Goal: Find contact information: Find contact information

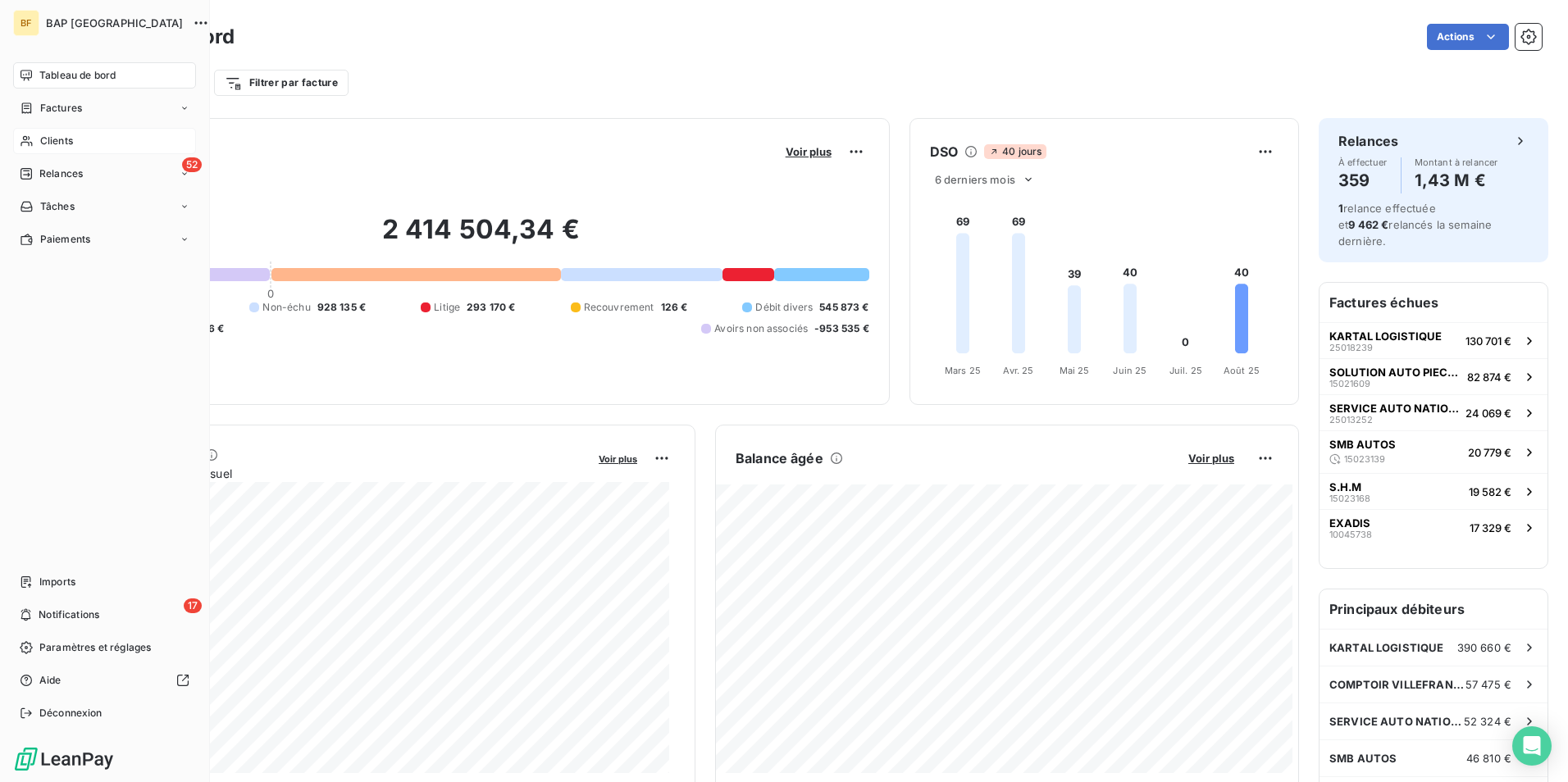
click at [51, 133] on div "Clients" at bounding box center [104, 141] width 183 height 26
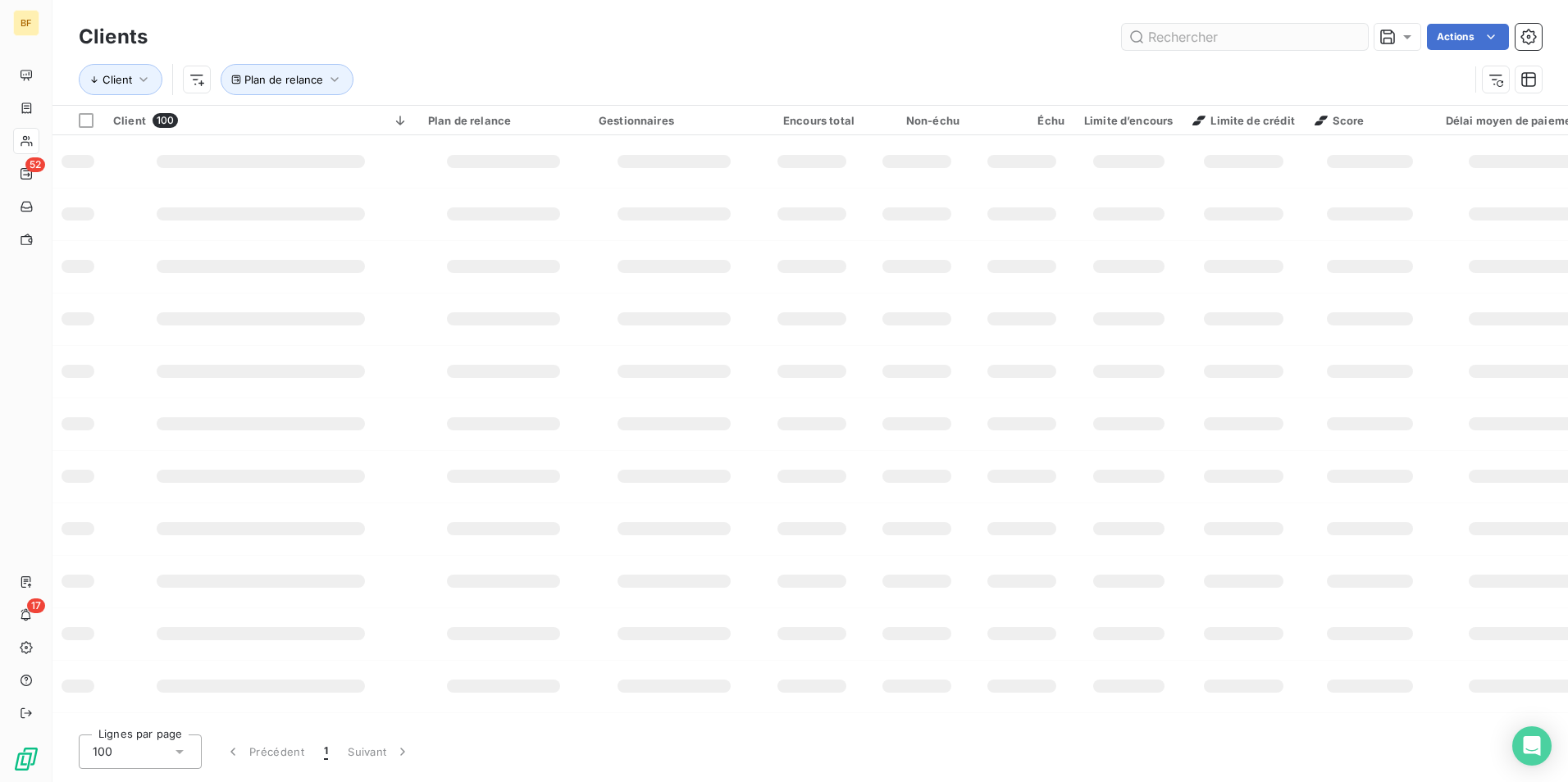
click at [1192, 28] on input "text" at bounding box center [1245, 37] width 246 height 26
type input "DEPAN"
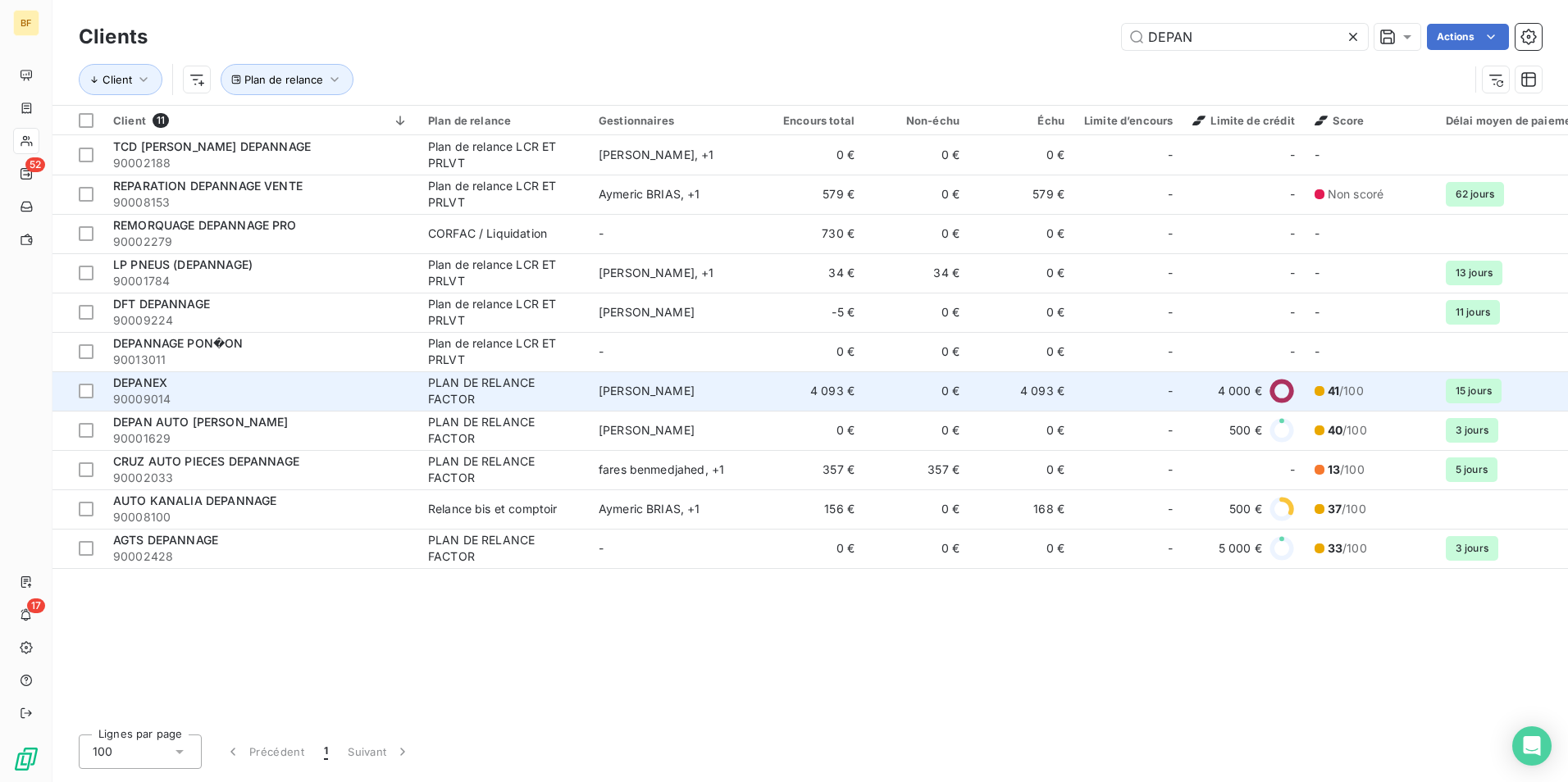
click at [226, 378] on div "DEPANEX" at bounding box center [260, 383] width 295 height 16
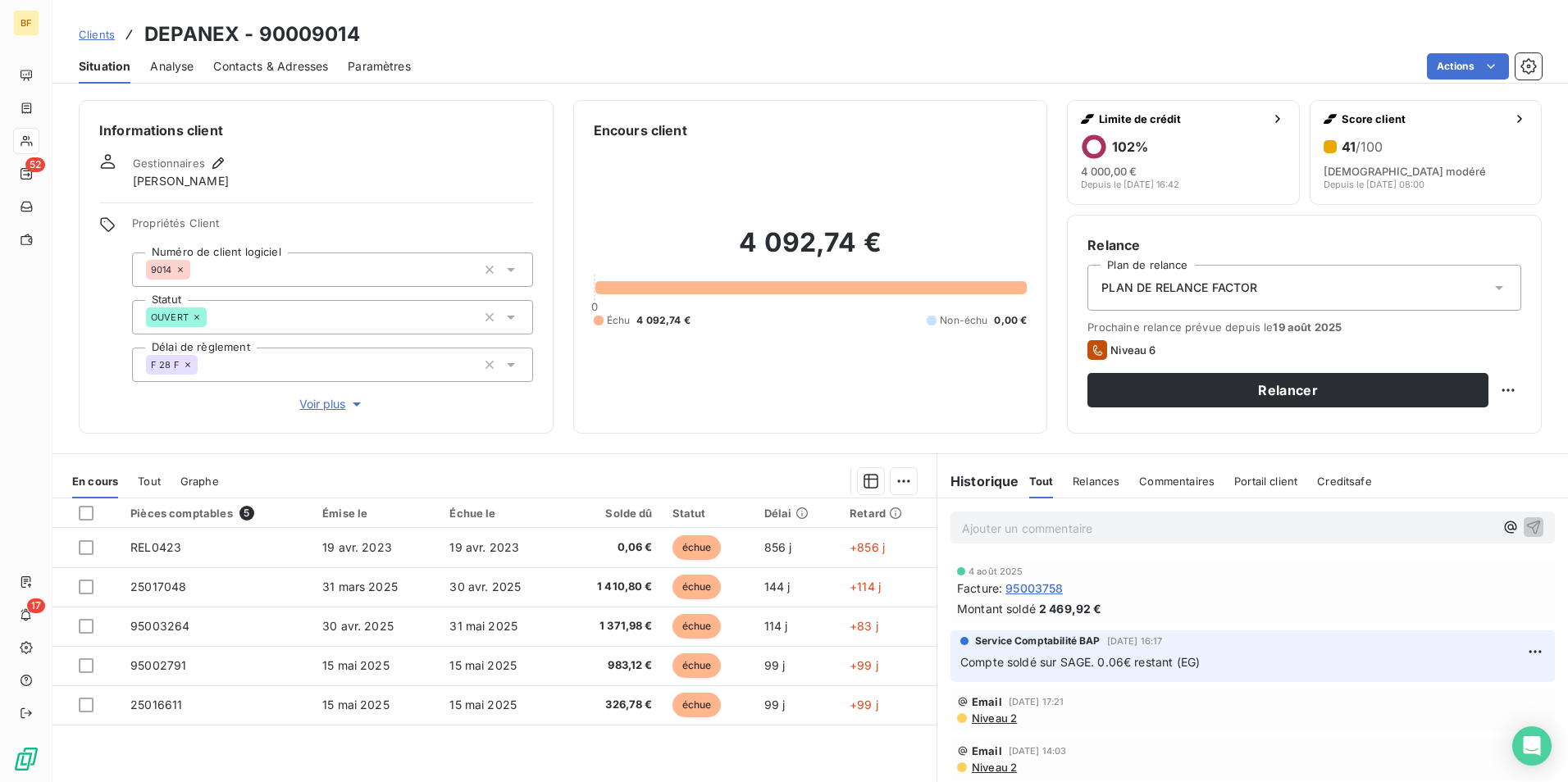
click at [235, 76] on div "Contacts & Adresses" at bounding box center [270, 66] width 115 height 34
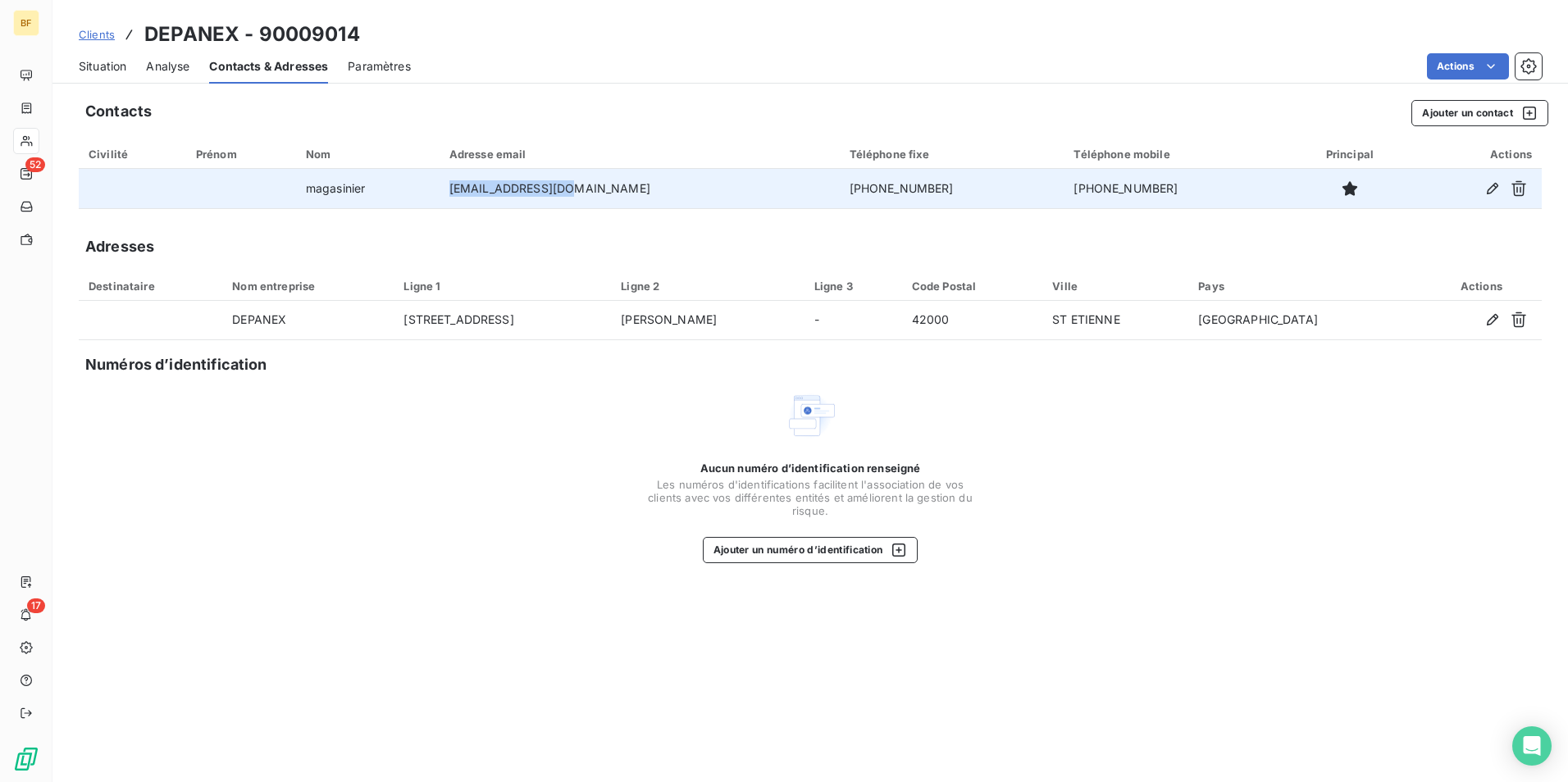
drag, startPoint x: 637, startPoint y: 188, endPoint x: 423, endPoint y: 192, distance: 214.1
click at [423, 192] on tr "magasinier mag@depanex-sas.fr 04.77.25.45.65 06.51.80.04.98" at bounding box center [810, 188] width 1463 height 39
copy tr "mag@depanex-sas.fr"
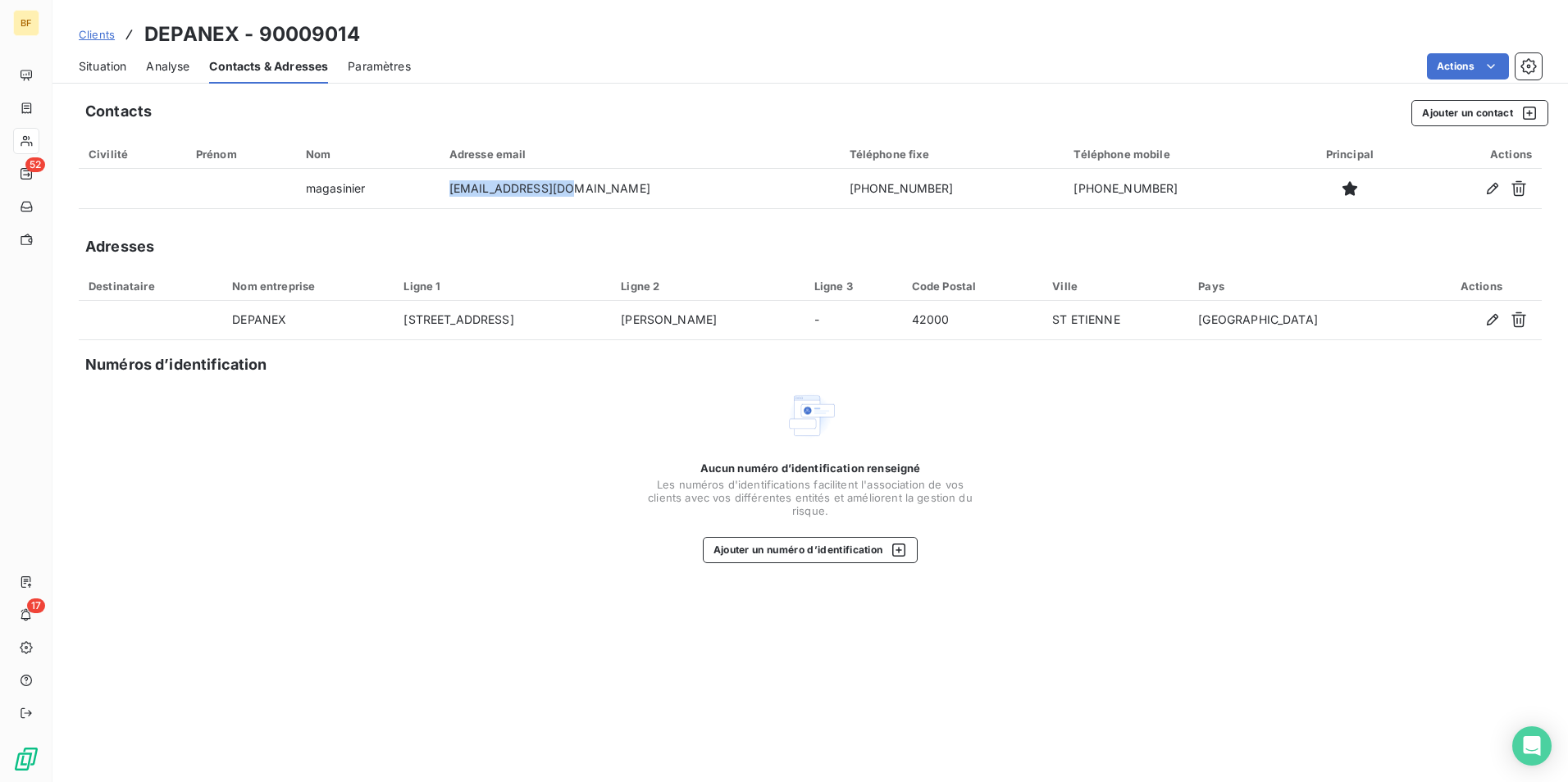
click at [91, 59] on span "Situation" at bounding box center [103, 66] width 48 height 16
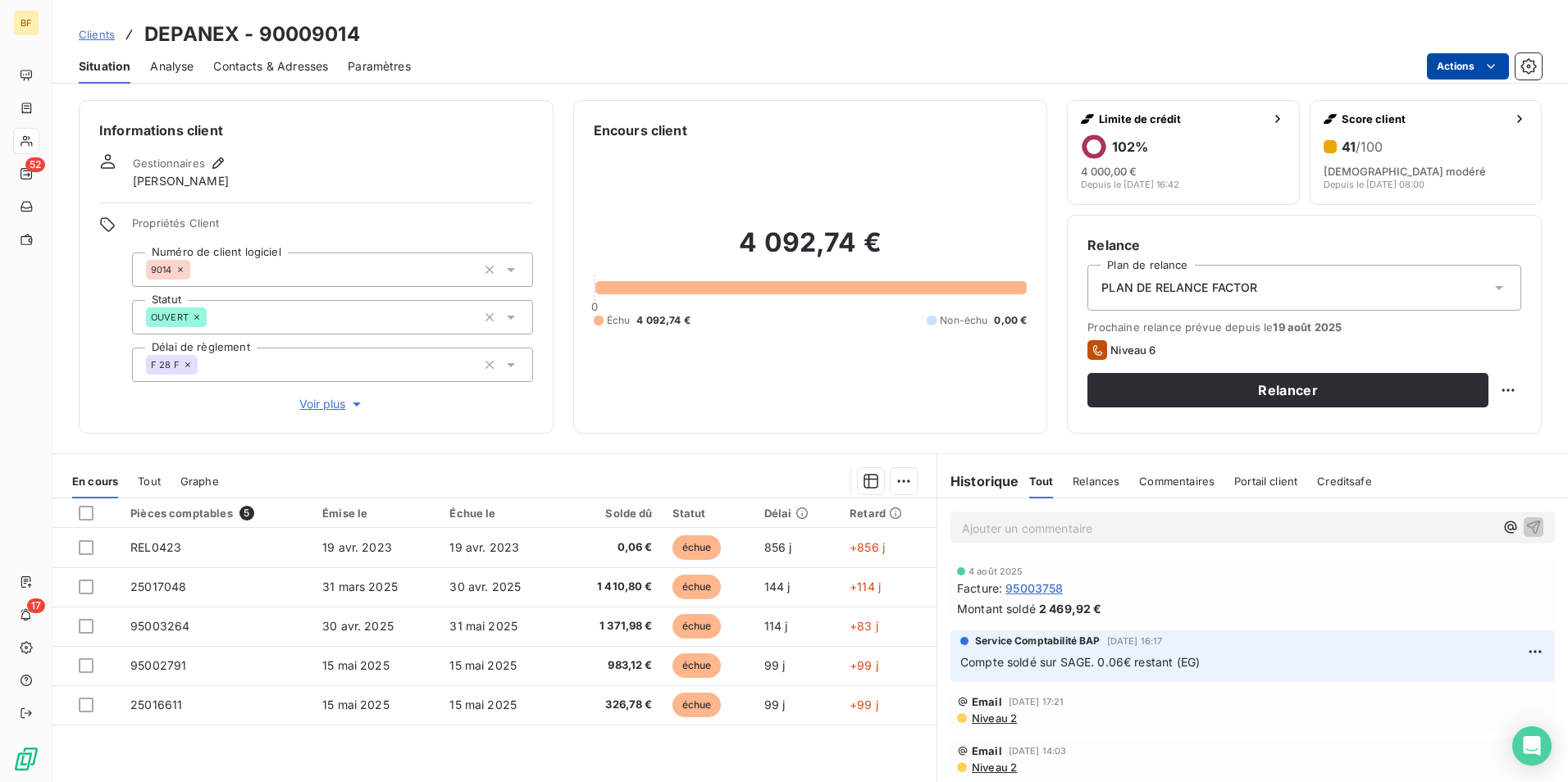
click at [1445, 62] on html "BF 52 17 Clients DEPANEX - 90009014 Situation Analyse Contacts & Adresses Param…" at bounding box center [784, 391] width 1568 height 782
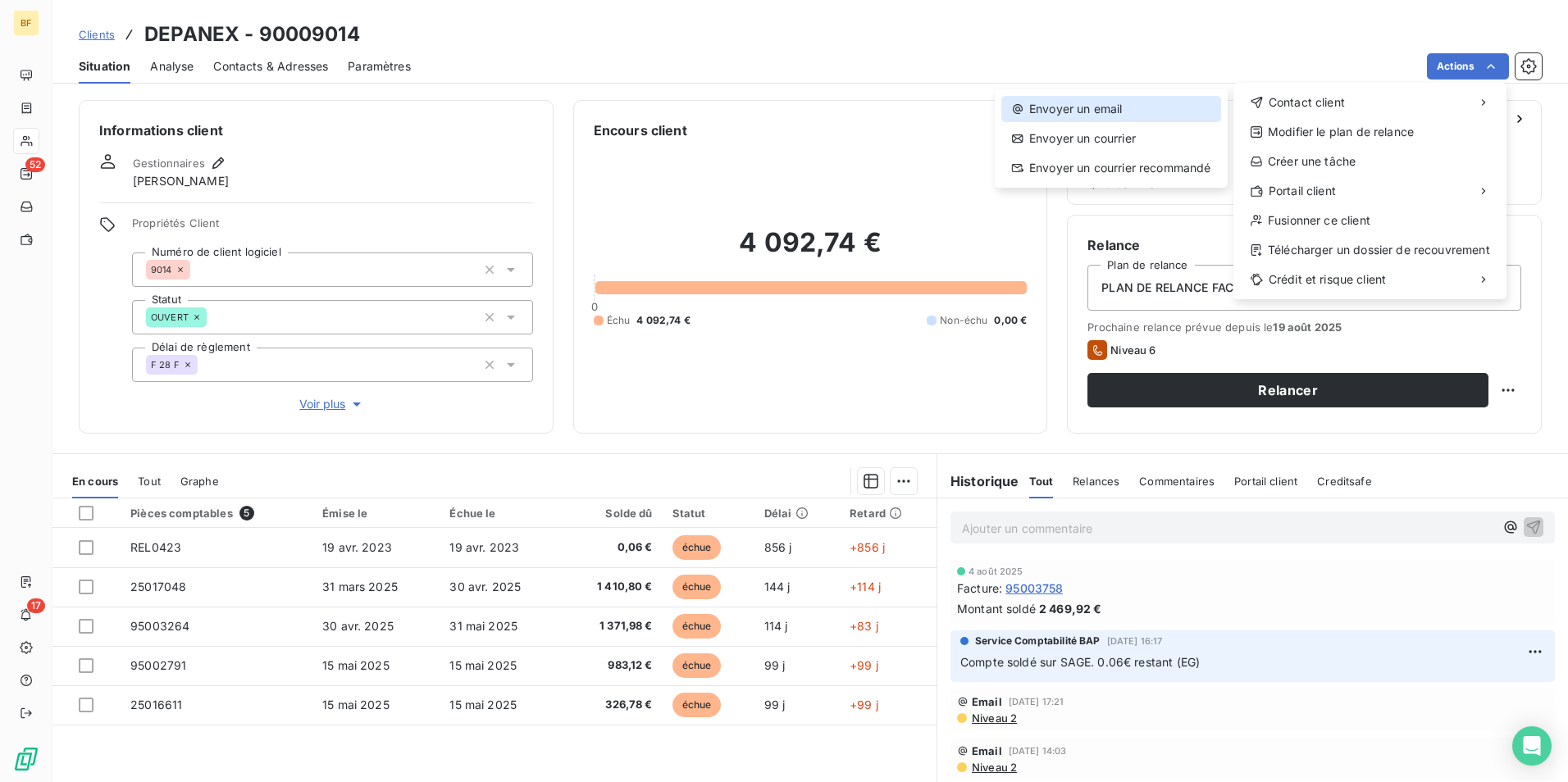
click at [1082, 112] on div "Envoyer un email" at bounding box center [1111, 109] width 220 height 26
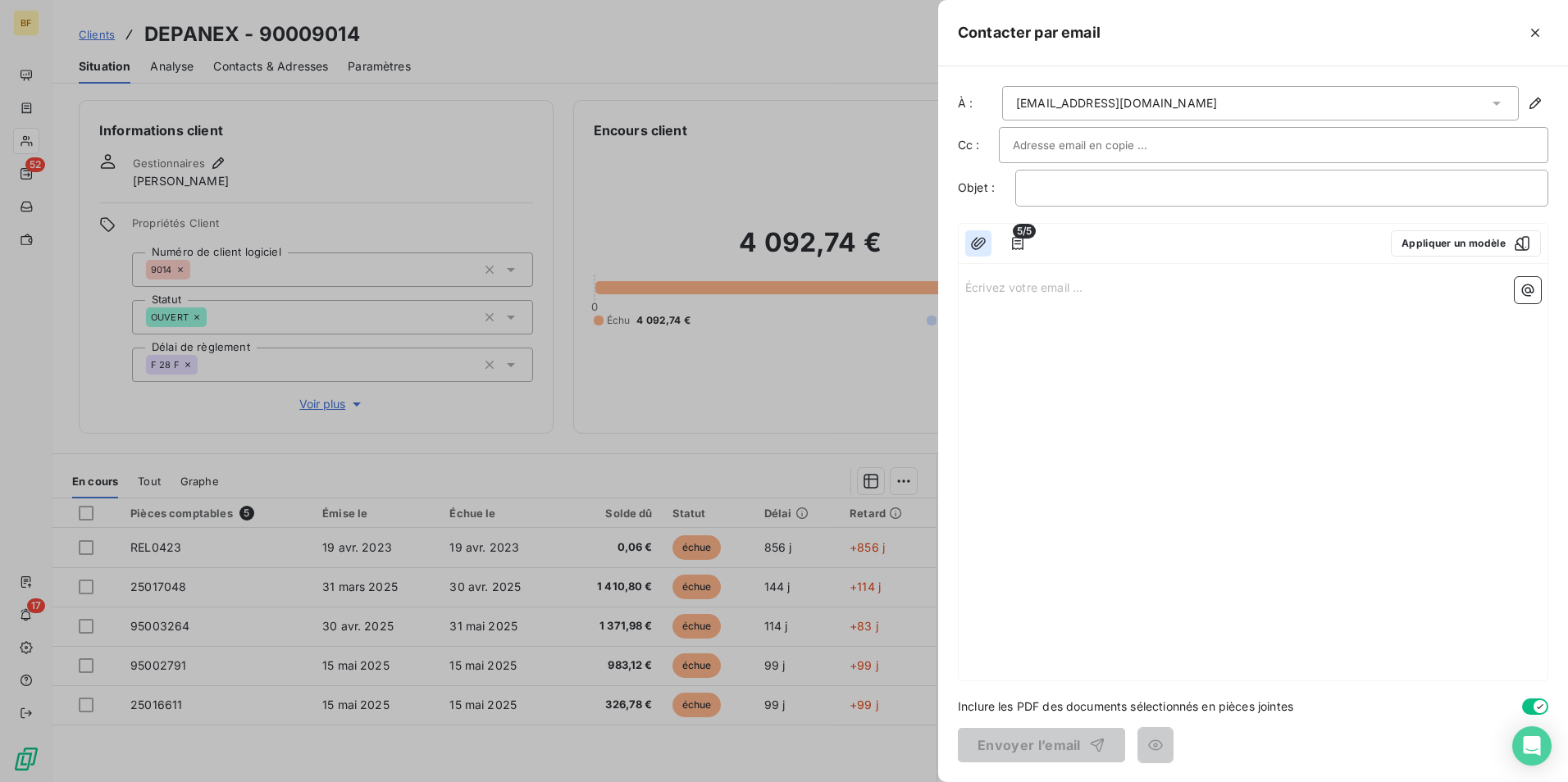
click at [982, 235] on icon "button" at bounding box center [978, 243] width 16 height 16
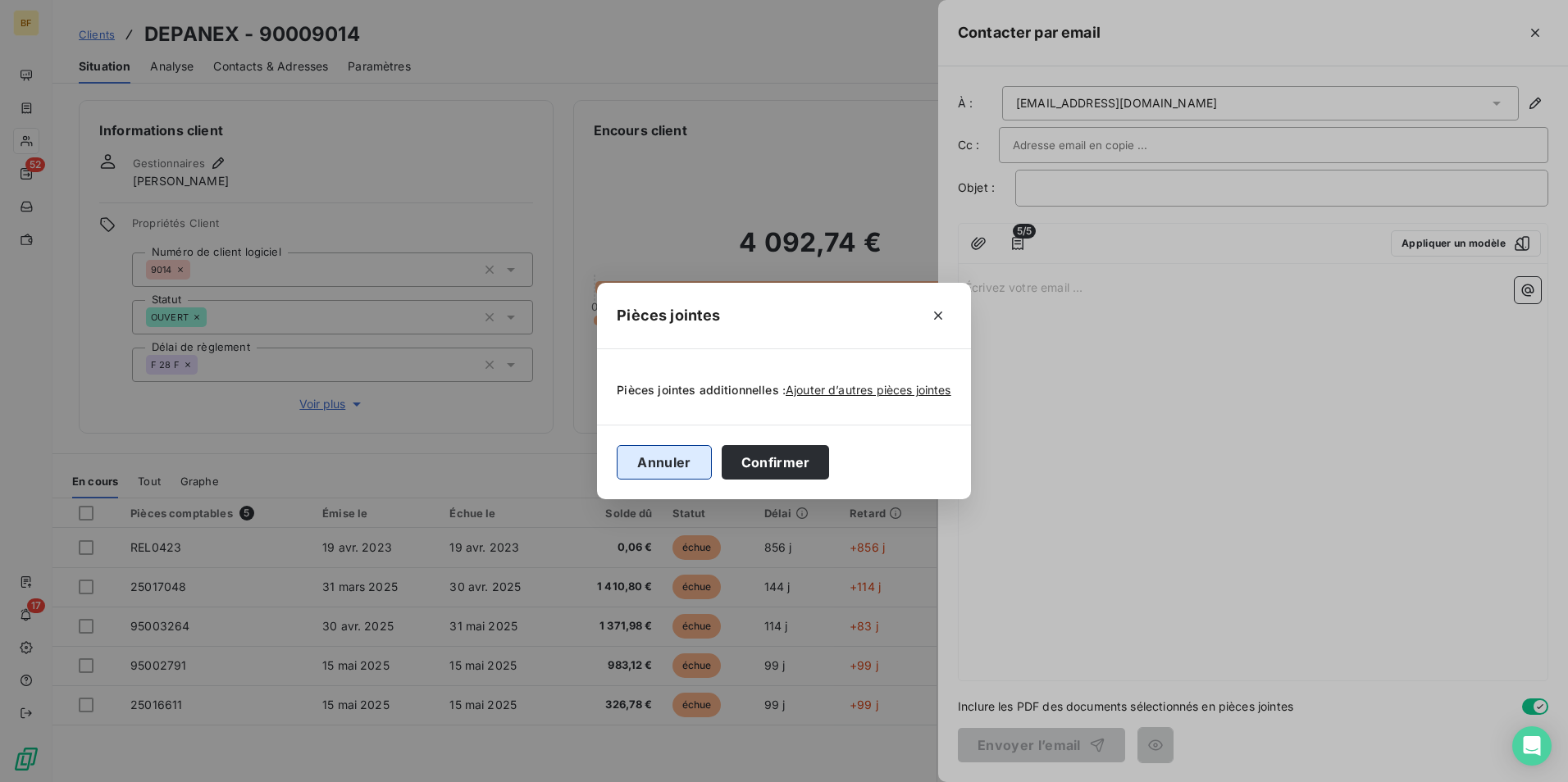
click at [697, 455] on button "Annuler" at bounding box center [664, 462] width 94 height 34
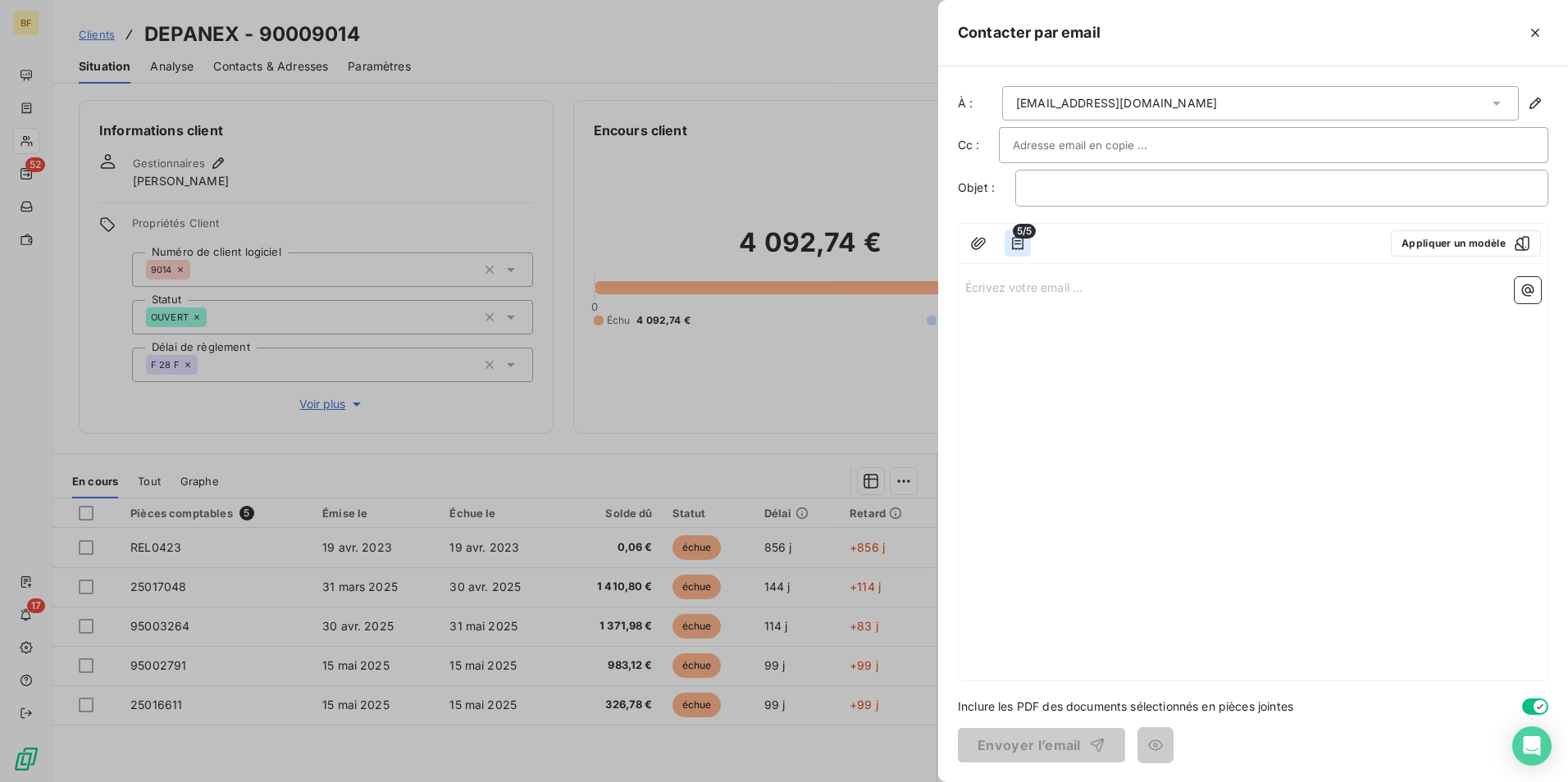
click at [1027, 239] on button "button" at bounding box center [1018, 243] width 26 height 26
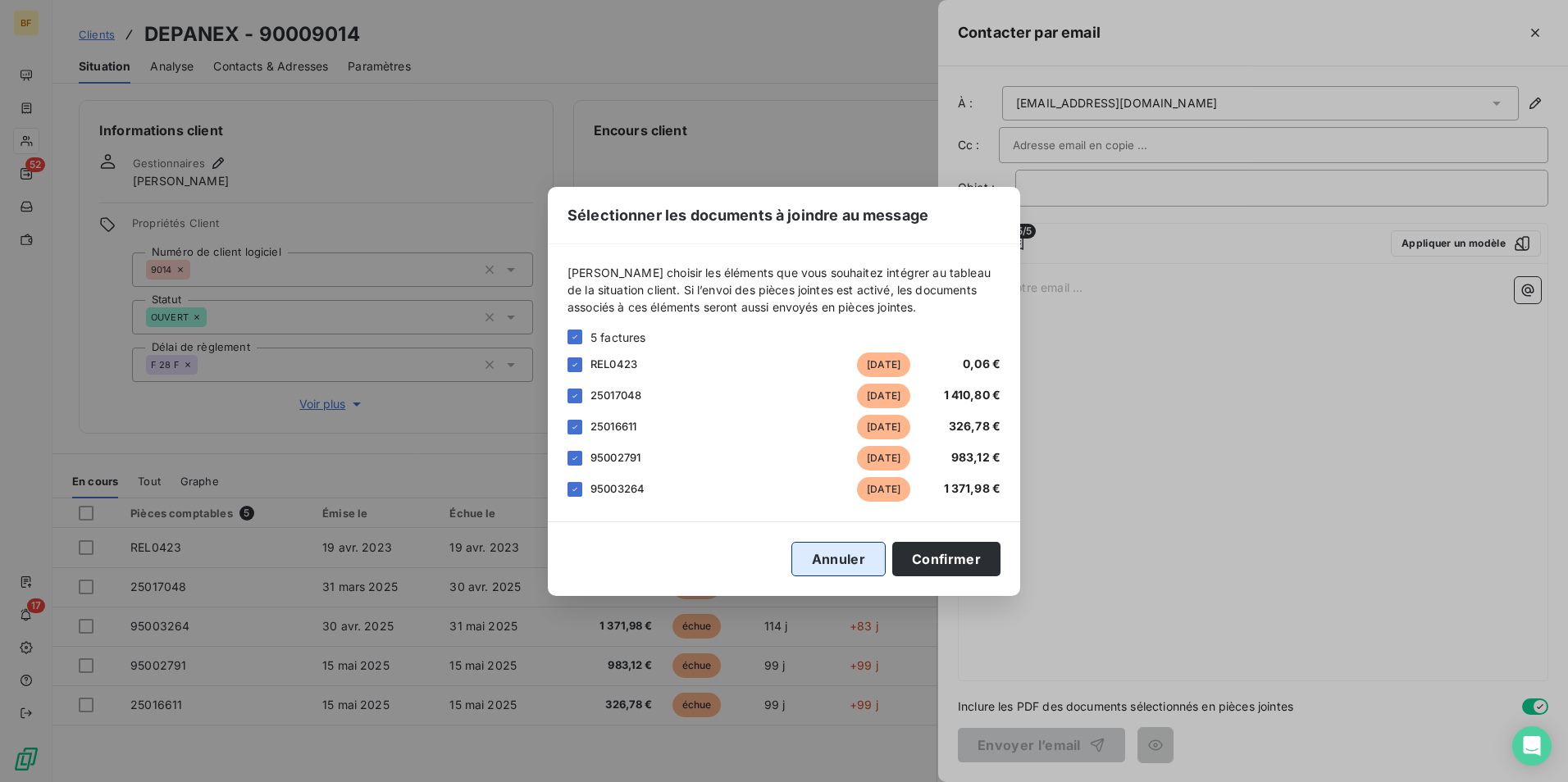
click at [841, 562] on button "Annuler" at bounding box center [838, 559] width 94 height 34
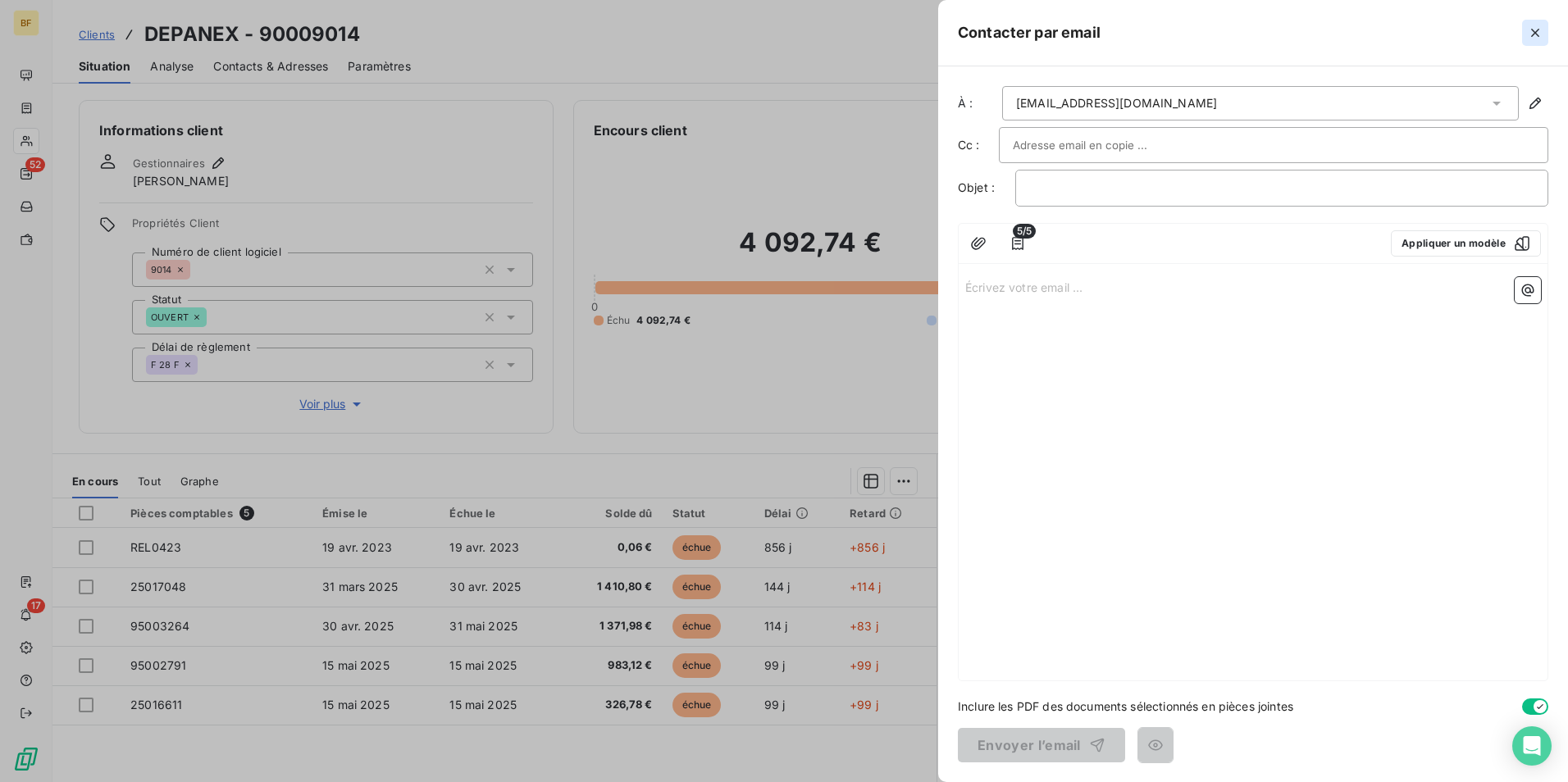
click at [1542, 37] on icon "button" at bounding box center [1535, 33] width 16 height 16
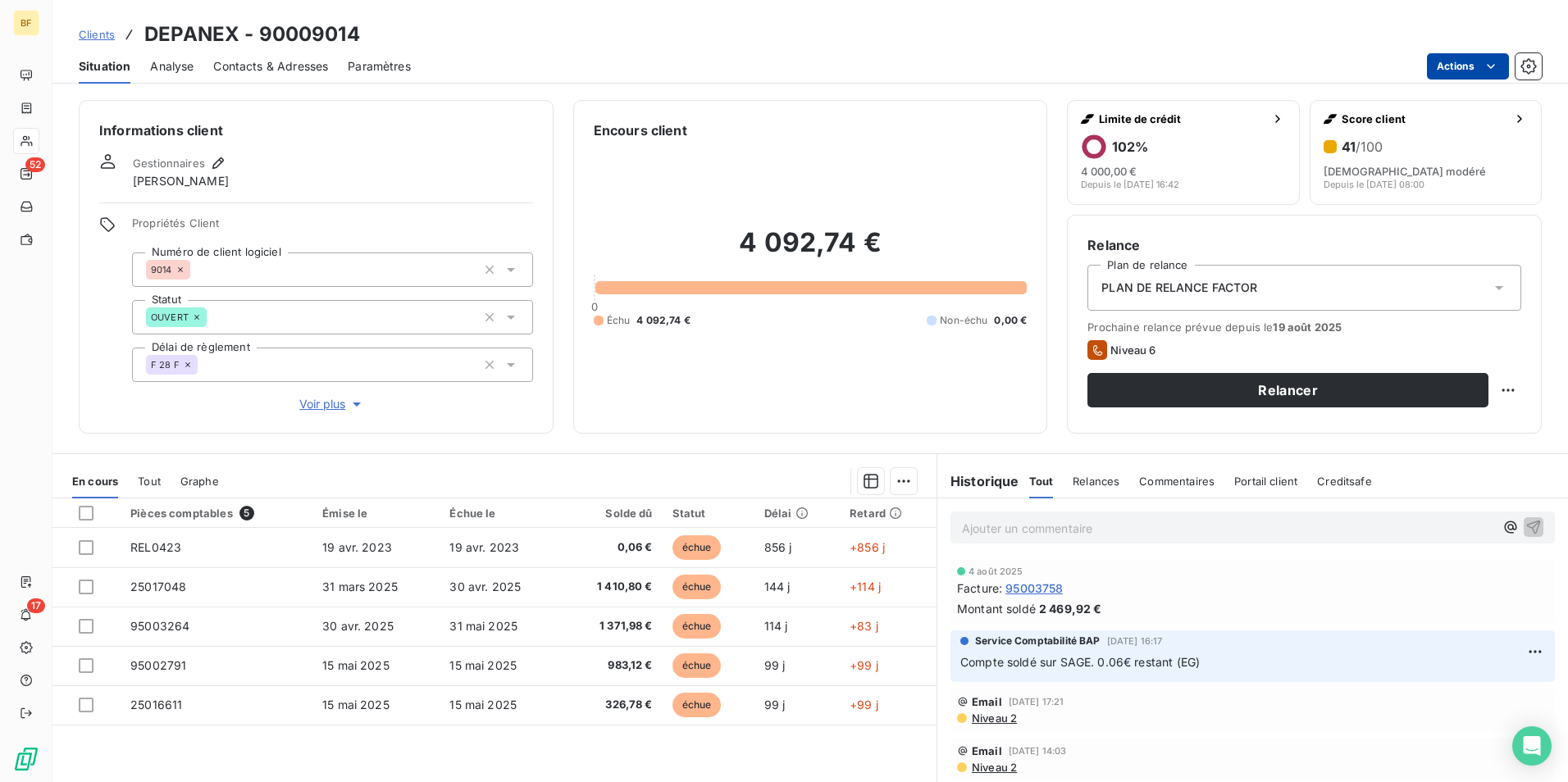
click at [1474, 59] on html "BF 52 17 Clients DEPANEX - 90009014 Situation Analyse Contacts & Adresses Param…" at bounding box center [784, 391] width 1568 height 782
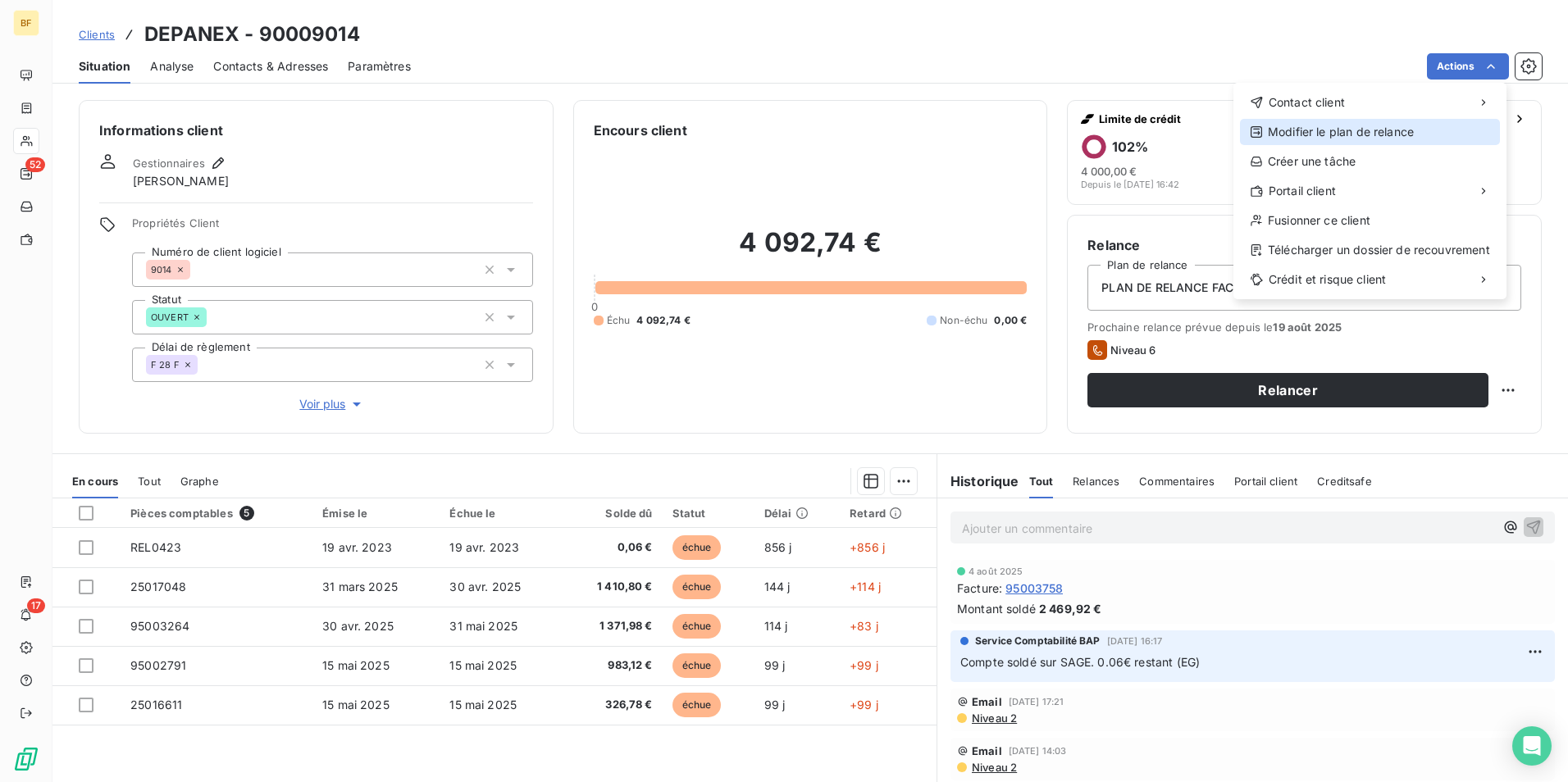
click at [1406, 139] on div "Modifier le plan de relance" at bounding box center [1370, 132] width 260 height 26
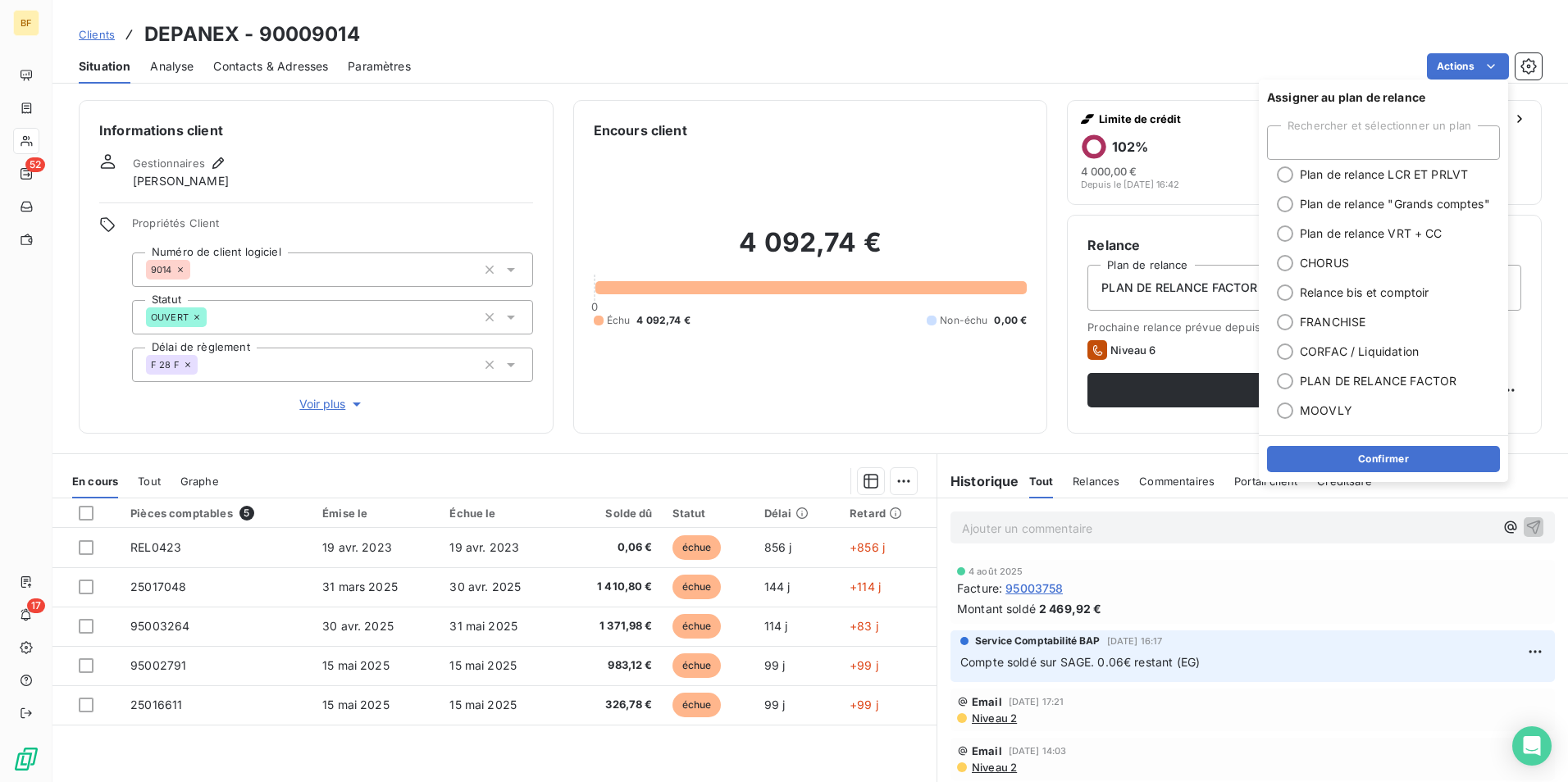
click at [787, 113] on div "Encours client 4 092,74 € 0 Échu 4 092,74 € Non-échu 0,00 €" at bounding box center [810, 267] width 475 height 334
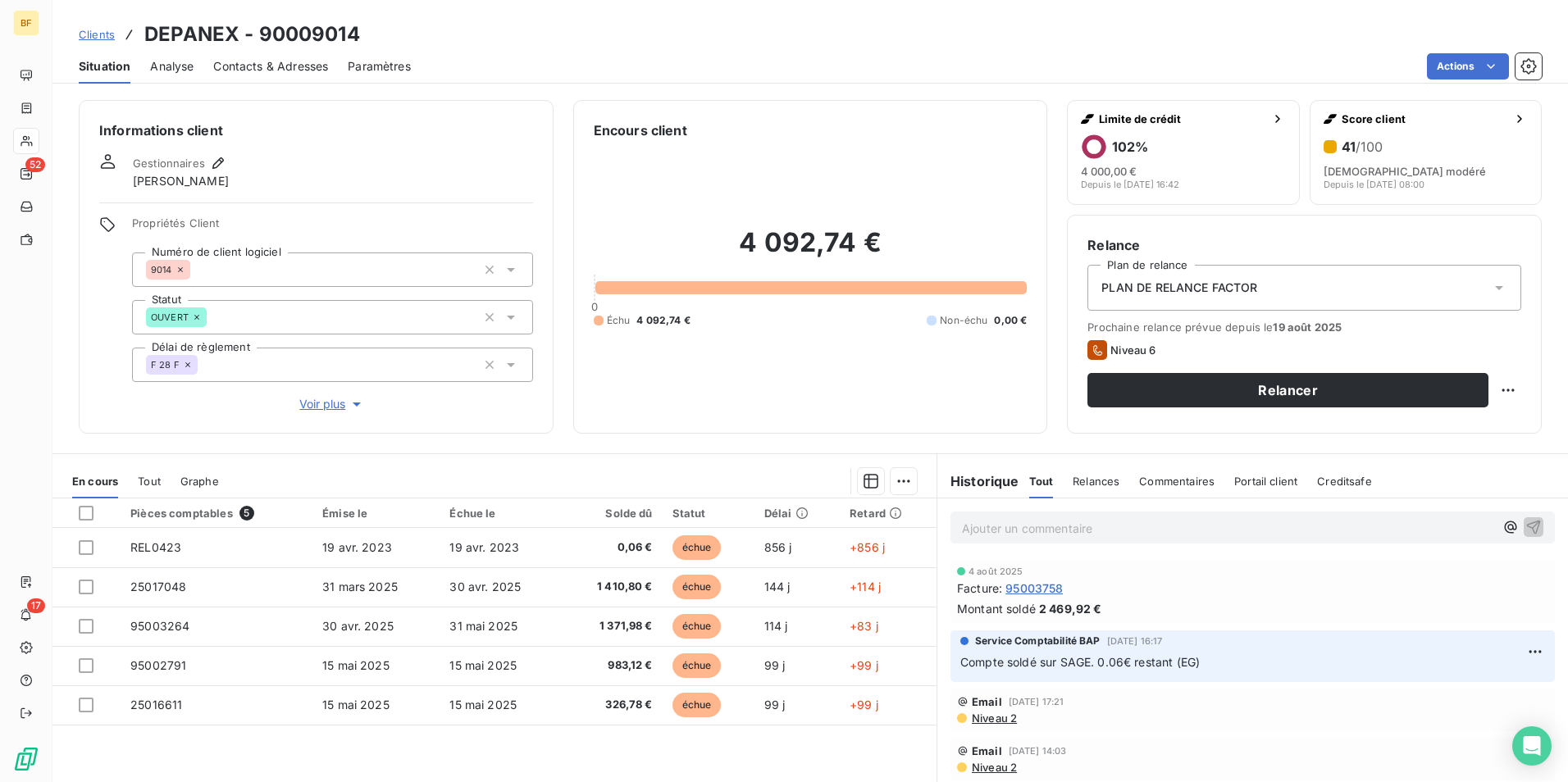
click at [1073, 472] on div "Relances" at bounding box center [1096, 481] width 47 height 34
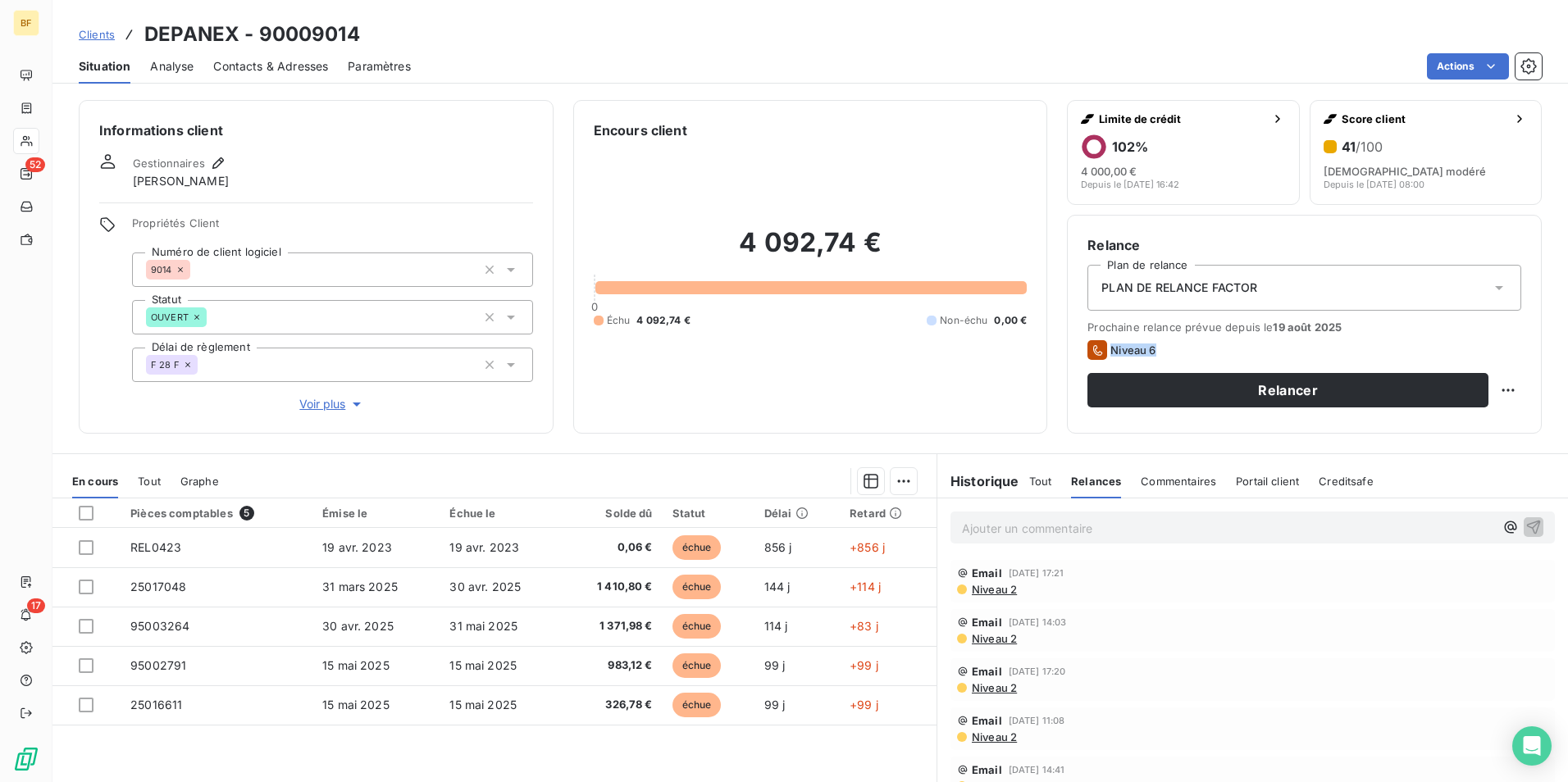
drag, startPoint x: 1171, startPoint y: 348, endPoint x: 1050, endPoint y: 352, distance: 120.6
click at [1050, 352] on div "Informations client Gestionnaires Mhaèdine BAROUDI Propriétés Client Numéro de …" at bounding box center [809, 267] width 1515 height 334
click at [915, 382] on div "4 092,74 € 0 Échu 4 092,74 € Non-échu 0,00 €" at bounding box center [811, 276] width 434 height 273
click at [1497, 387] on html "BF 52 17 Clients DEPANEX - 90009014 Situation Analyse Contacts & Adresses Param…" at bounding box center [784, 391] width 1568 height 782
click at [1423, 432] on div "Replanifier cette action" at bounding box center [1428, 426] width 147 height 26
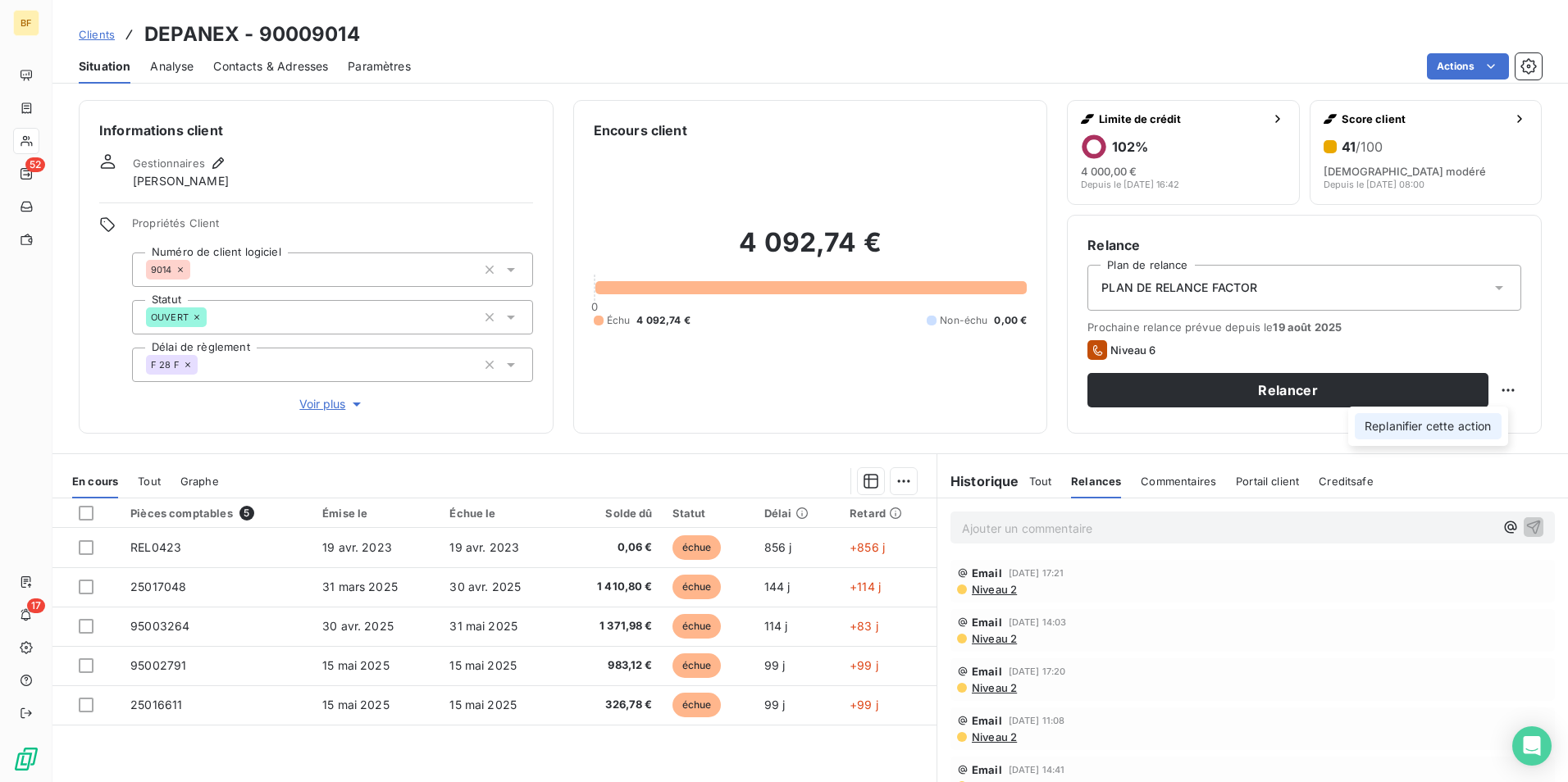
select select "7"
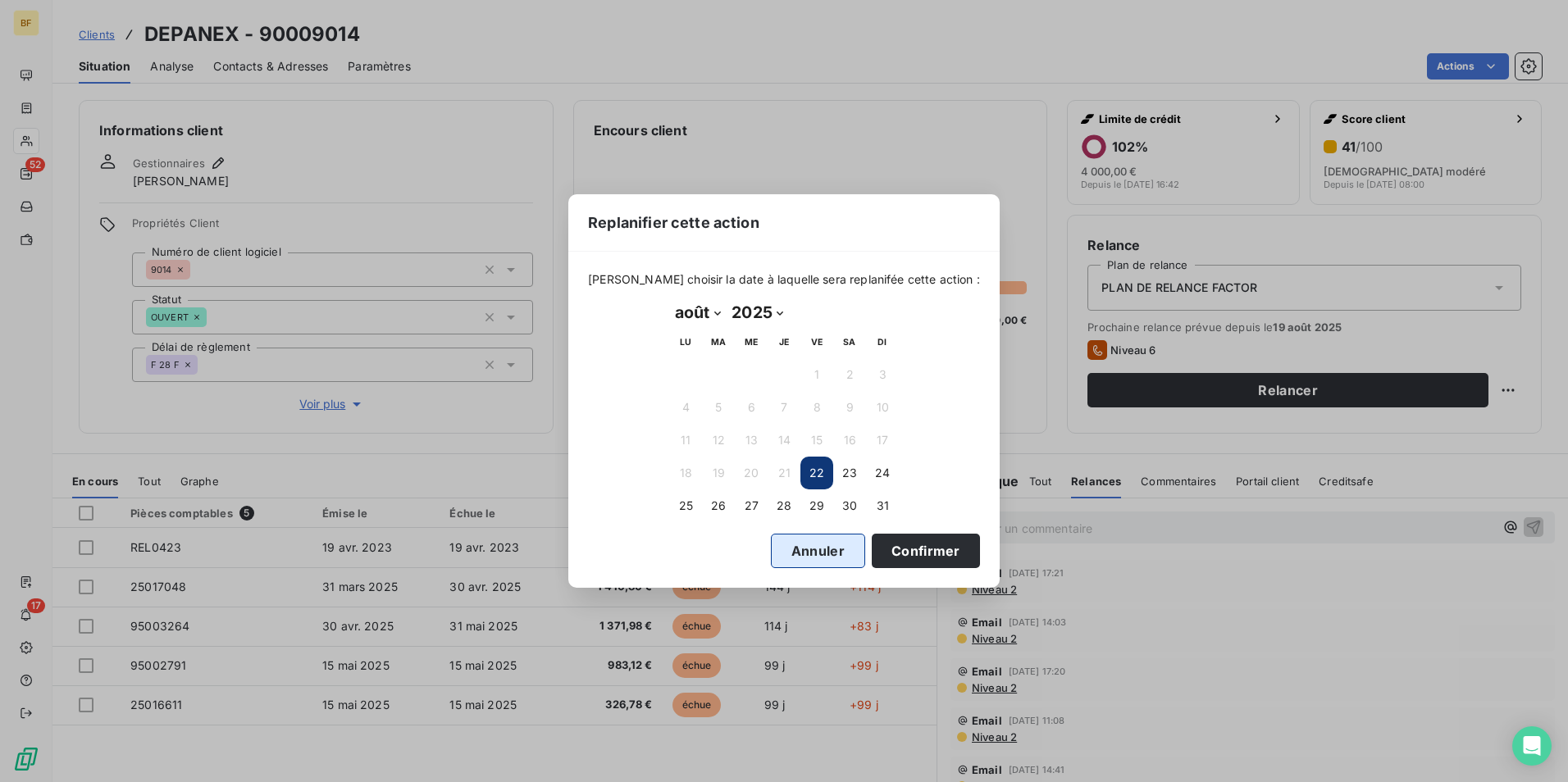
click at [800, 541] on button "Annuler" at bounding box center [818, 551] width 94 height 34
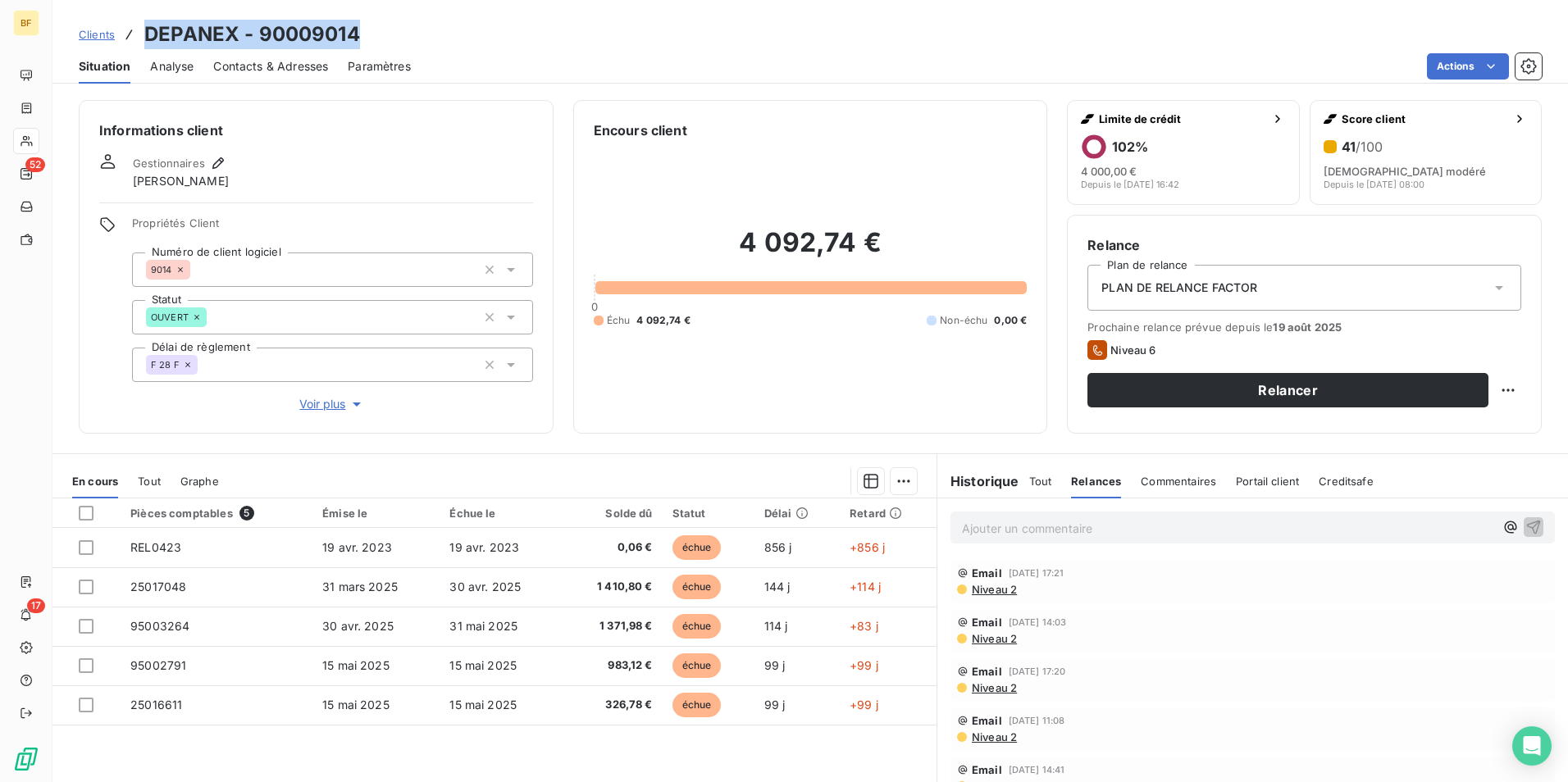
drag, startPoint x: 374, startPoint y: 28, endPoint x: 125, endPoint y: 34, distance: 249.4
click at [125, 34] on div "Clients DEPANEX - 90009014" at bounding box center [809, 35] width 1515 height 30
copy h3 "DEPANEX - 90009014"
click at [276, 71] on span "Contacts & Adresses" at bounding box center [270, 66] width 115 height 16
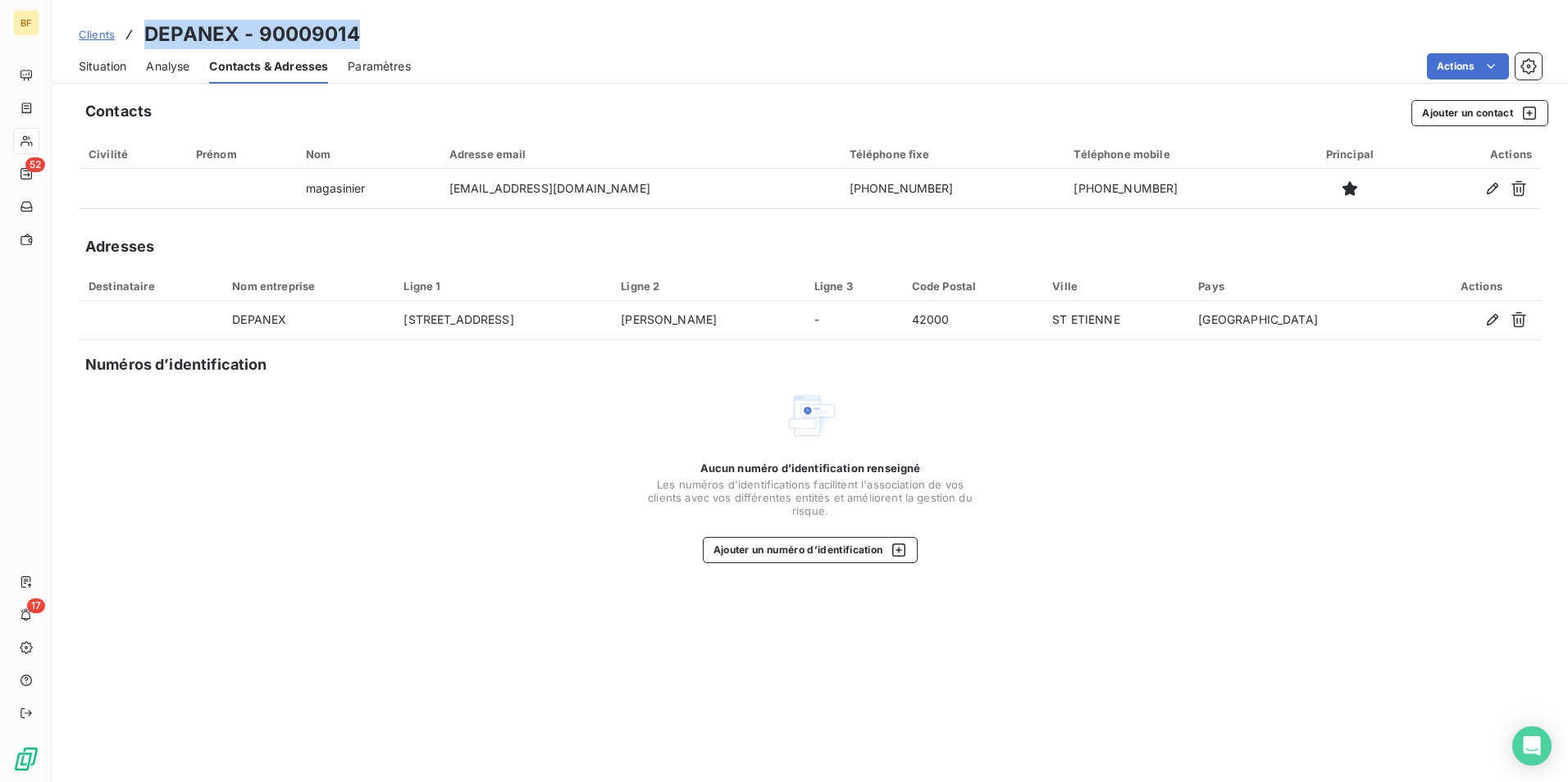
click at [109, 62] on span "Situation" at bounding box center [103, 66] width 48 height 16
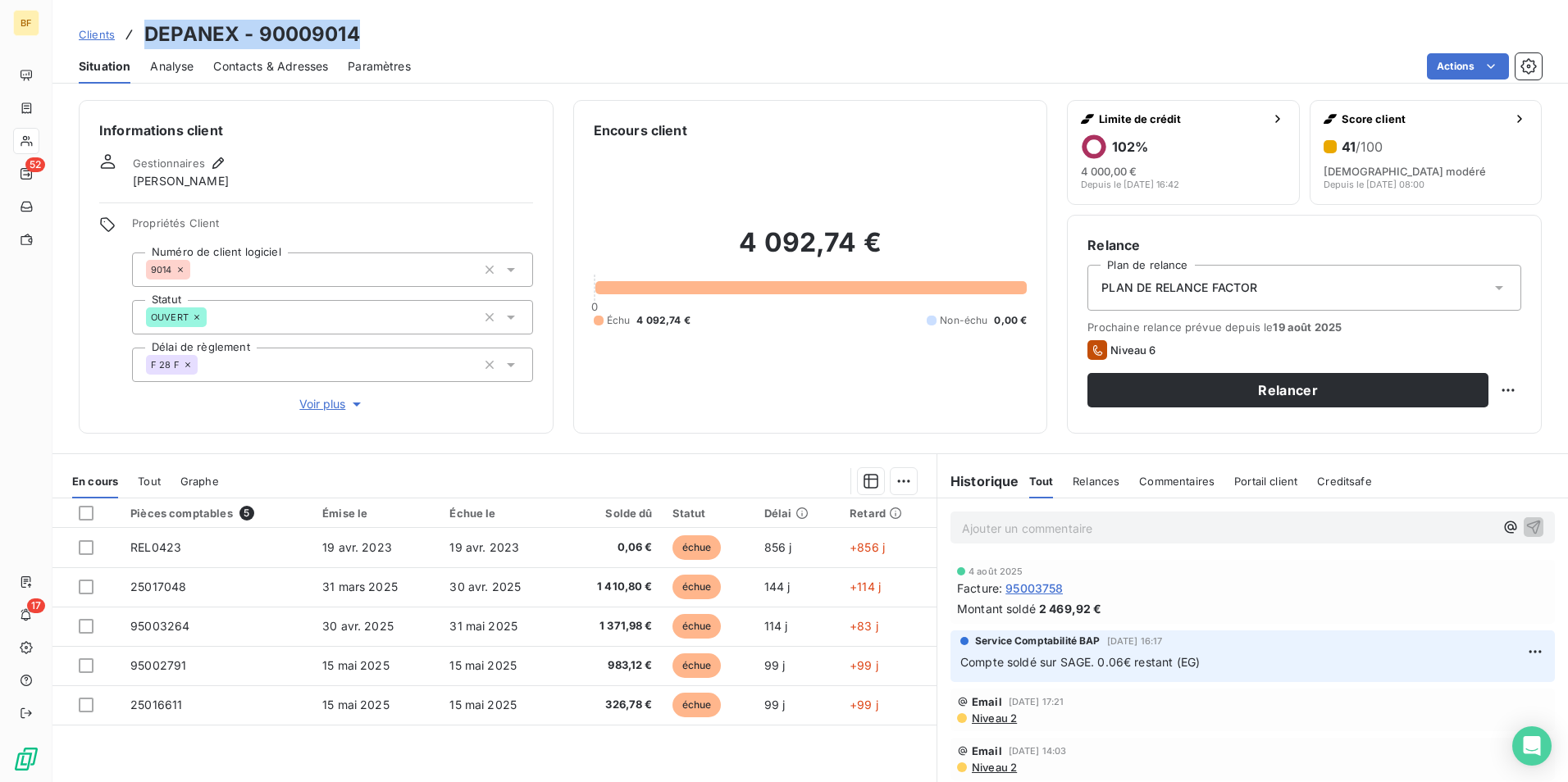
click at [1035, 529] on p "Ajouter un commentaire ﻿" at bounding box center [1228, 528] width 532 height 21
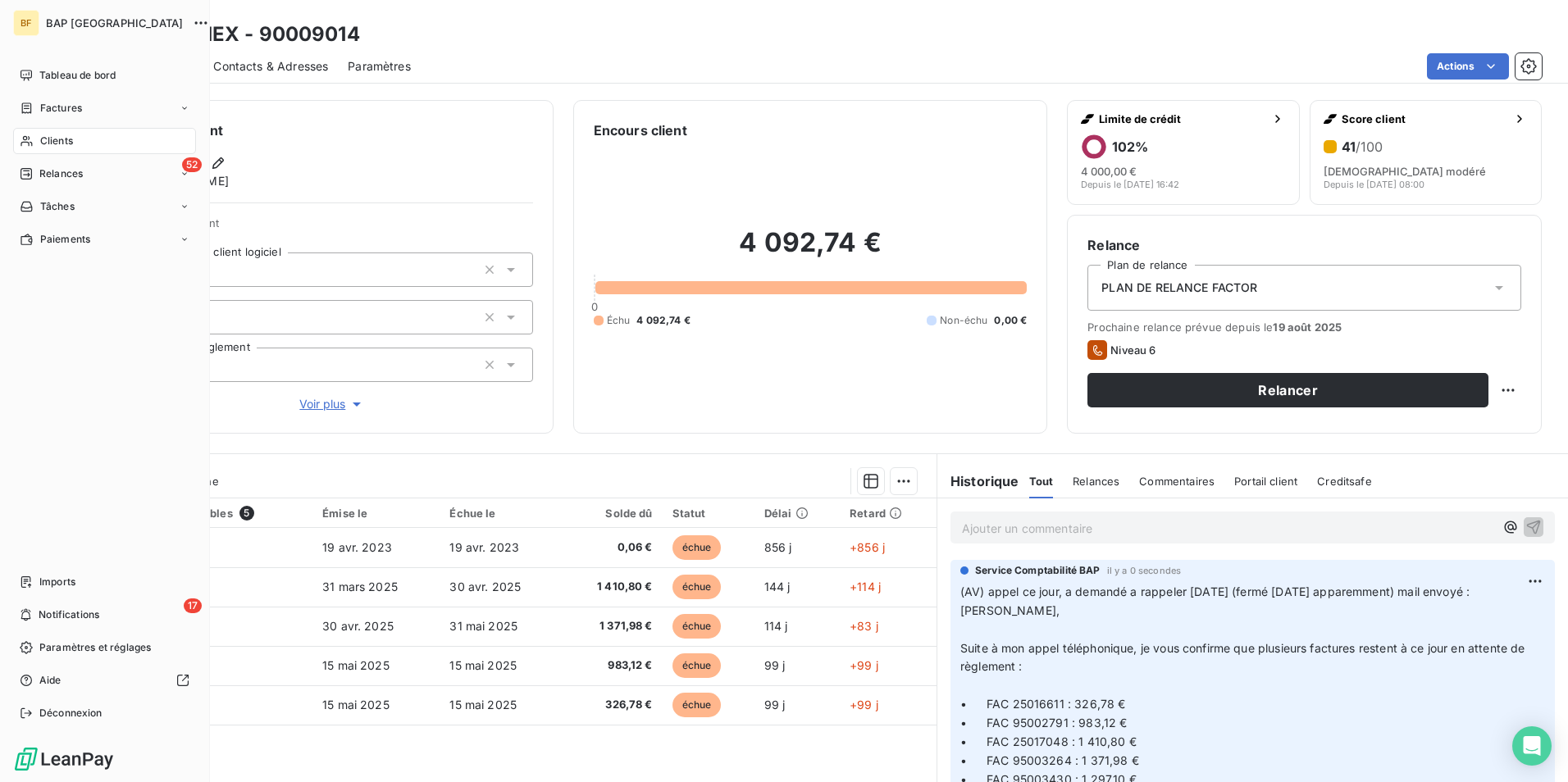
click at [67, 139] on span "Clients" at bounding box center [56, 141] width 33 height 15
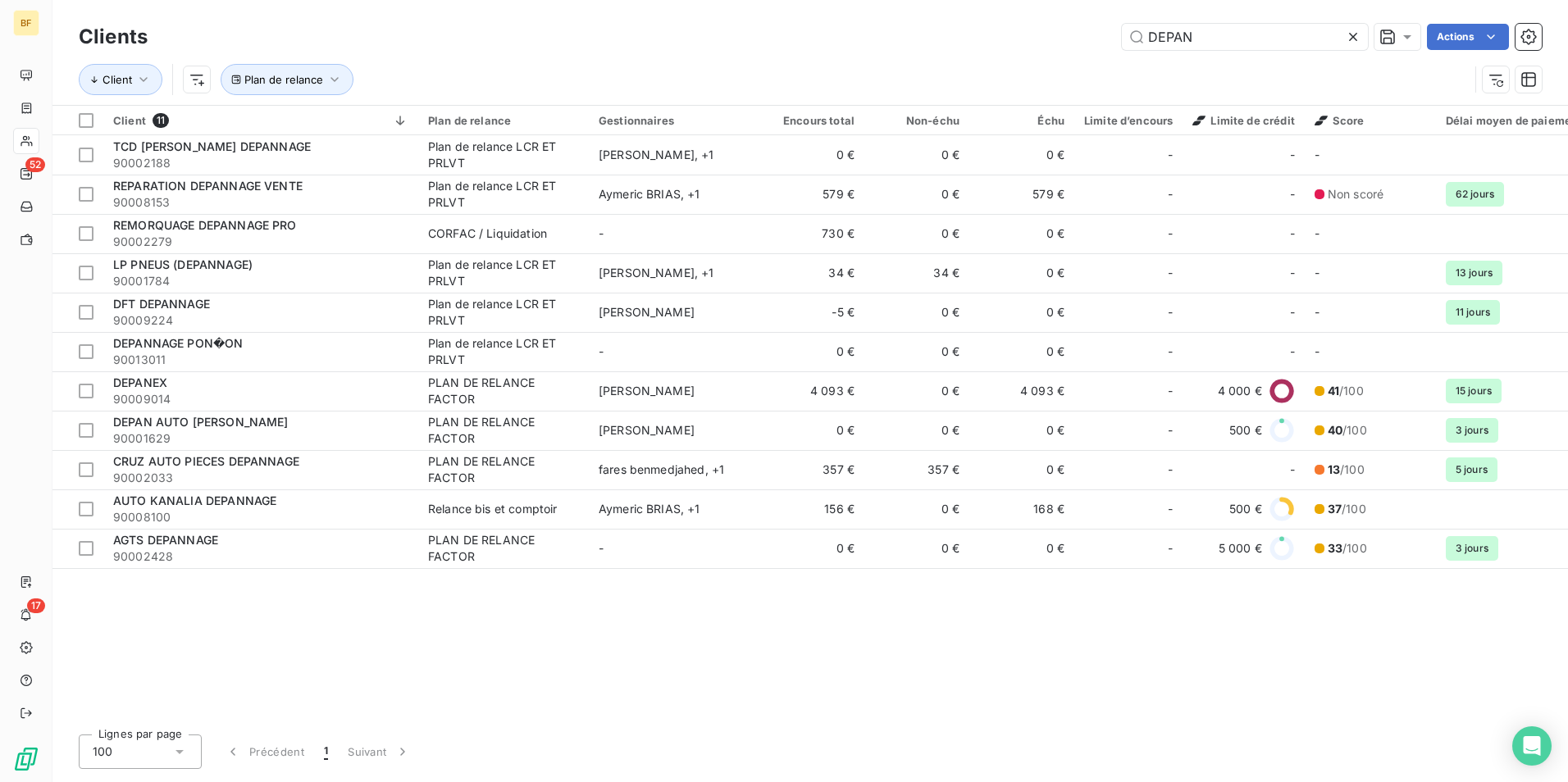
drag, startPoint x: 1232, startPoint y: 43, endPoint x: 1001, endPoint y: 39, distance: 230.5
click at [1001, 39] on div "DEPAN Actions" at bounding box center [854, 37] width 1374 height 26
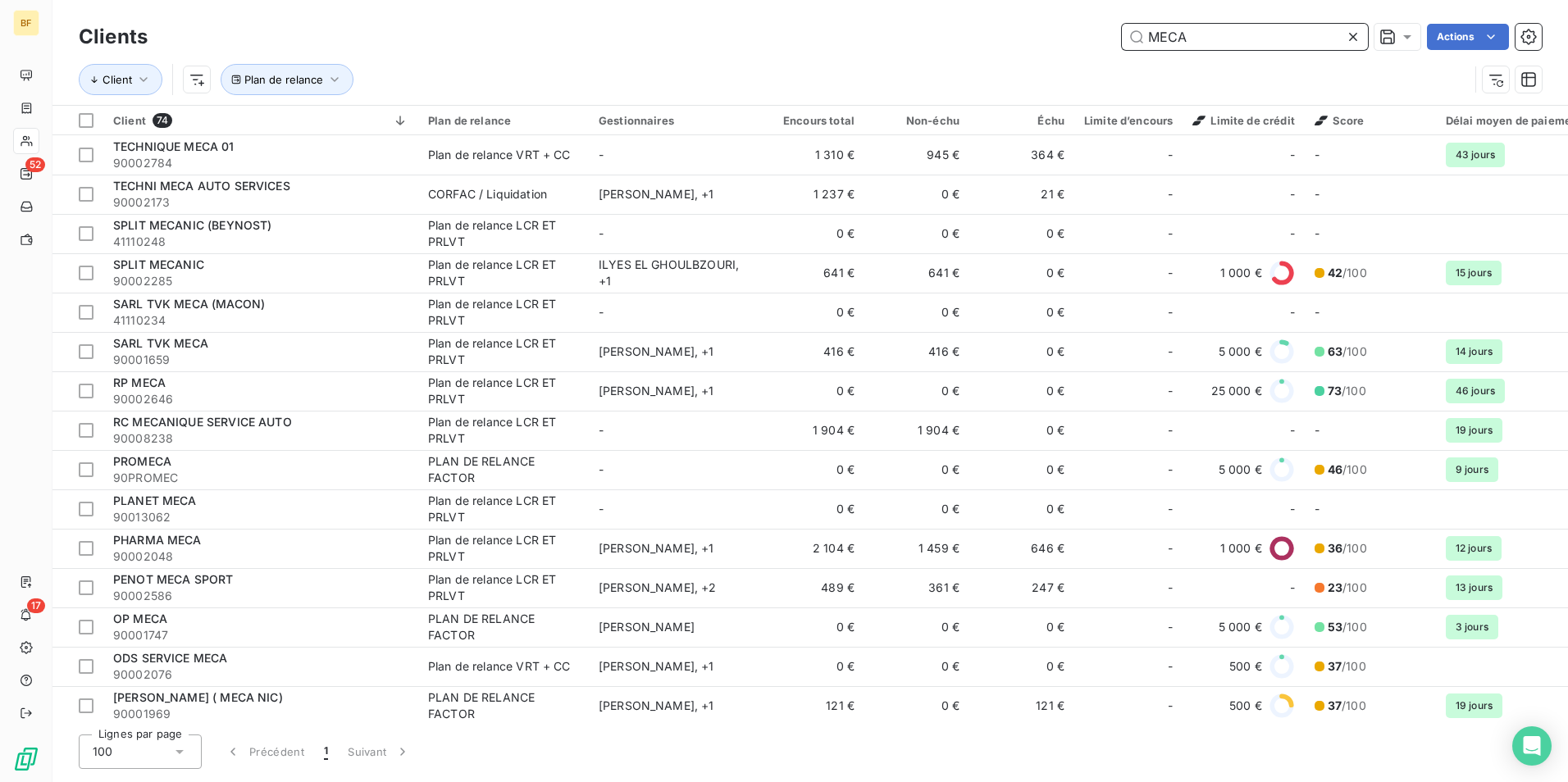
click at [1242, 33] on input "MECA" at bounding box center [1245, 37] width 246 height 26
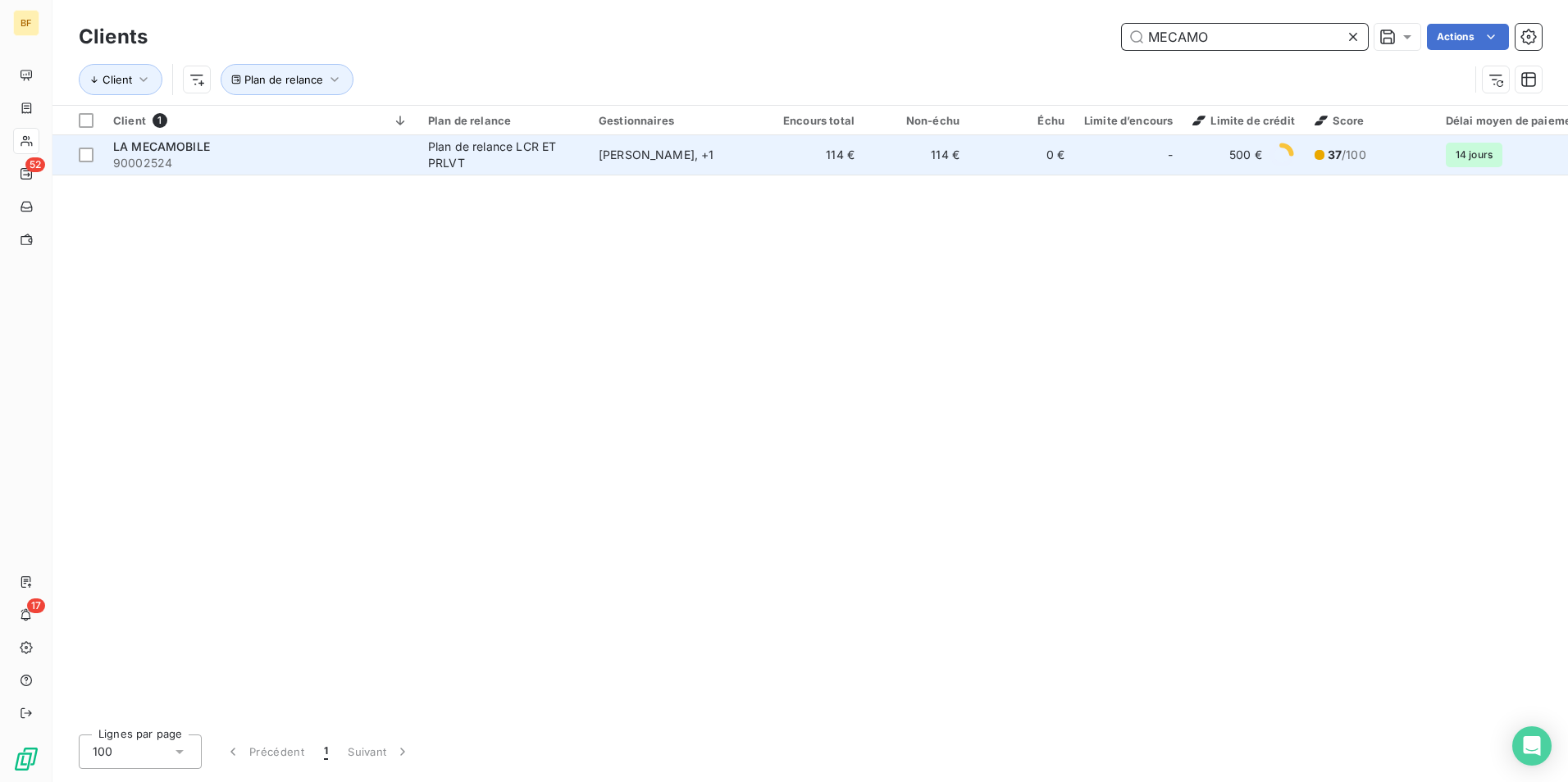
type input "MECAMO"
click at [422, 153] on td "Plan de relance LCR ET PRLVT" at bounding box center [503, 154] width 171 height 39
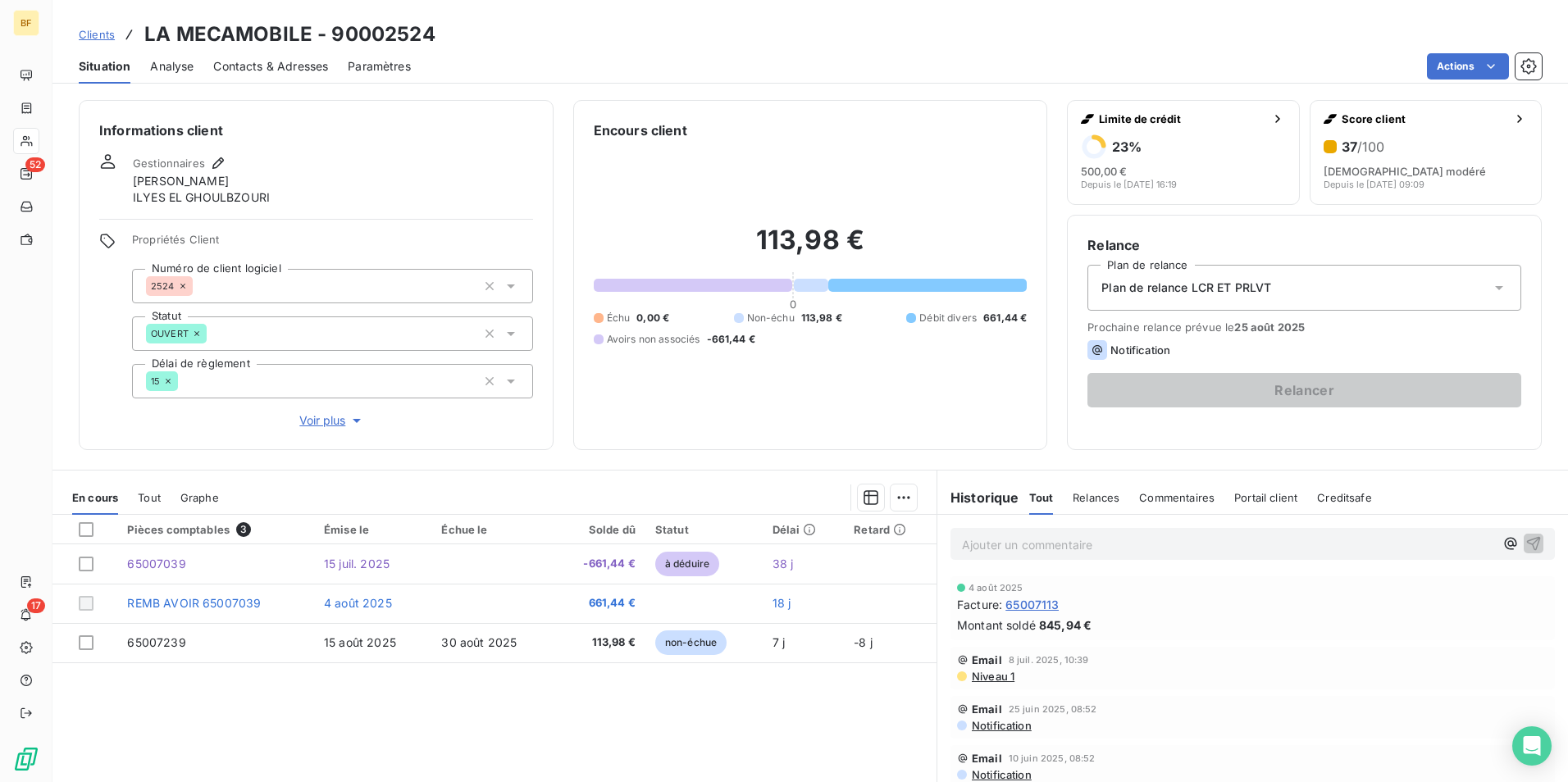
click at [249, 50] on div "Clients LA MECAMOBILE - 90002524 Situation Analyse Contacts & Adresses Paramètr…" at bounding box center [809, 42] width 1515 height 84
click at [262, 63] on span "Contacts & Adresses" at bounding box center [270, 66] width 115 height 16
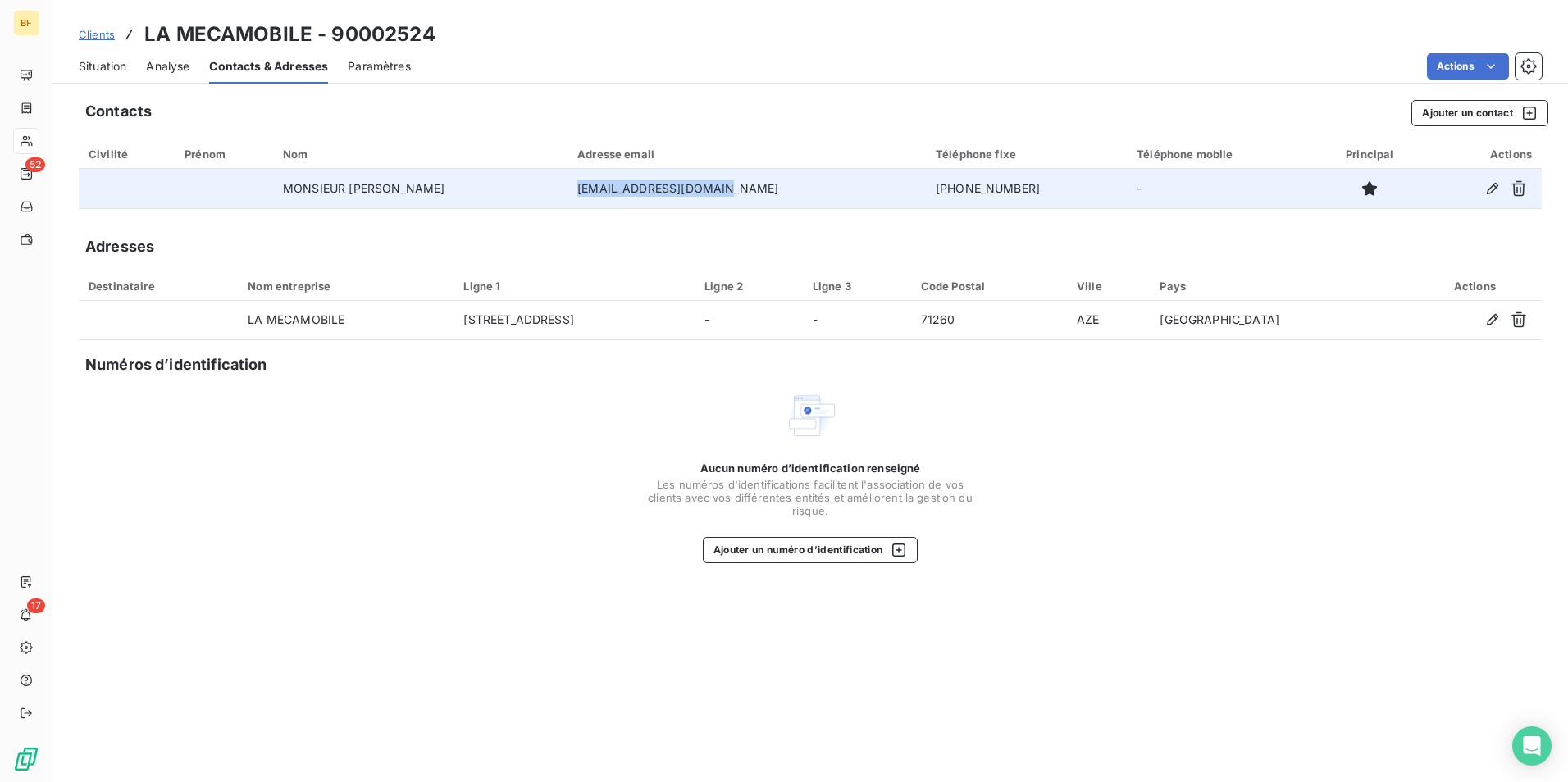
drag, startPoint x: 788, startPoint y: 188, endPoint x: 564, endPoint y: 187, distance: 223.9
click at [564, 187] on tr "MONSIEUR MILLOT FRANCK lamecamobile@gmail.com 06.12.69.43.75 -" at bounding box center [810, 188] width 1463 height 39
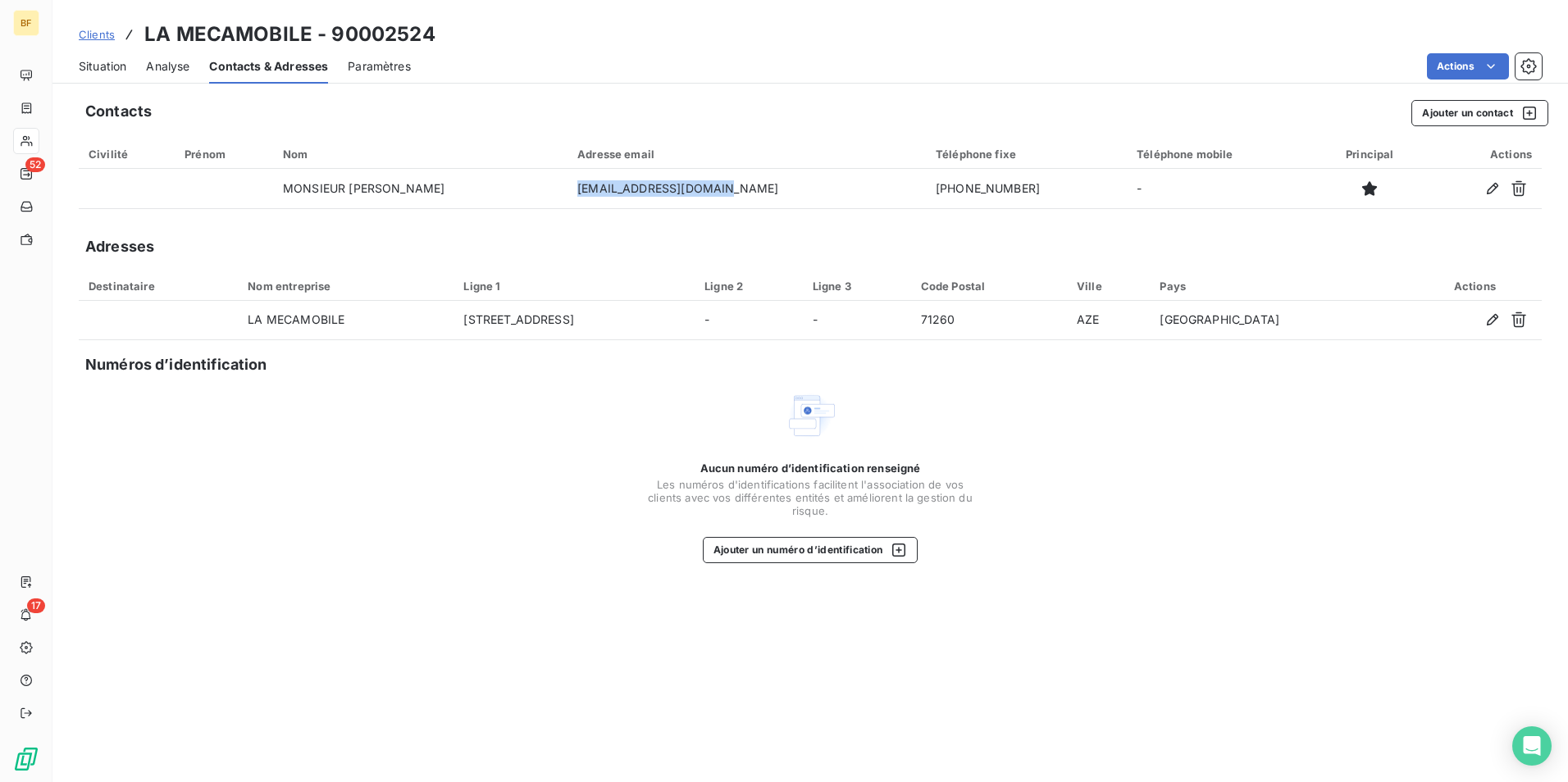
copy tr "lamecamobile@gmail.com"
drag, startPoint x: 85, startPoint y: 62, endPoint x: 112, endPoint y: 89, distance: 37.7
click at [85, 62] on span "Situation" at bounding box center [103, 66] width 48 height 16
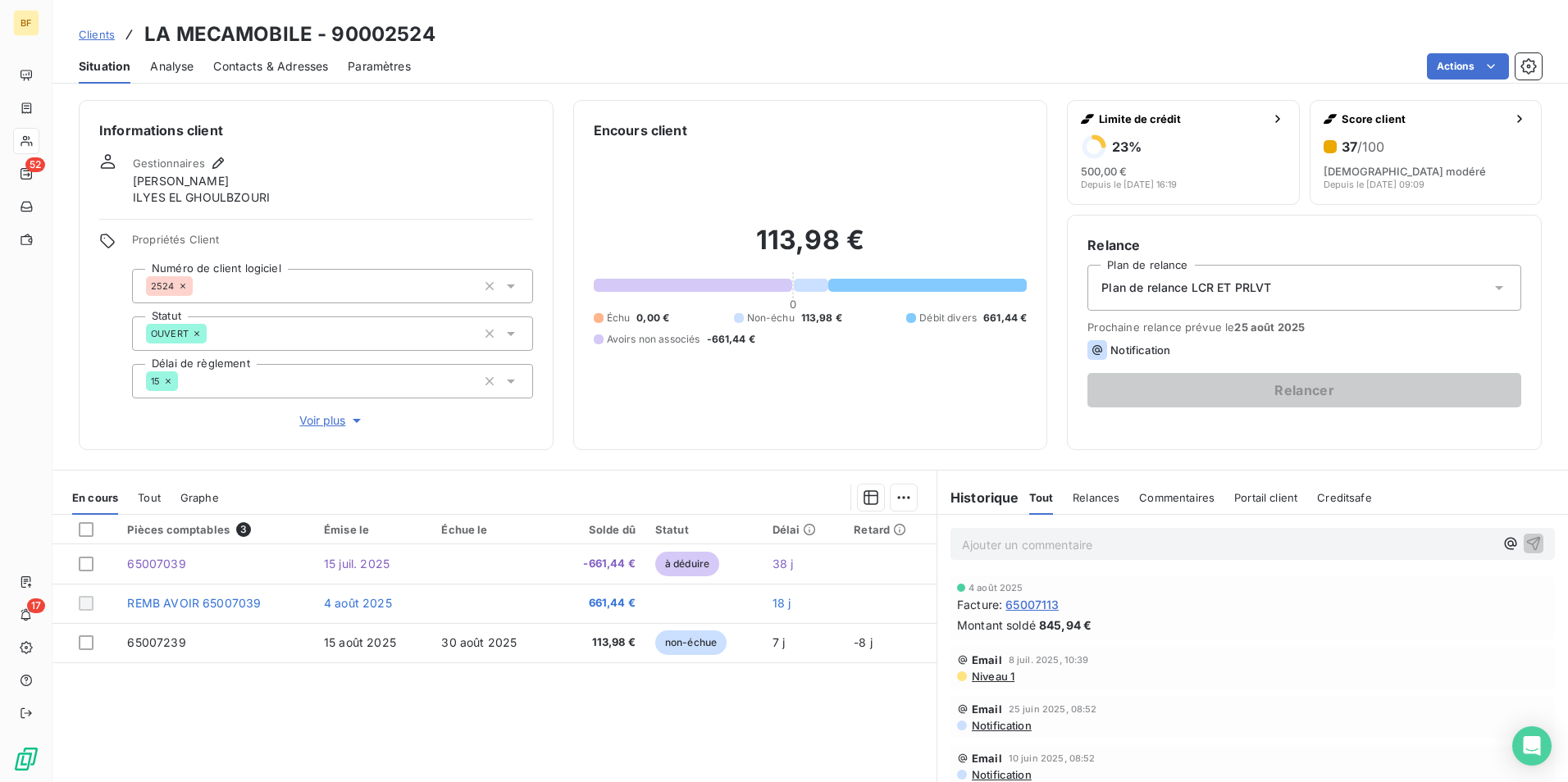
click at [151, 497] on span "Tout" at bounding box center [149, 497] width 23 height 13
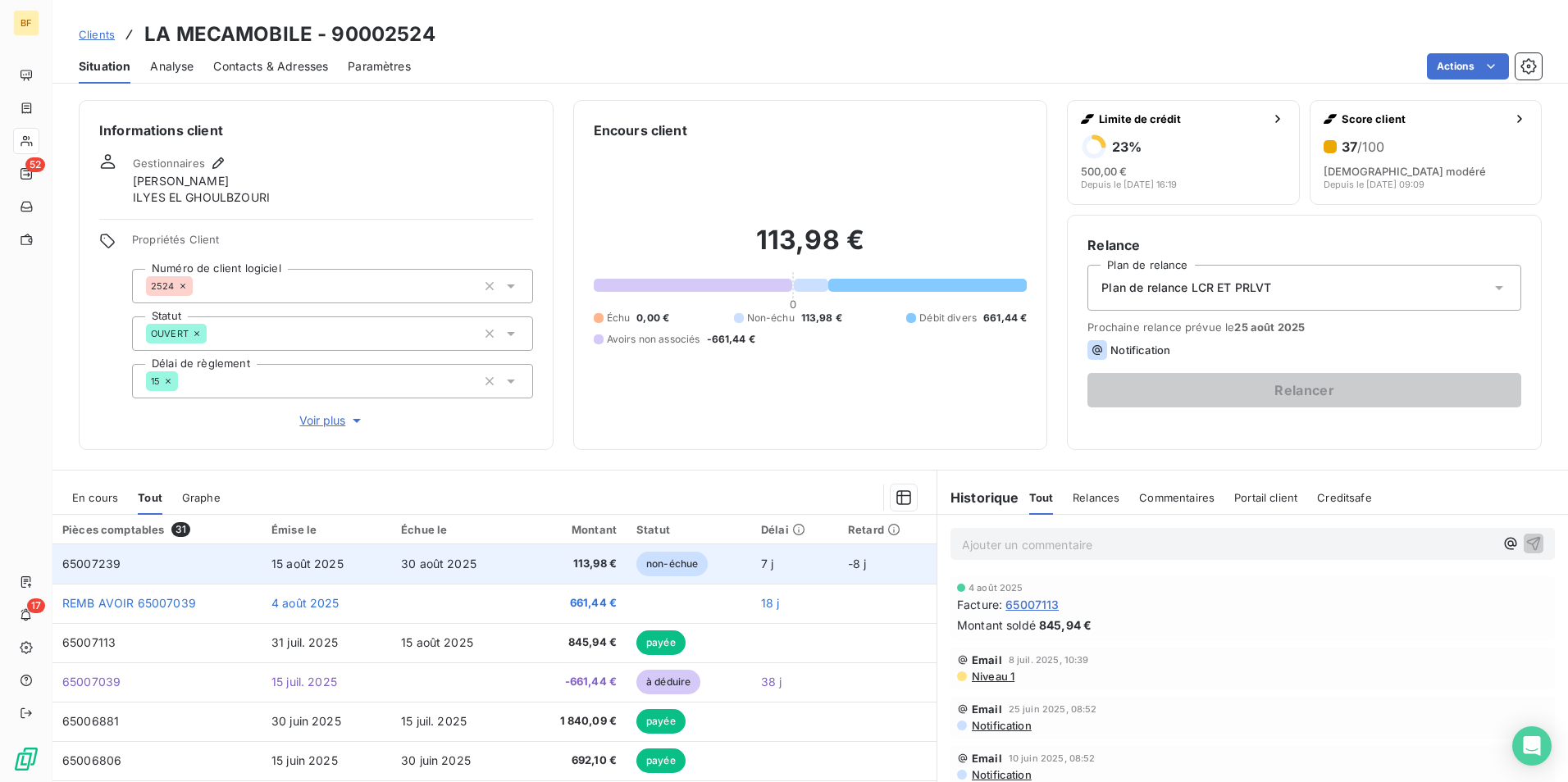
click at [285, 565] on span "15 août 2025" at bounding box center [307, 564] width 72 height 14
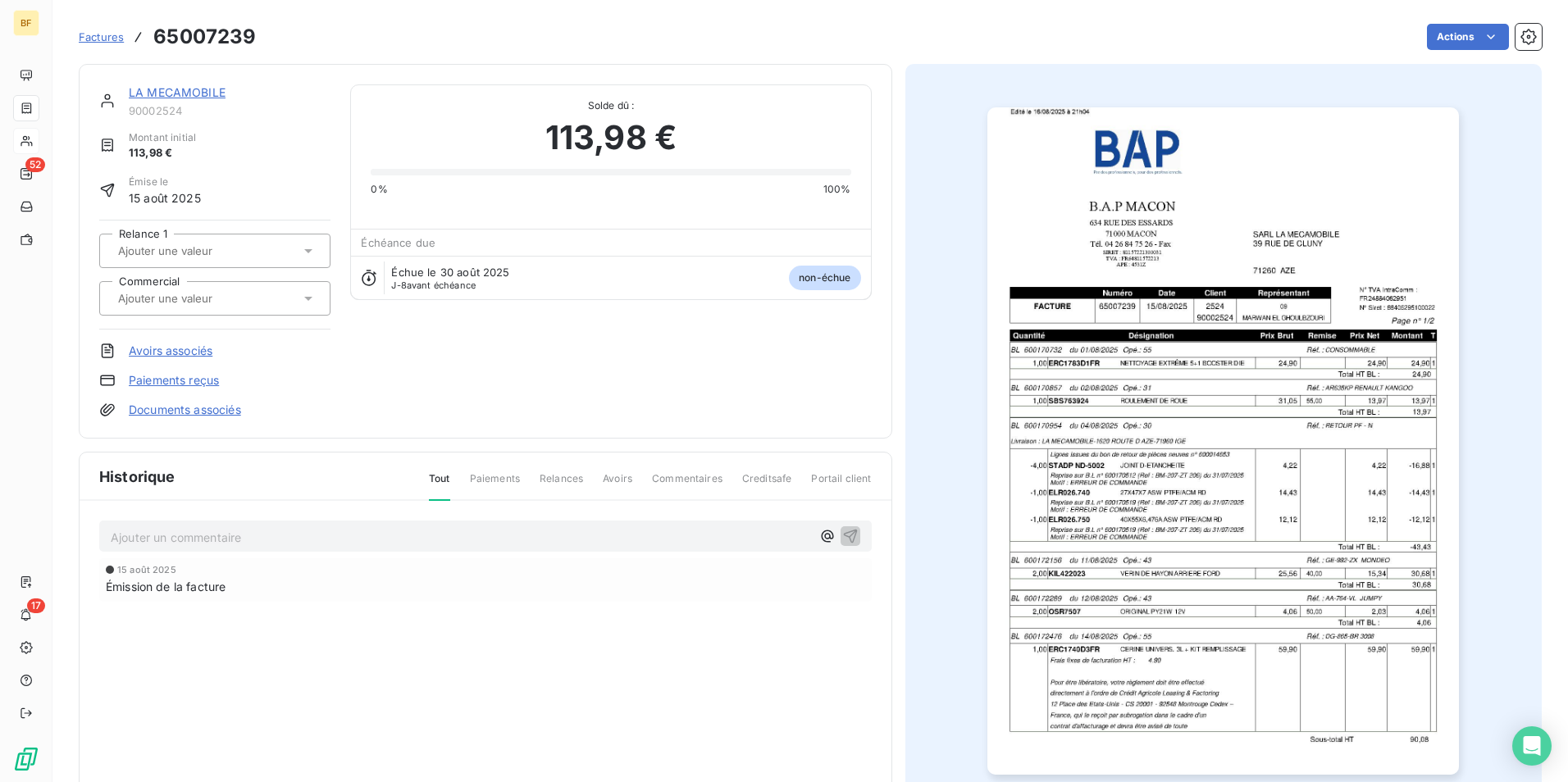
click at [1153, 552] on img "button" at bounding box center [1223, 441] width 472 height 668
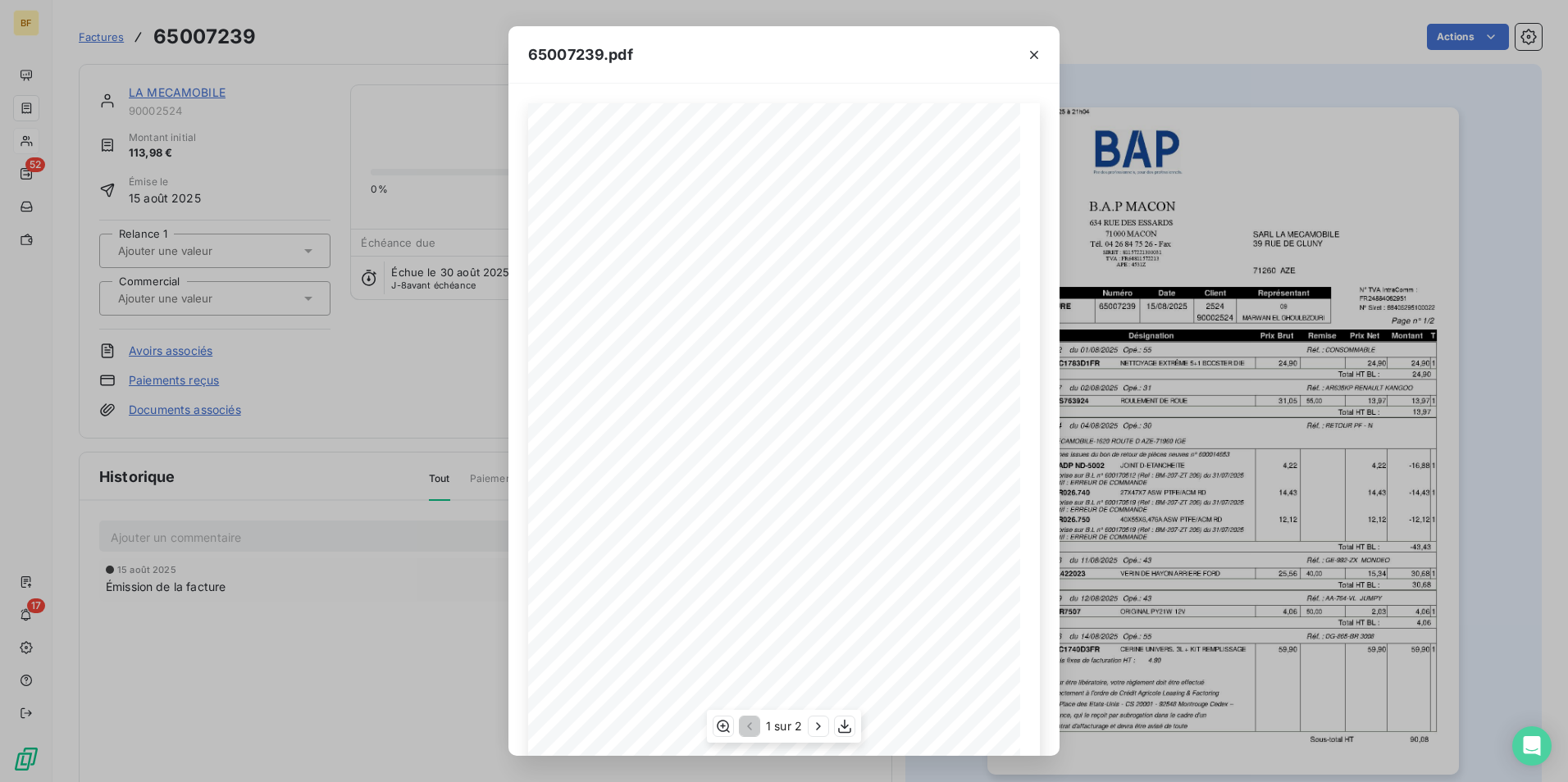
scroll to position [62, 0]
click at [808, 728] on div "1 sur 2" at bounding box center [784, 726] width 154 height 33
click at [811, 724] on icon "button" at bounding box center [818, 726] width 16 height 16
click at [753, 733] on icon "button" at bounding box center [748, 726] width 16 height 16
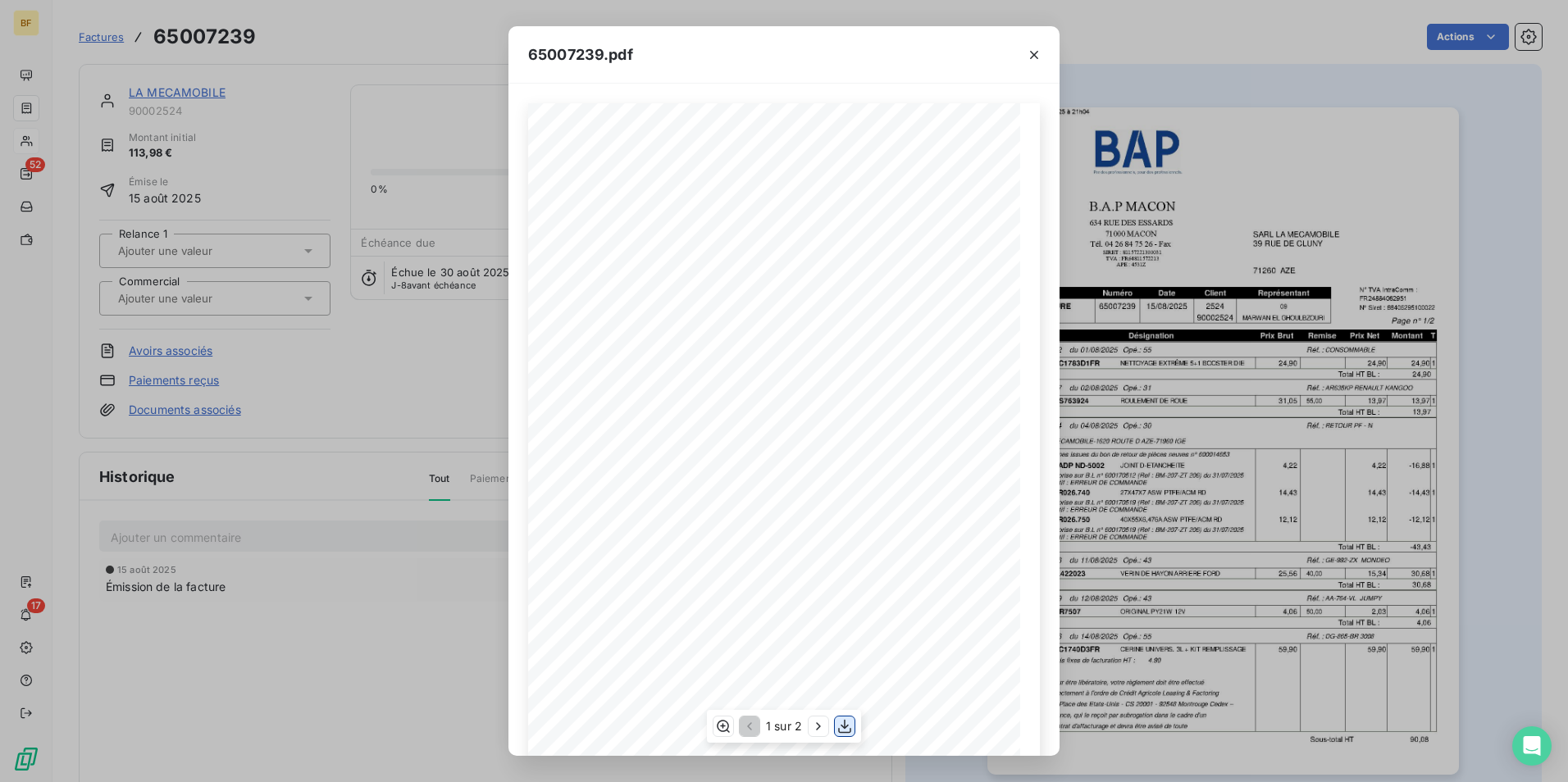
click at [841, 727] on icon "button" at bounding box center [844, 726] width 16 height 16
drag, startPoint x: 1028, startPoint y: 52, endPoint x: 931, endPoint y: 76, distance: 99.8
click at [1028, 52] on icon "button" at bounding box center [1034, 55] width 16 height 16
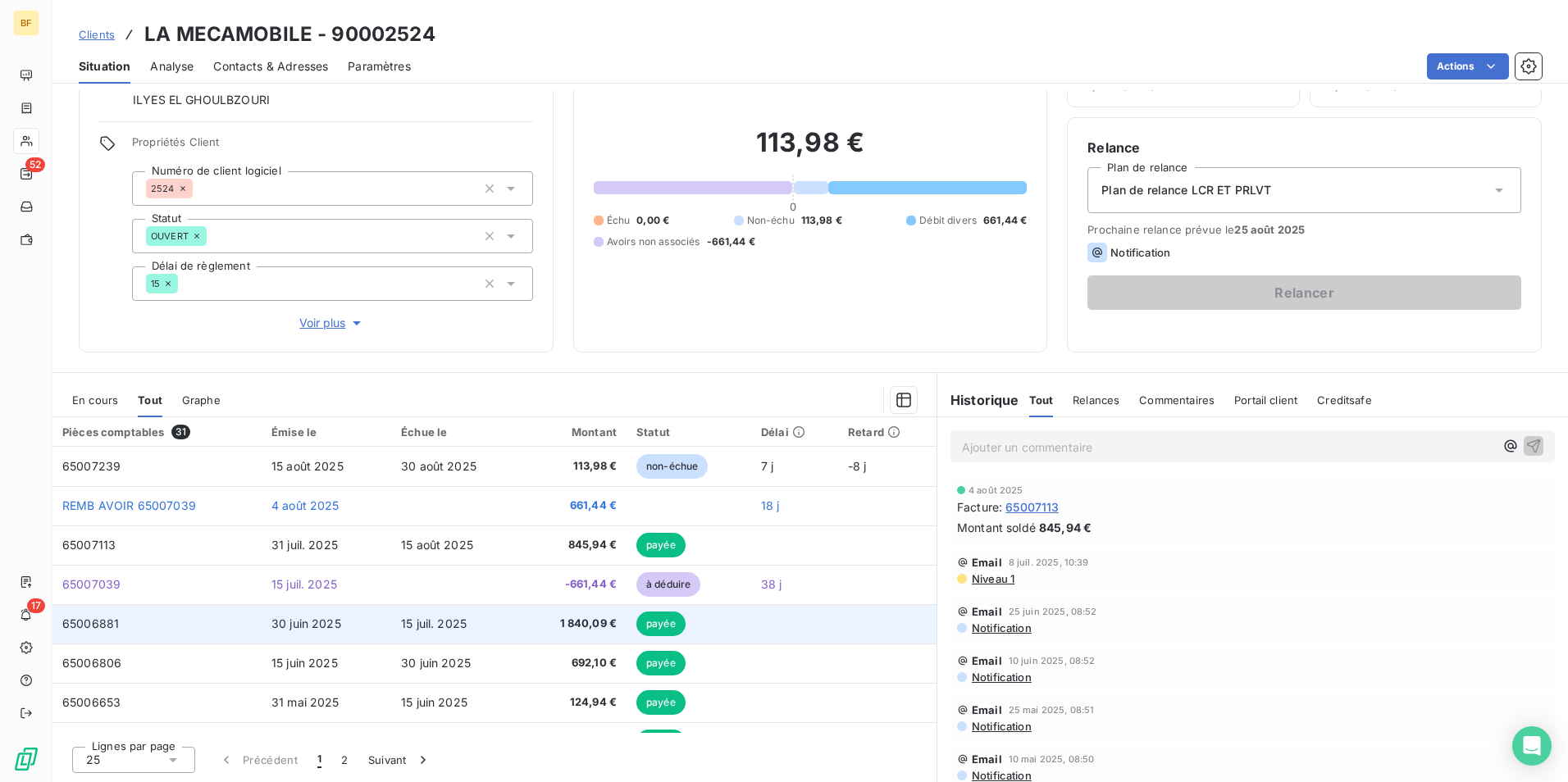
click at [330, 633] on td "30 juin 2025" at bounding box center [327, 623] width 130 height 39
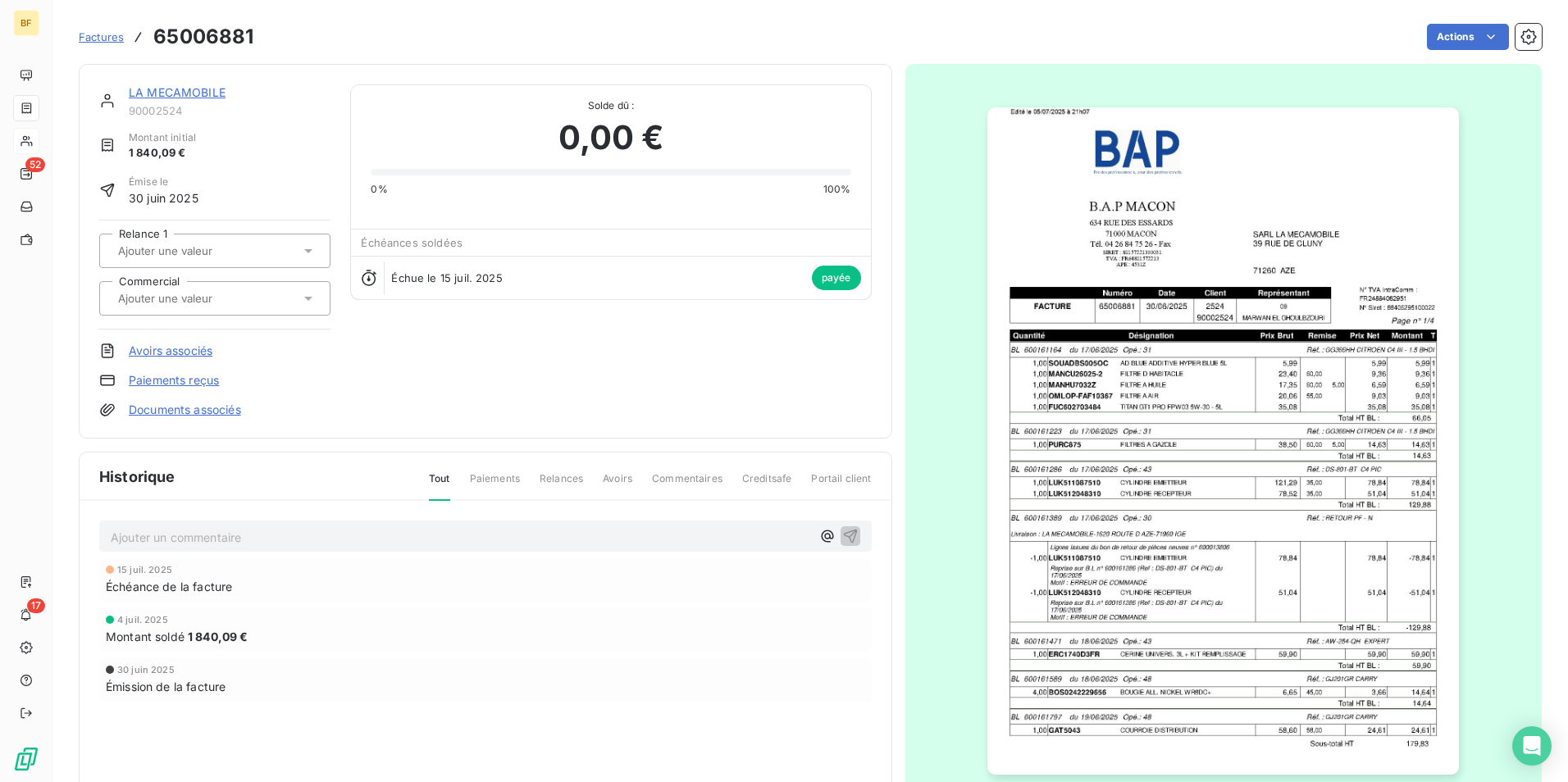
click at [1220, 459] on img "button" at bounding box center [1223, 441] width 472 height 668
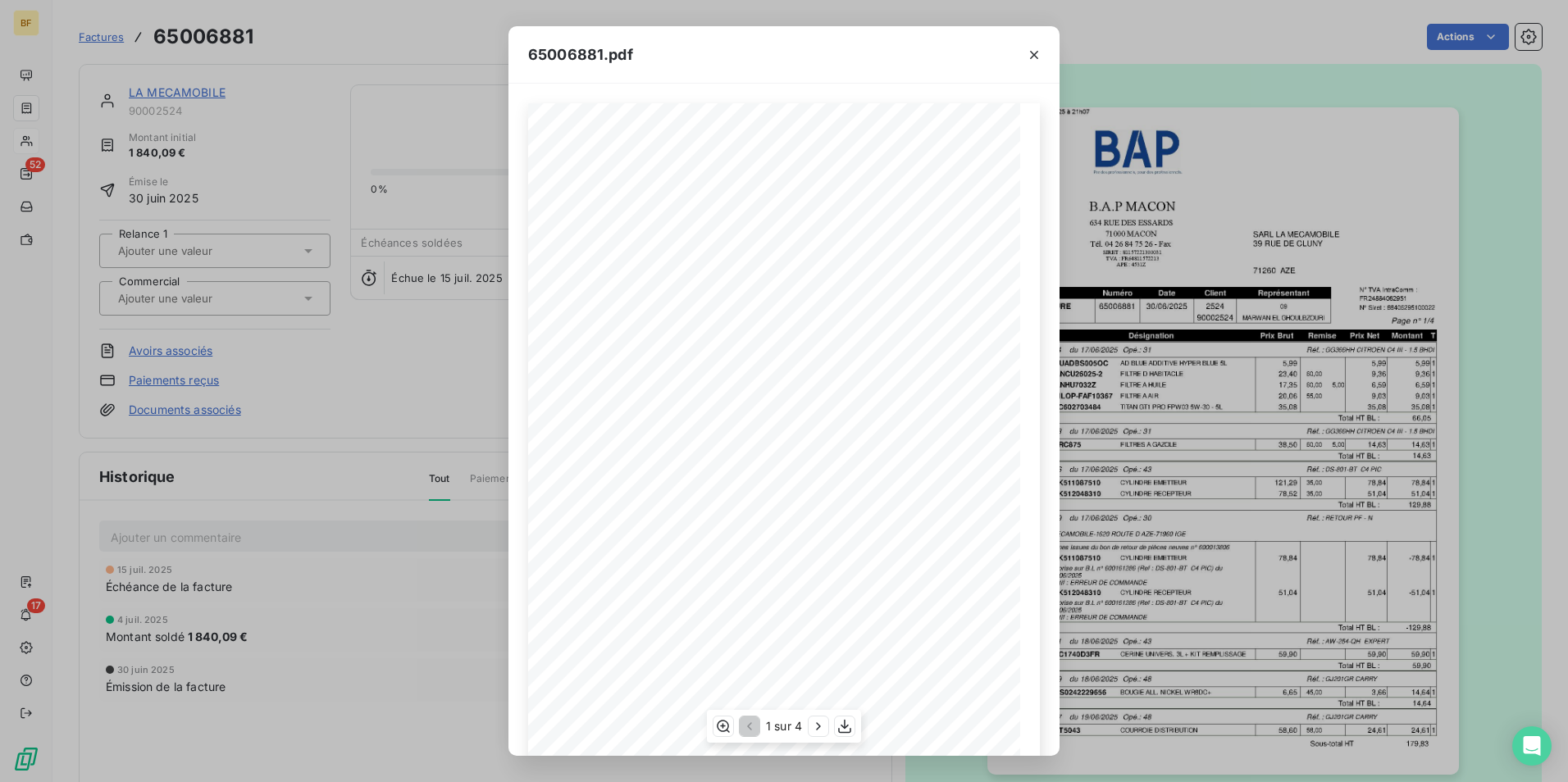
scroll to position [62, 0]
click at [818, 717] on button "button" at bounding box center [819, 727] width 20 height 20
click at [818, 717] on button "button" at bounding box center [820, 727] width 20 height 20
click at [855, 734] on button "button" at bounding box center [846, 727] width 20 height 20
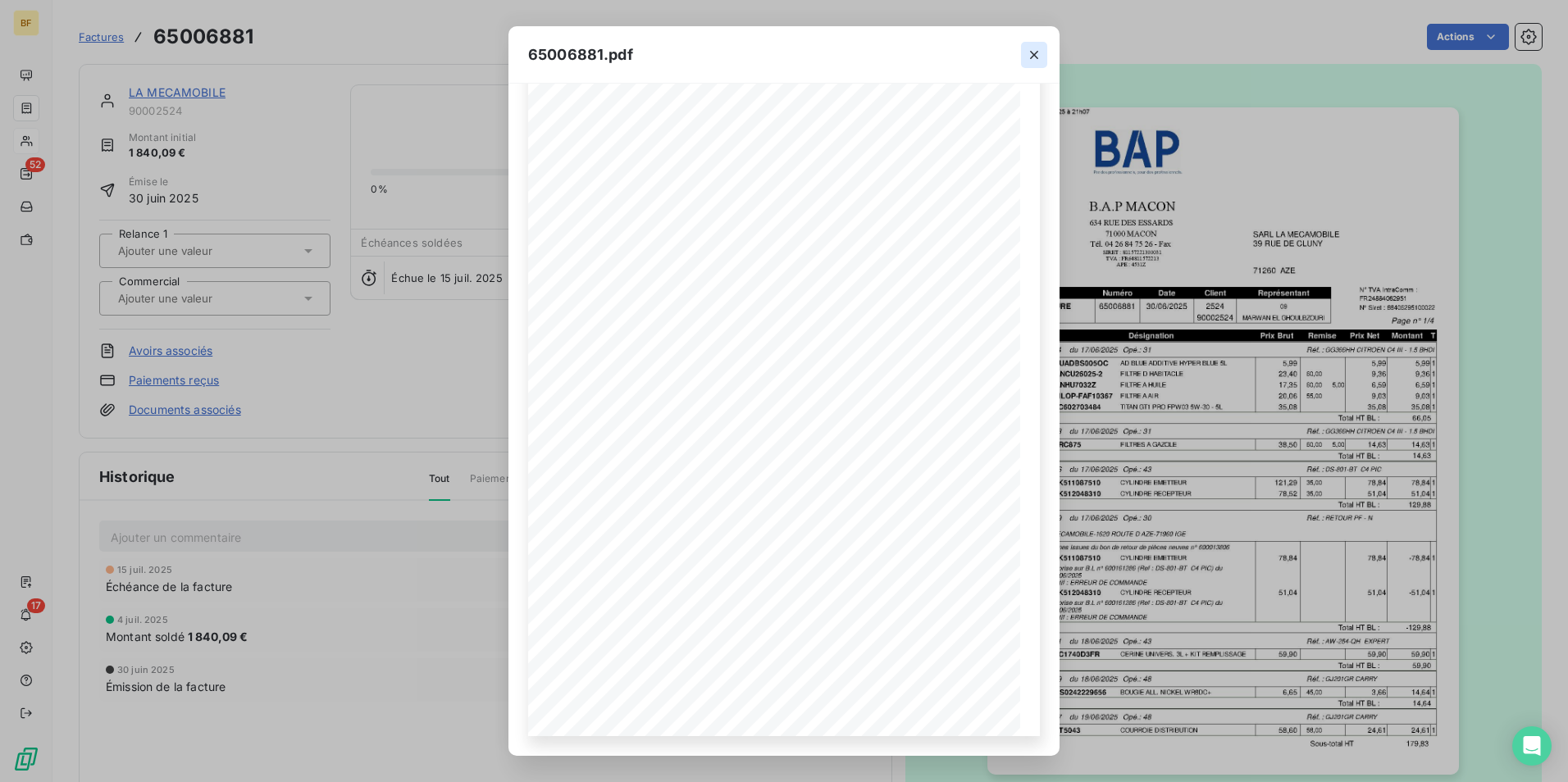
click at [1024, 61] on button "button" at bounding box center [1034, 55] width 26 height 26
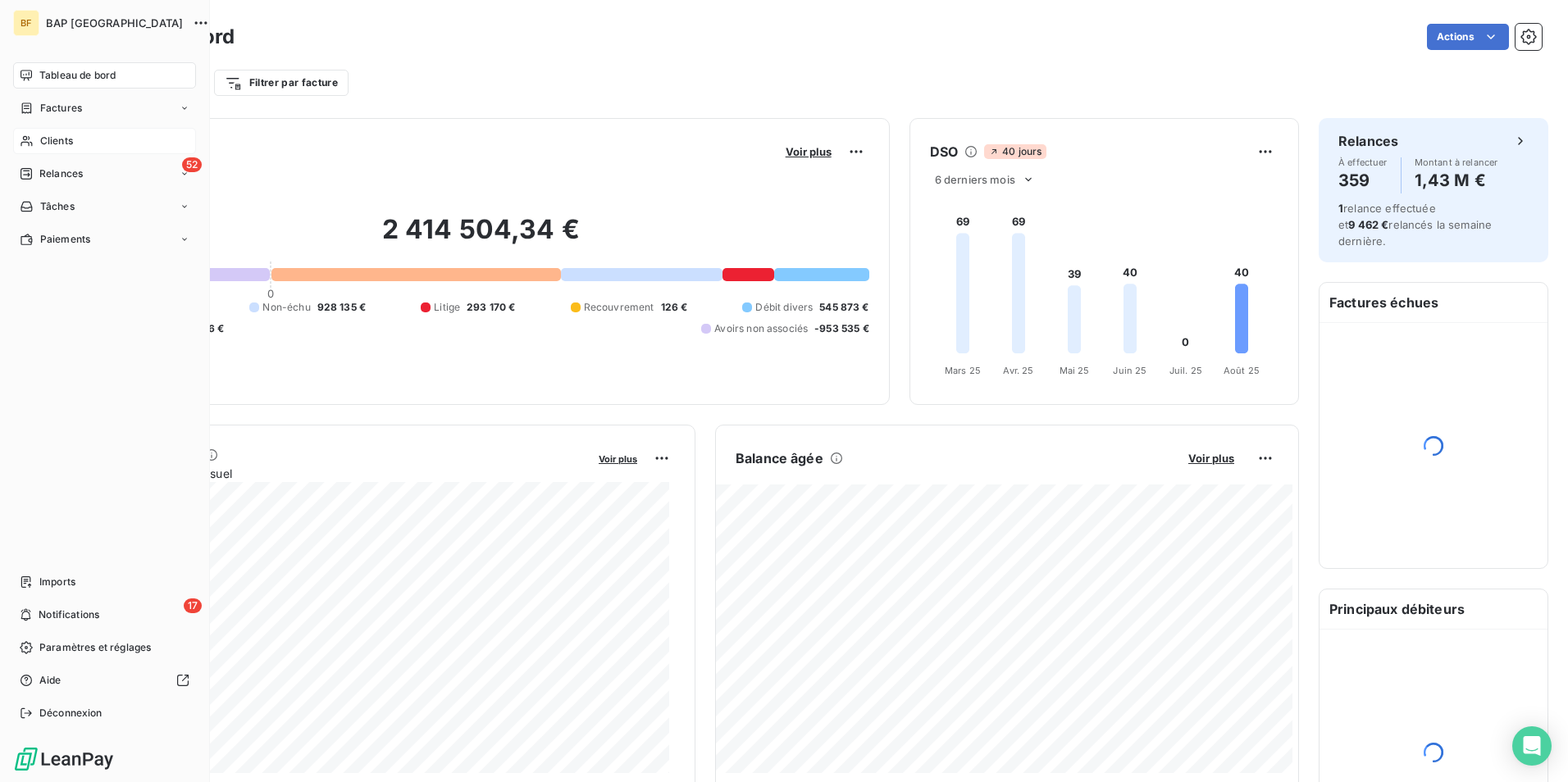
click at [30, 133] on div "Clients" at bounding box center [104, 141] width 183 height 26
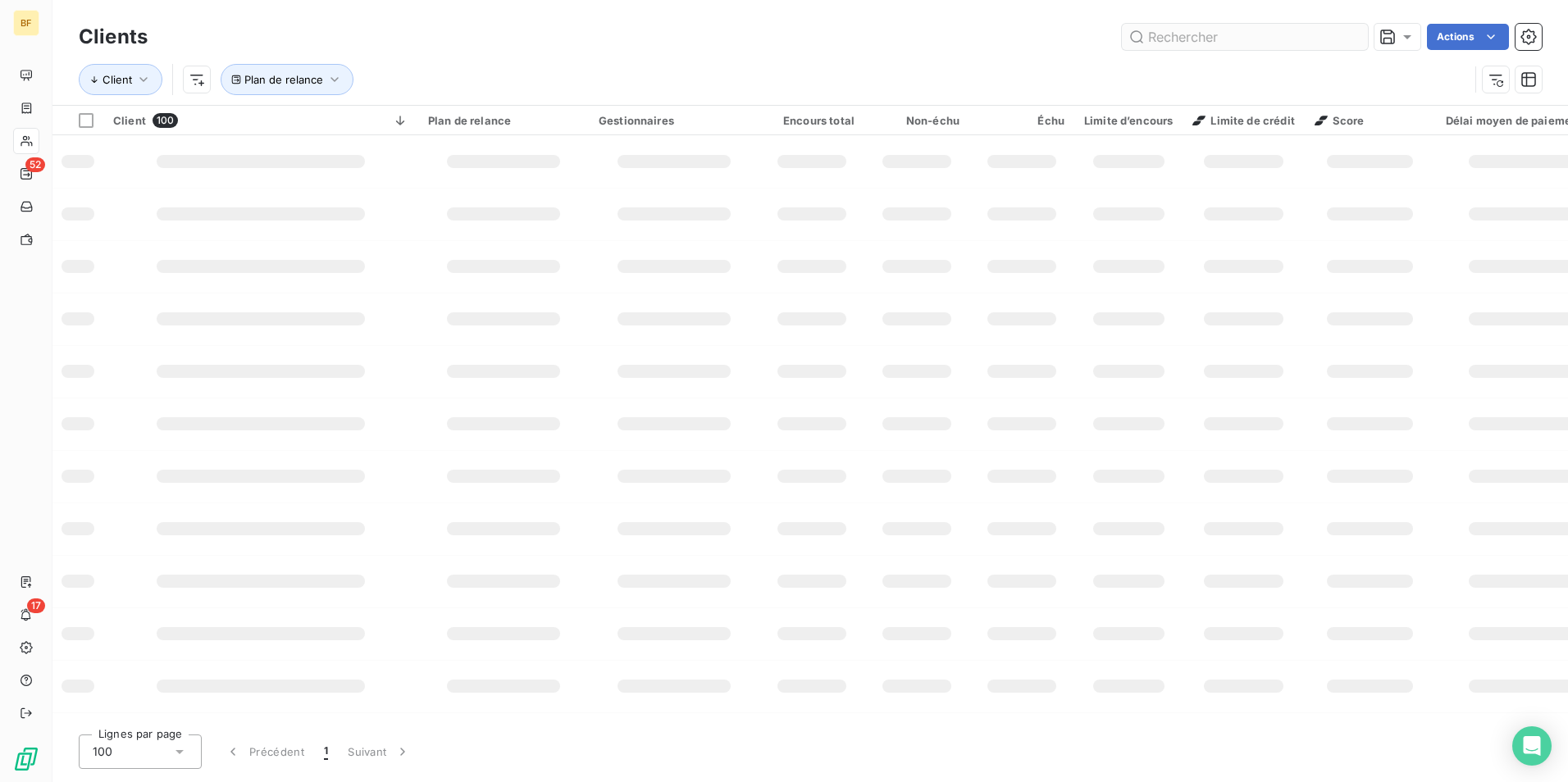
click at [1236, 35] on input "text" at bounding box center [1245, 37] width 246 height 26
type input "albress"
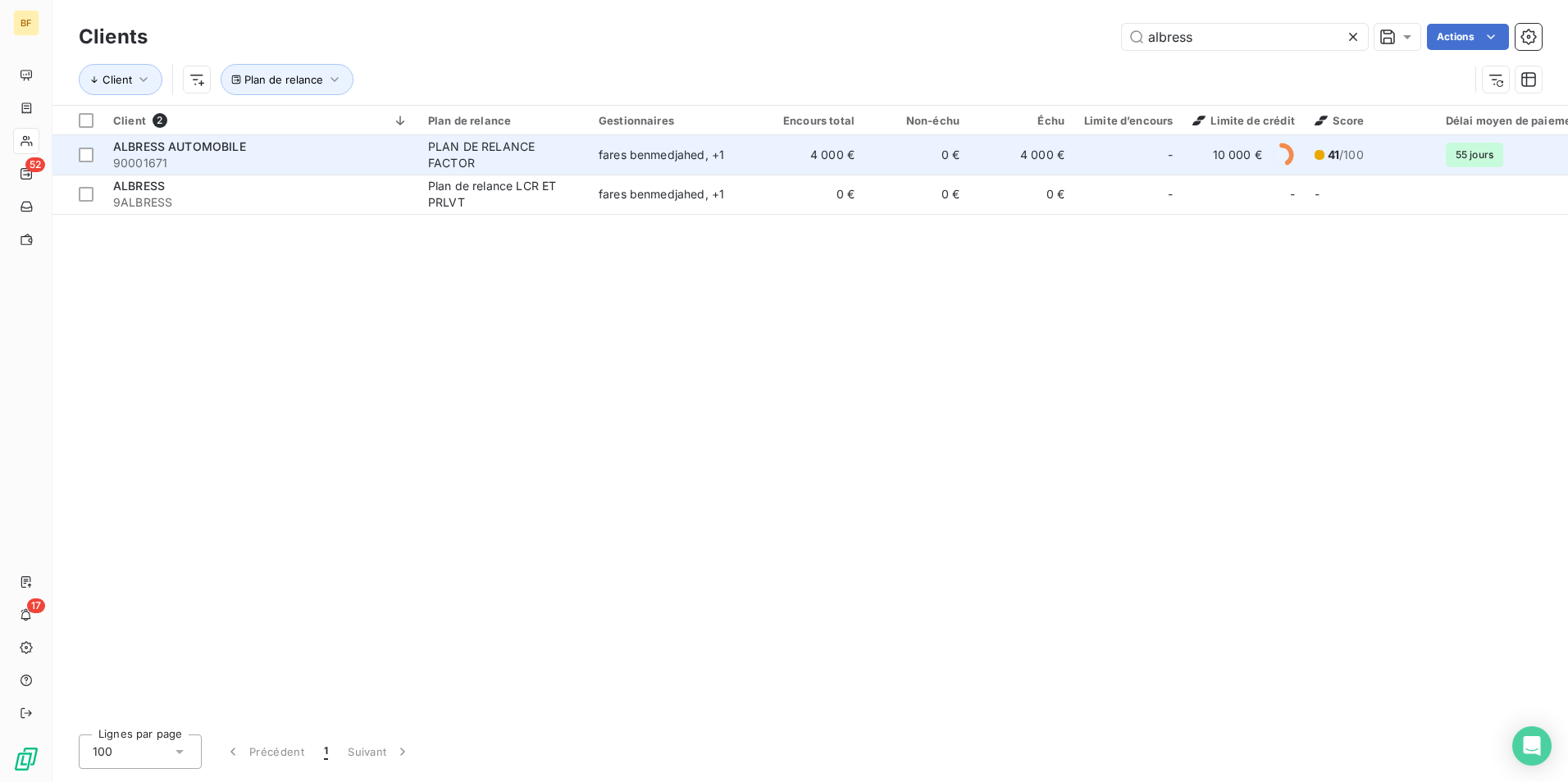
click at [438, 164] on div "PLAN DE RELANCE FACTOR" at bounding box center [503, 155] width 151 height 33
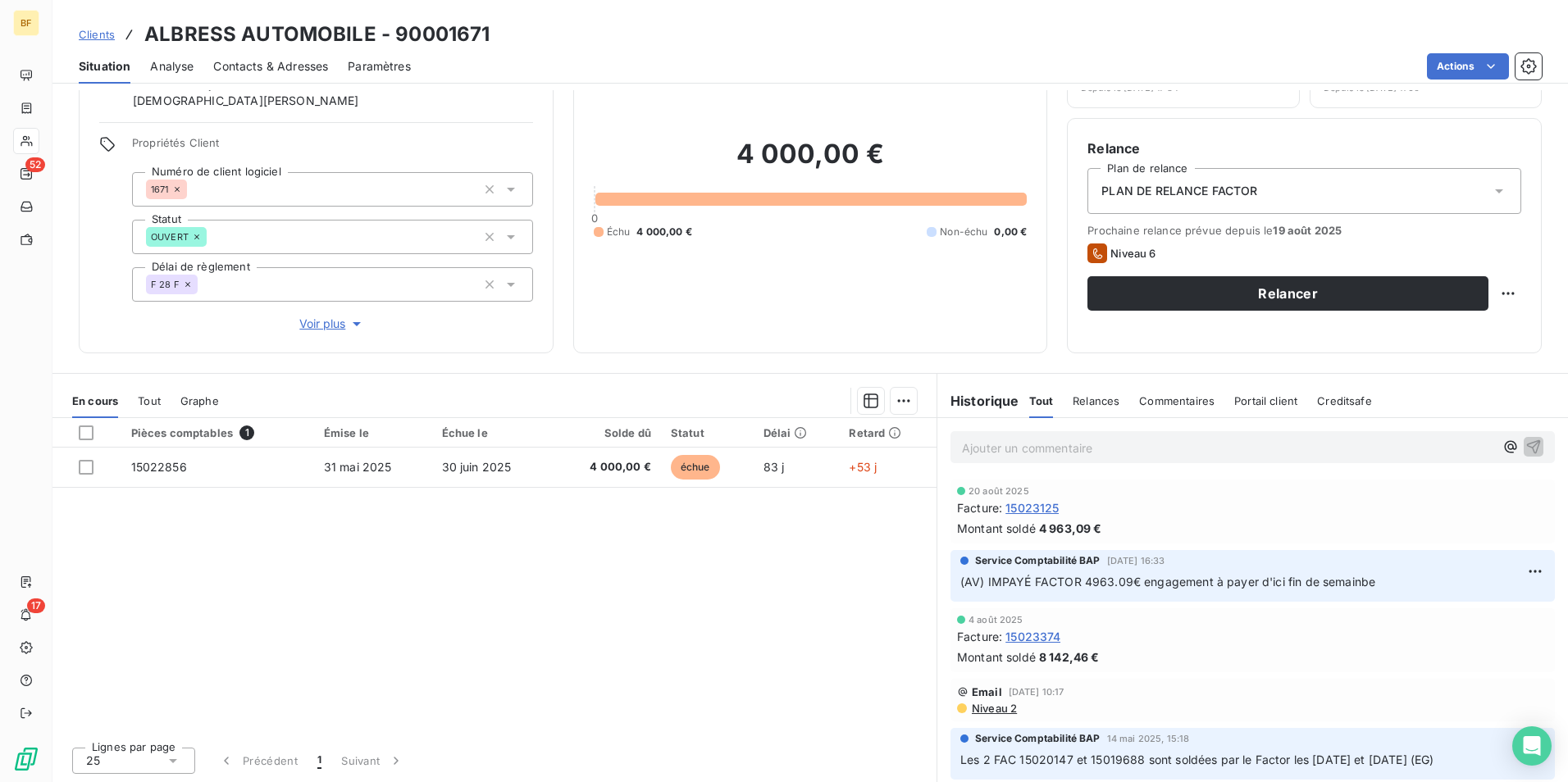
scroll to position [98, 0]
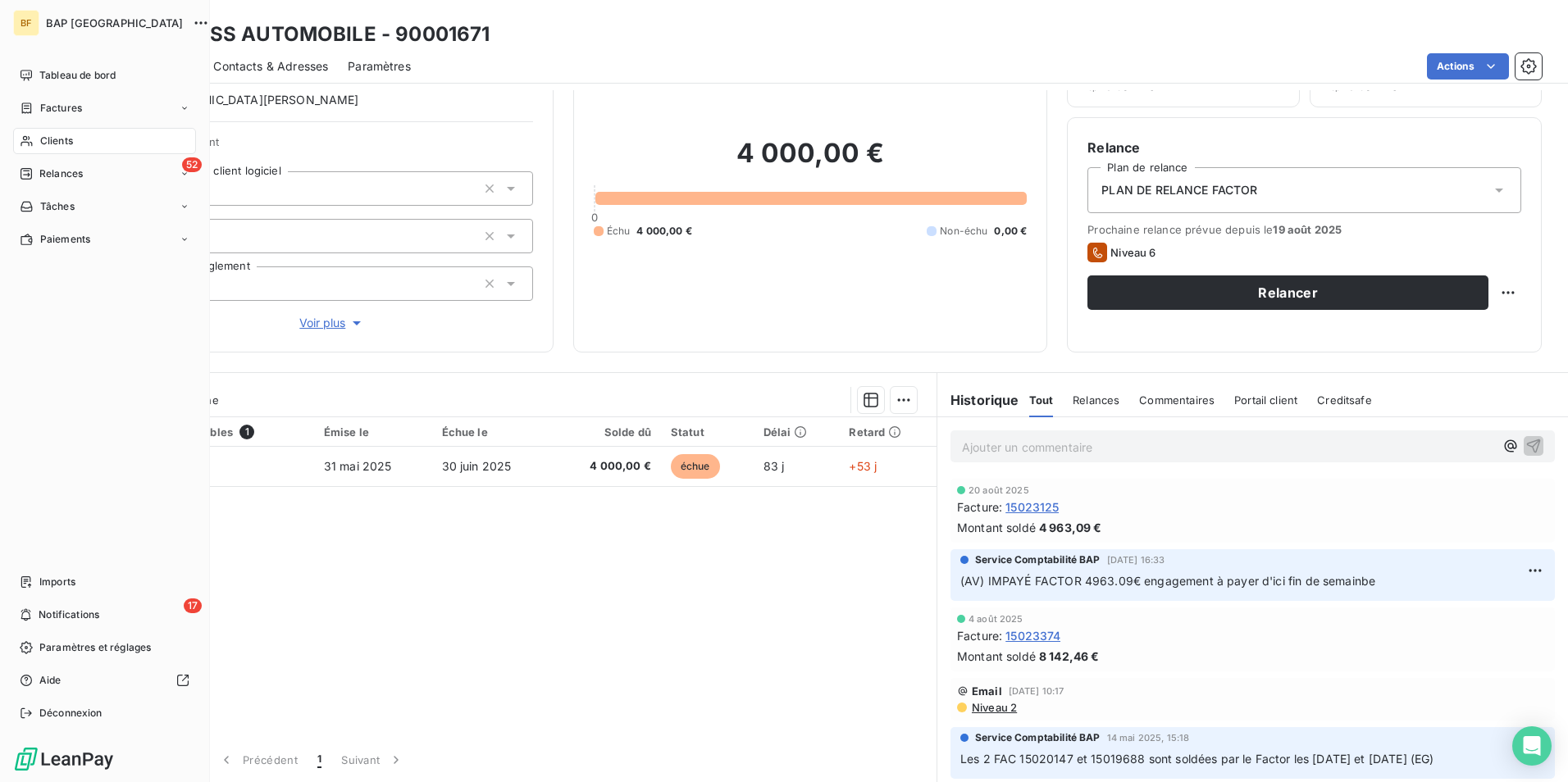
click at [28, 137] on icon at bounding box center [27, 140] width 14 height 13
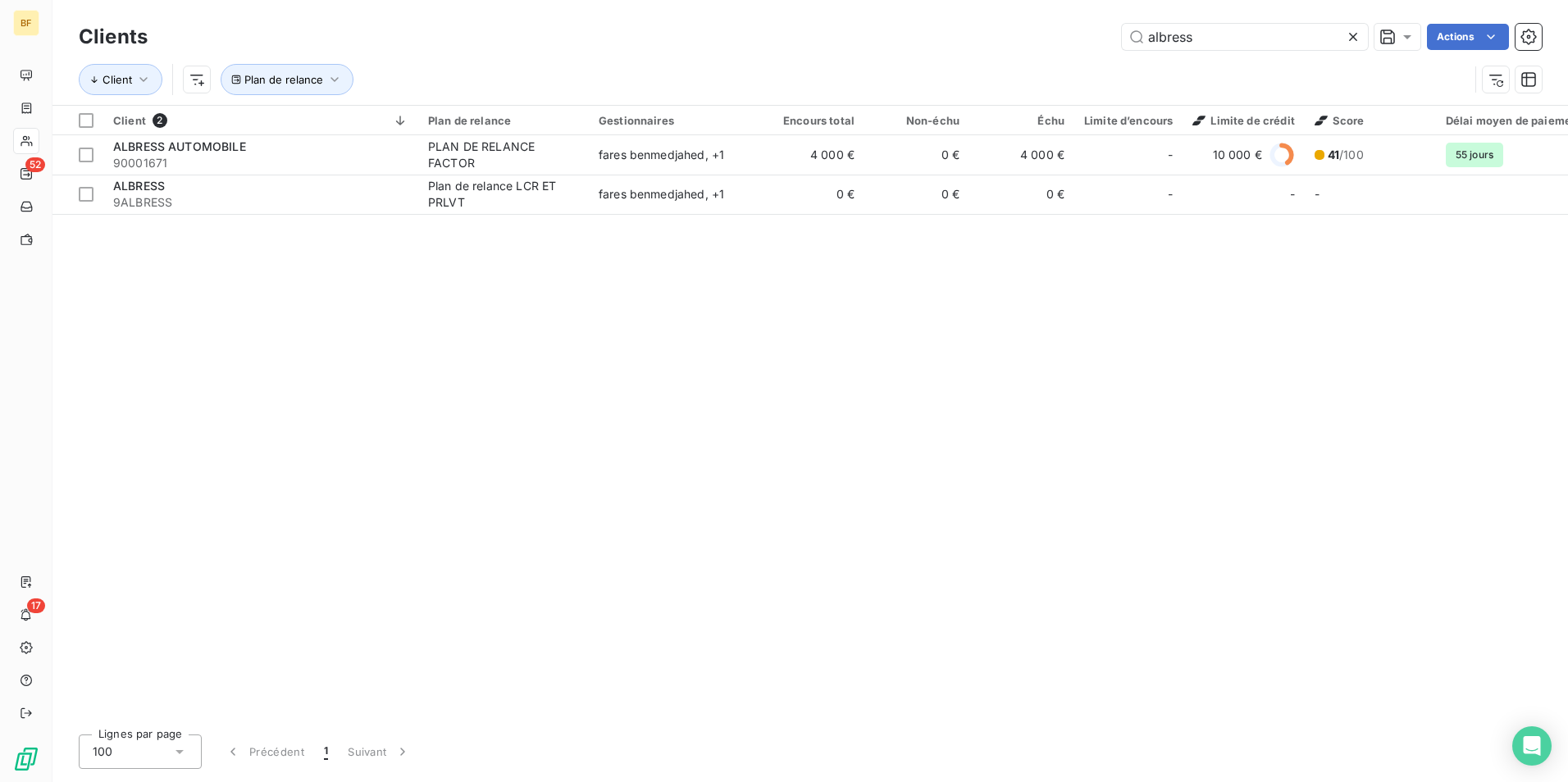
drag, startPoint x: 1191, startPoint y: 39, endPoint x: 979, endPoint y: 19, distance: 212.5
click at [1019, 34] on div "albress Actions" at bounding box center [854, 37] width 1374 height 26
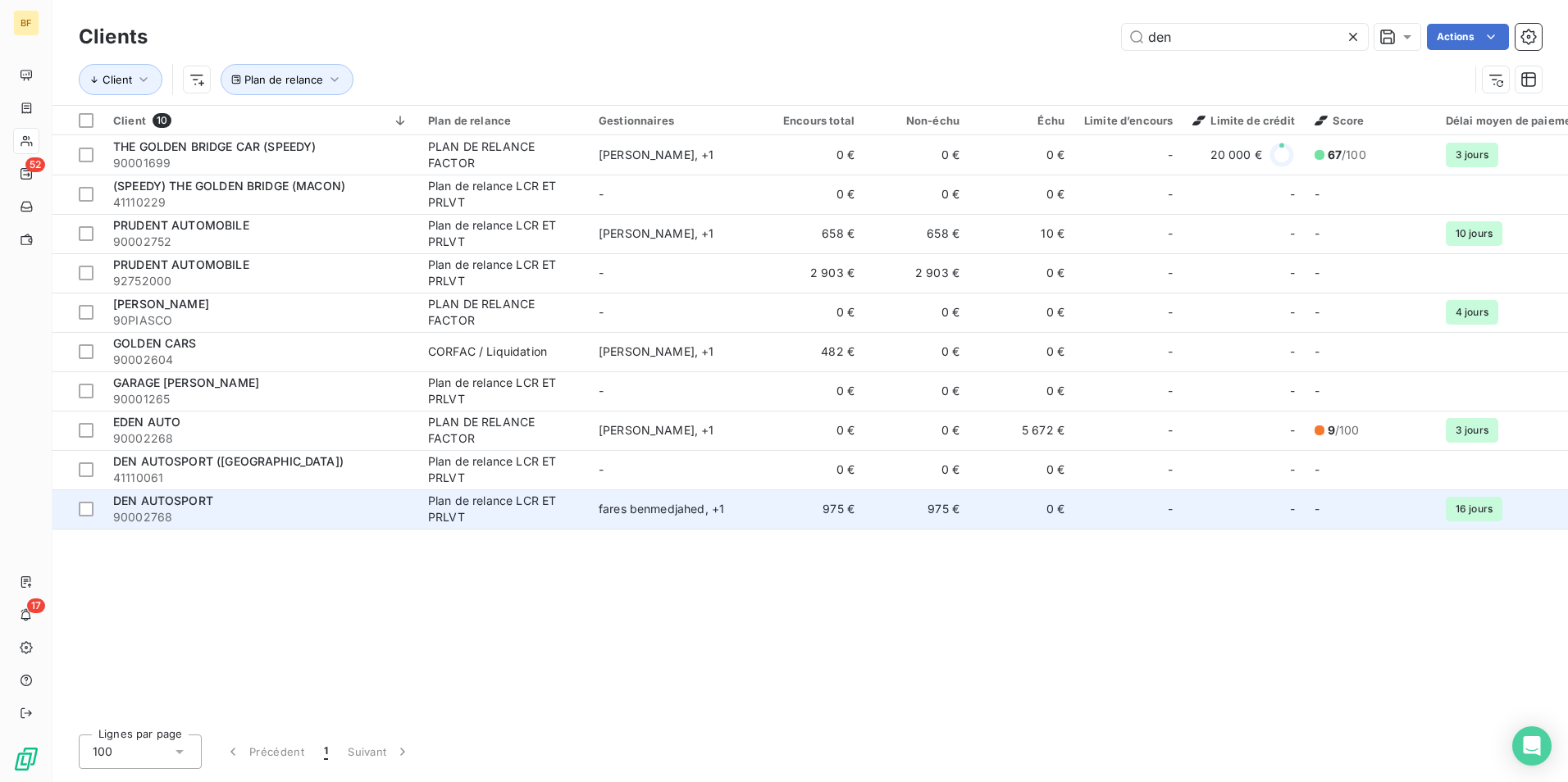
type input "den"
click at [210, 510] on span "90002768" at bounding box center [260, 517] width 295 height 16
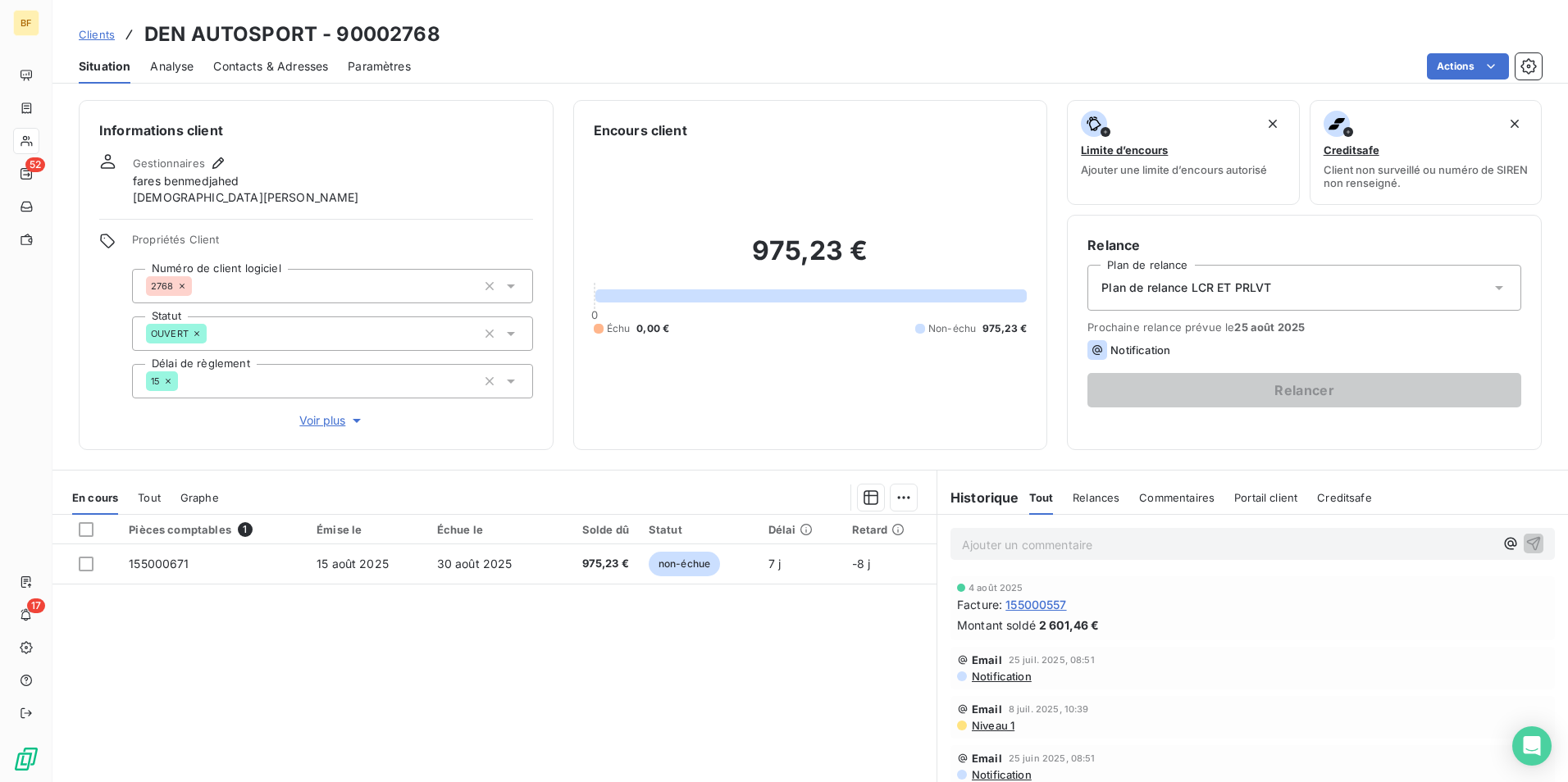
click at [155, 499] on span "Tout" at bounding box center [149, 497] width 23 height 13
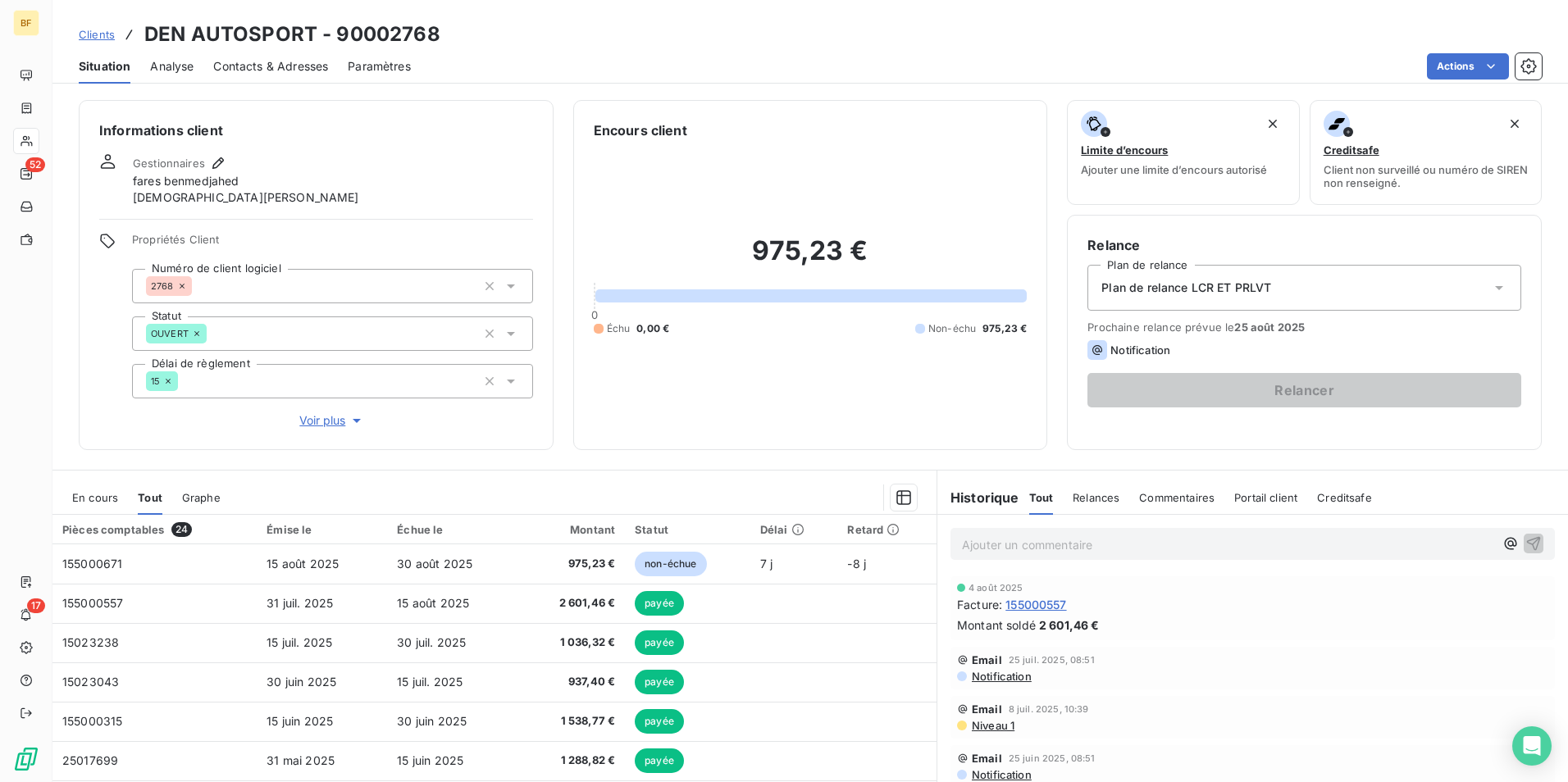
click at [306, 63] on span "Contacts & Adresses" at bounding box center [270, 66] width 115 height 16
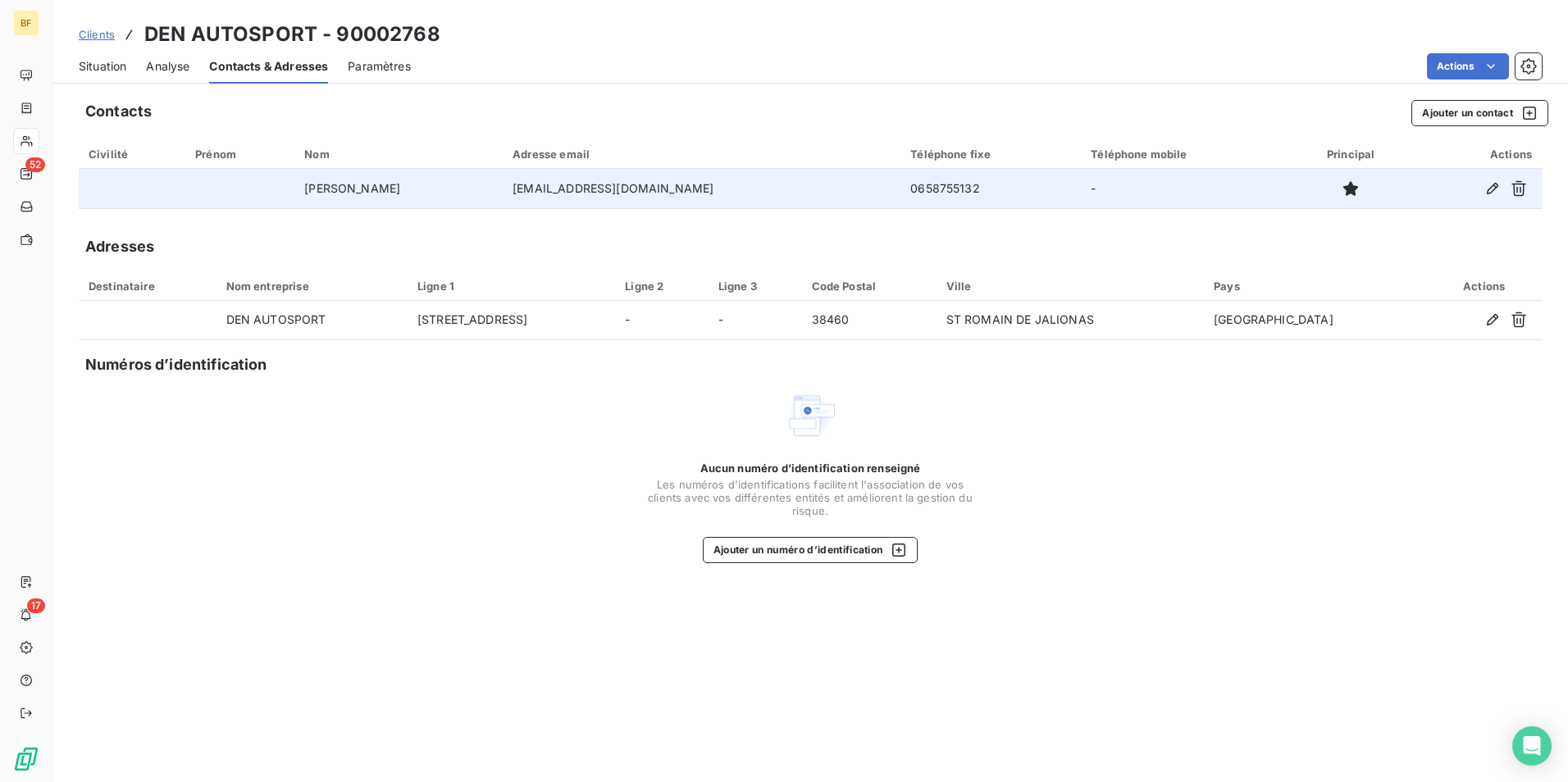
drag, startPoint x: 699, startPoint y: 182, endPoint x: 531, endPoint y: 185, distance: 168.1
click at [531, 185] on tr "Denis RANARISON denautosport@gmail.com 0658755132 -" at bounding box center [810, 188] width 1463 height 39
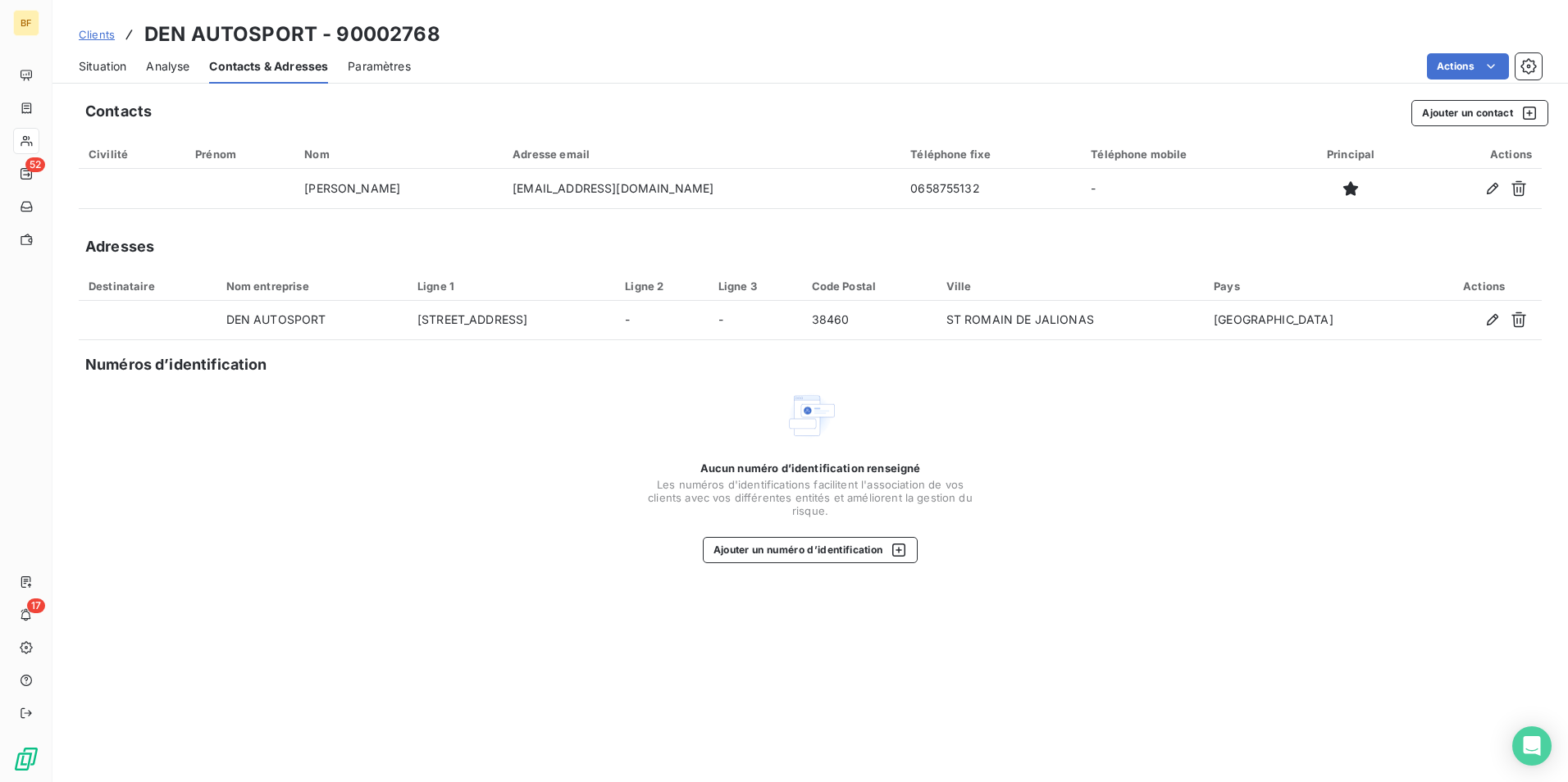
copy tr "denautosport@gmail.com"
click at [109, 70] on span "Situation" at bounding box center [103, 66] width 48 height 16
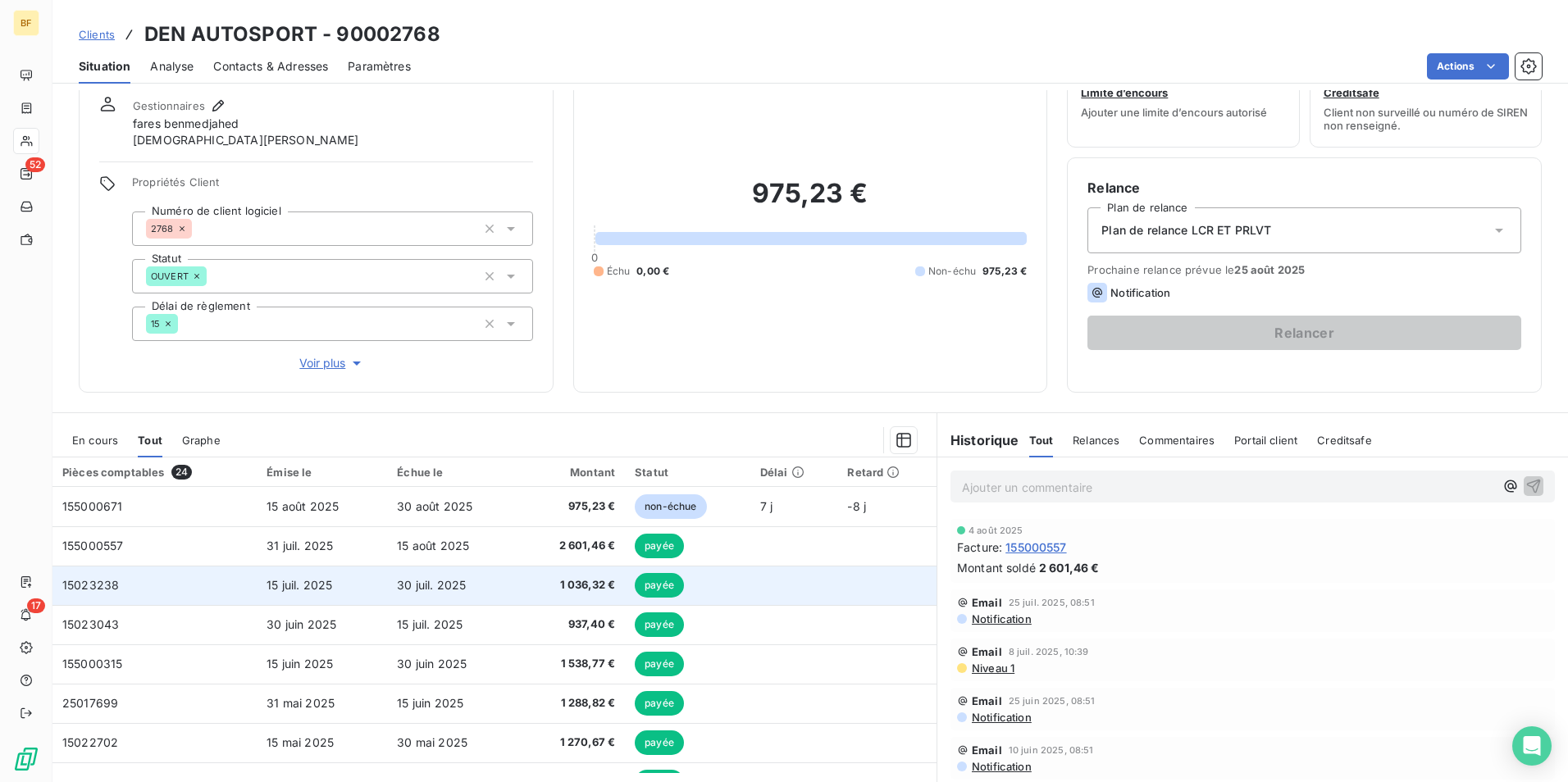
scroll to position [82, 0]
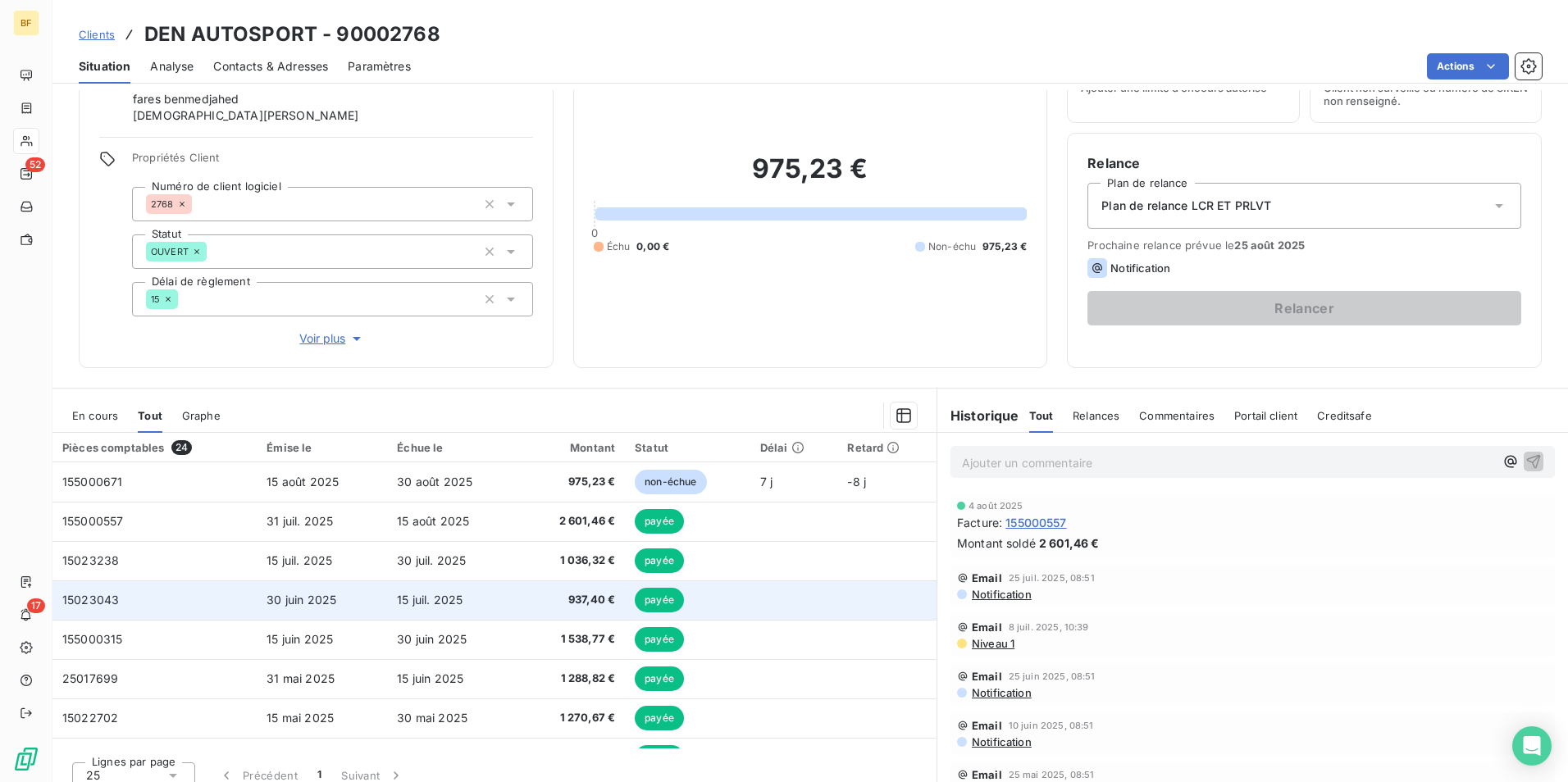
click at [349, 595] on td "30 juin 2025" at bounding box center [322, 600] width 130 height 39
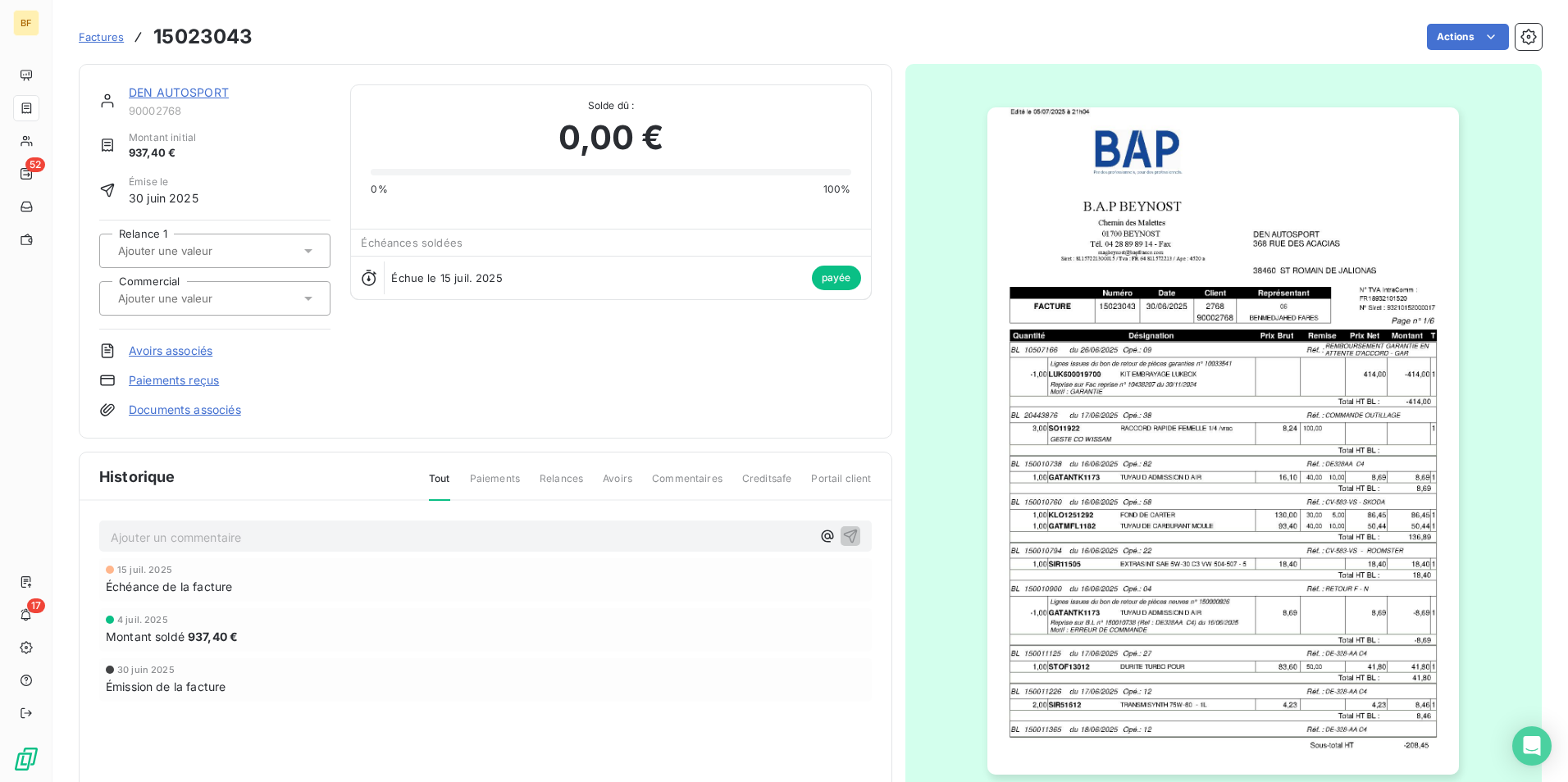
click at [1197, 492] on img "button" at bounding box center [1223, 441] width 472 height 668
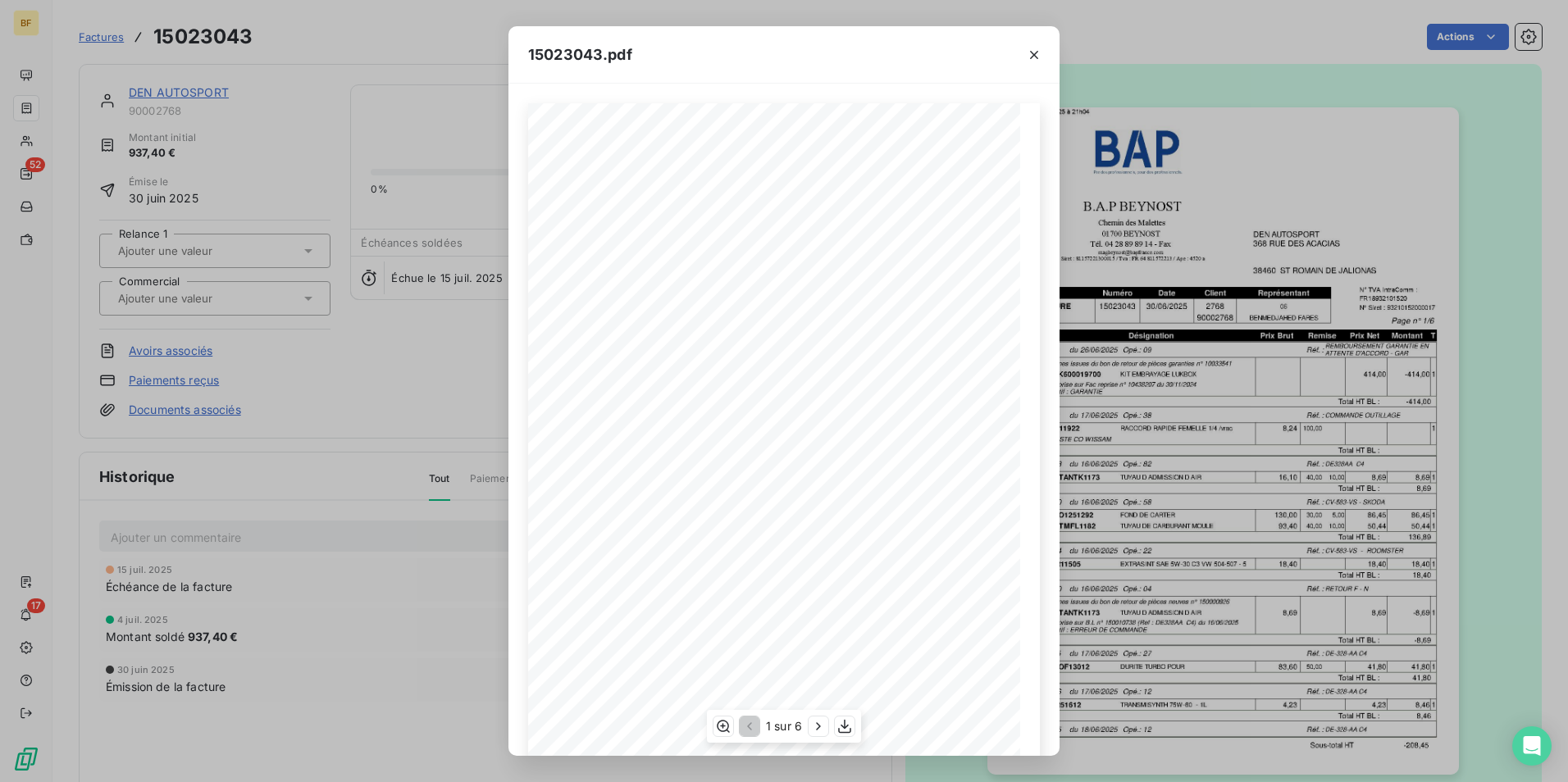
scroll to position [62, 0]
click at [813, 732] on icon "button" at bounding box center [818, 726] width 16 height 16
click at [813, 732] on icon "button" at bounding box center [820, 726] width 16 height 16
click at [813, 731] on icon "button" at bounding box center [820, 726] width 16 height 16
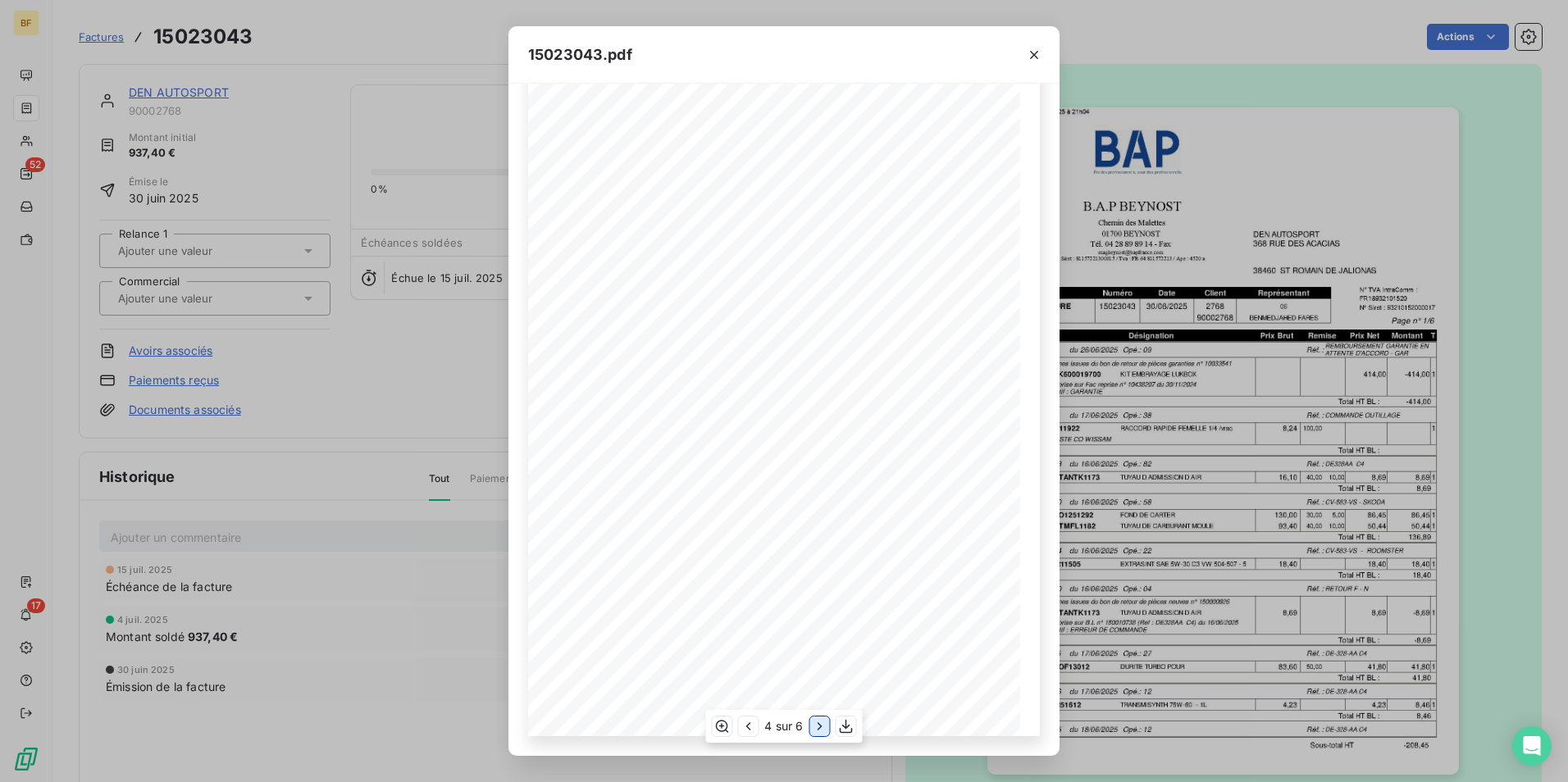
click at [814, 731] on icon "button" at bounding box center [820, 726] width 16 height 16
click at [847, 733] on icon "button" at bounding box center [846, 727] width 13 height 14
drag, startPoint x: 1033, startPoint y: 53, endPoint x: 765, endPoint y: 54, distance: 268.2
click at [1032, 54] on icon "button" at bounding box center [1034, 55] width 16 height 16
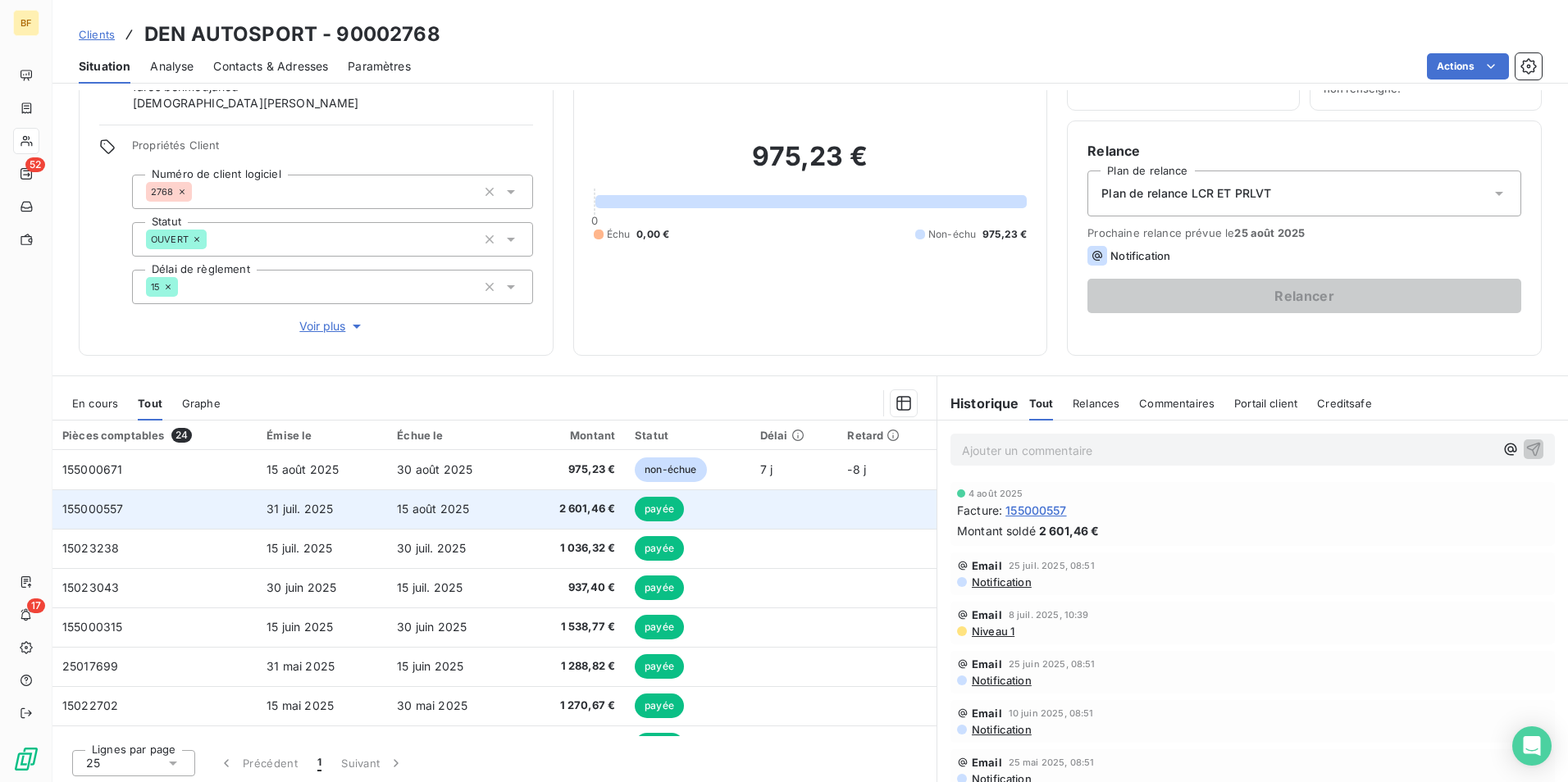
scroll to position [98, 0]
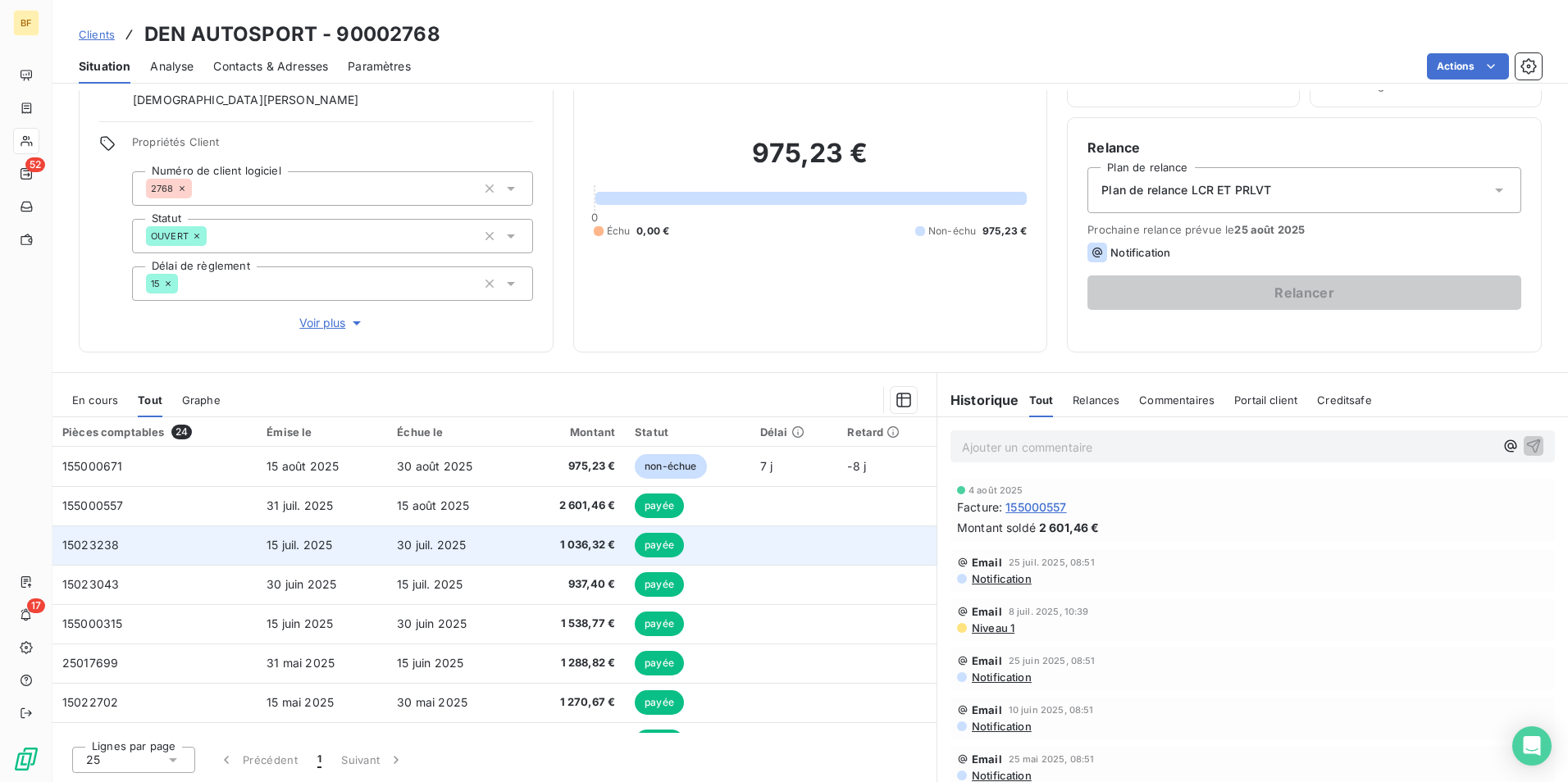
click at [319, 549] on span "15 juil. 2025" at bounding box center [300, 545] width 66 height 14
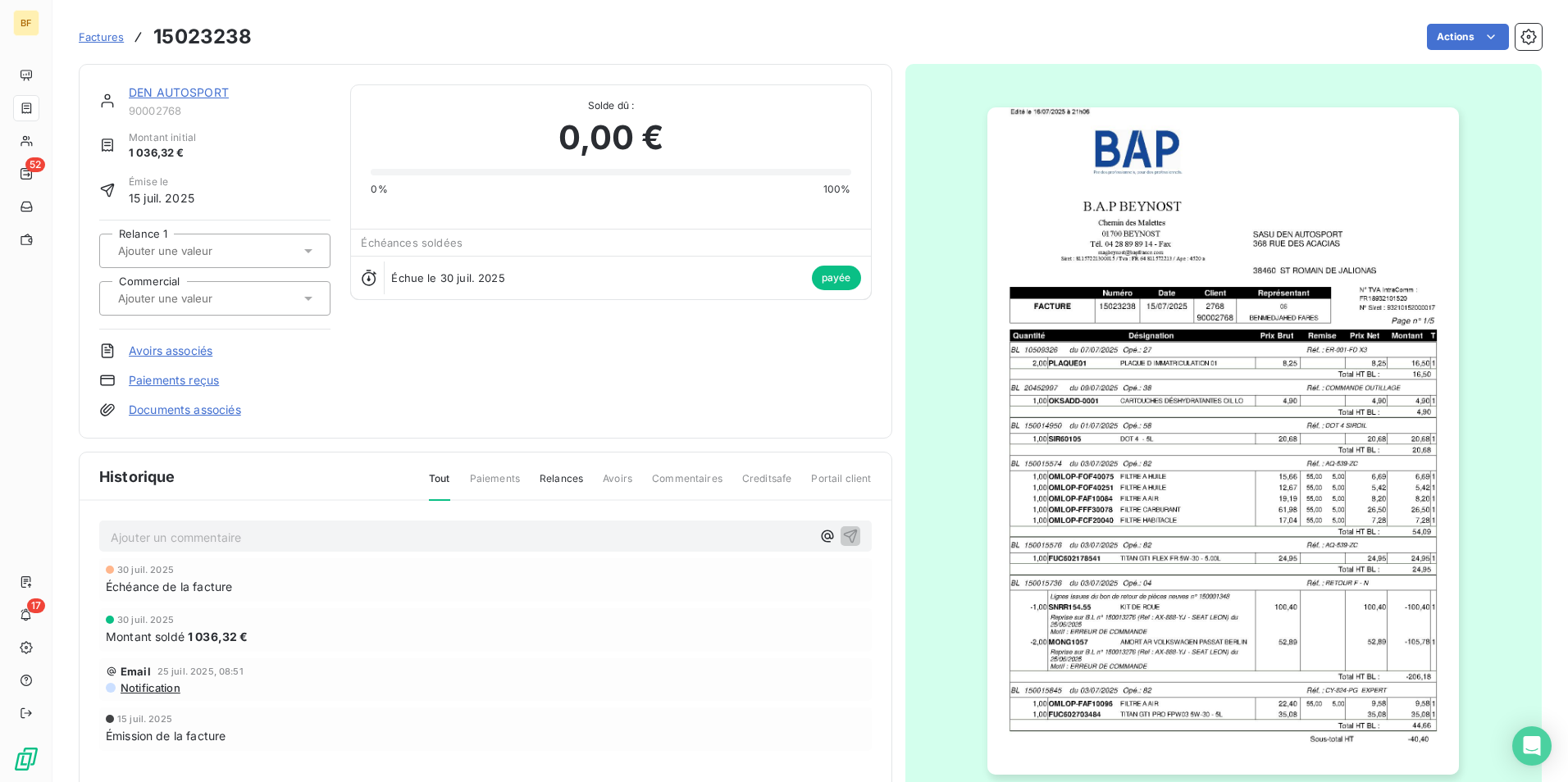
click at [1245, 486] on img "button" at bounding box center [1223, 441] width 472 height 668
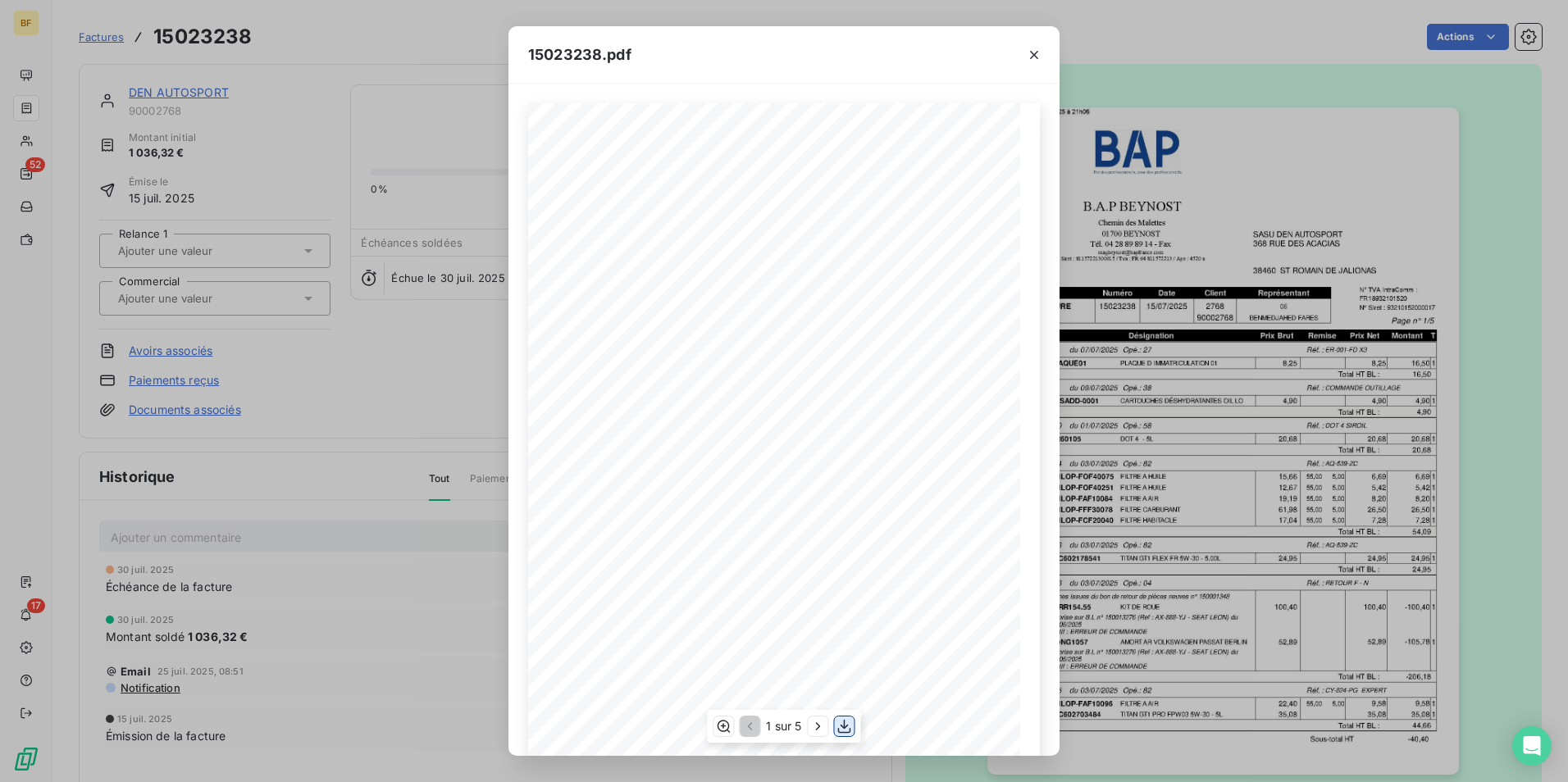
click at [841, 731] on icon "button" at bounding box center [844, 726] width 16 height 16
drag, startPoint x: 1039, startPoint y: 55, endPoint x: 790, endPoint y: 31, distance: 250.4
click at [1030, 55] on icon "button" at bounding box center [1034, 55] width 16 height 16
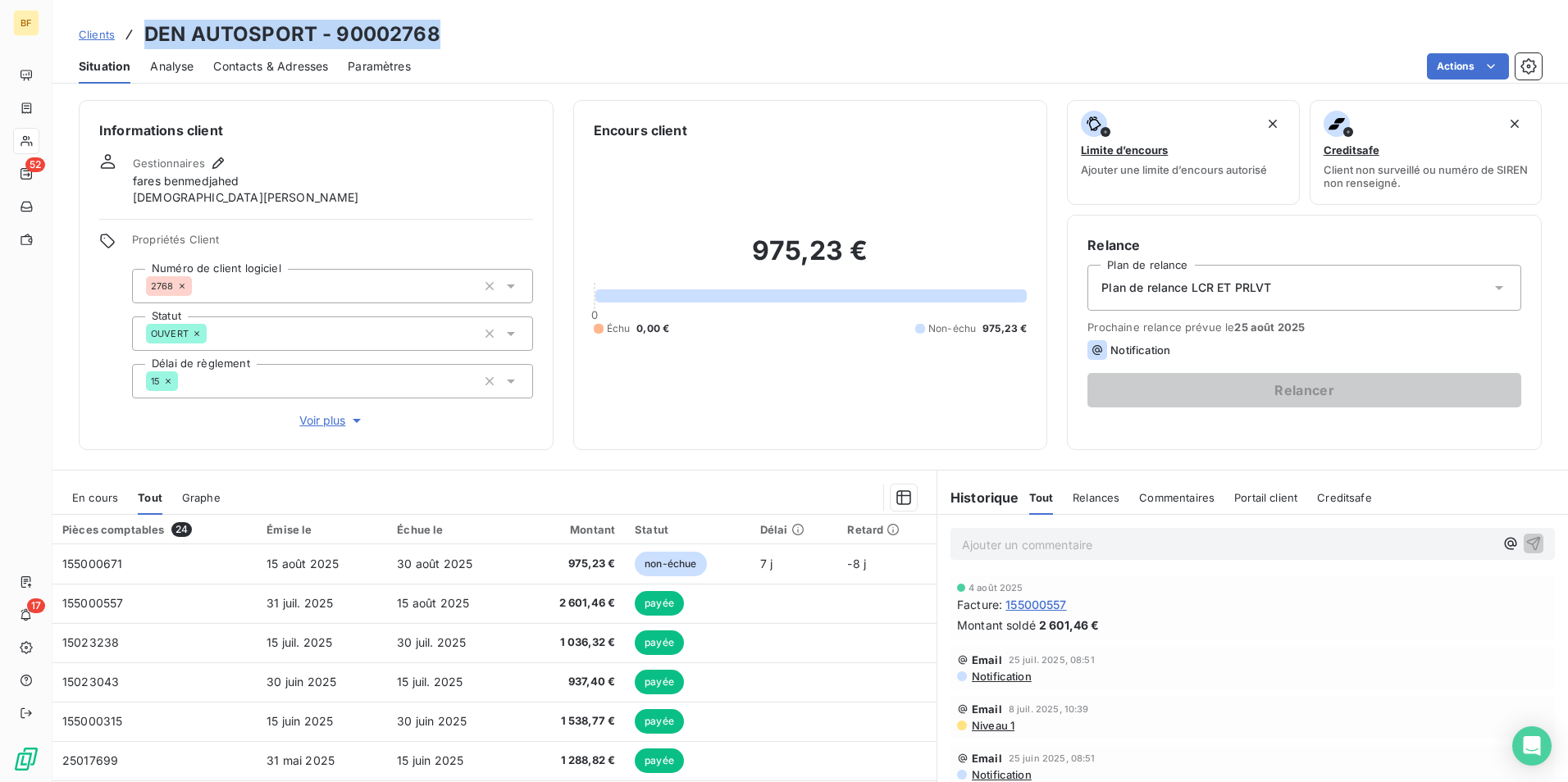
drag, startPoint x: 447, startPoint y: 33, endPoint x: 138, endPoint y: 26, distance: 309.2
click at [138, 26] on div "Clients DEN AUTOSPORT - 90002768" at bounding box center [809, 35] width 1515 height 30
copy h3 "DEN AUTOSPORT - 90002768"
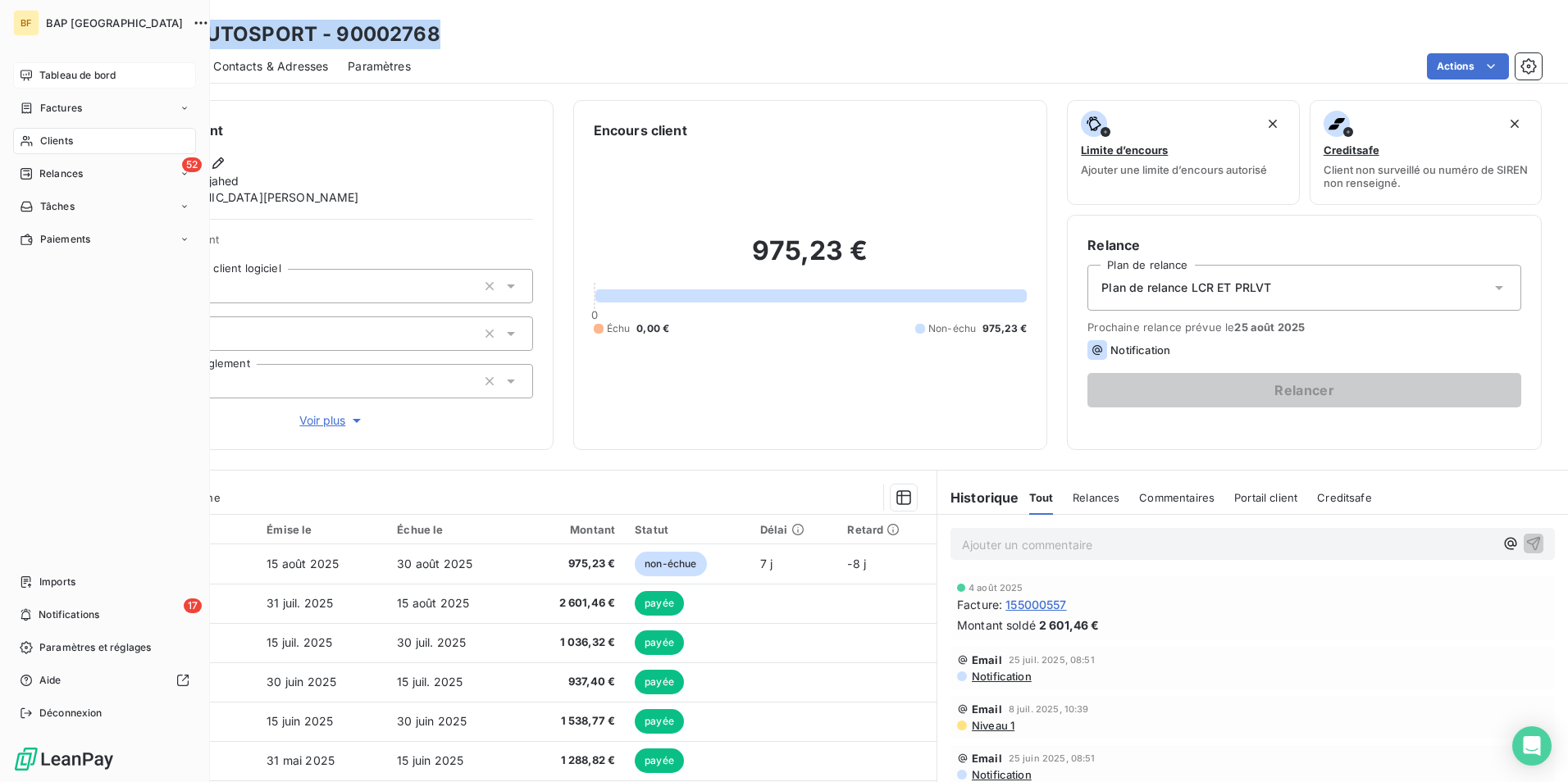
click at [26, 76] on icon at bounding box center [26, 75] width 13 height 13
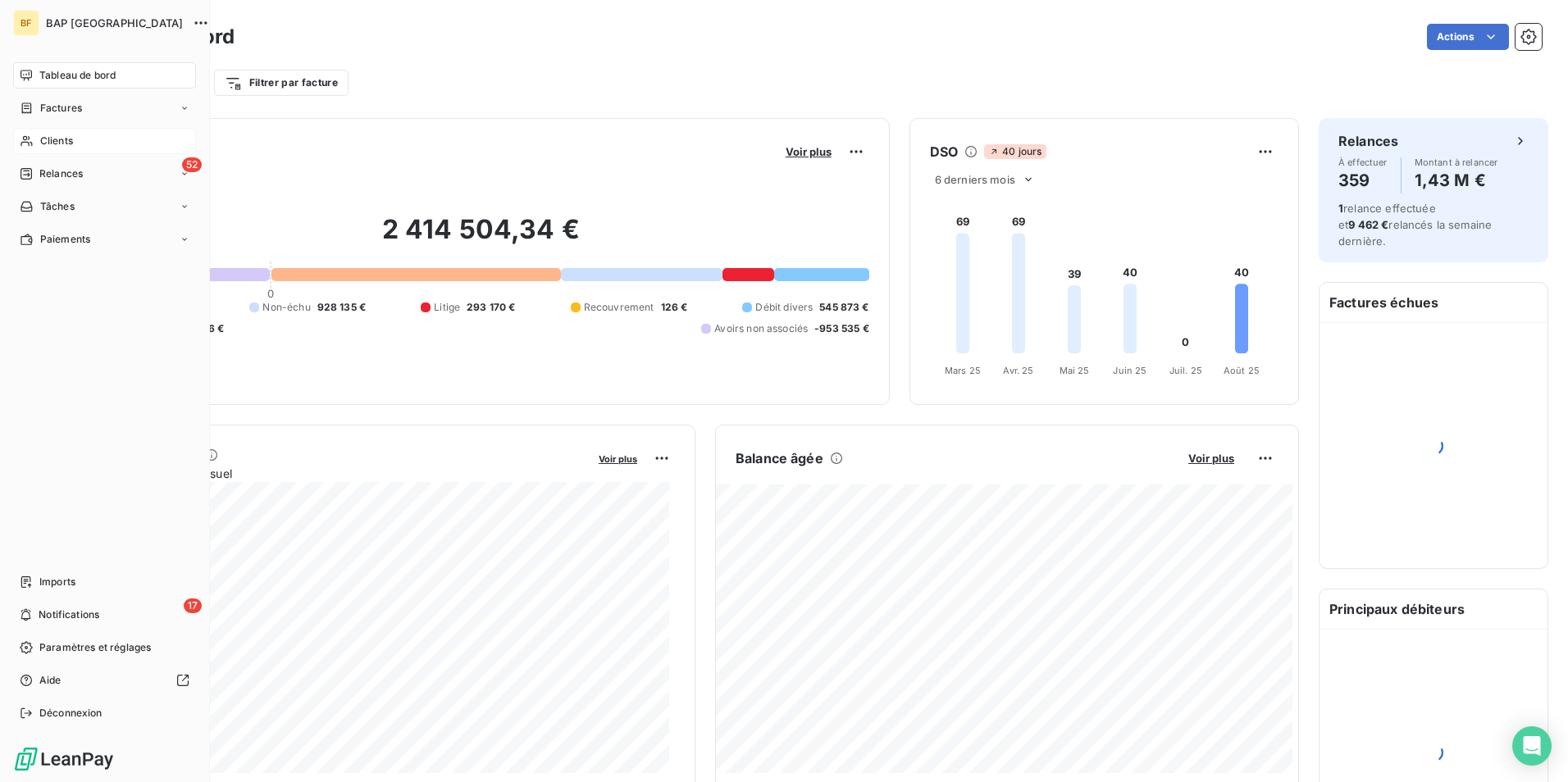
click at [52, 140] on span "Clients" at bounding box center [56, 141] width 33 height 15
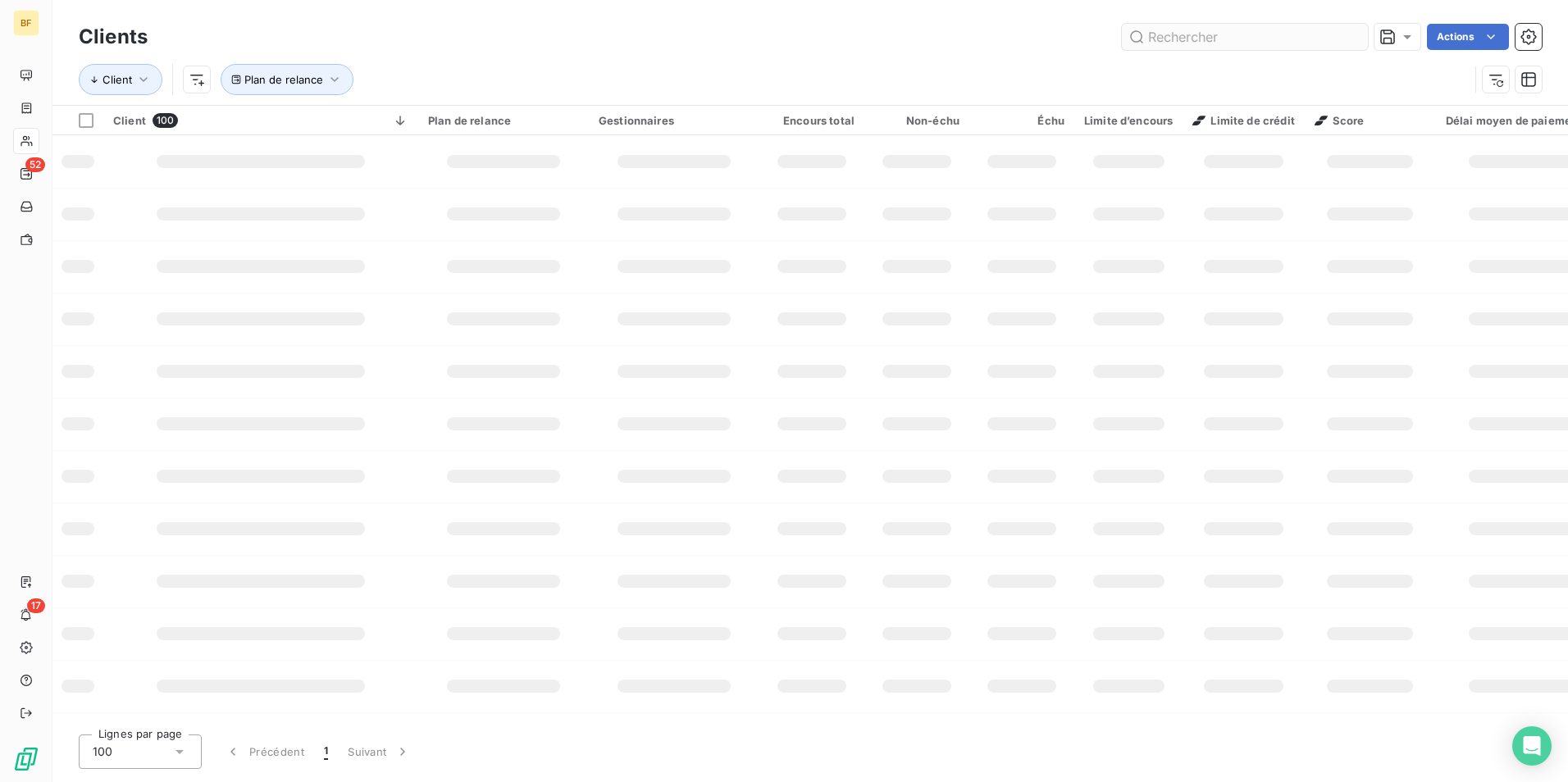
click at [1177, 41] on input "text" at bounding box center [1245, 37] width 246 height 26
type input "albress"
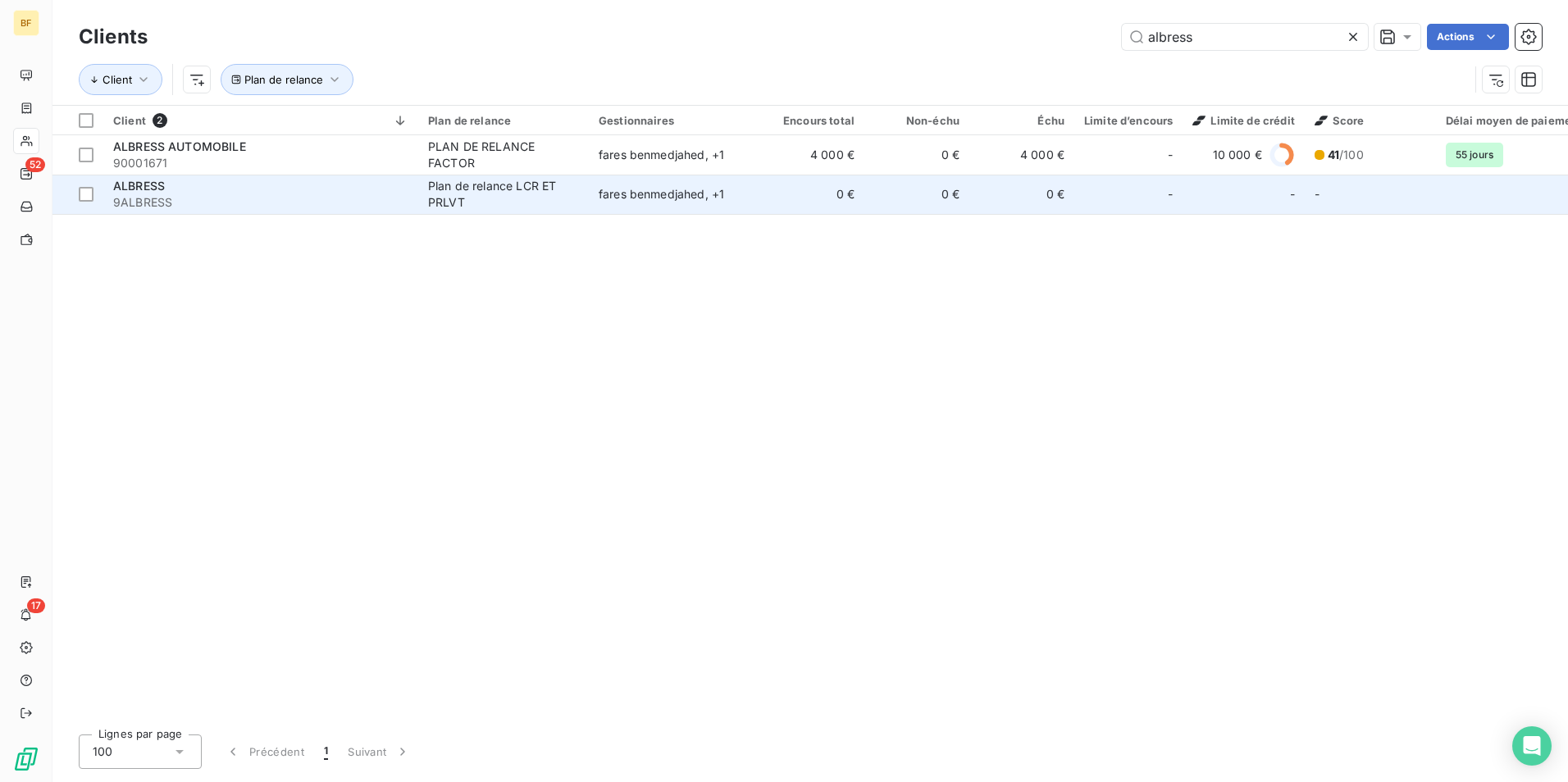
click at [178, 195] on span "9ALBRESS" at bounding box center [260, 202] width 295 height 16
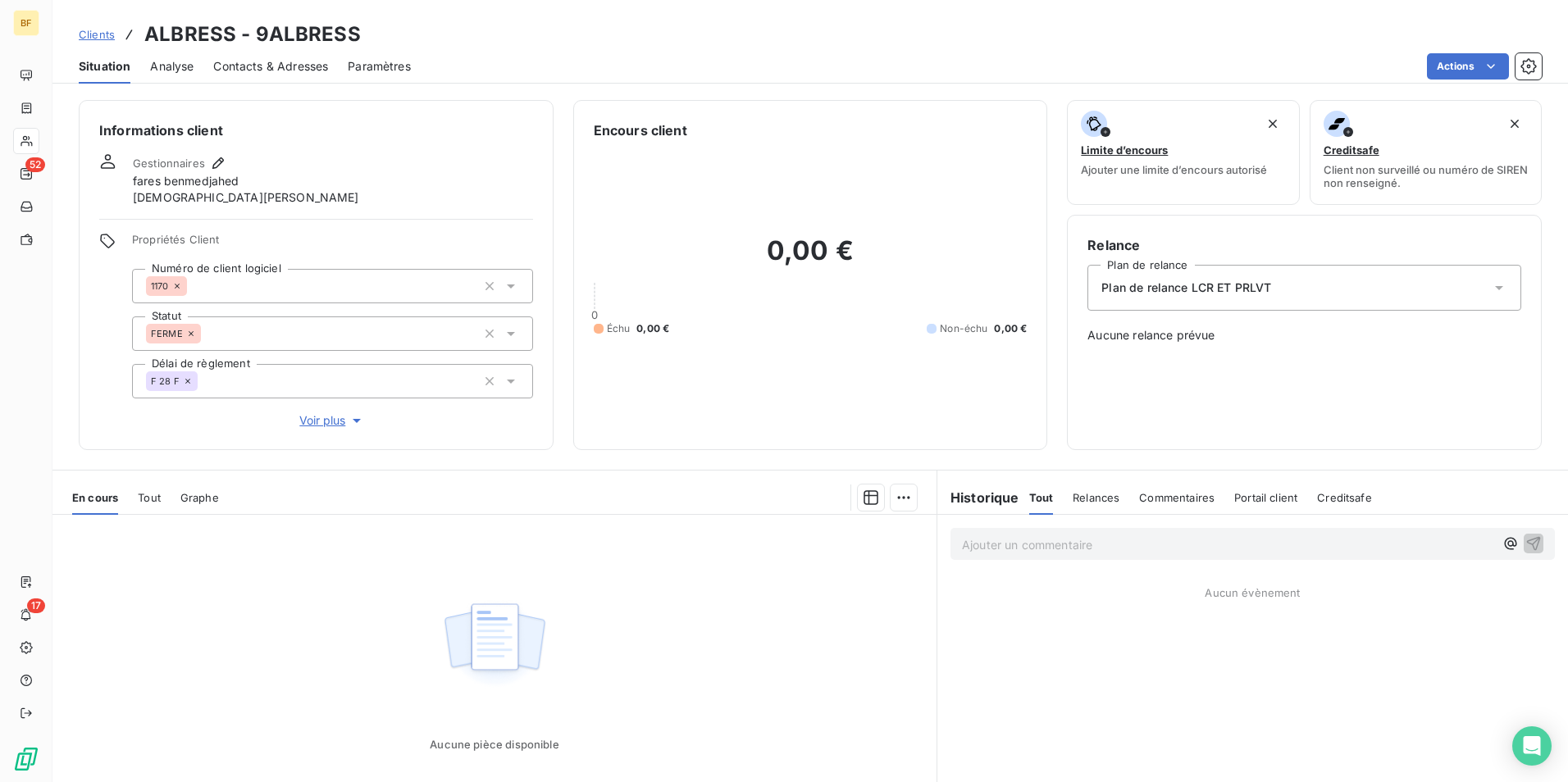
click at [133, 499] on div "En cours Tout Graphe" at bounding box center [494, 498] width 884 height 34
click at [135, 499] on div "En cours Tout Graphe" at bounding box center [494, 498] width 884 height 34
click at [136, 499] on div "En cours Tout Graphe" at bounding box center [494, 498] width 884 height 34
click at [139, 499] on span "Tout" at bounding box center [149, 497] width 23 height 13
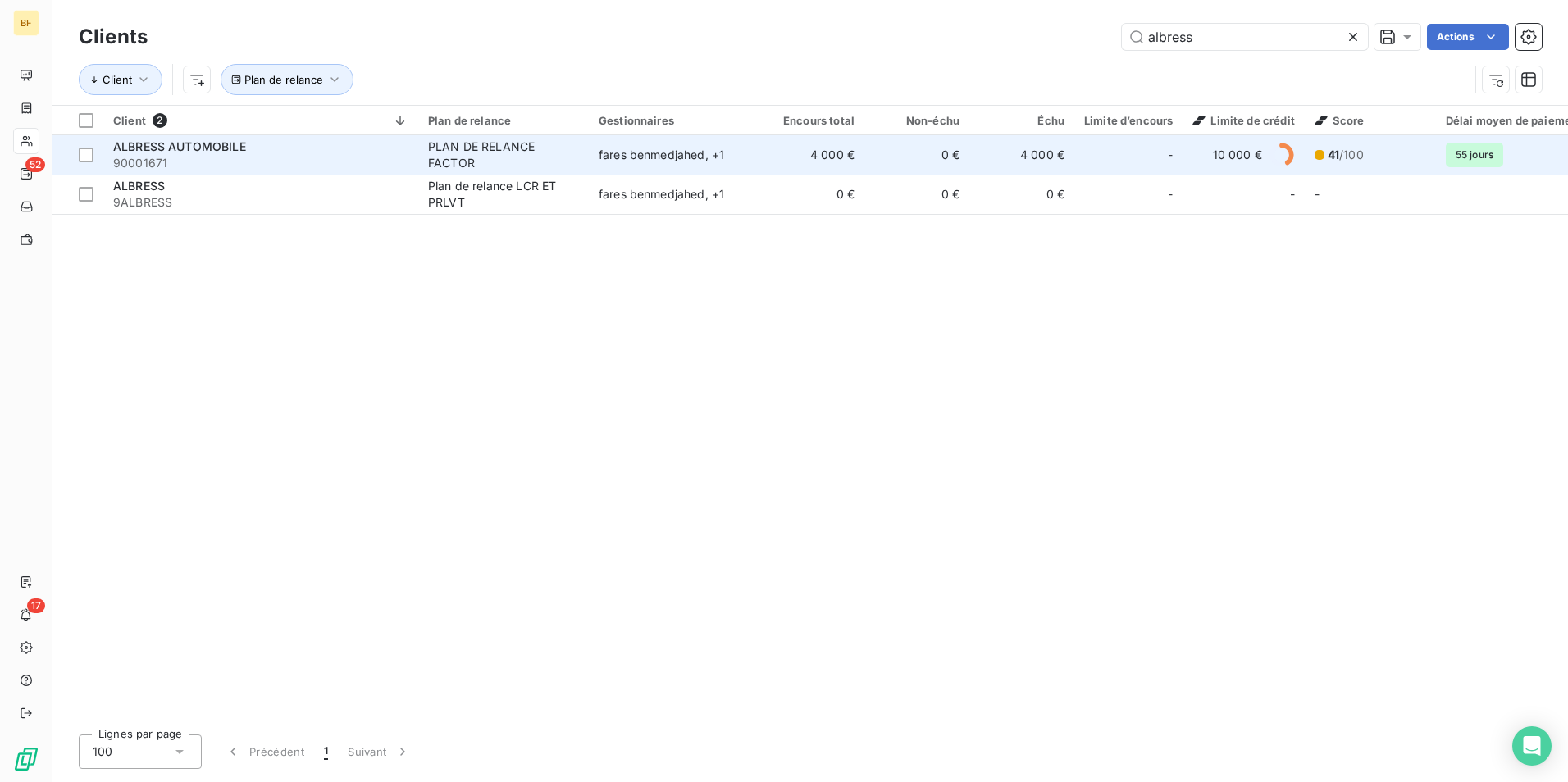
click at [181, 150] on span "ALBRESS AUTOMOBILE" at bounding box center [179, 146] width 133 height 14
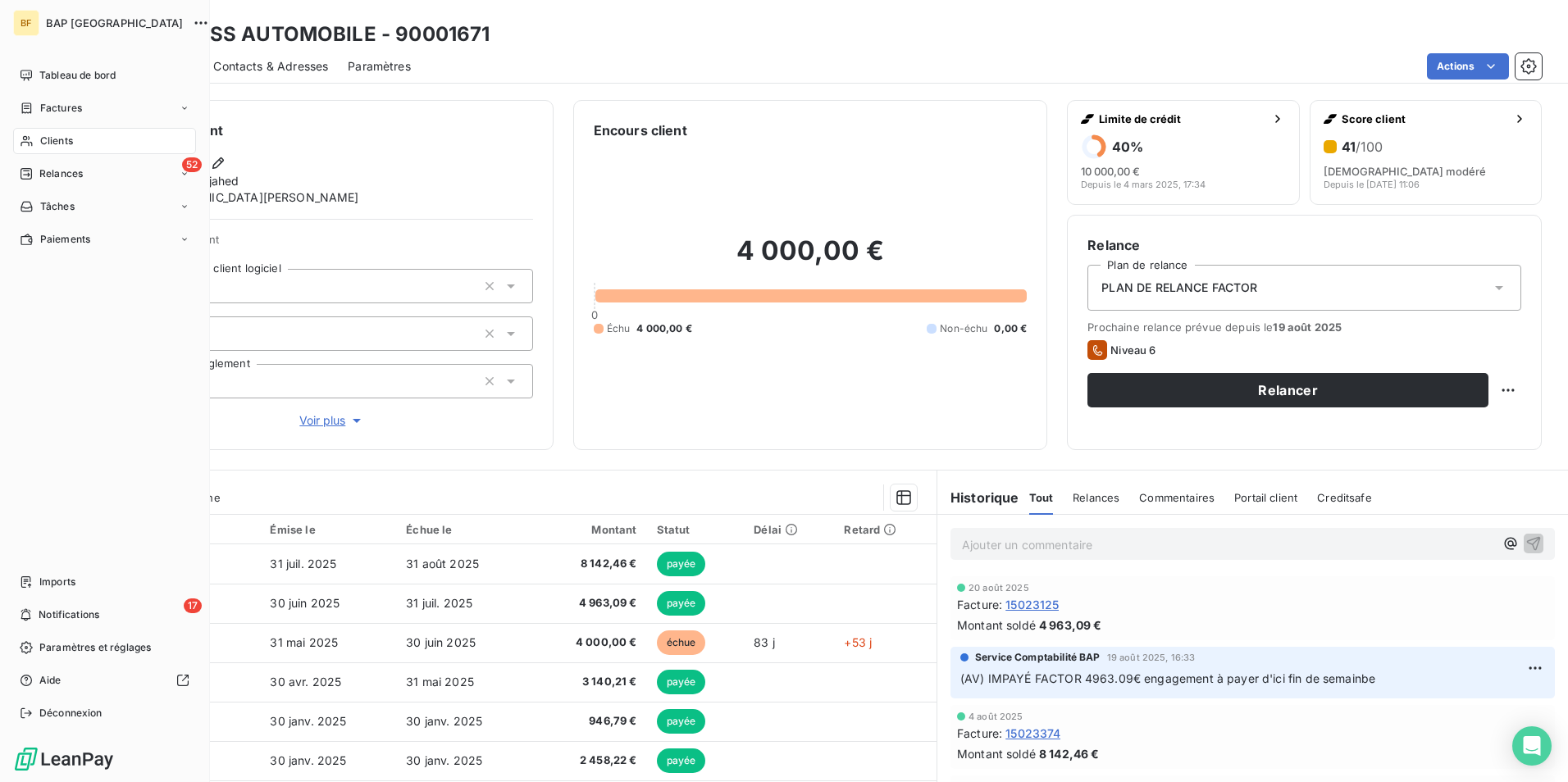
click at [54, 142] on span "Clients" at bounding box center [56, 141] width 33 height 15
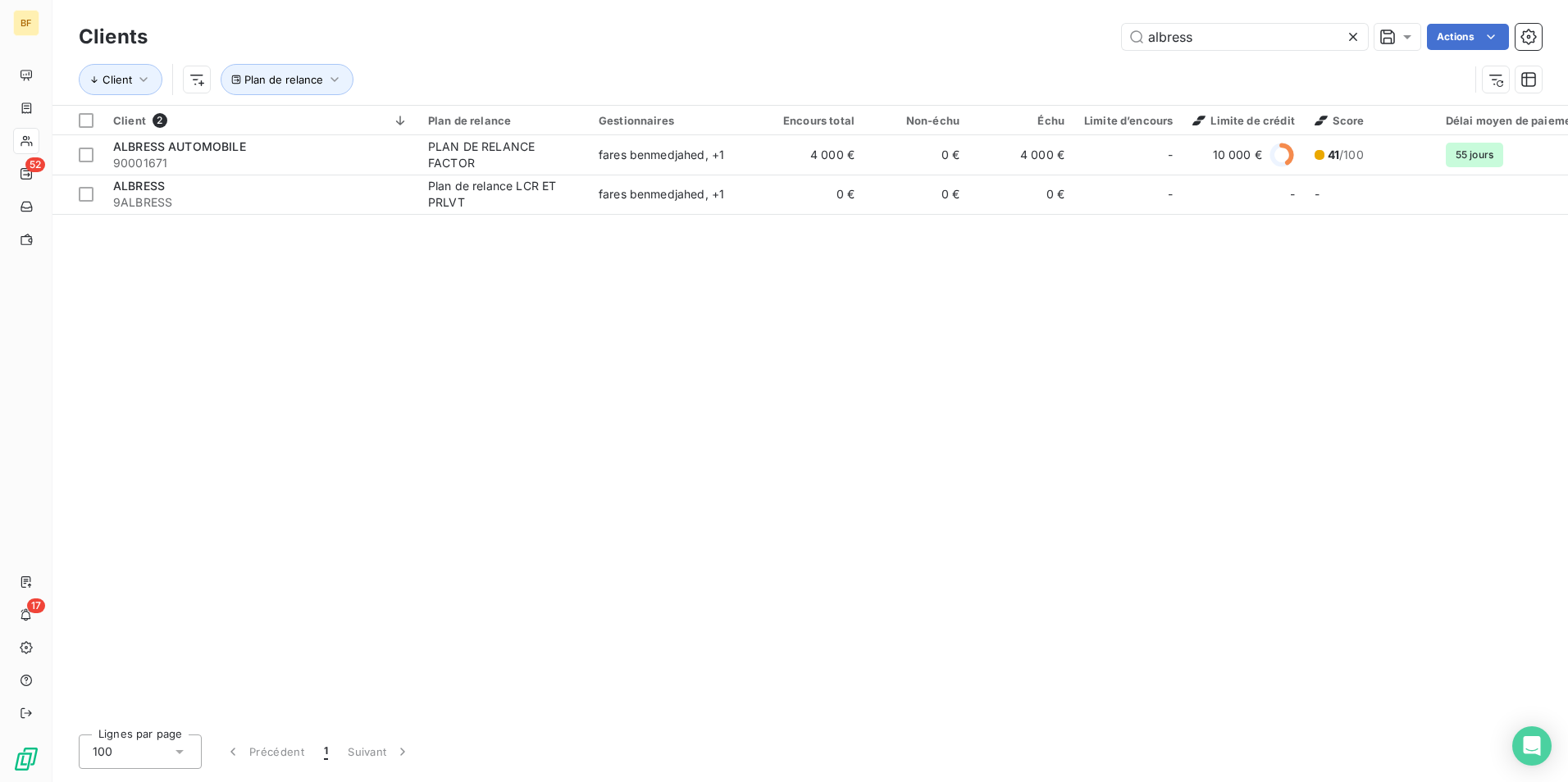
drag, startPoint x: 1231, startPoint y: 44, endPoint x: 1078, endPoint y: 41, distance: 153.4
click at [1078, 41] on div "albress Actions" at bounding box center [854, 37] width 1374 height 26
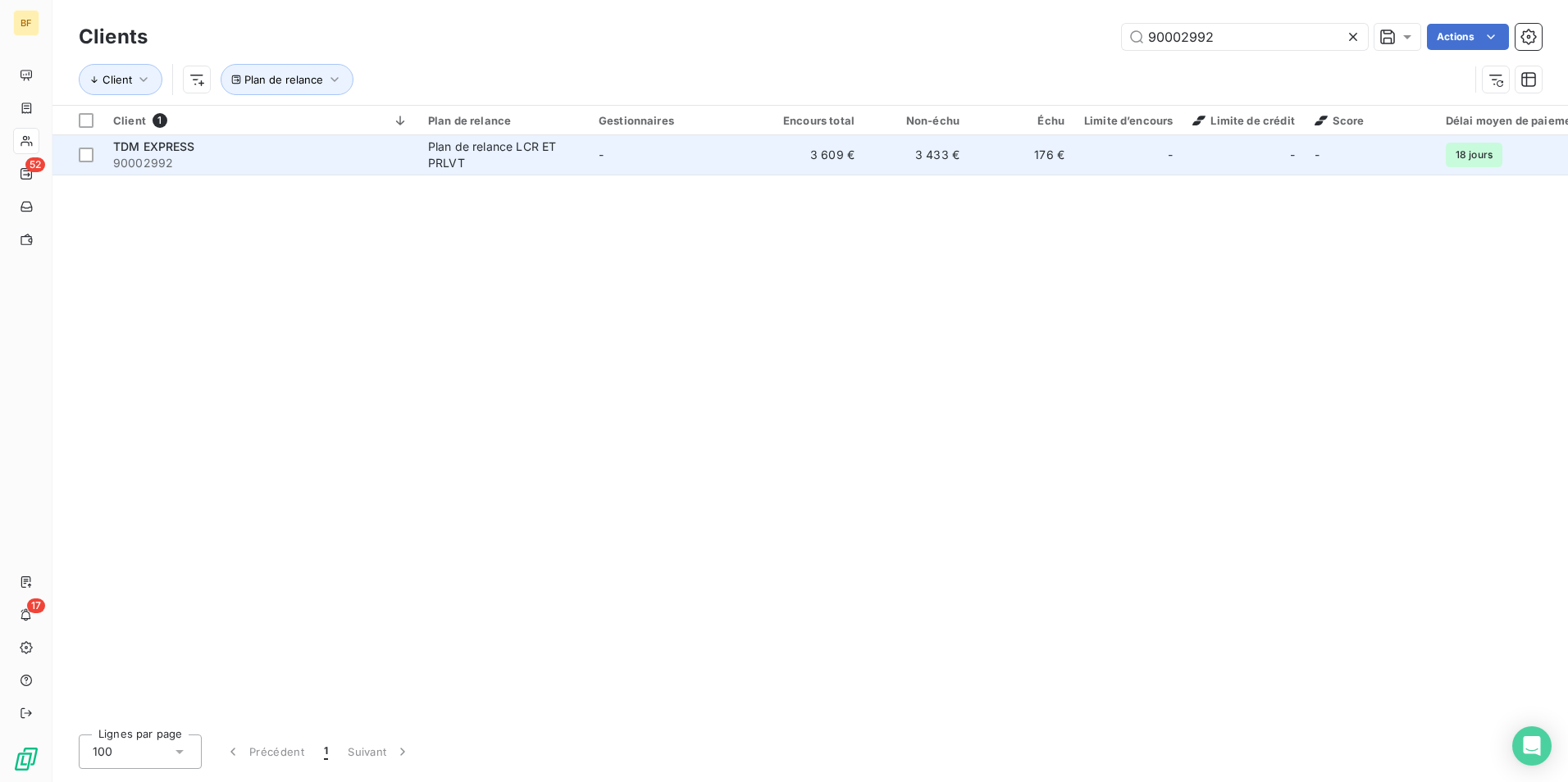
type input "90002992"
click at [424, 151] on td "Plan de relance LCR ET PRLVT" at bounding box center [503, 154] width 171 height 39
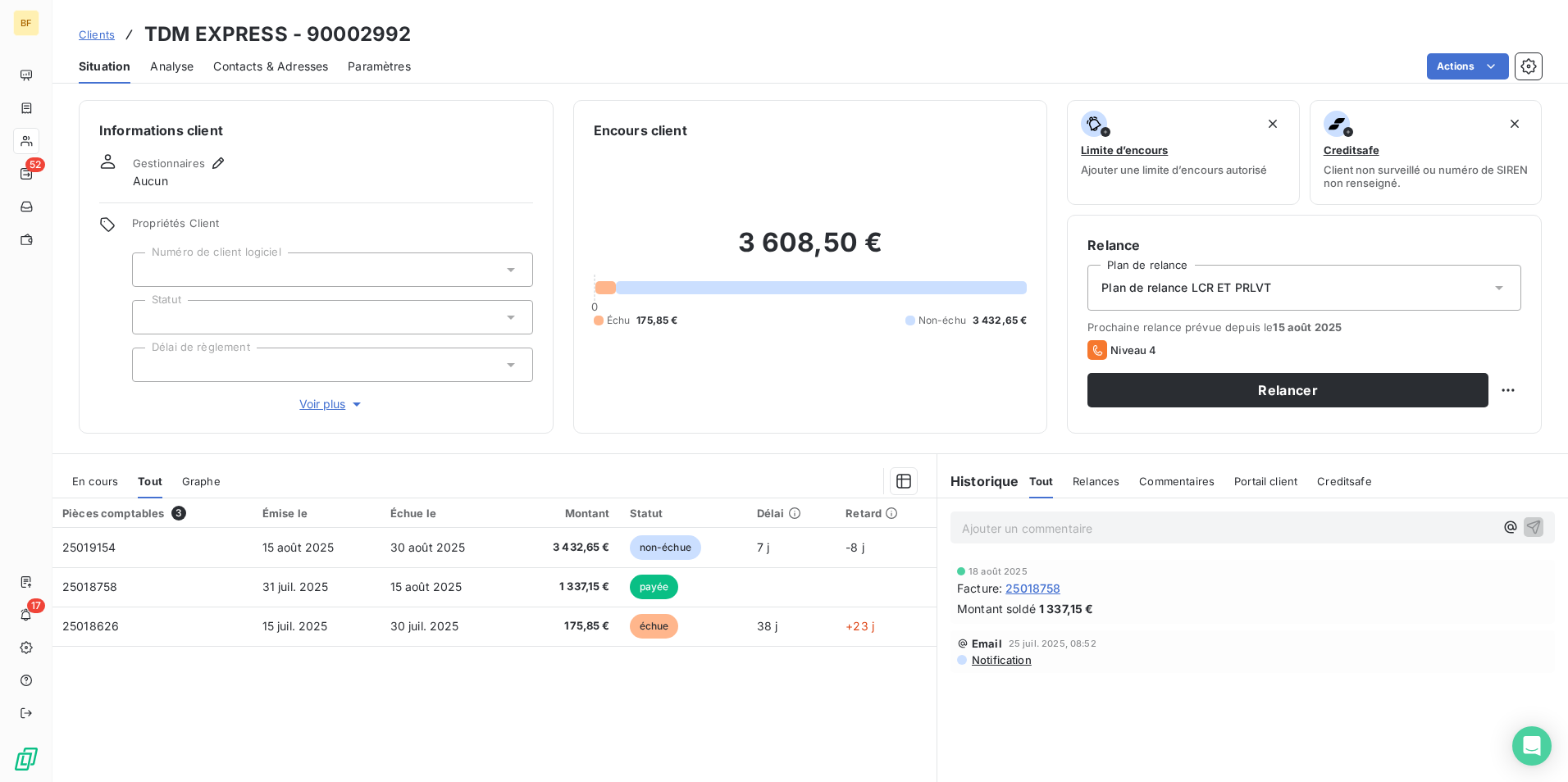
click at [321, 62] on span "Contacts & Adresses" at bounding box center [270, 66] width 115 height 16
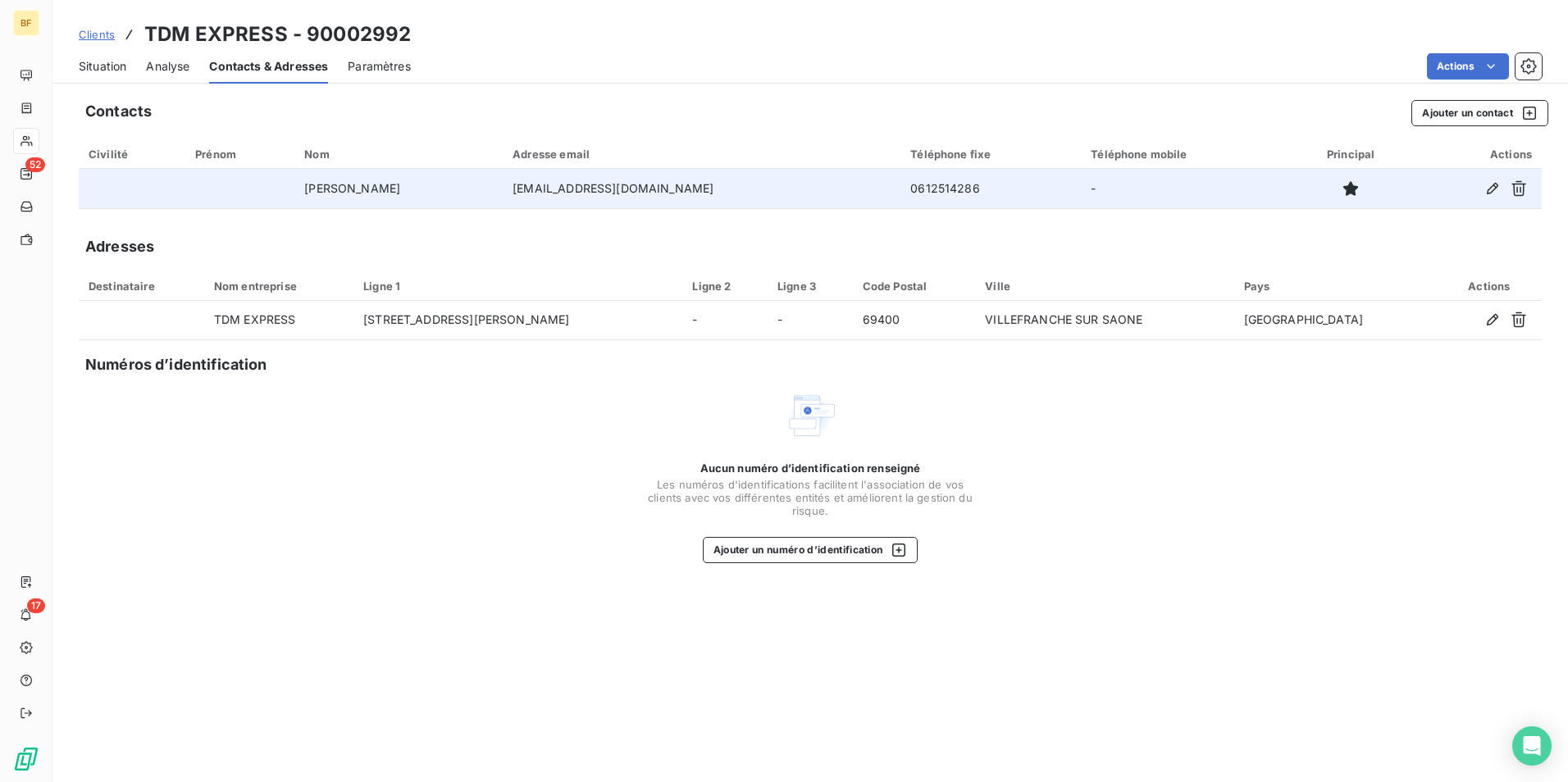
drag, startPoint x: 713, startPoint y: 191, endPoint x: 493, endPoint y: 177, distance: 220.2
click at [493, 177] on tr "MARVIN RENAULT tdmexpress92@gmail.com 0612514286 -" at bounding box center [810, 188] width 1463 height 39
copy tr "tdmexpress92@gmail.com"
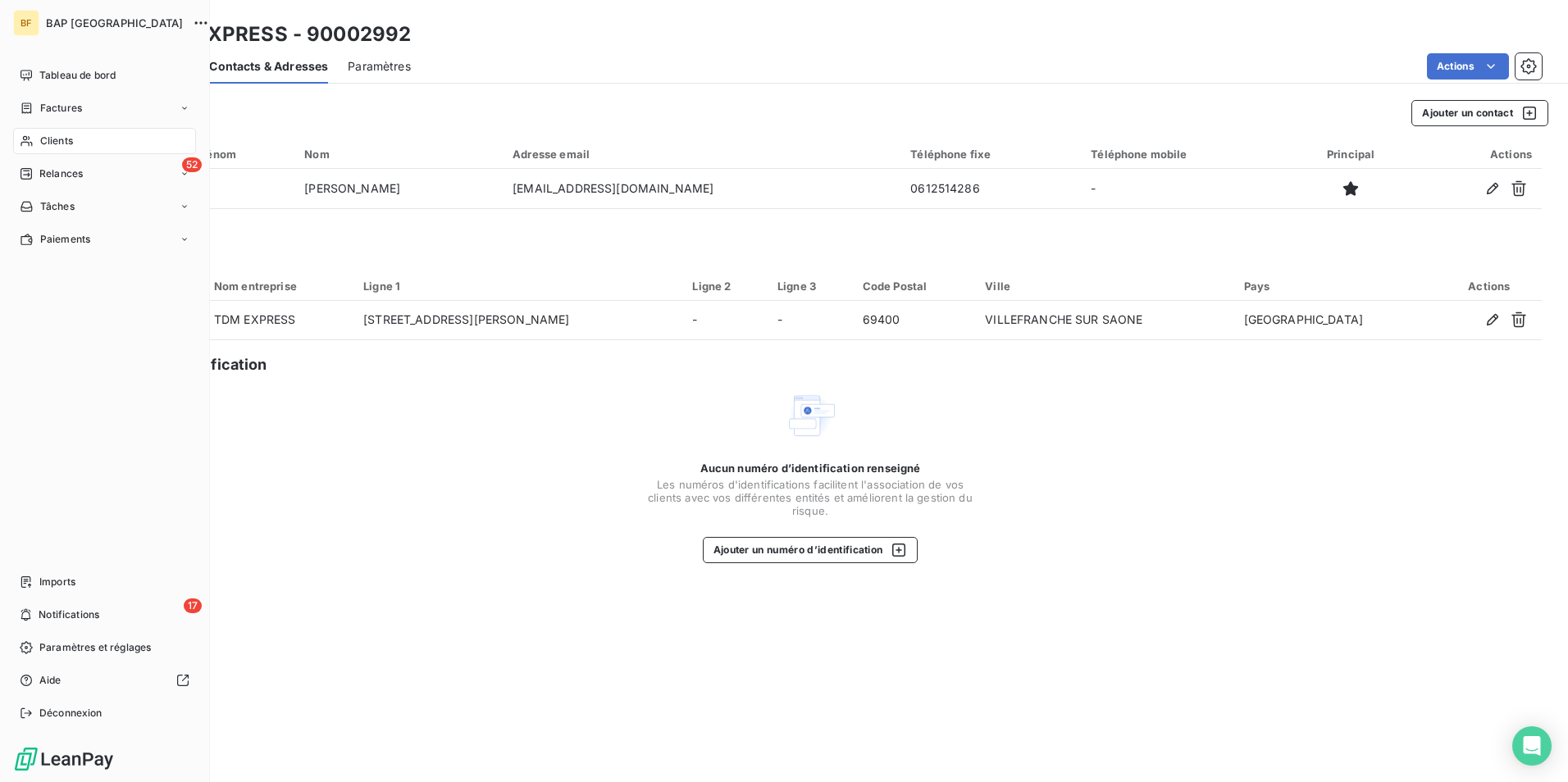
click at [49, 136] on span "Clients" at bounding box center [56, 141] width 33 height 15
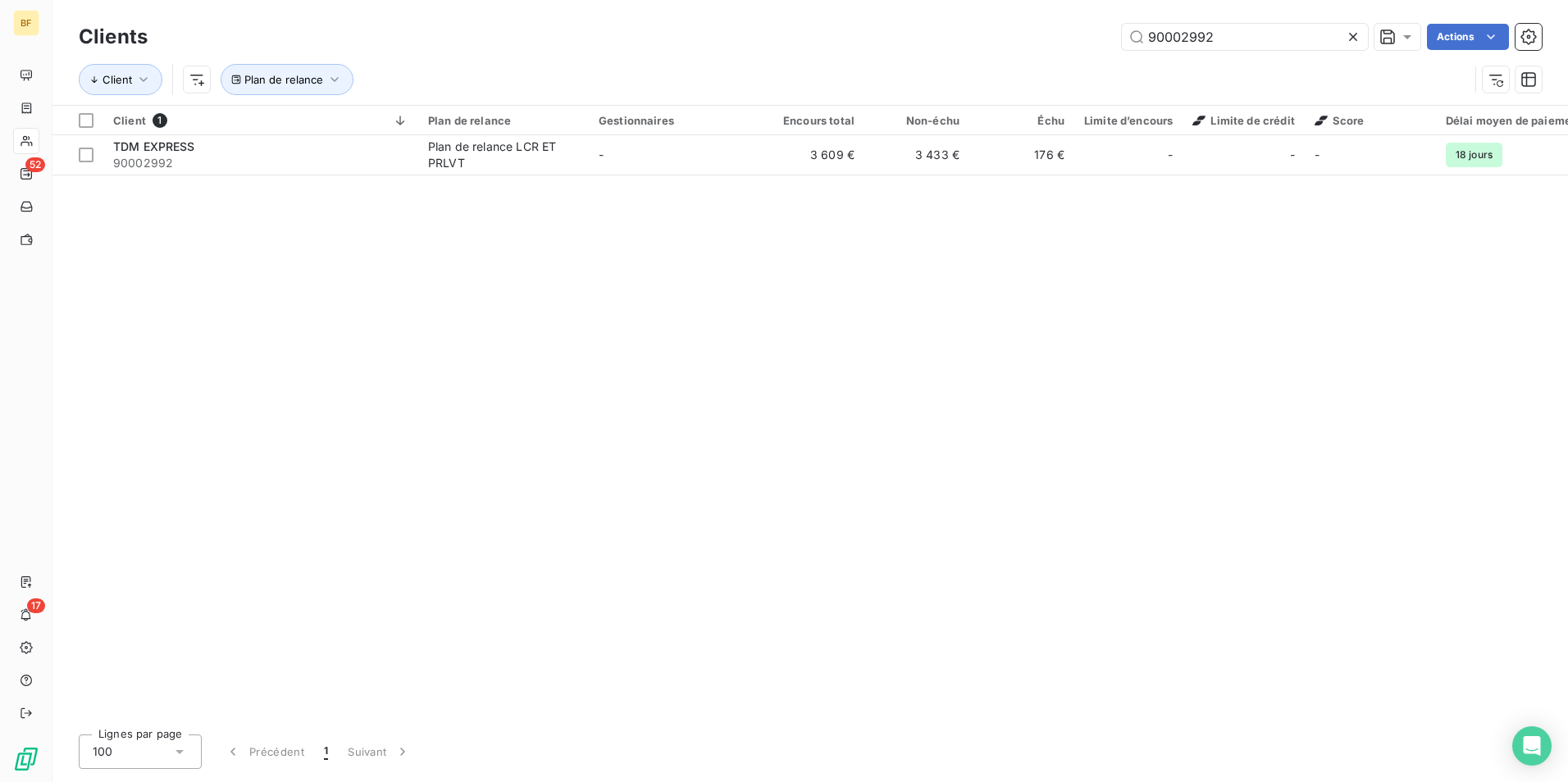
drag, startPoint x: 1306, startPoint y: 32, endPoint x: 1054, endPoint y: 5, distance: 254.0
click at [1054, 5] on div "Clients 90002992 Actions Client Plan de relance" at bounding box center [809, 52] width 1515 height 105
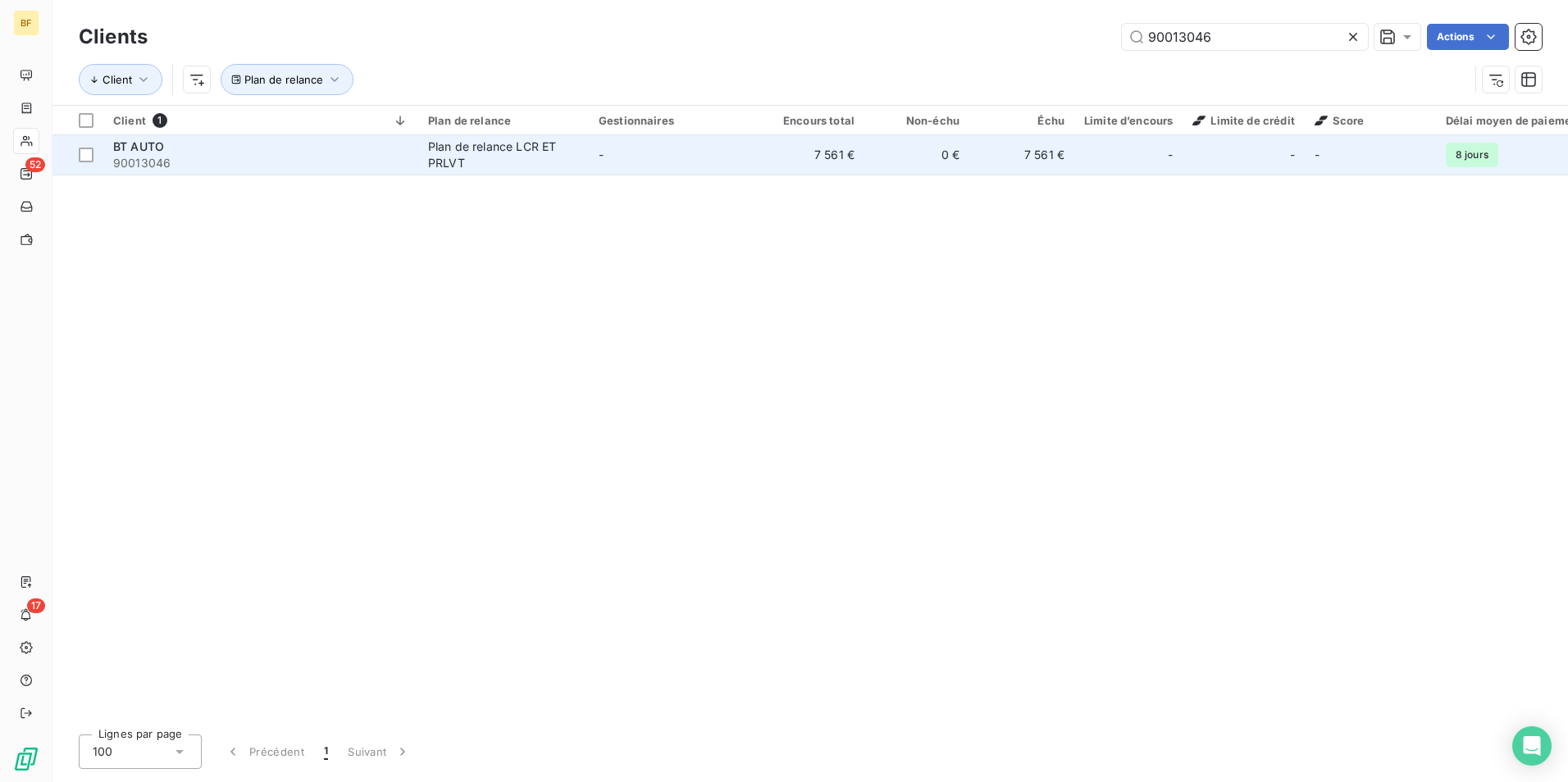
type input "90013046"
click at [260, 152] on div "BT AUTO" at bounding box center [260, 147] width 295 height 16
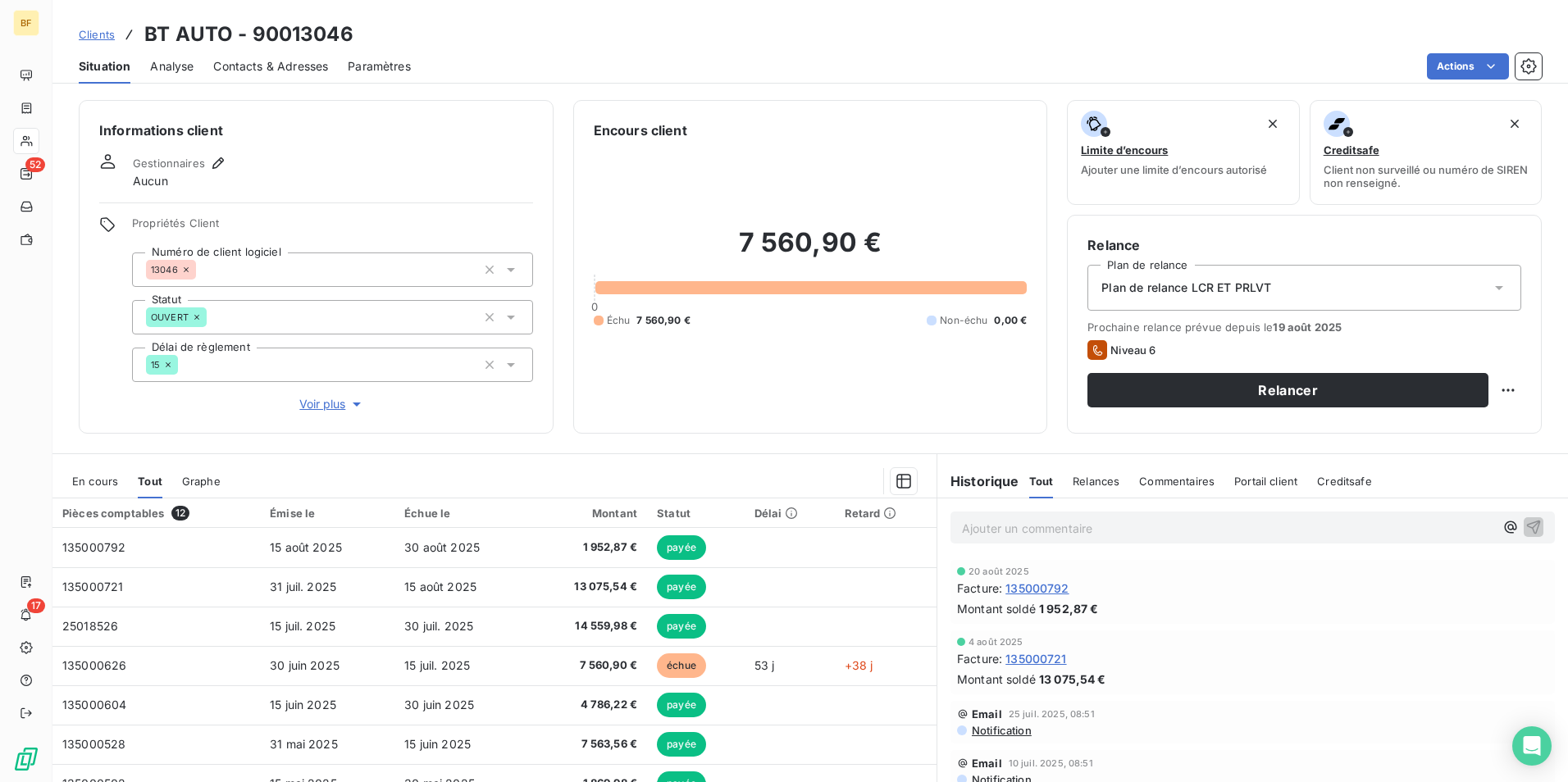
click at [290, 72] on span "Contacts & Adresses" at bounding box center [270, 66] width 115 height 16
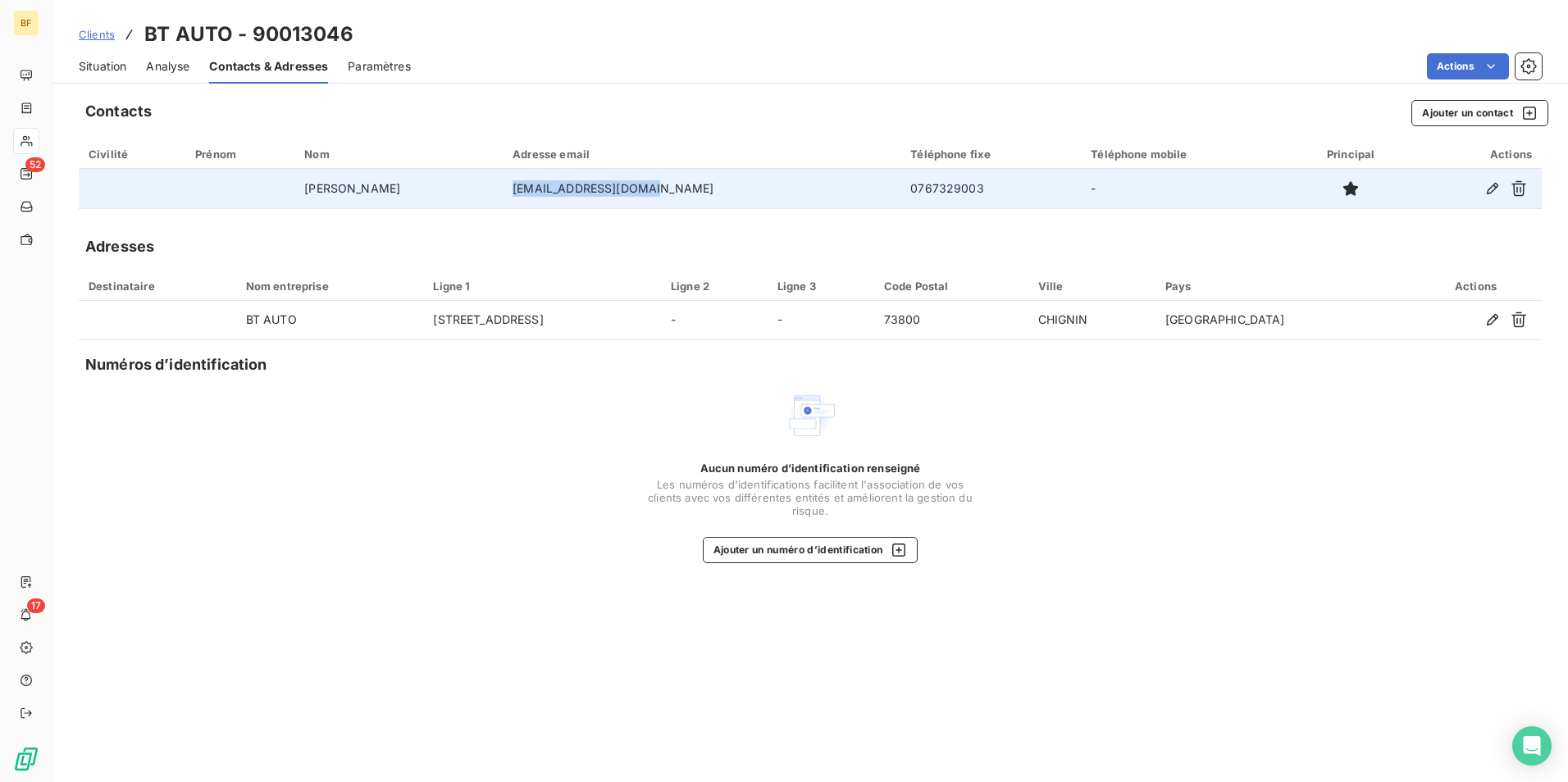
drag, startPoint x: 702, startPoint y: 178, endPoint x: 533, endPoint y: 178, distance: 168.9
click at [533, 178] on td "mecamania73@gmail.com" at bounding box center [702, 188] width 398 height 39
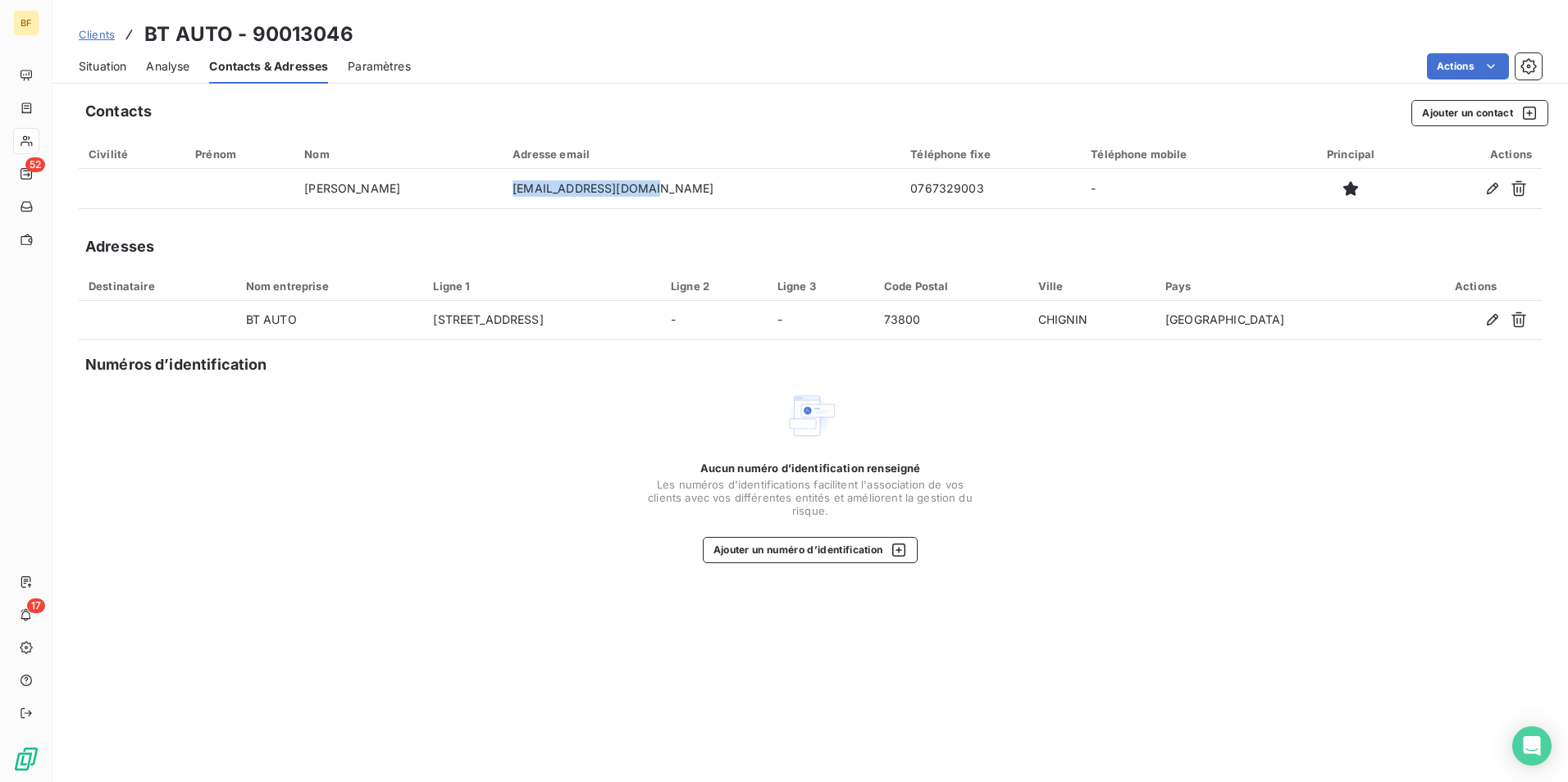
copy td "mecamania73@gmail.com"
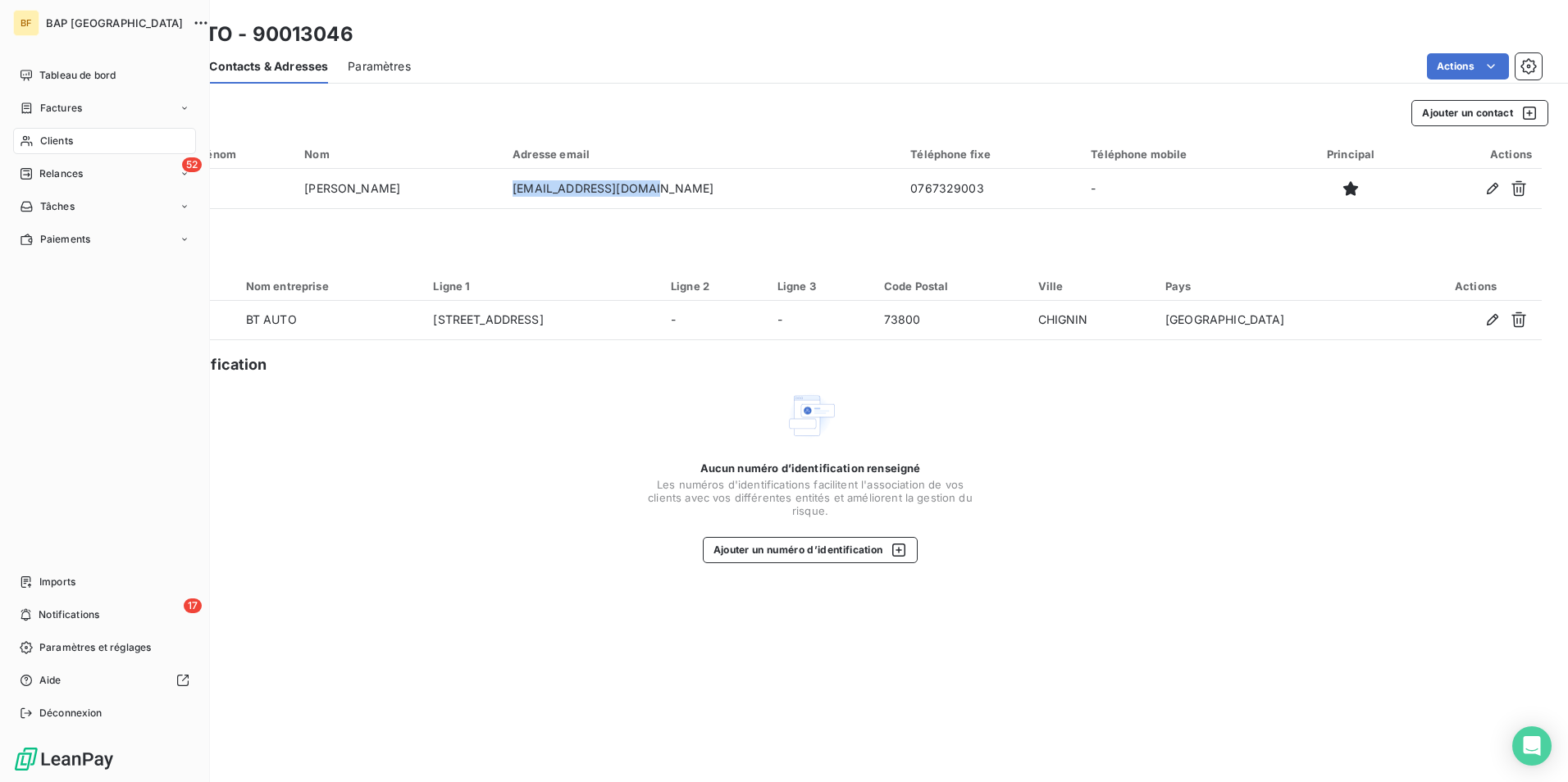
click at [51, 141] on span "Clients" at bounding box center [56, 141] width 33 height 15
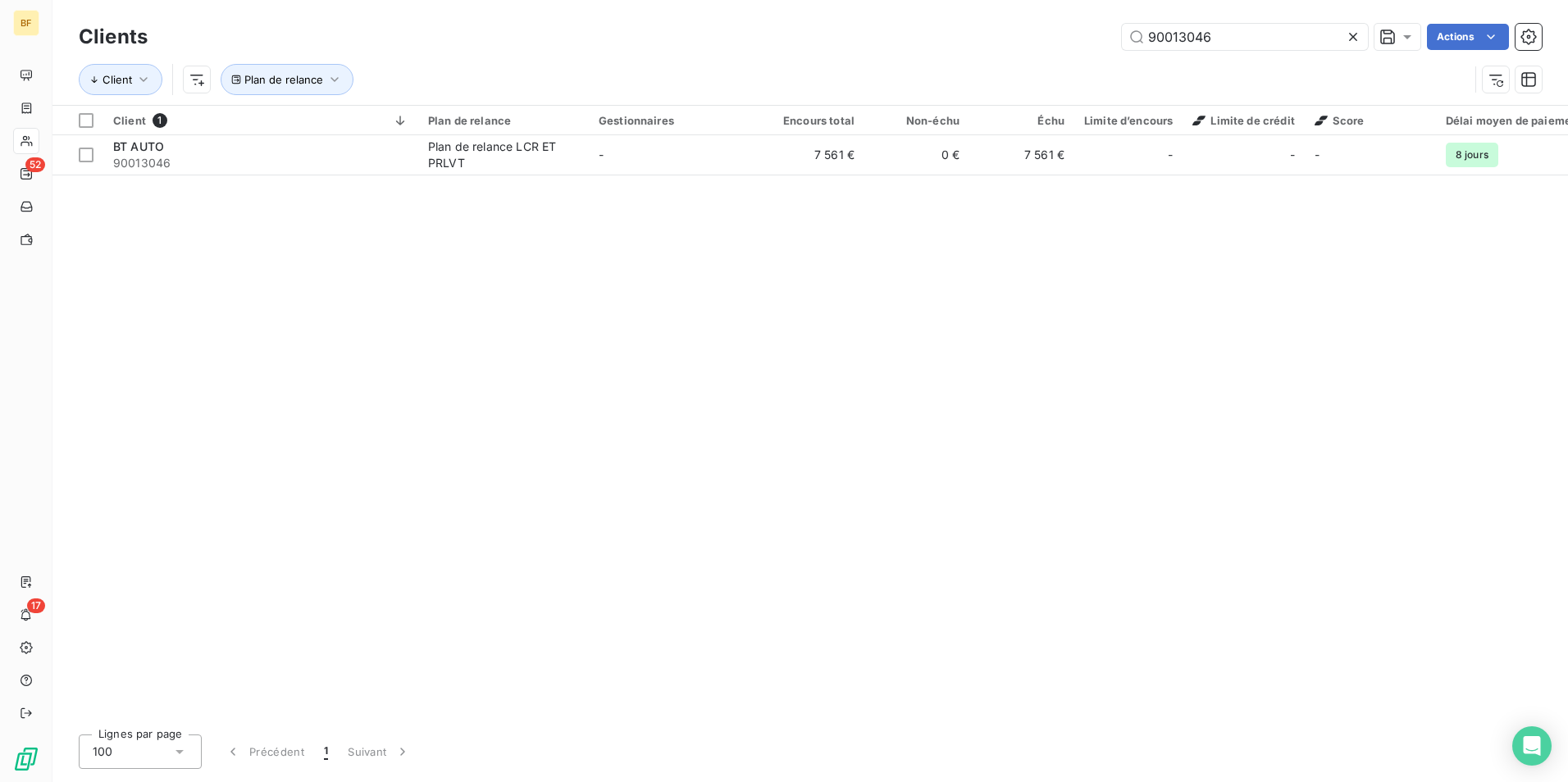
drag, startPoint x: 1202, startPoint y: 32, endPoint x: 1006, endPoint y: 21, distance: 196.3
click at [1006, 21] on div "Clients 90013046 Actions" at bounding box center [810, 37] width 1463 height 34
type input "90002348"
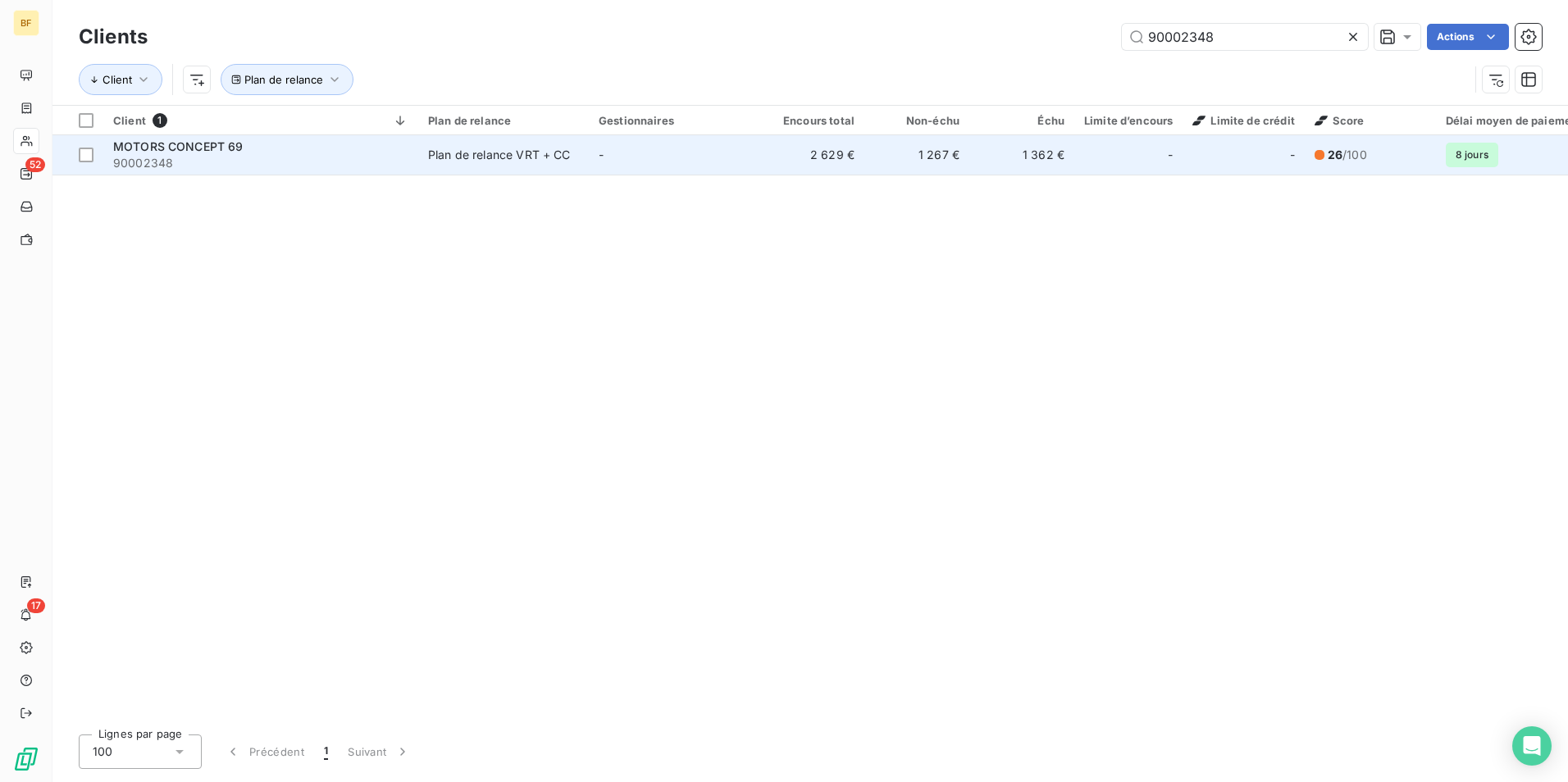
click at [451, 137] on td "Plan de relance VRT + CC" at bounding box center [503, 154] width 171 height 39
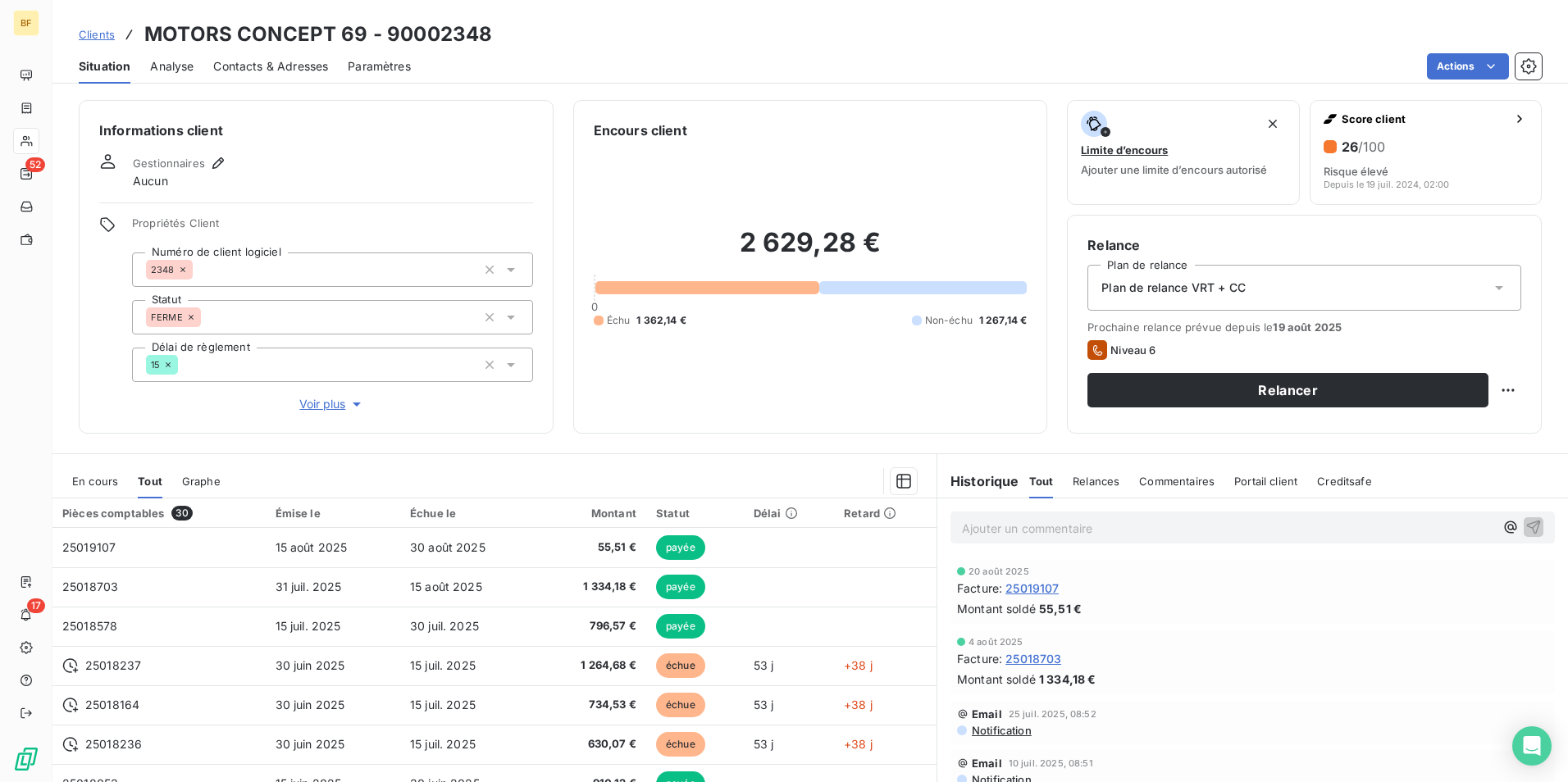
click at [293, 71] on span "Contacts & Adresses" at bounding box center [270, 66] width 115 height 16
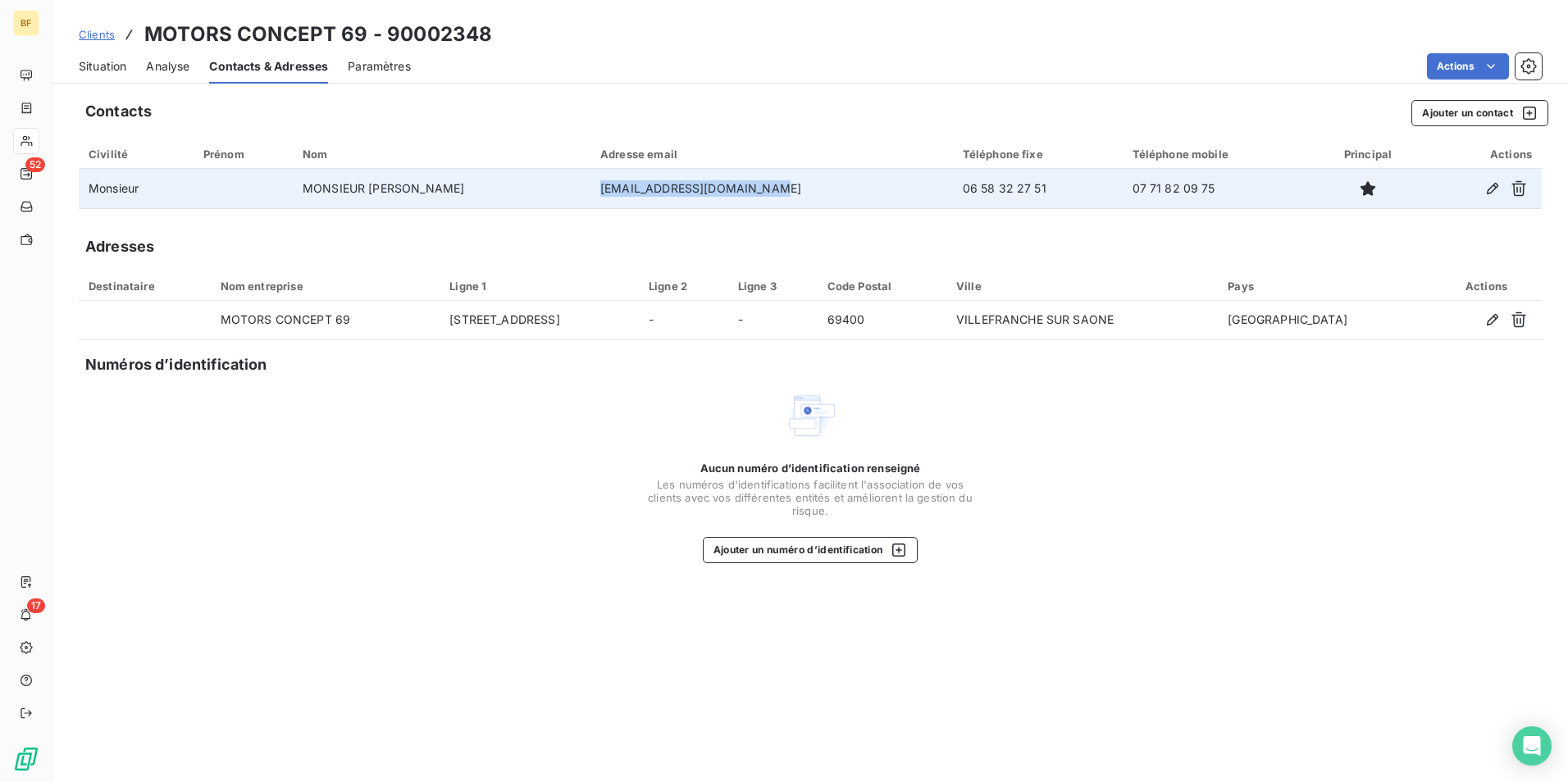
drag, startPoint x: 777, startPoint y: 193, endPoint x: 575, endPoint y: 206, distance: 203.0
click at [590, 206] on td "motors.concept69@gmail.com" at bounding box center [771, 188] width 362 height 39
copy td "motors.concept69@gmail.com"
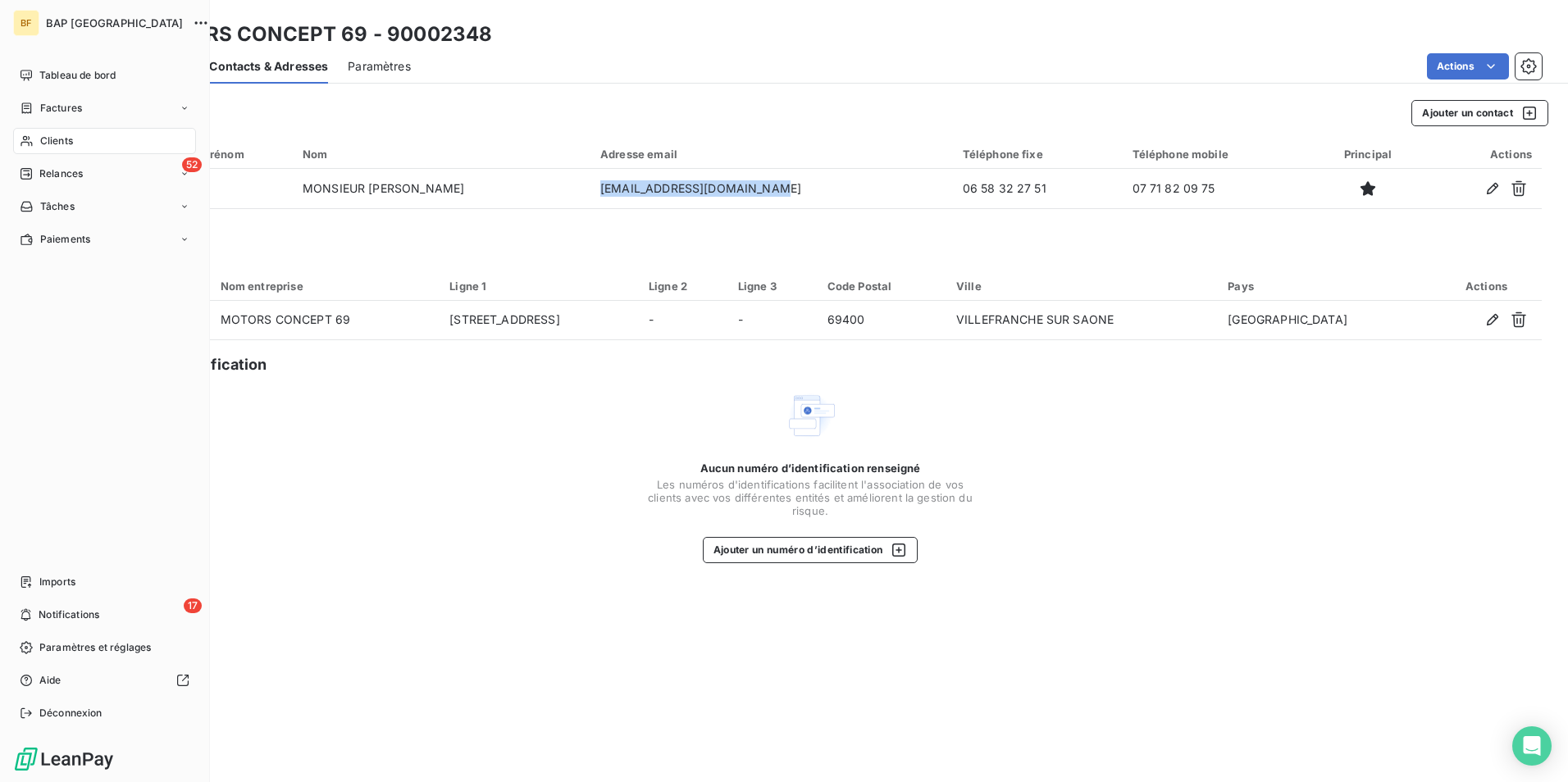
click at [50, 137] on span "Clients" at bounding box center [56, 141] width 33 height 15
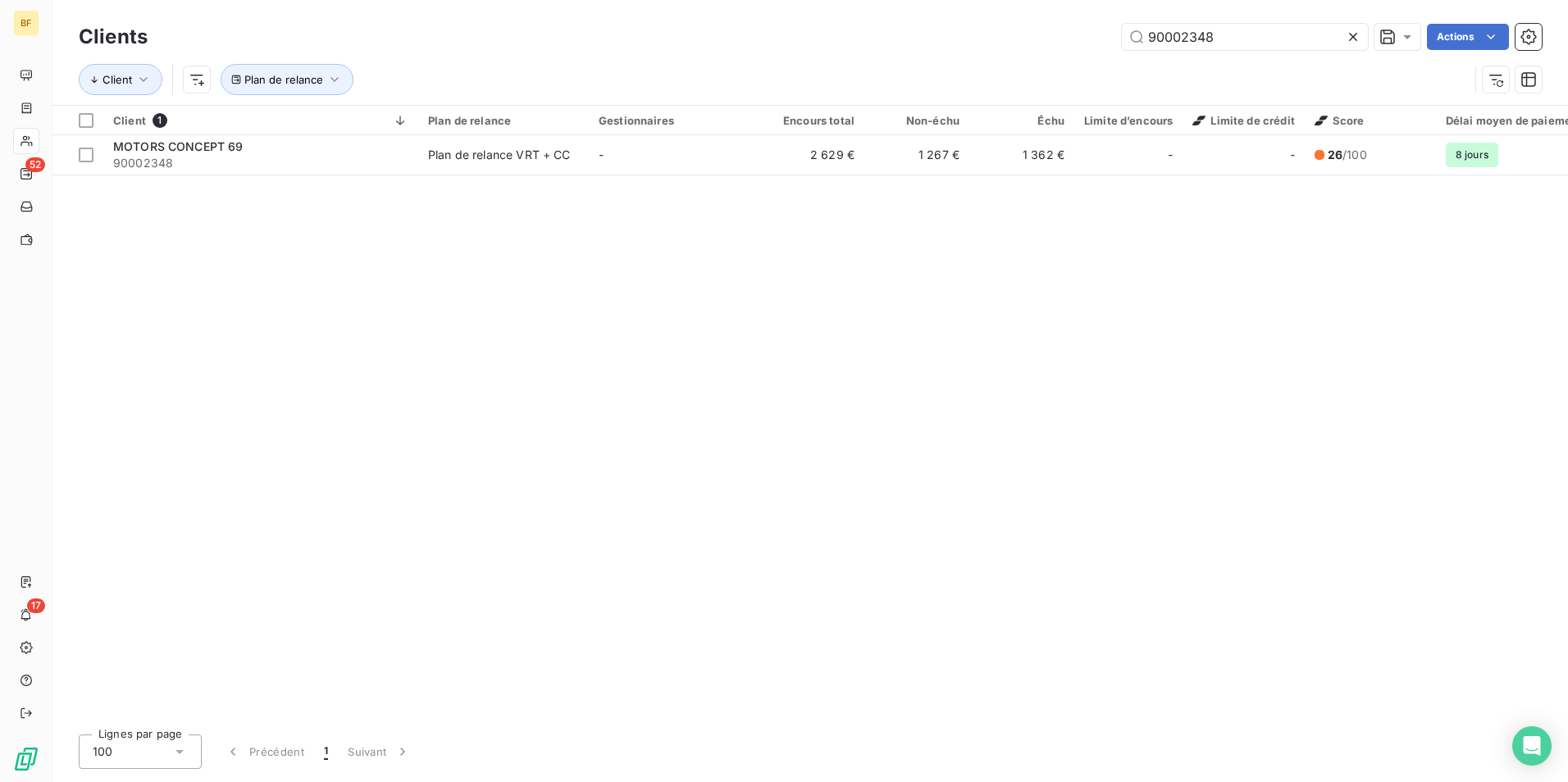
drag, startPoint x: 1287, startPoint y: 48, endPoint x: 951, endPoint y: 3, distance: 338.4
click at [951, 3] on div "Clients 90002348 Actions Client Plan de relance" at bounding box center [809, 52] width 1515 height 105
type input "90008237"
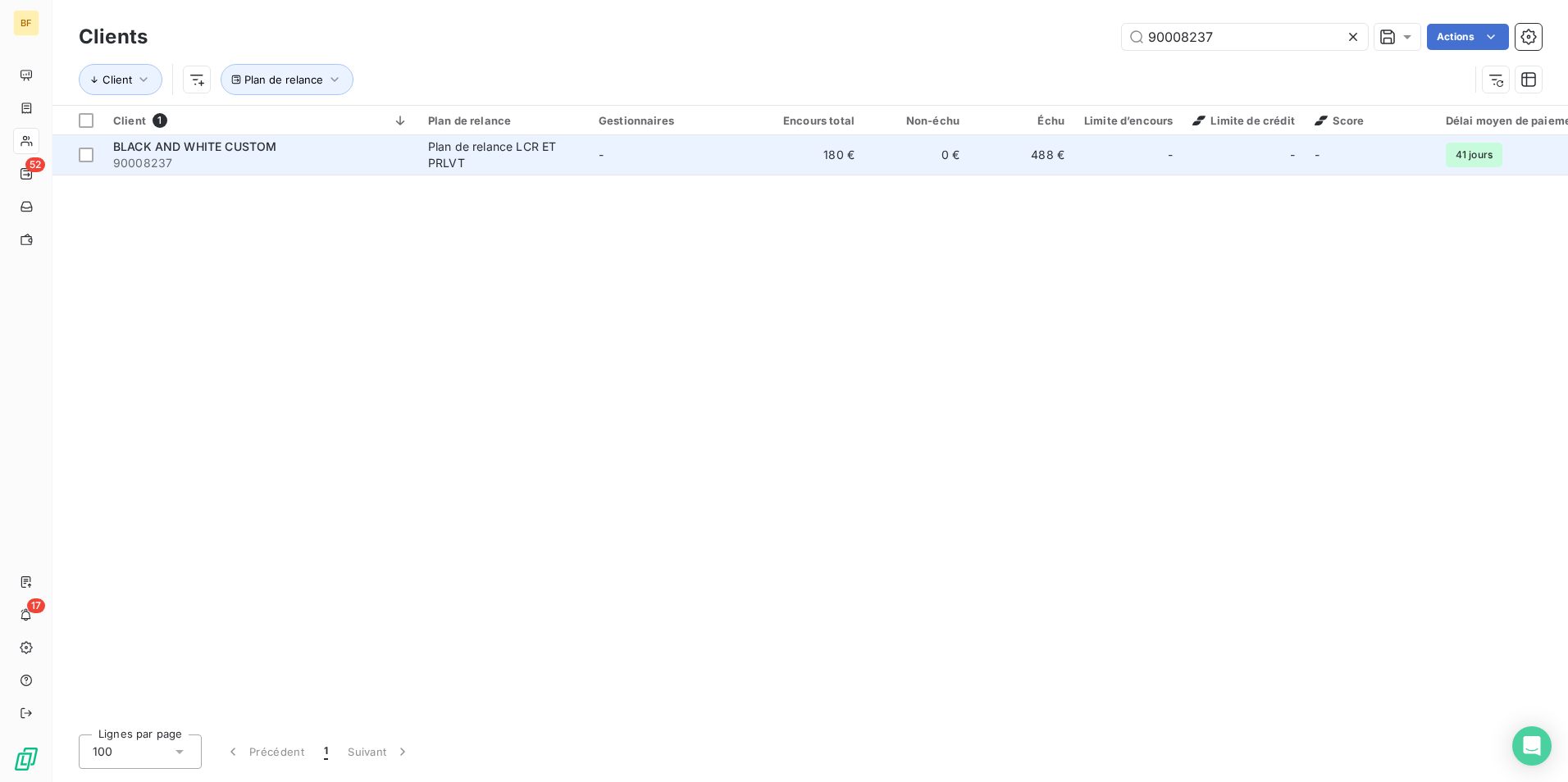
click at [216, 162] on span "90008237" at bounding box center [260, 163] width 295 height 16
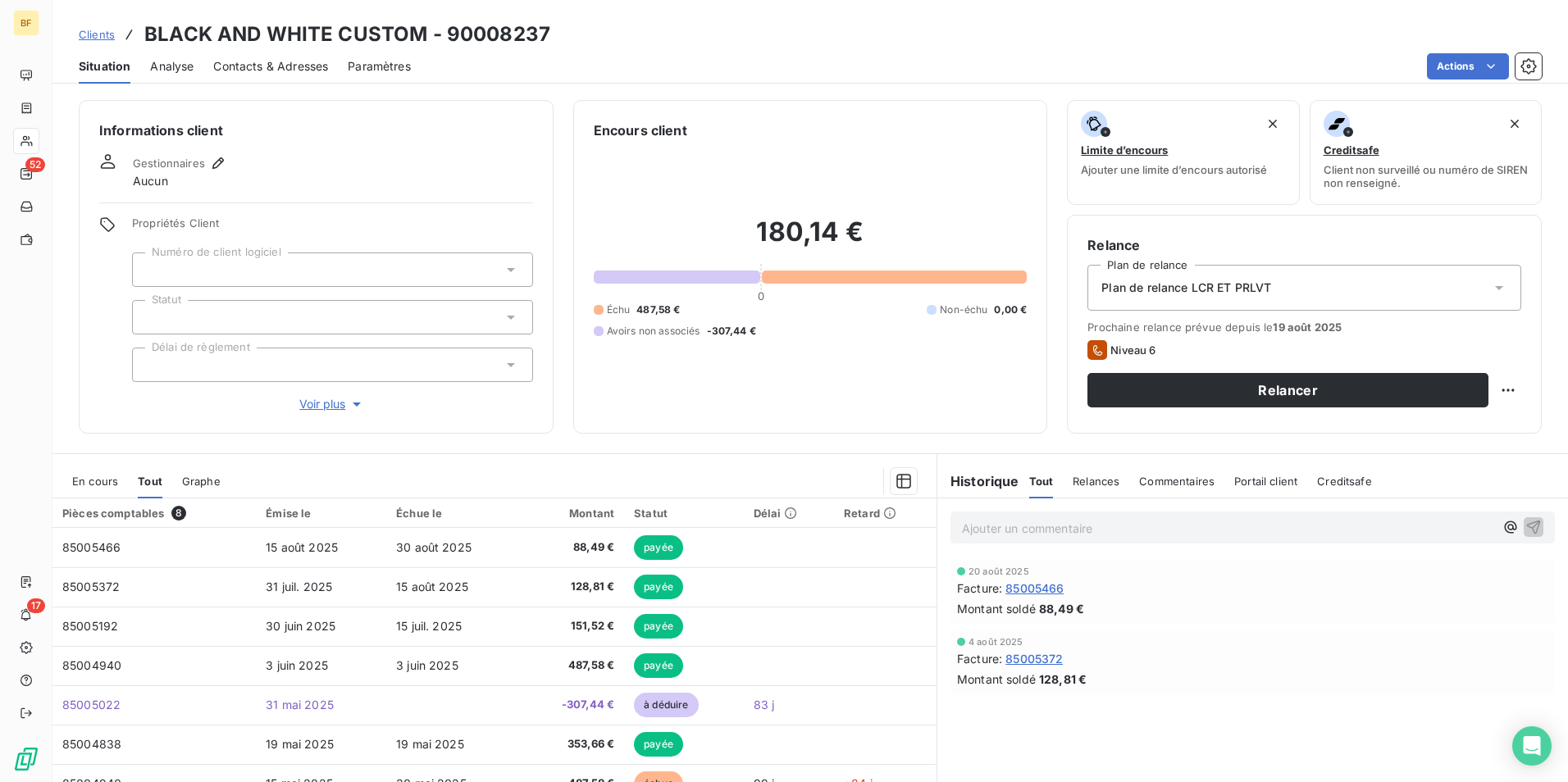
click at [281, 73] on span "Contacts & Adresses" at bounding box center [270, 66] width 115 height 16
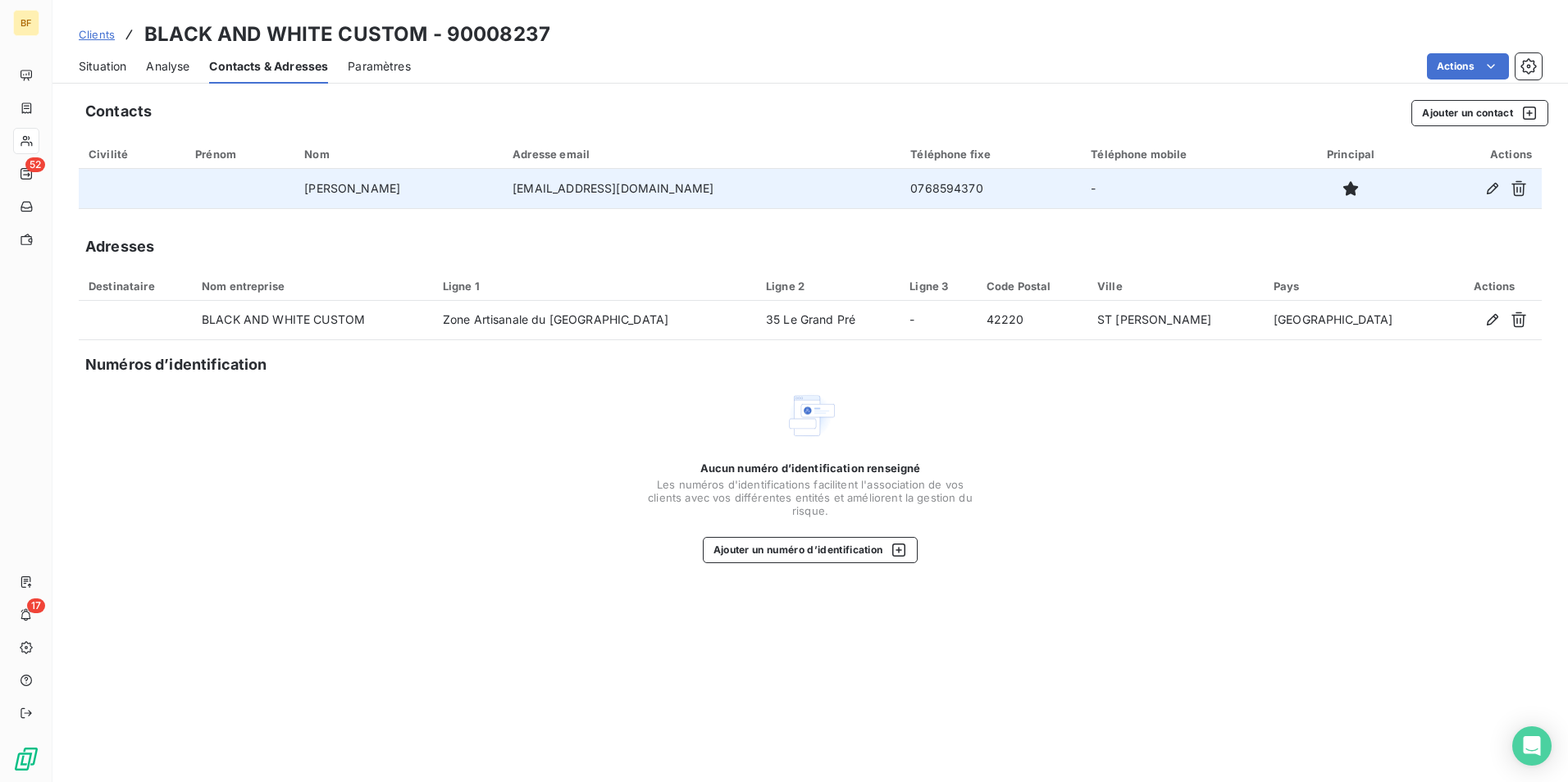
drag, startPoint x: 709, startPoint y: 186, endPoint x: 497, endPoint y: 194, distance: 212.6
click at [503, 194] on td "blackendwhitecustom@gmail.com" at bounding box center [702, 188] width 398 height 39
copy td "blackendwhitecustom@gmail.com"
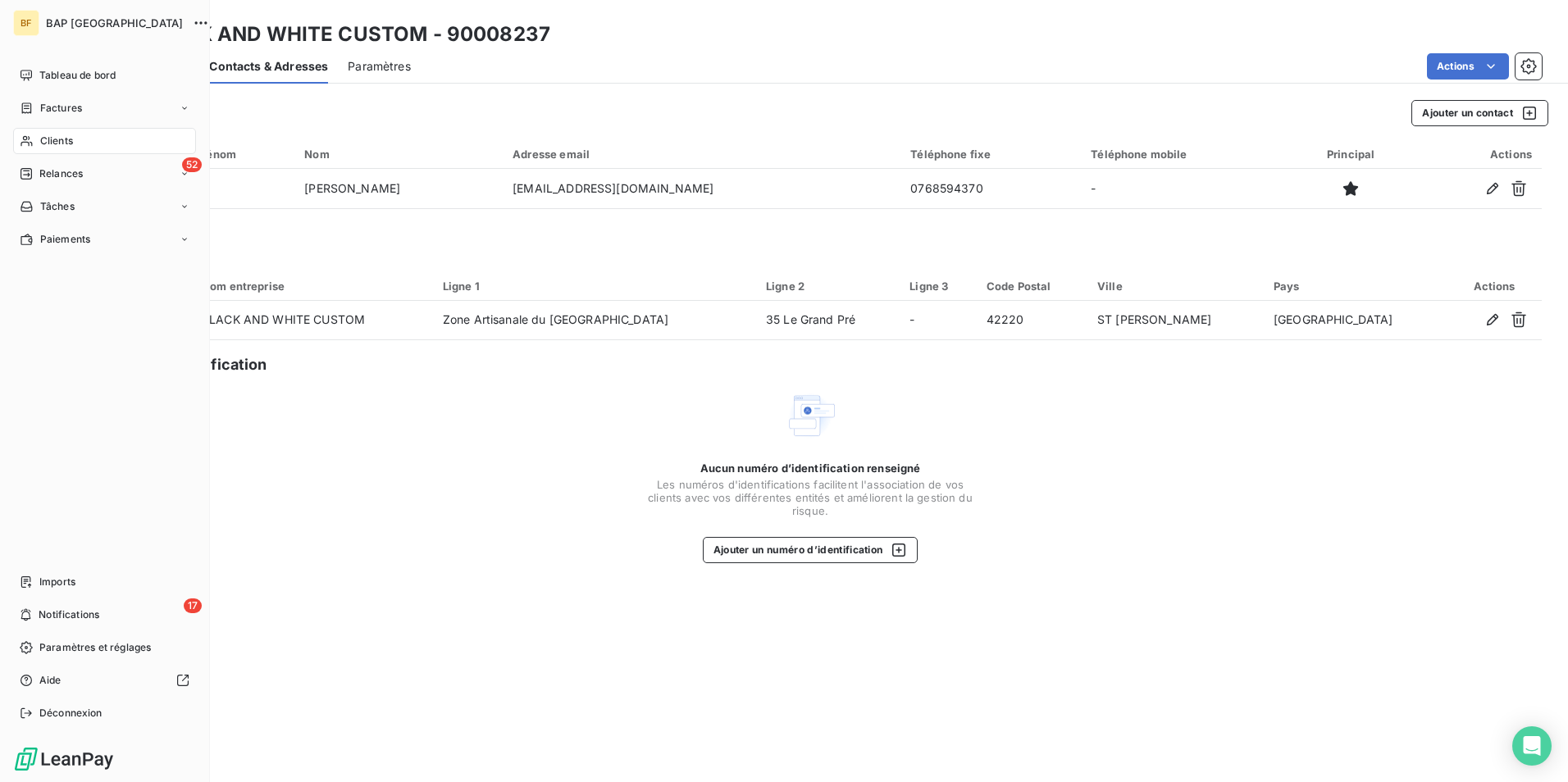
click at [47, 143] on span "Clients" at bounding box center [56, 141] width 33 height 15
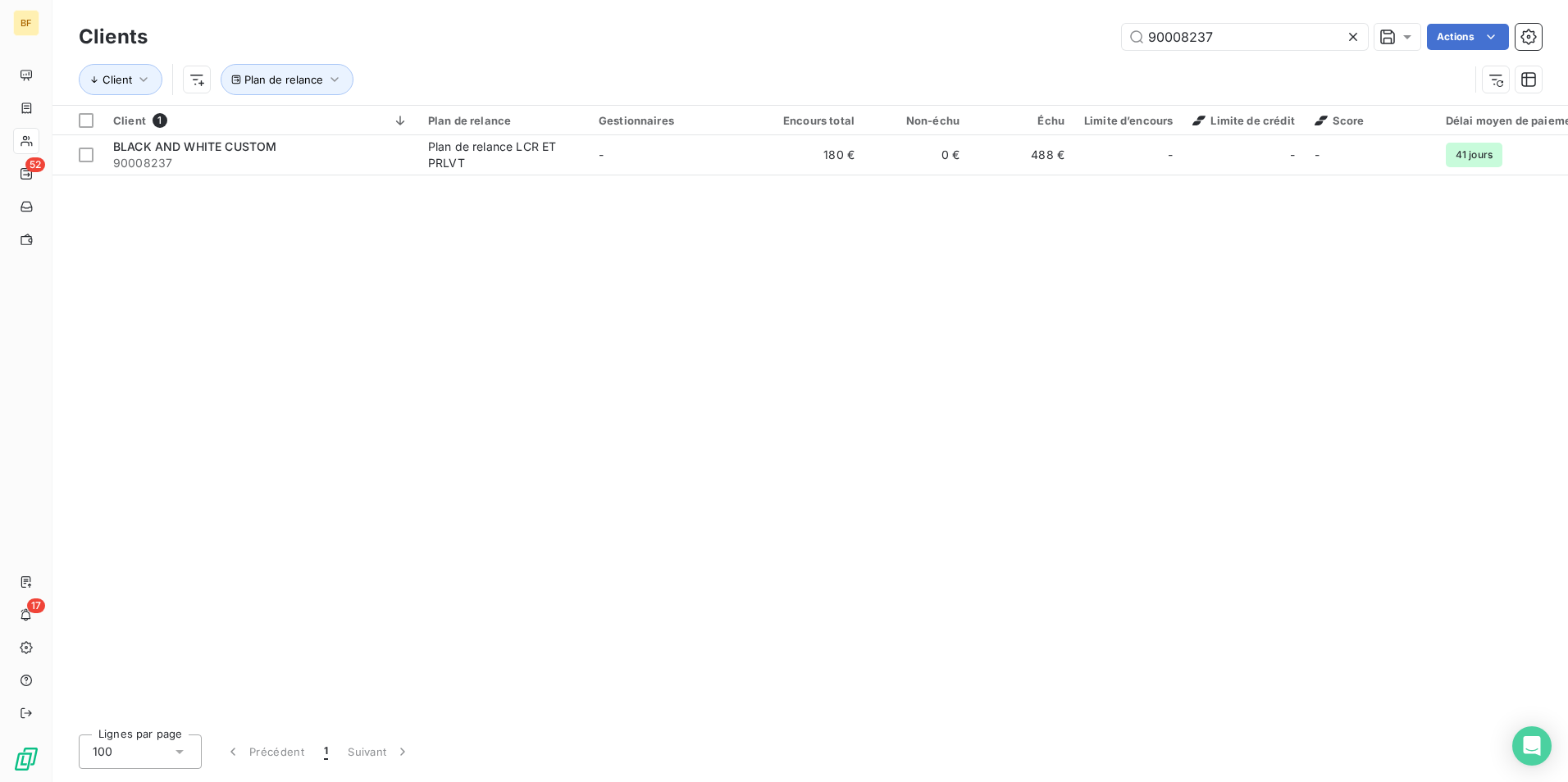
drag, startPoint x: 1233, startPoint y: 34, endPoint x: 936, endPoint y: 23, distance: 297.1
click at [983, 24] on div "90008237 Actions" at bounding box center [854, 37] width 1374 height 26
type input "90002971"
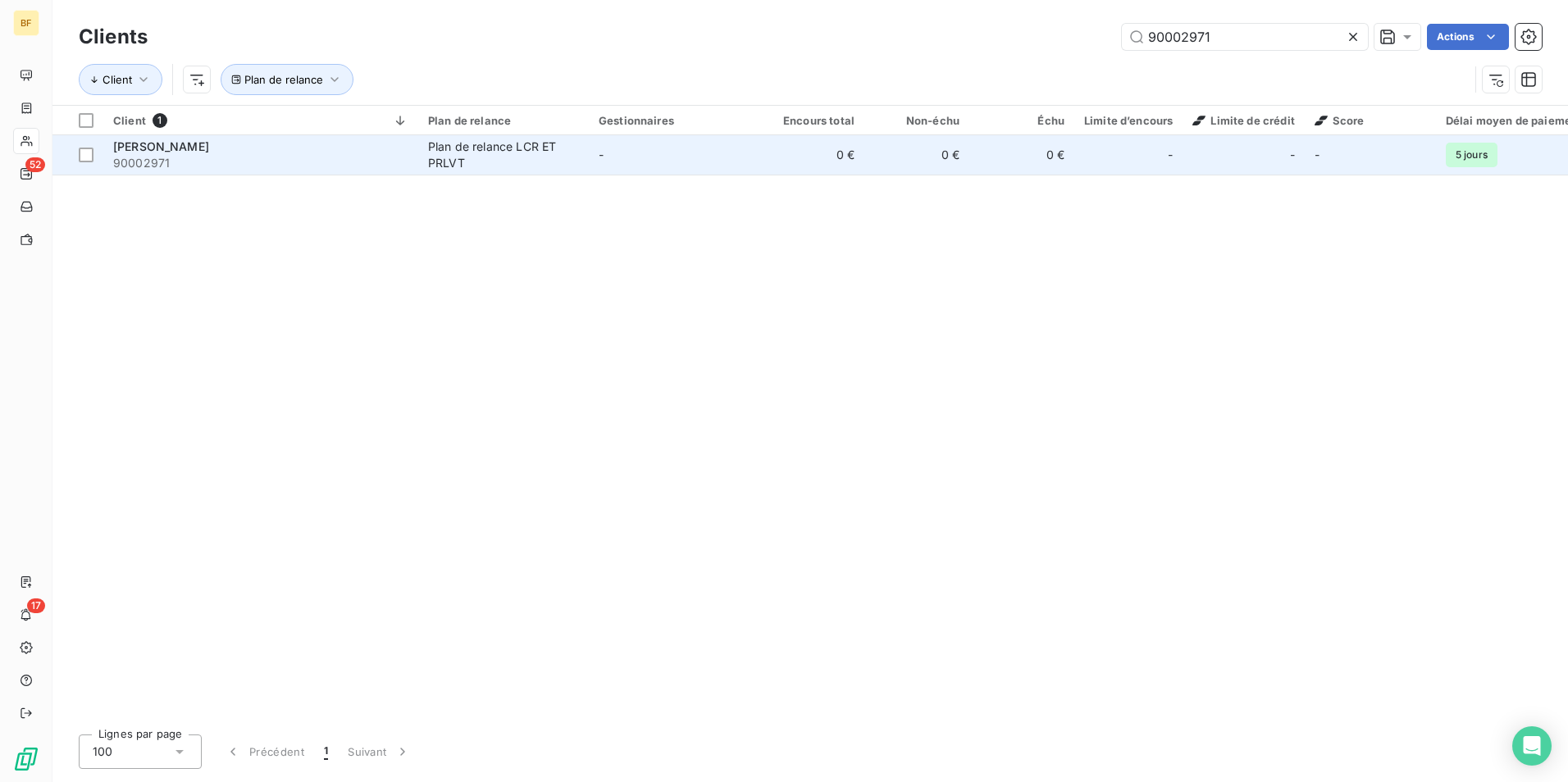
click at [466, 161] on div "Plan de relance LCR ET PRLVT" at bounding box center [503, 155] width 151 height 33
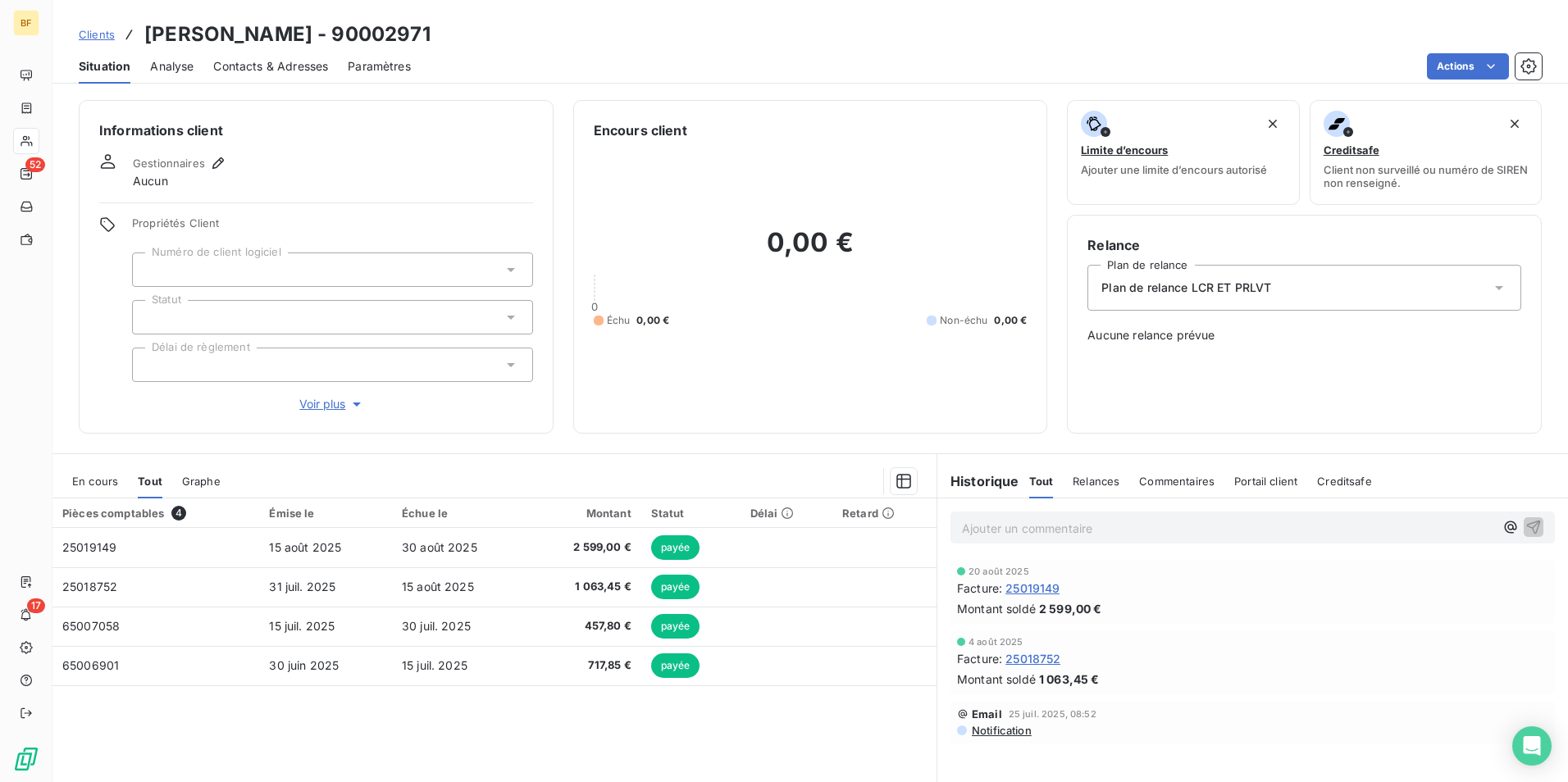
click at [299, 62] on span "Contacts & Adresses" at bounding box center [270, 66] width 115 height 16
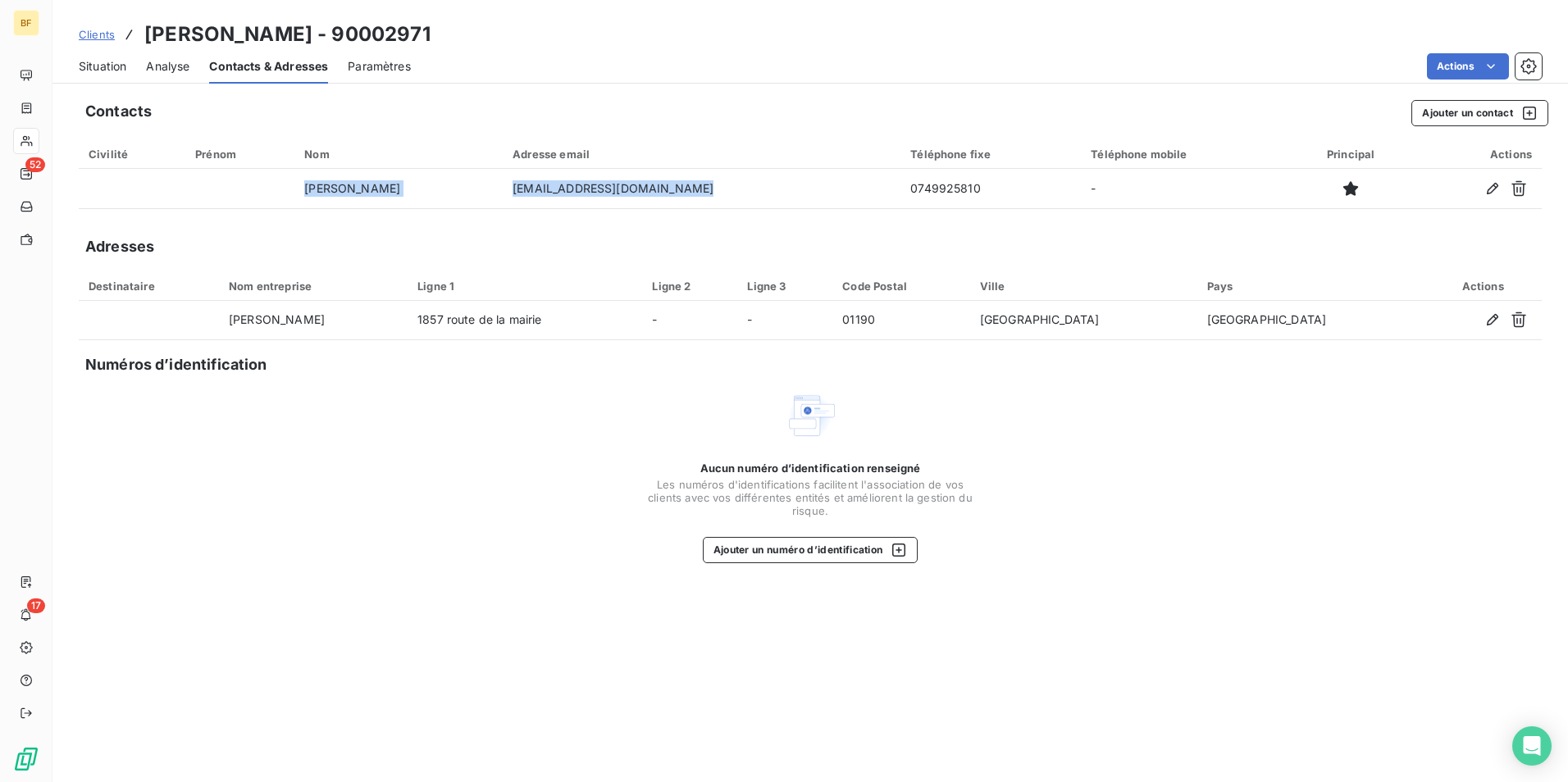
drag, startPoint x: 727, startPoint y: 180, endPoint x: 484, endPoint y: 210, distance: 245.4
click at [484, 210] on div "Contacts Ajouter un contact Civilité Prénom Nom Adresse email Téléphone fixe Té…" at bounding box center [809, 436] width 1515 height 692
click at [764, 50] on div "Situation Analyse Contacts & Adresses Paramètres Actions" at bounding box center [809, 66] width 1515 height 34
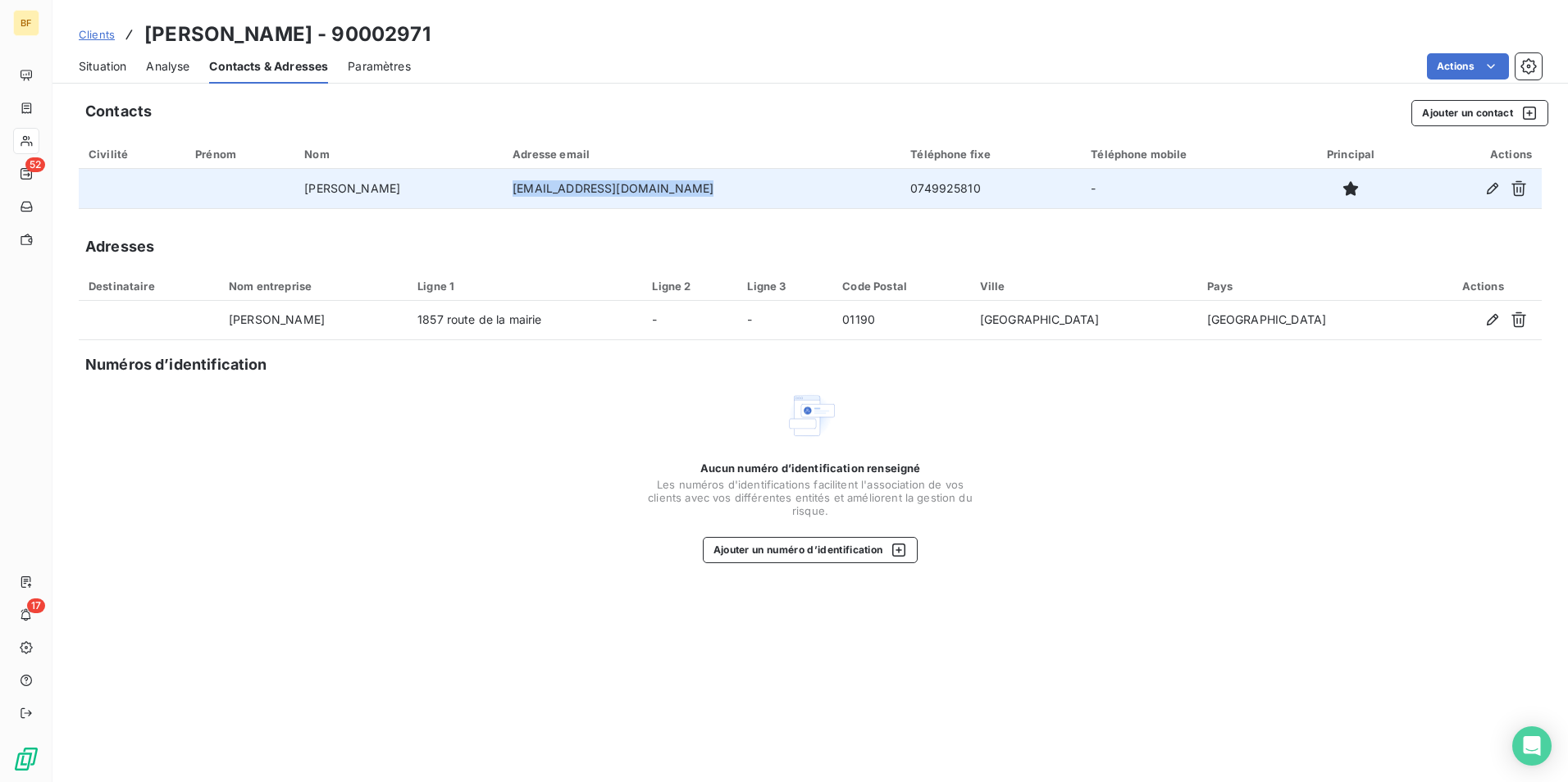
drag, startPoint x: 705, startPoint y: 187, endPoint x: 522, endPoint y: 194, distance: 183.8
click at [522, 194] on td "nicolas.yvars01140@gmail.com" at bounding box center [702, 188] width 398 height 39
copy td "nicolas.yvars01140@gmail.com"
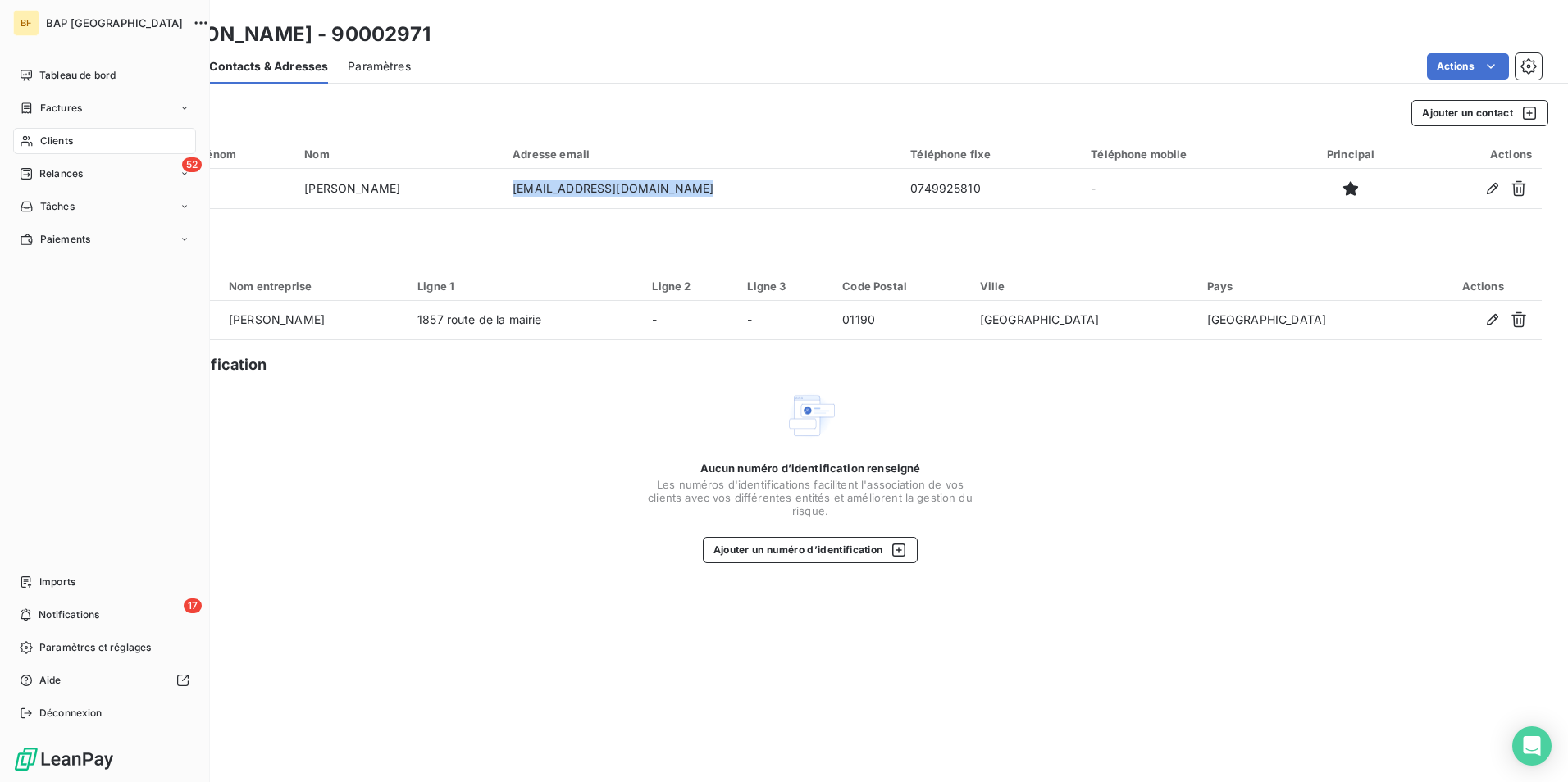
click at [42, 139] on span "Clients" at bounding box center [56, 141] width 33 height 15
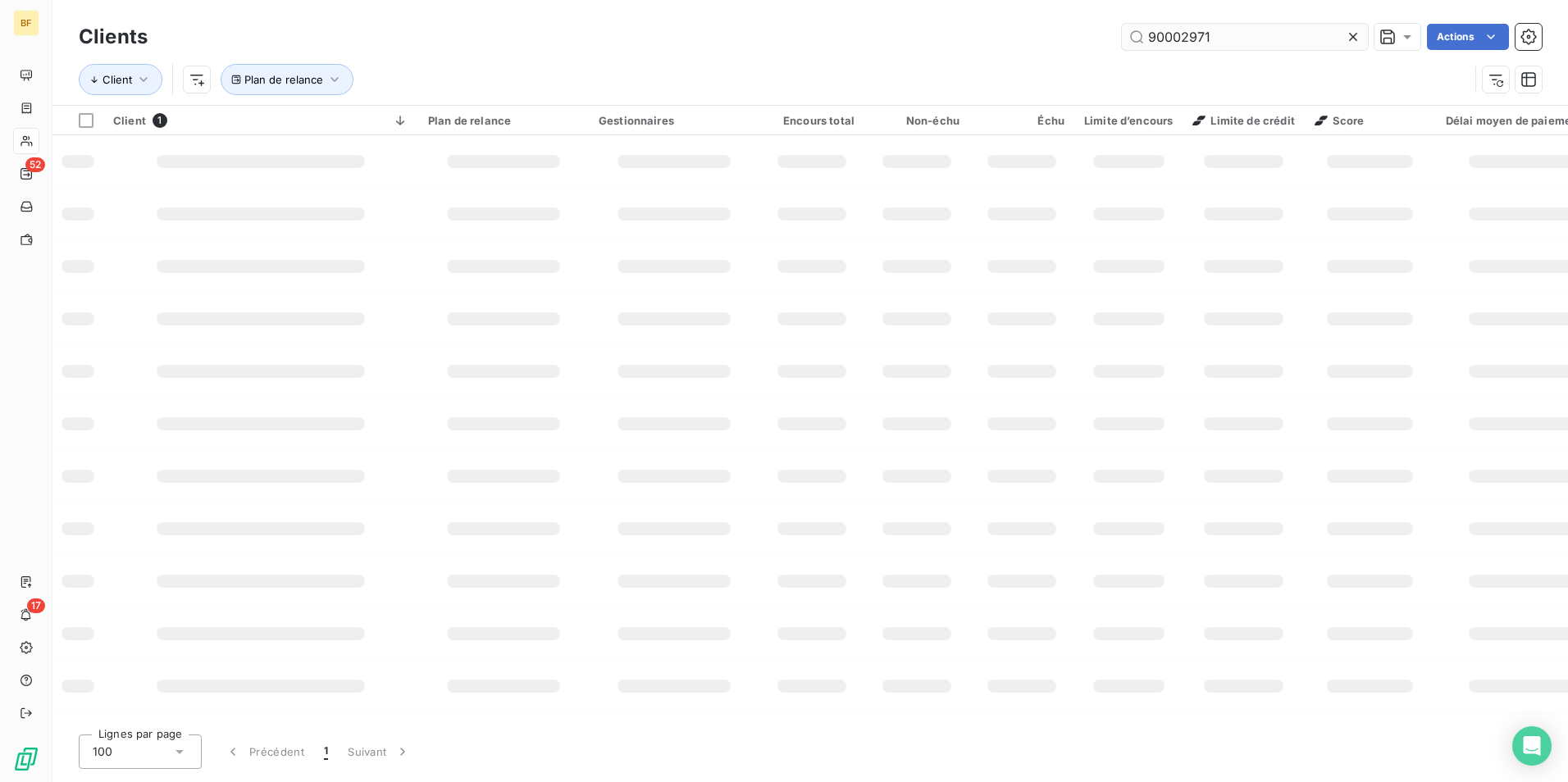
drag, startPoint x: 1211, startPoint y: 39, endPoint x: 1150, endPoint y: 39, distance: 61.5
click at [1150, 39] on input "90002971" at bounding box center [1245, 37] width 246 height 26
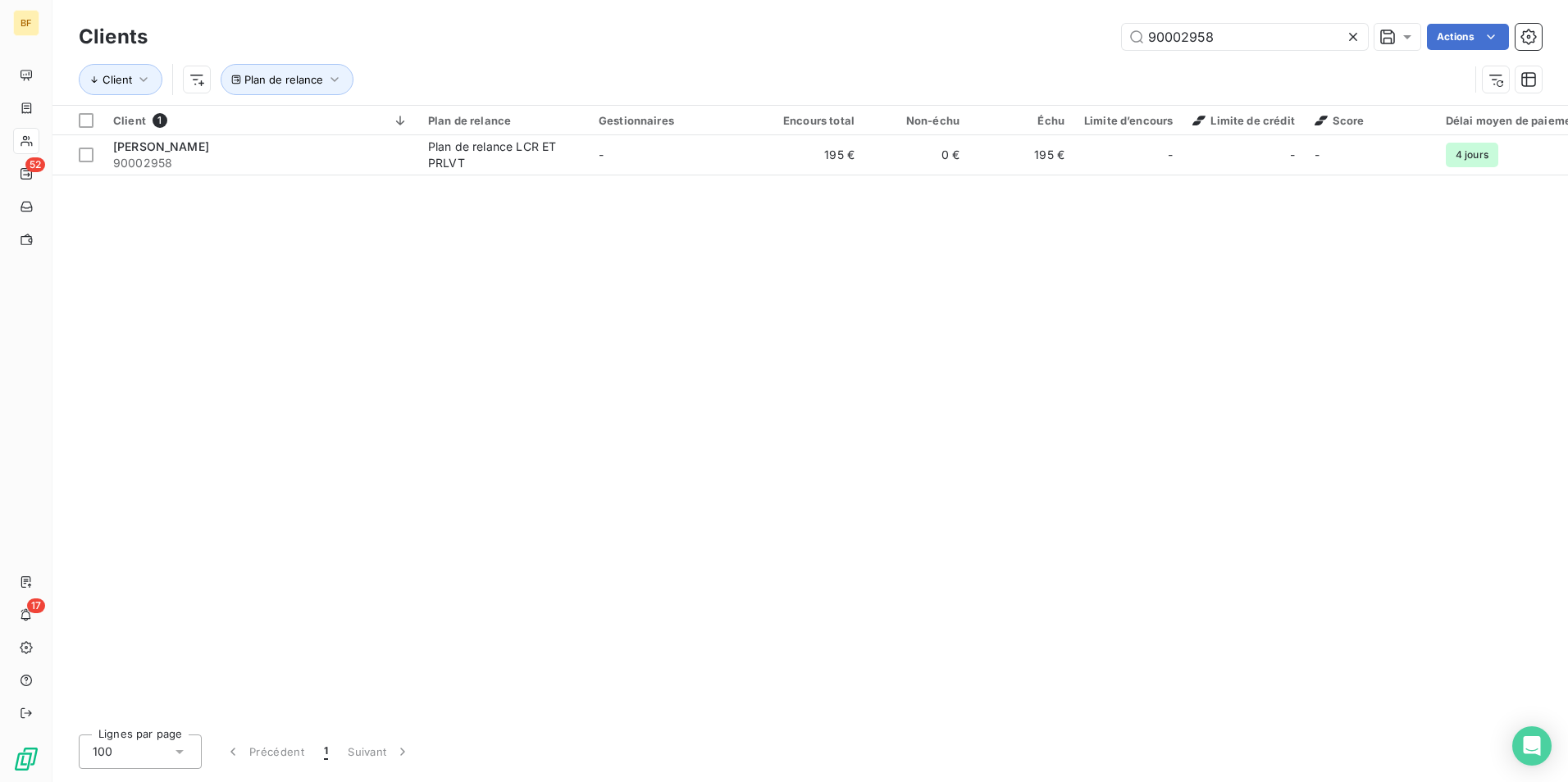
type input "90002958"
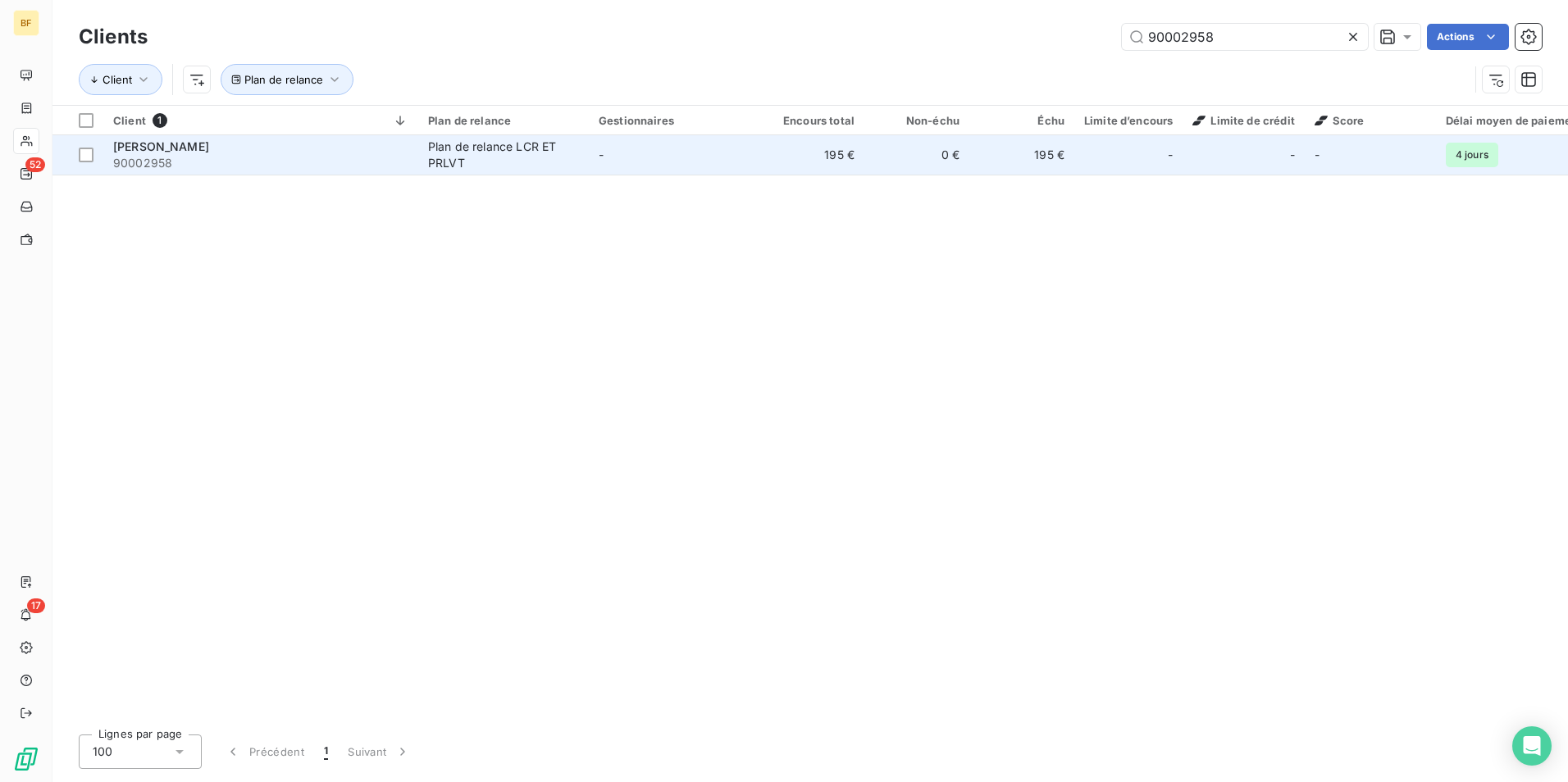
click at [444, 169] on div "Plan de relance LCR ET PRLVT" at bounding box center [503, 155] width 151 height 33
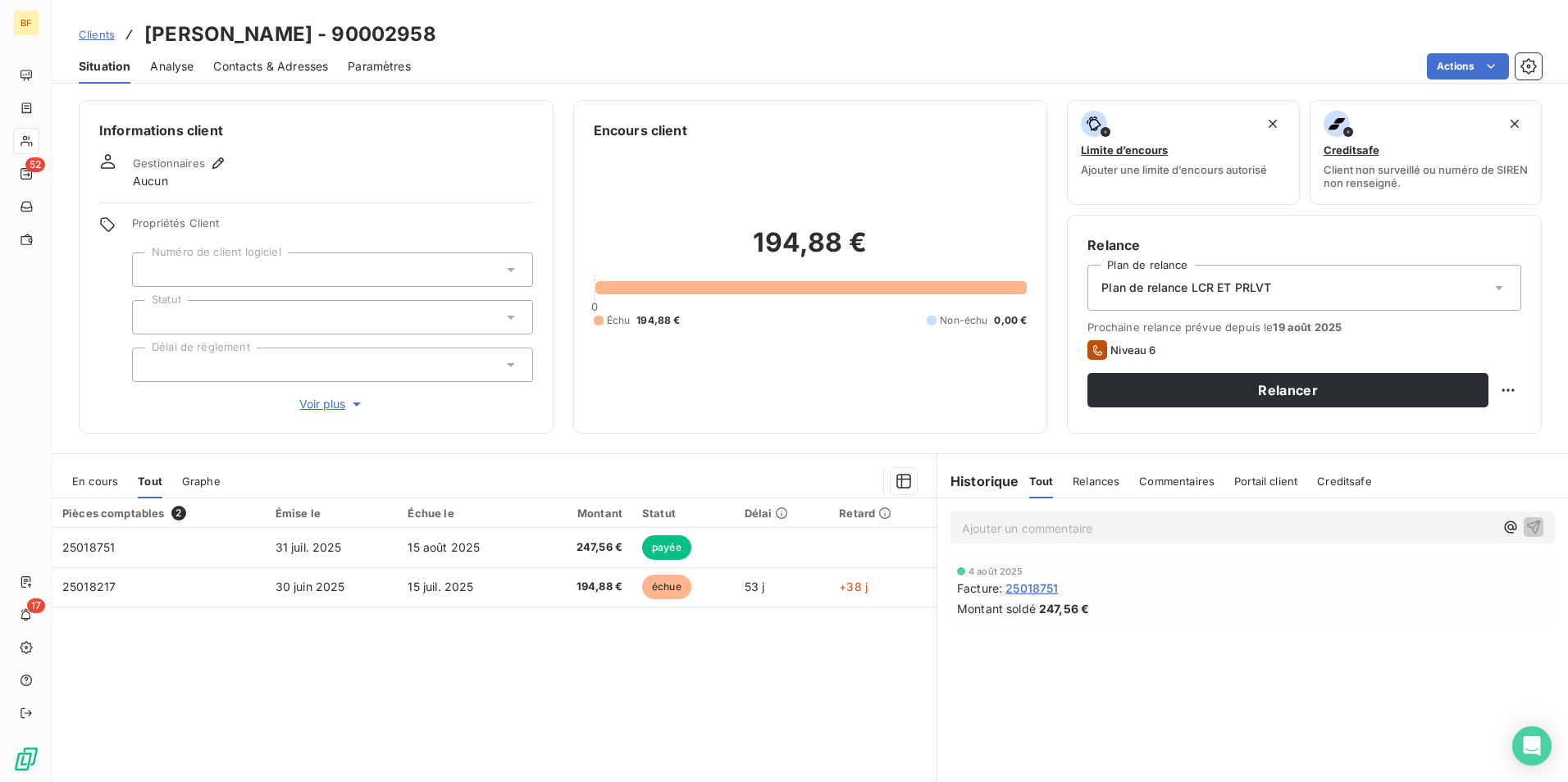
click at [267, 70] on span "Contacts & Adresses" at bounding box center [270, 66] width 115 height 16
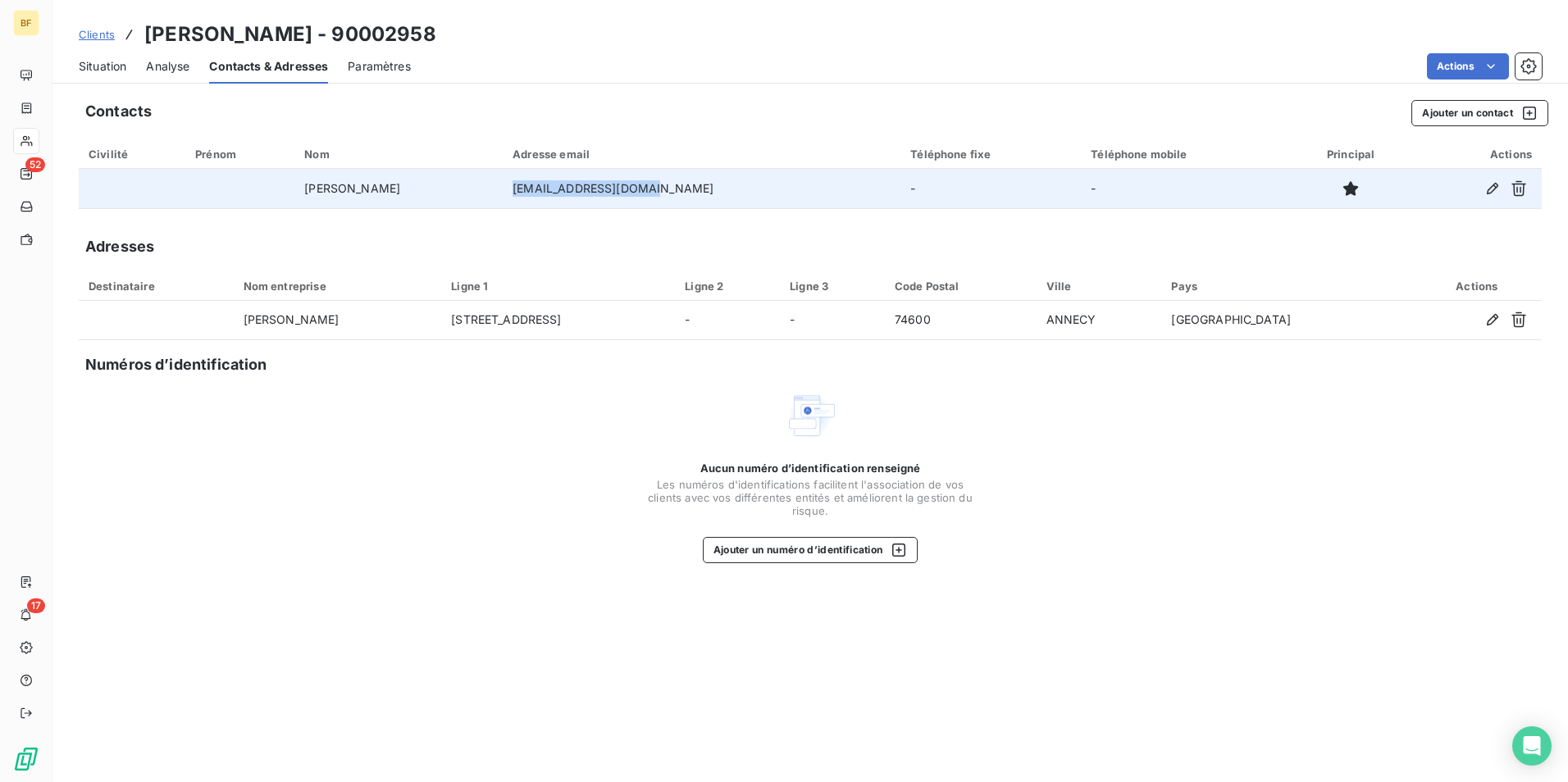
drag, startPoint x: 661, startPoint y: 186, endPoint x: 531, endPoint y: 185, distance: 130.4
click at [531, 185] on td "kamildemir@outlook.fr" at bounding box center [702, 188] width 398 height 39
copy td "kamildemir@outlook.fr"
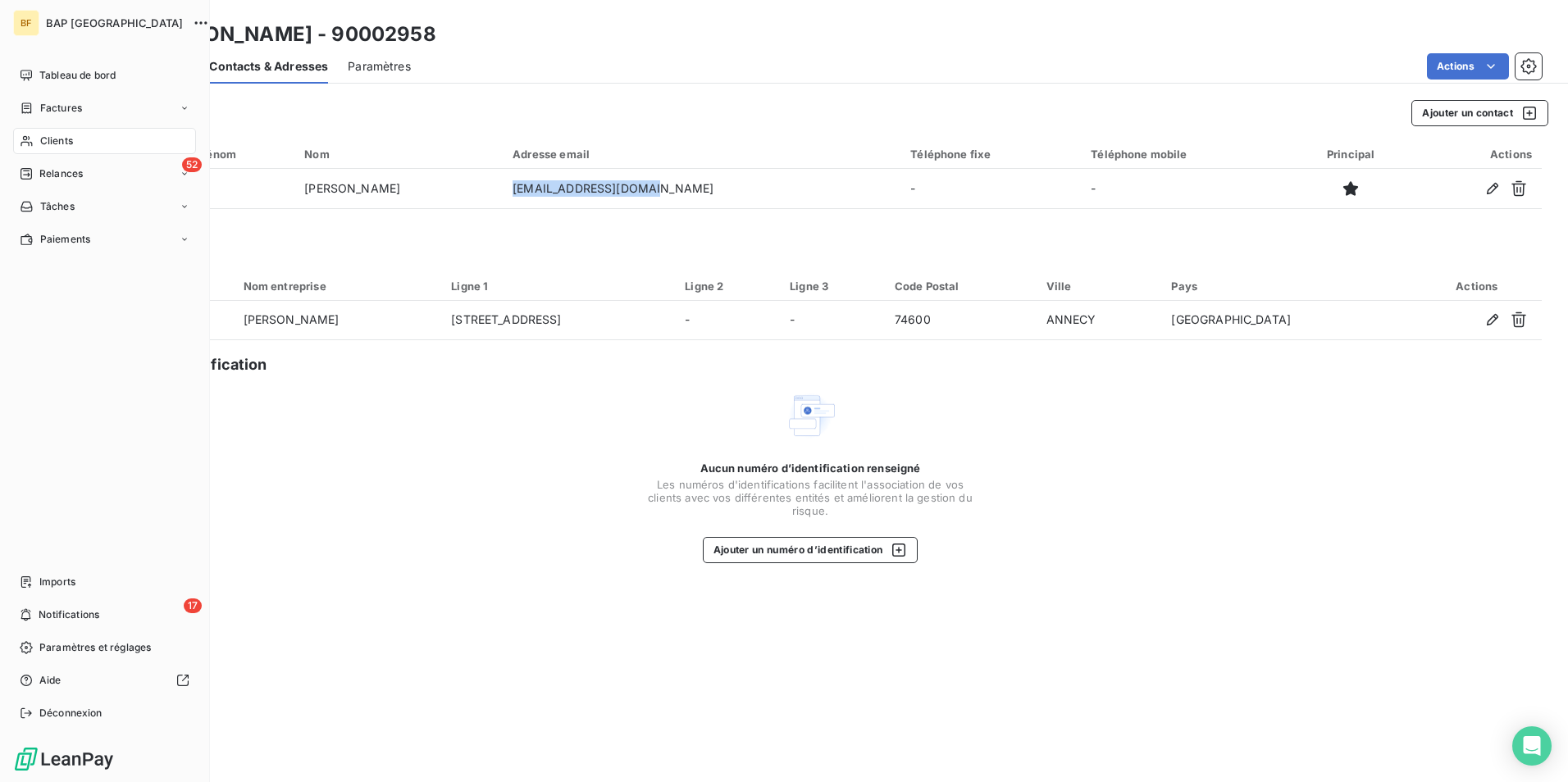
click at [43, 144] on span "Clients" at bounding box center [56, 141] width 33 height 15
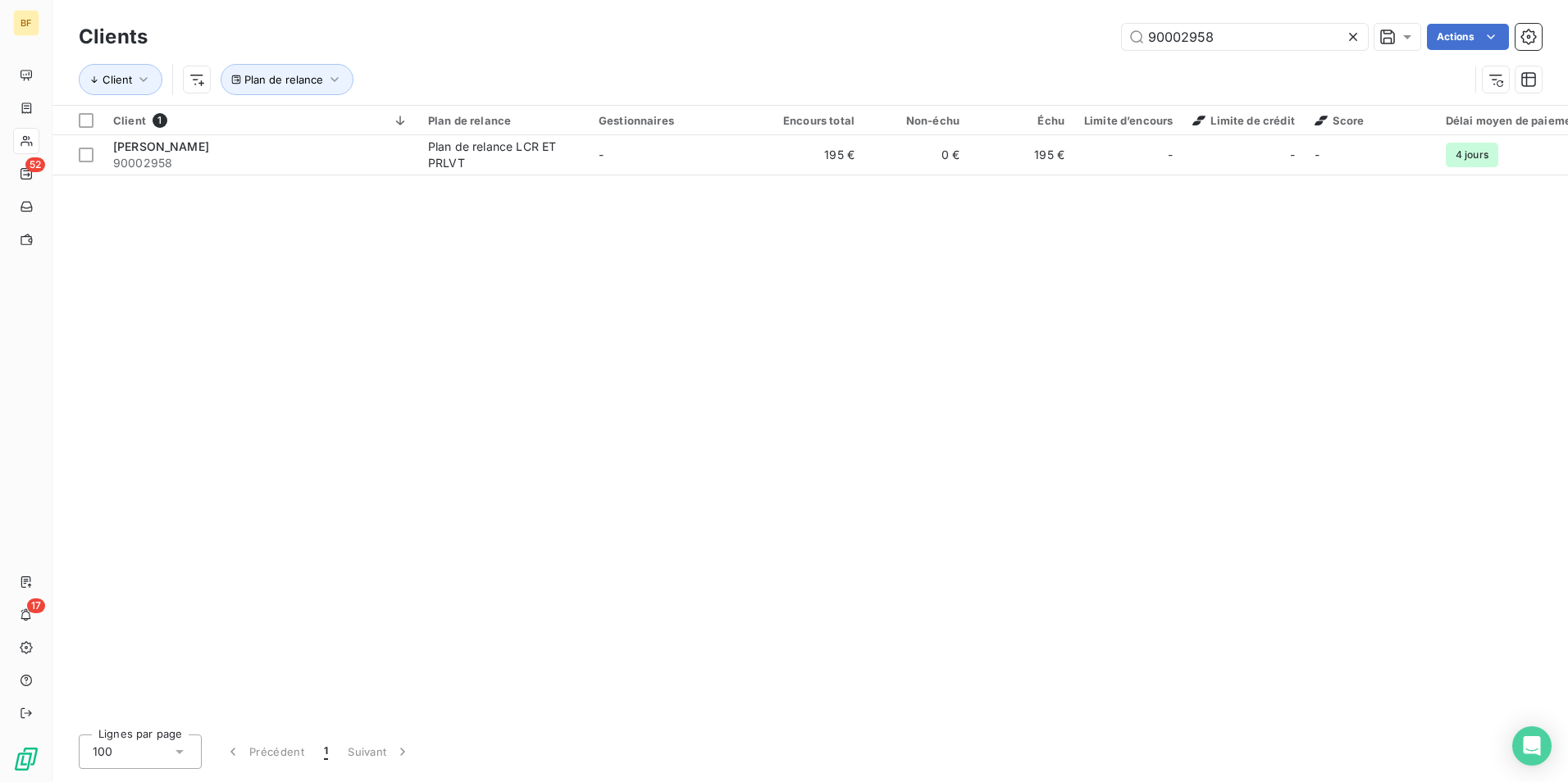
drag, startPoint x: 1233, startPoint y: 34, endPoint x: 1058, endPoint y: 15, distance: 176.6
click at [1027, 14] on div "Clients 90002958 Actions Client Plan de relance" at bounding box center [809, 52] width 1515 height 105
type input "90009405"
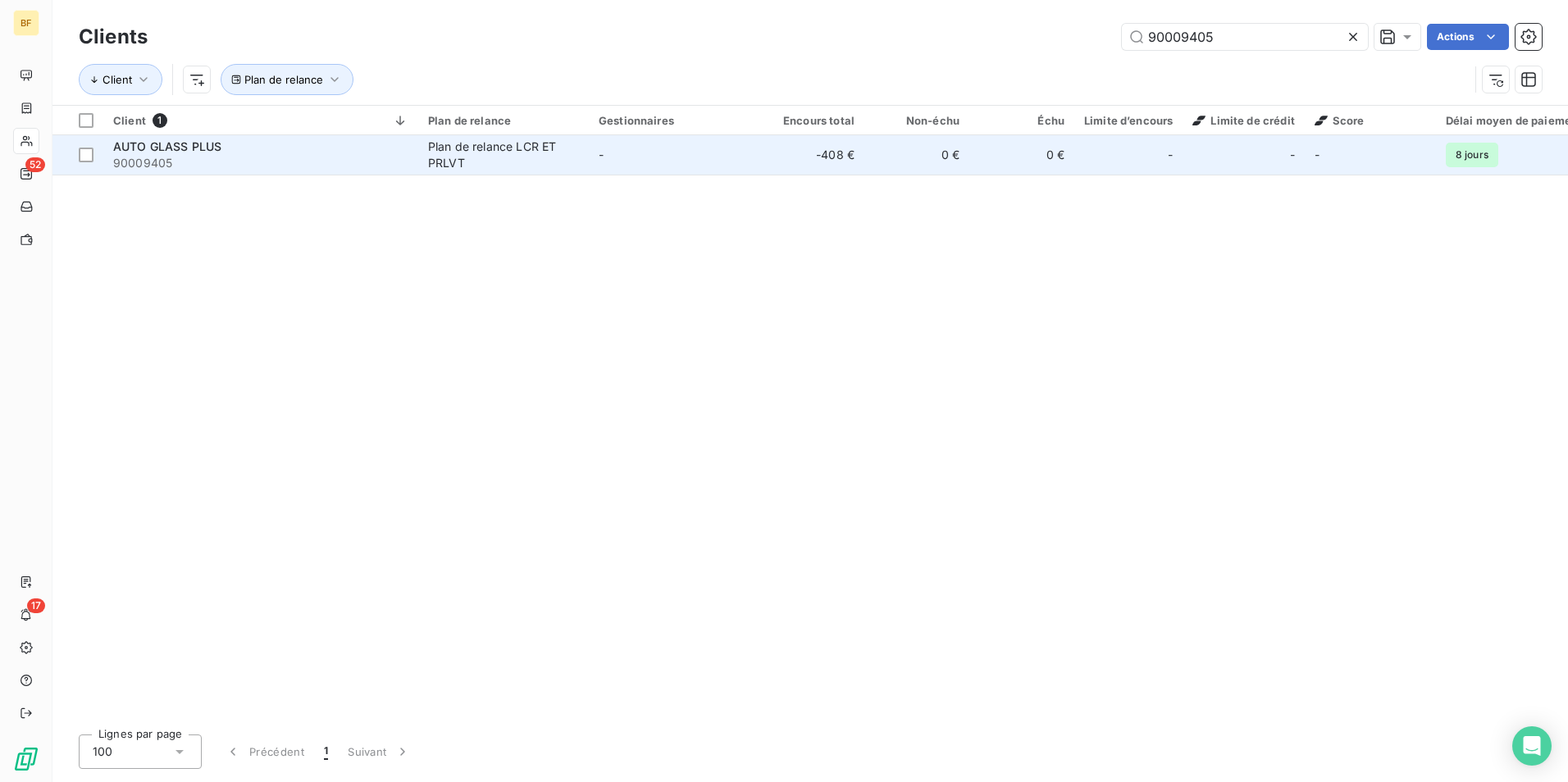
click at [458, 162] on div "Plan de relance LCR ET PRLVT" at bounding box center [503, 155] width 151 height 33
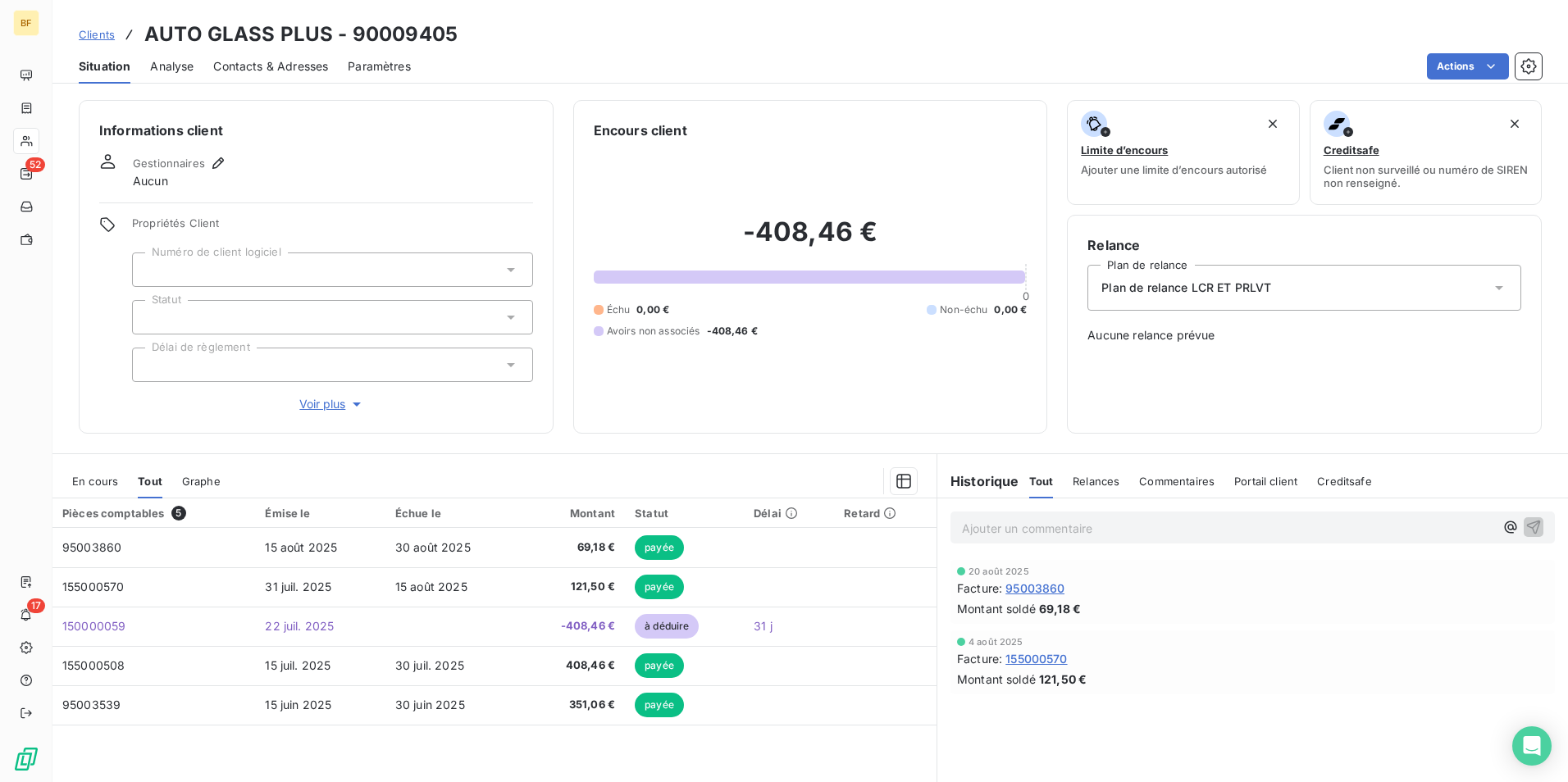
click at [246, 56] on div "Contacts & Adresses" at bounding box center [270, 66] width 115 height 34
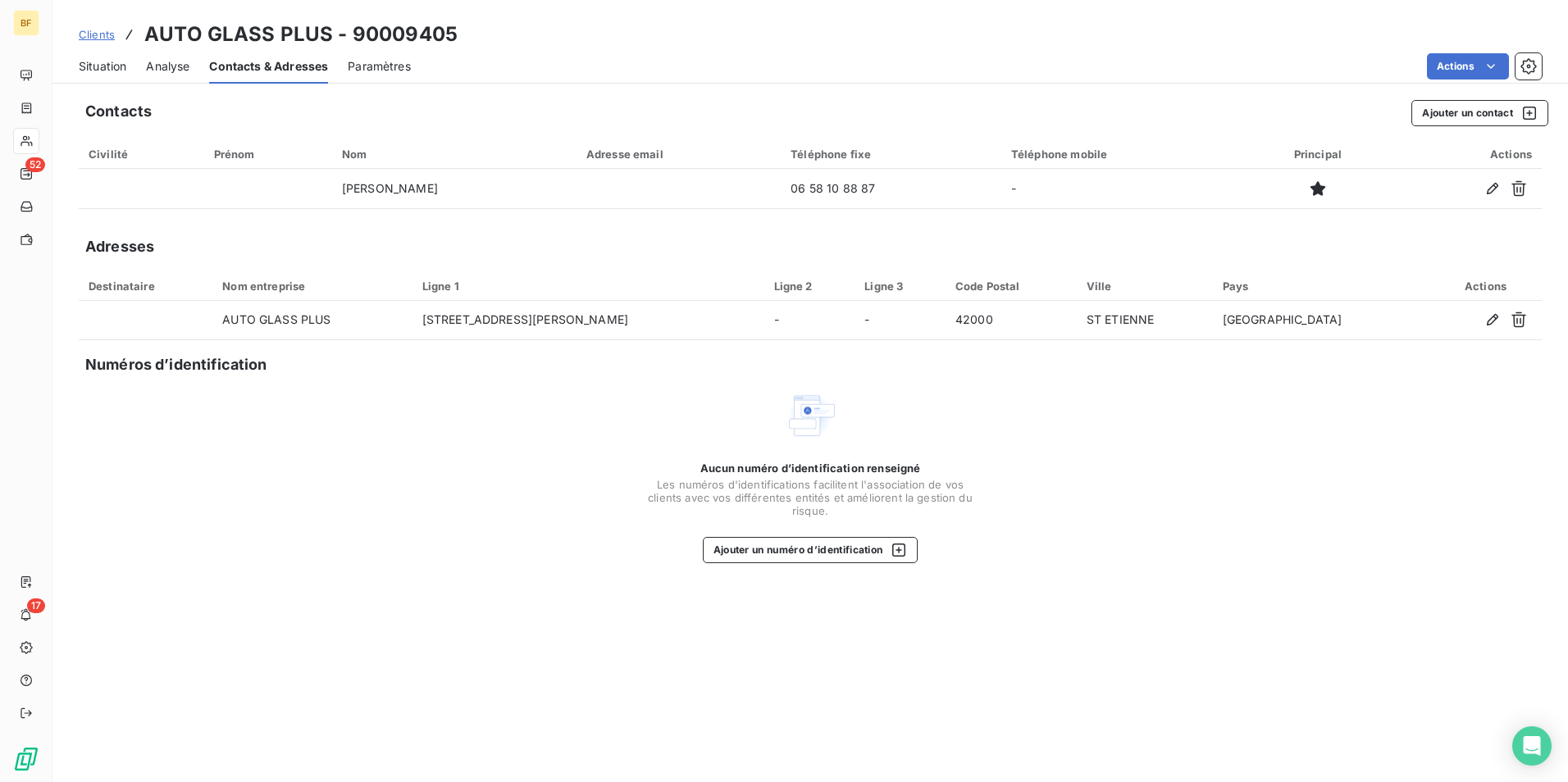
click at [113, 70] on span "Situation" at bounding box center [103, 66] width 48 height 16
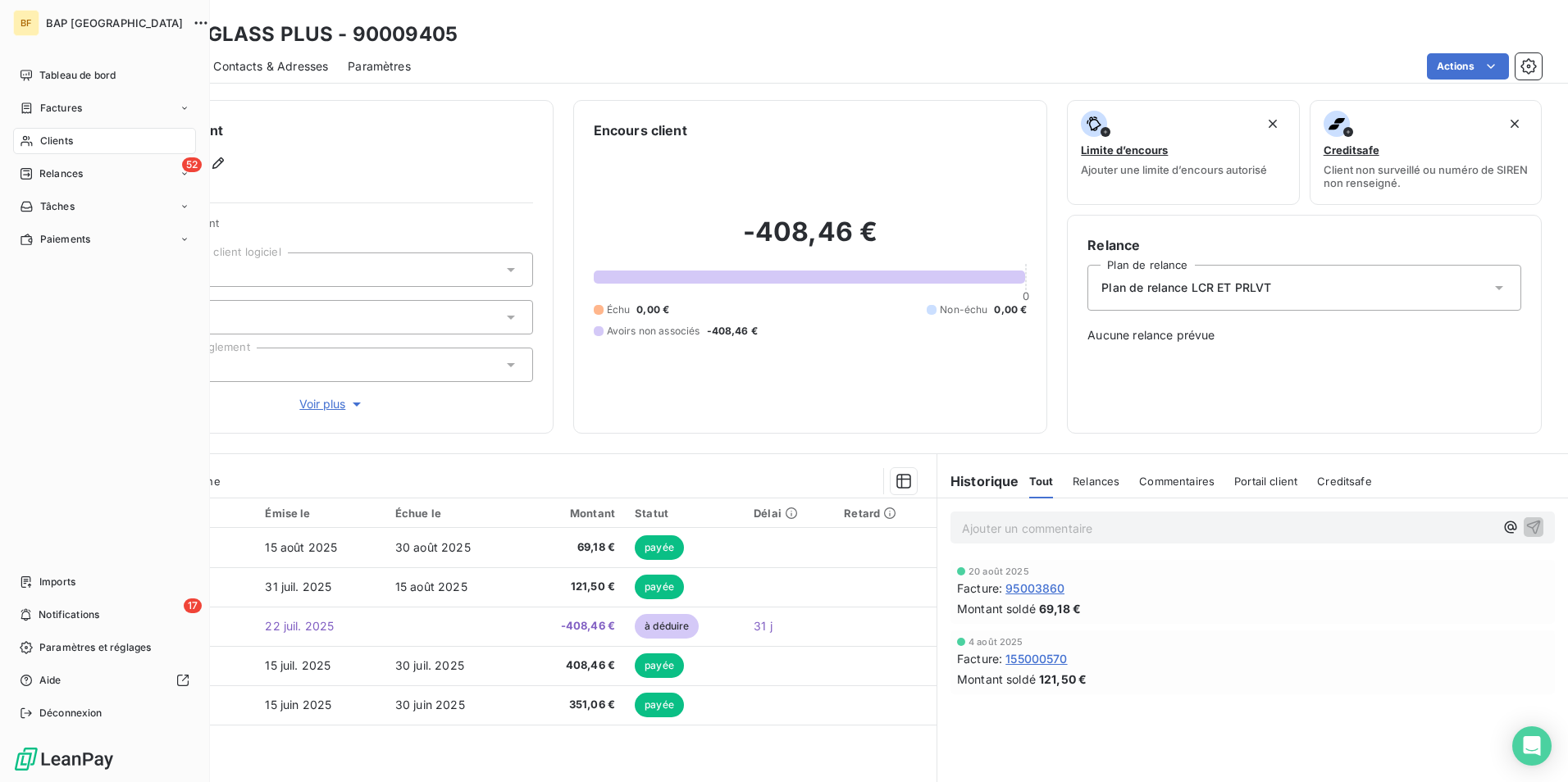
click at [69, 149] on div "Clients" at bounding box center [104, 141] width 183 height 26
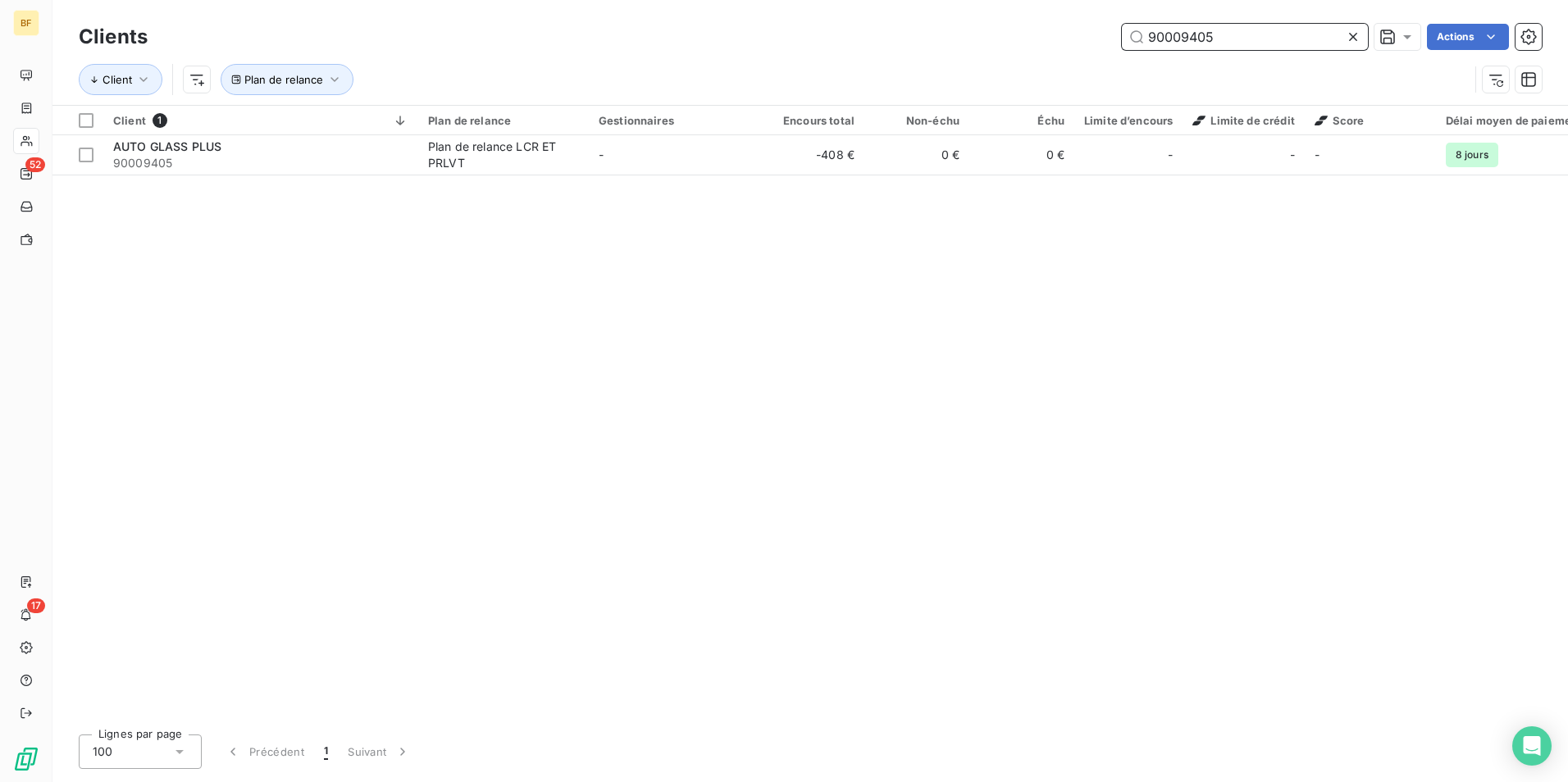
drag, startPoint x: 1246, startPoint y: 36, endPoint x: 1023, endPoint y: 26, distance: 222.5
click at [1023, 26] on div "90009405 Actions" at bounding box center [854, 37] width 1374 height 26
paste input "2681"
type input "90002681"
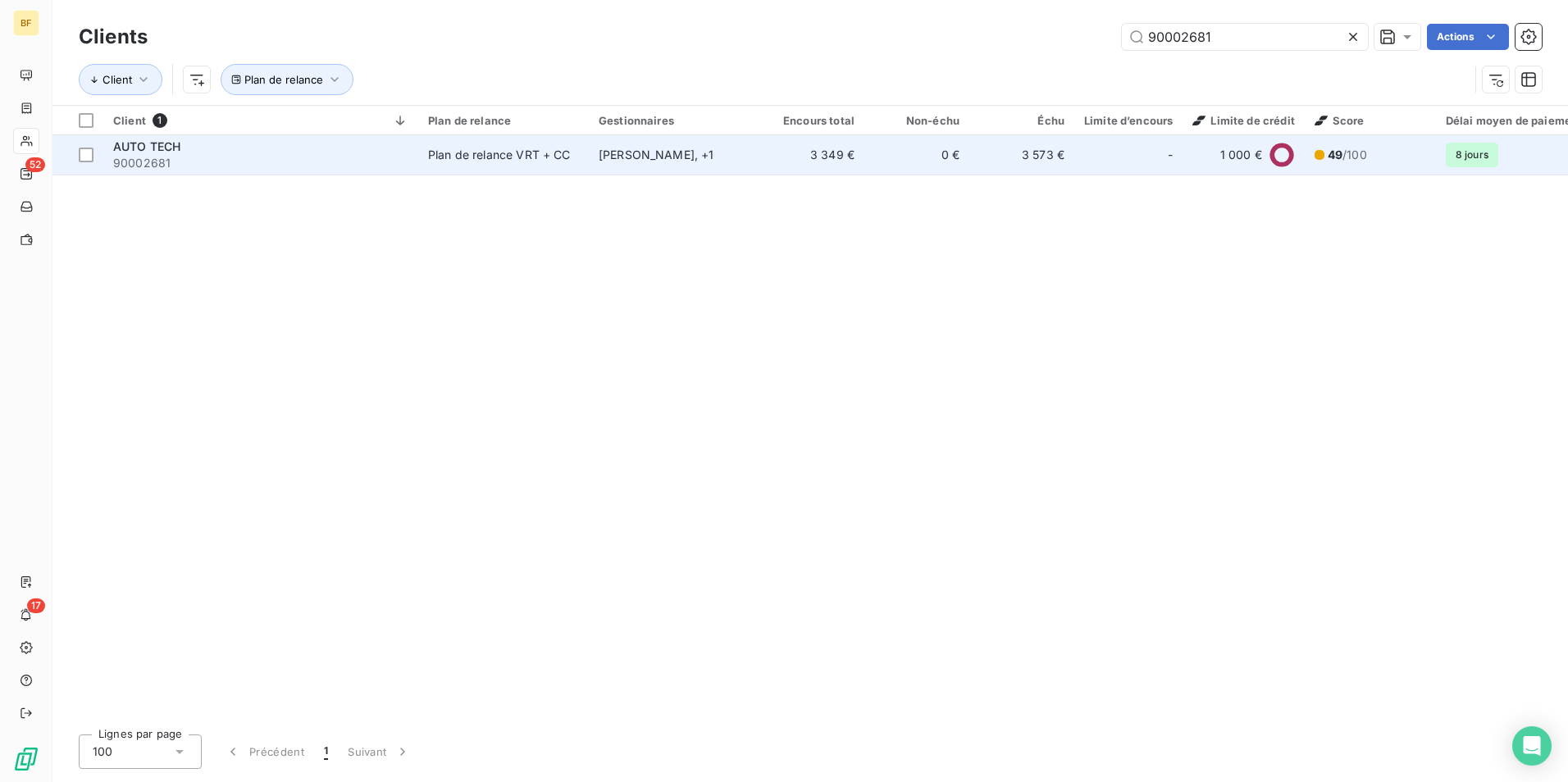
click at [642, 161] on div "Ayadi Ardhaoui , + 1" at bounding box center [674, 155] width 151 height 16
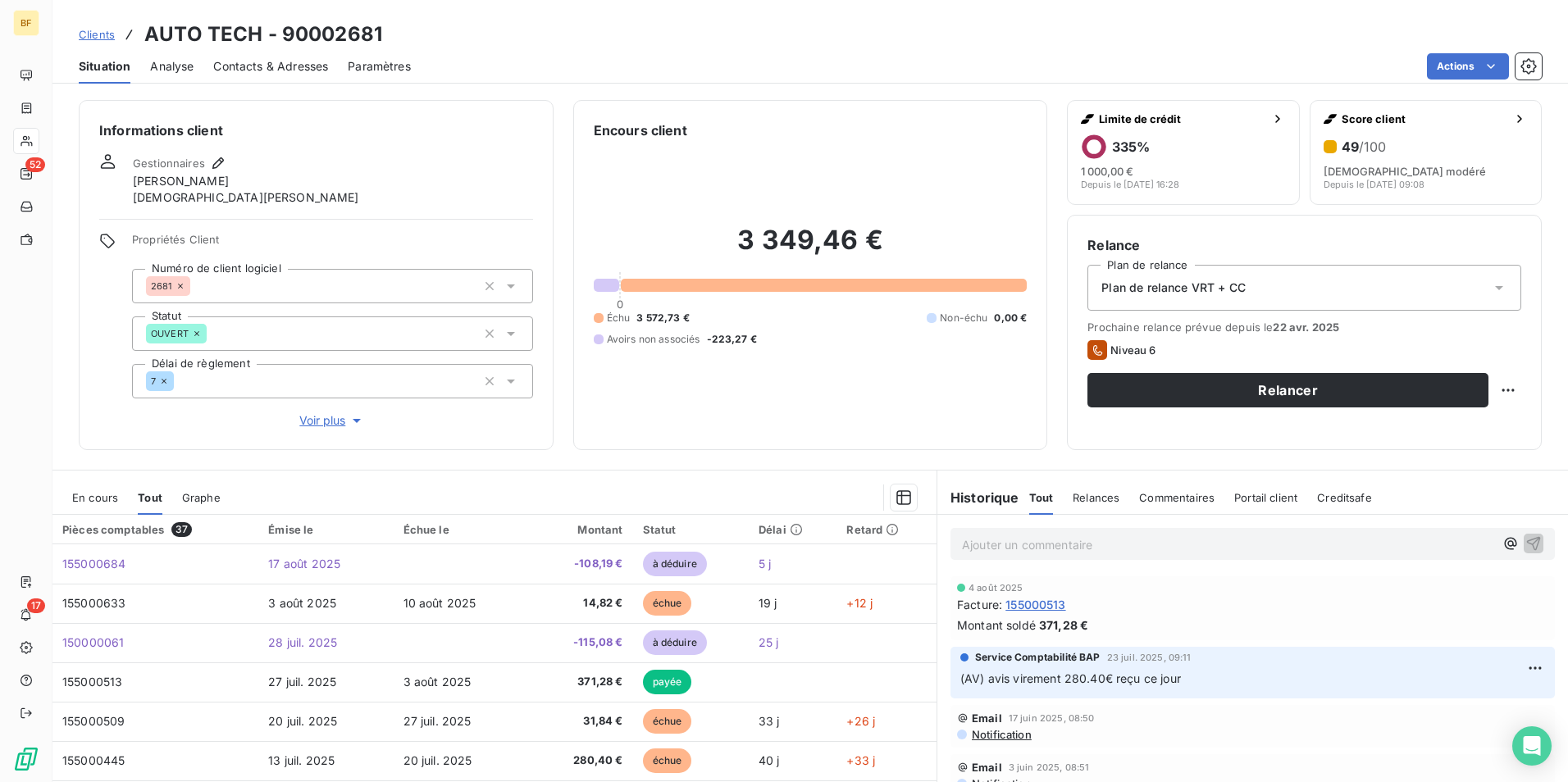
click at [284, 65] on span "Contacts & Adresses" at bounding box center [270, 66] width 115 height 16
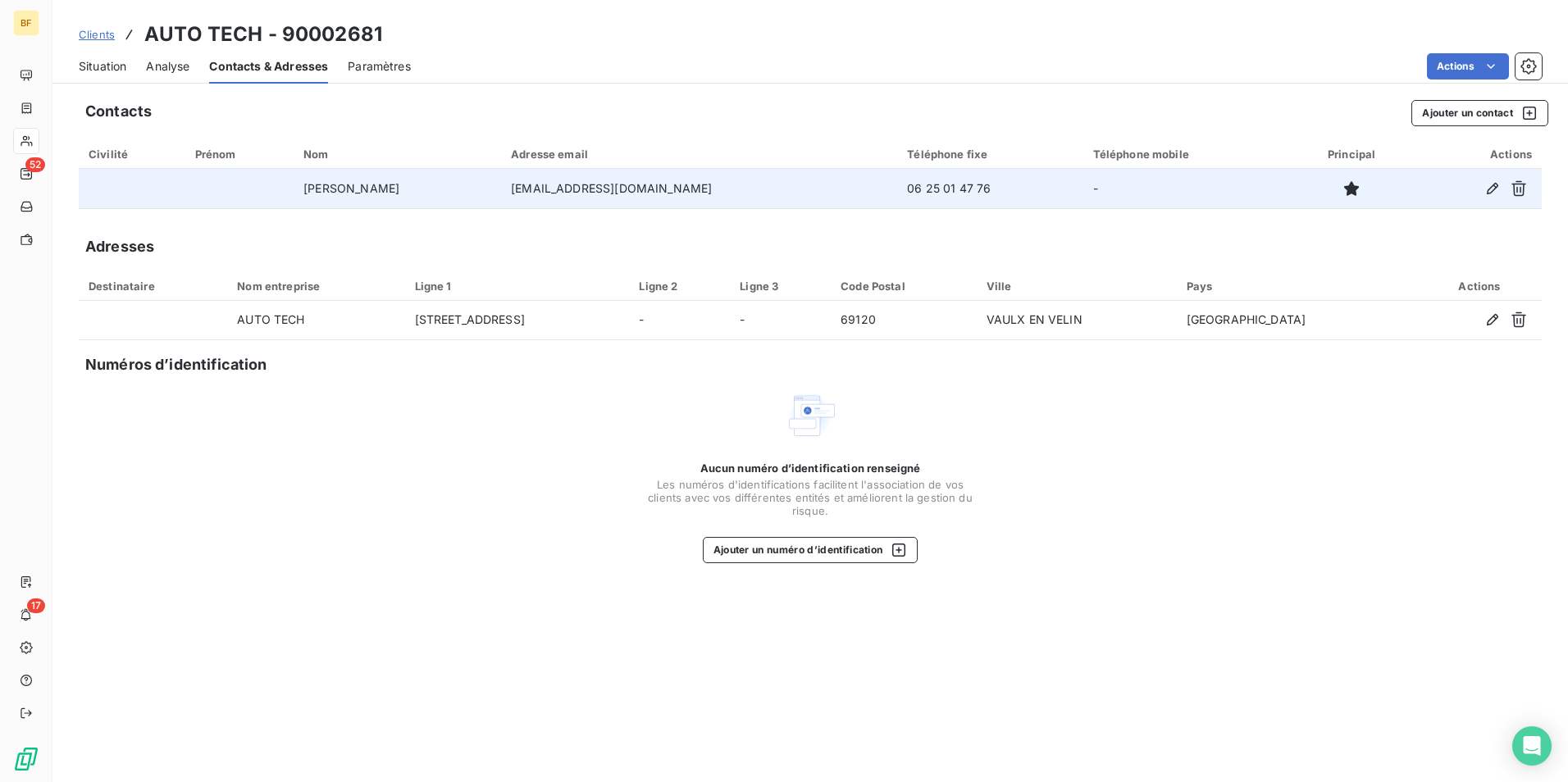
drag, startPoint x: 697, startPoint y: 189, endPoint x: 537, endPoint y: 186, distance: 159.9
click at [537, 186] on tr "BELAMINE Ahmed v.autotech69@gmail.com 06 25 01 47 76 -" at bounding box center [810, 188] width 1463 height 39
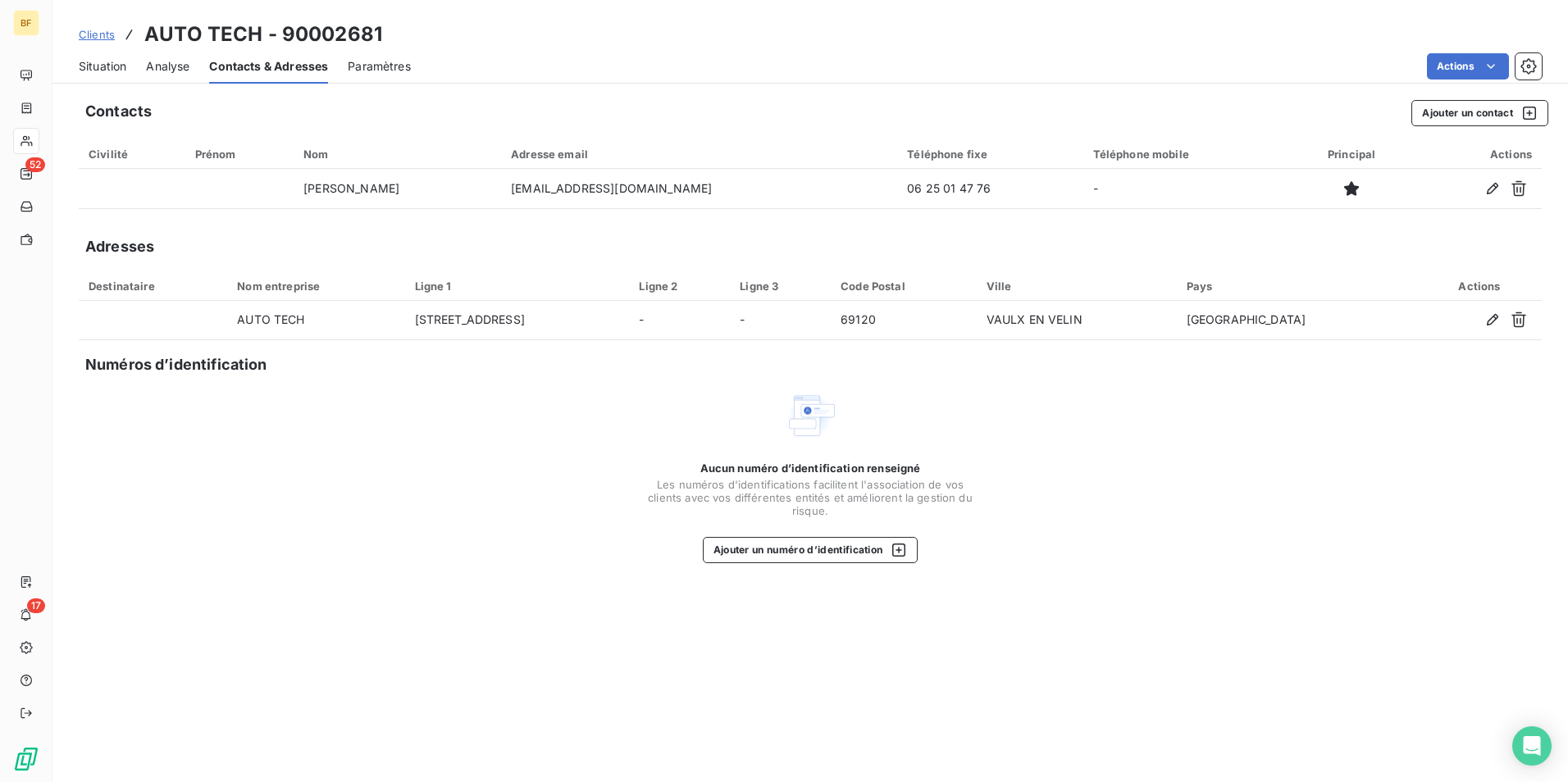
copy tr "v.autotech69@gmail.com"
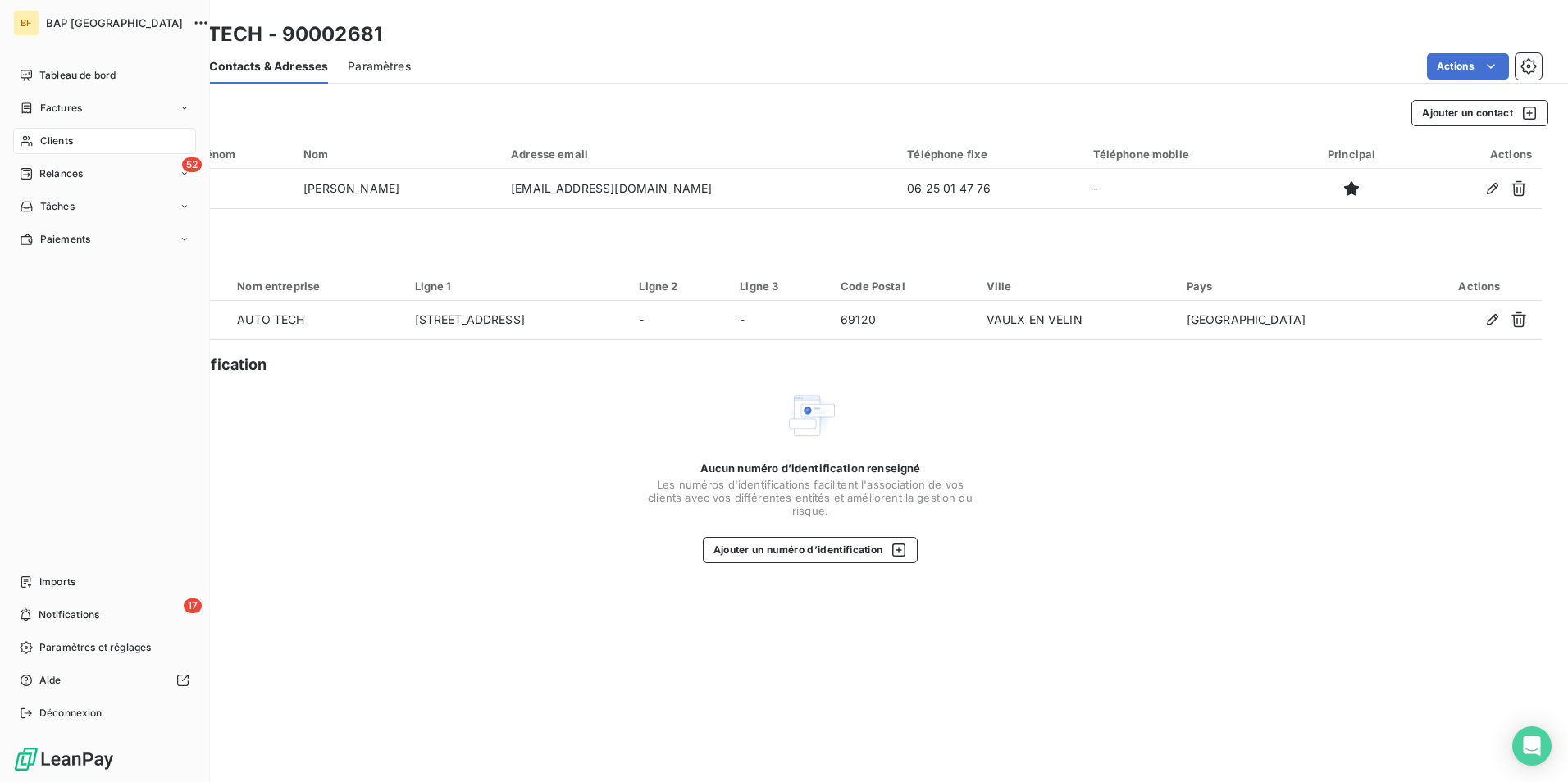
click at [66, 142] on span "Clients" at bounding box center [56, 141] width 33 height 15
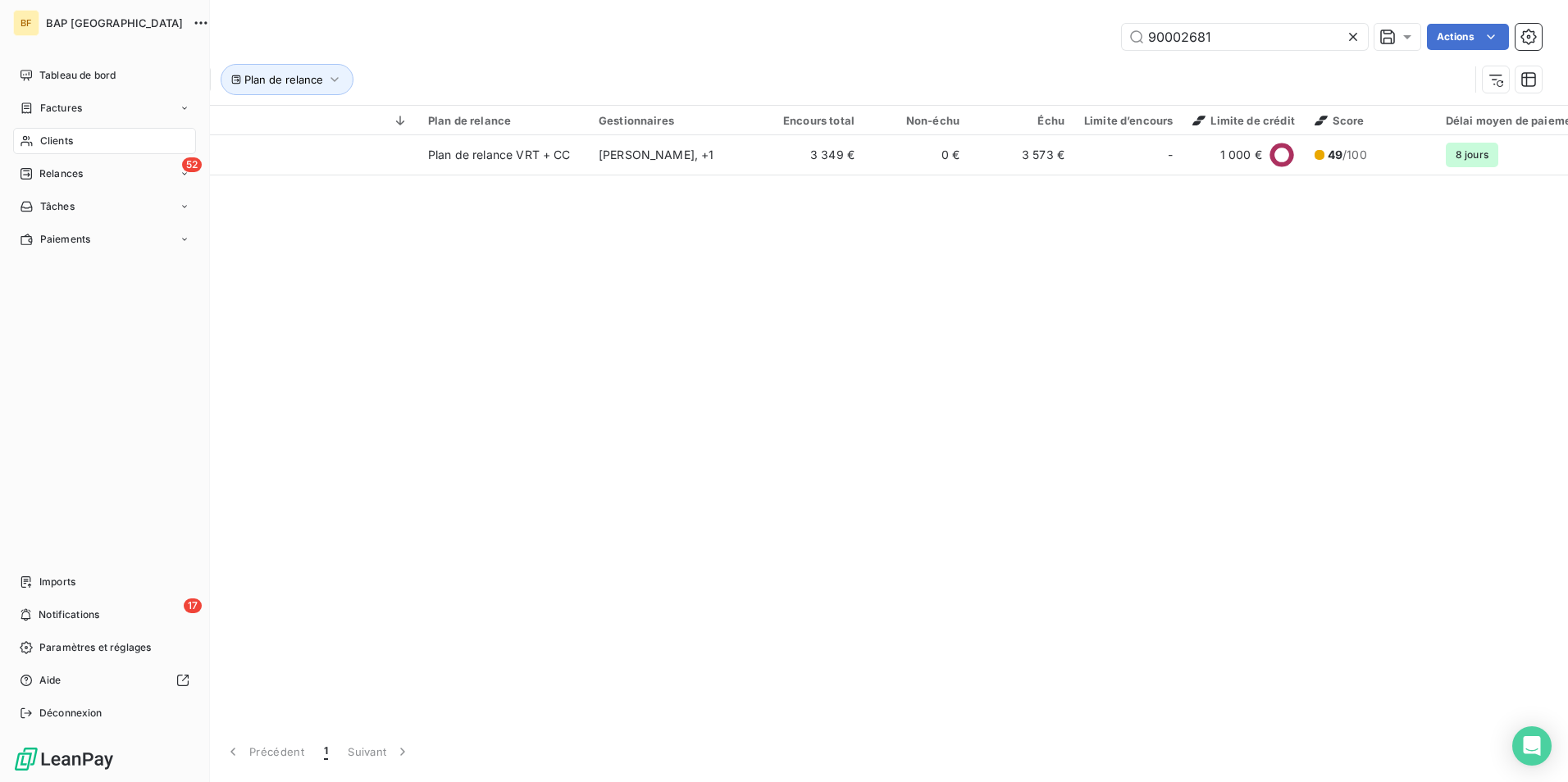
click at [48, 140] on span "Clients" at bounding box center [56, 141] width 33 height 15
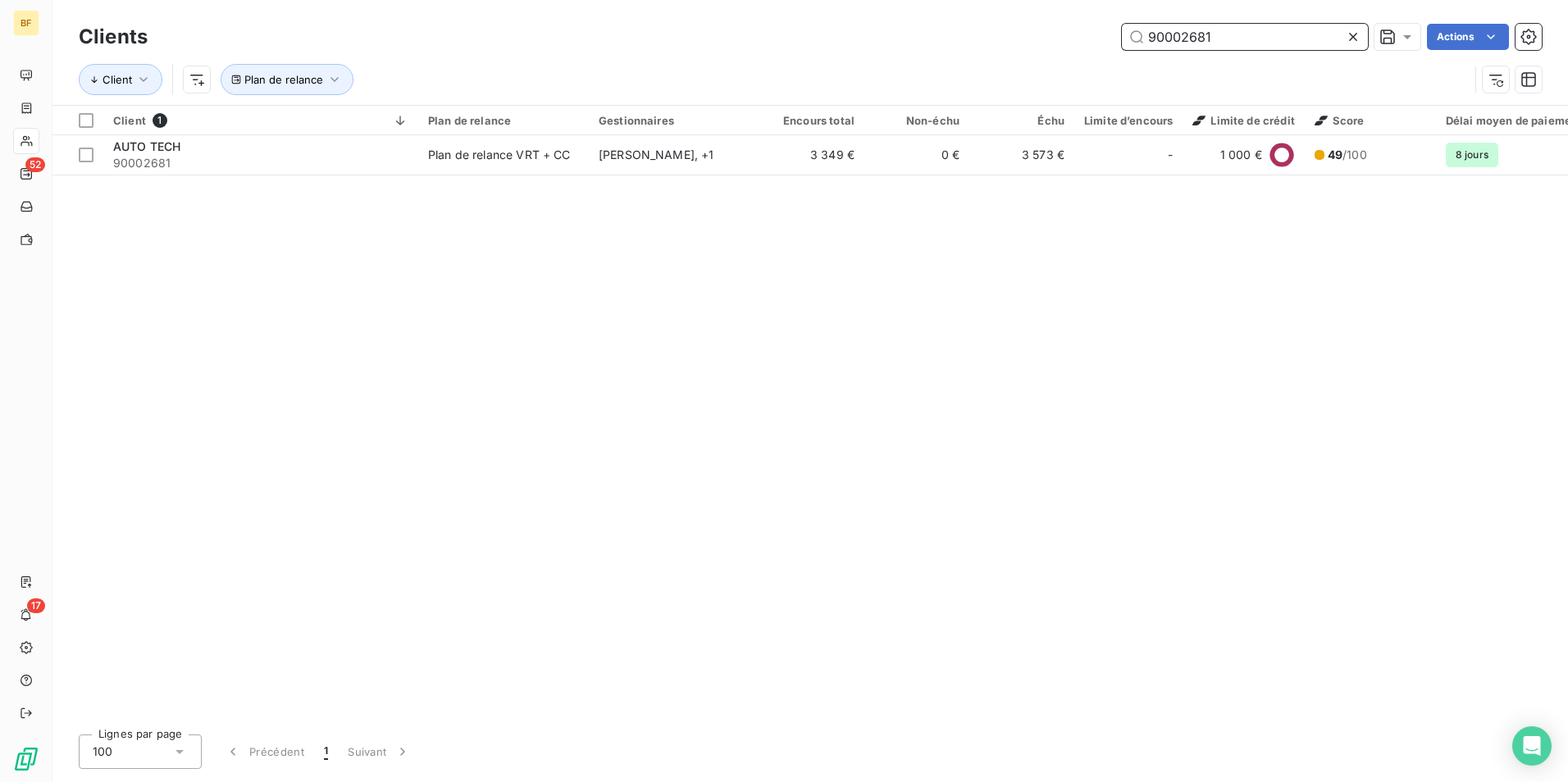
drag, startPoint x: 1187, startPoint y: 31, endPoint x: 1085, endPoint y: 18, distance: 102.5
click at [1085, 18] on div "Clients 90002681 Actions Client Plan de relance" at bounding box center [809, 52] width 1515 height 105
paste input "8242"
type input "90008242"
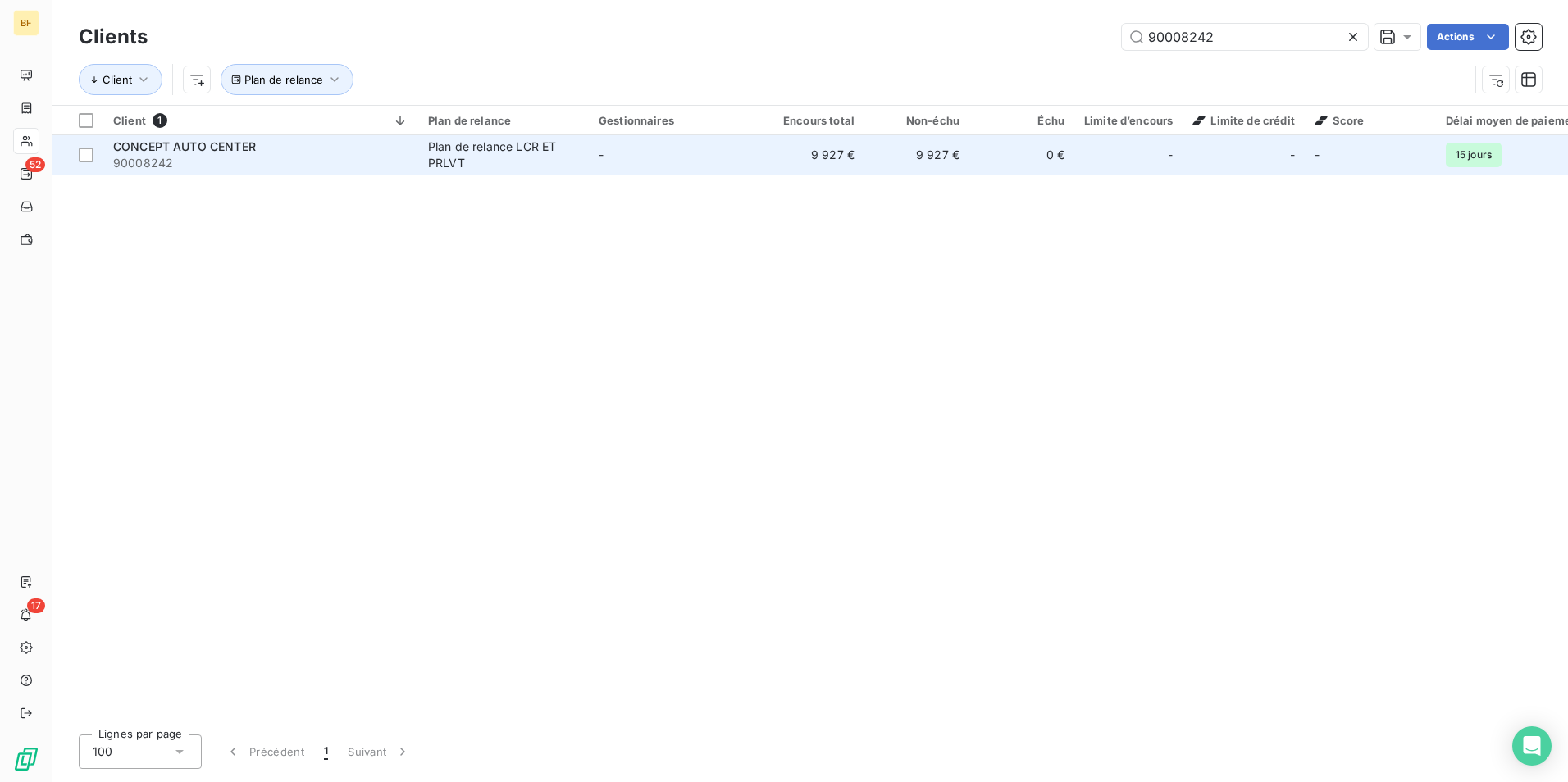
click at [463, 157] on div "Plan de relance LCR ET PRLVT" at bounding box center [503, 155] width 151 height 33
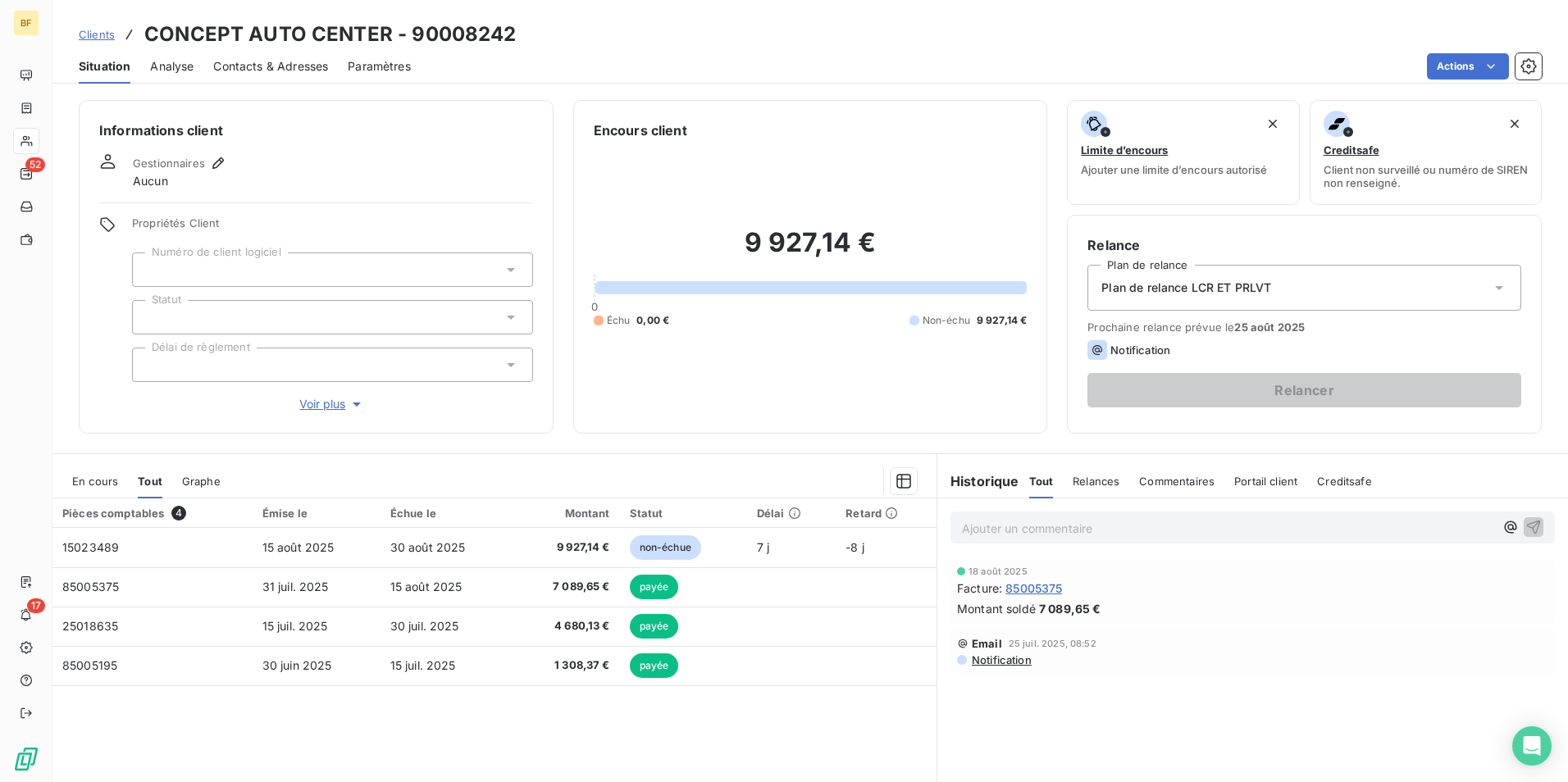
click at [289, 76] on div "Contacts & Adresses" at bounding box center [270, 66] width 115 height 34
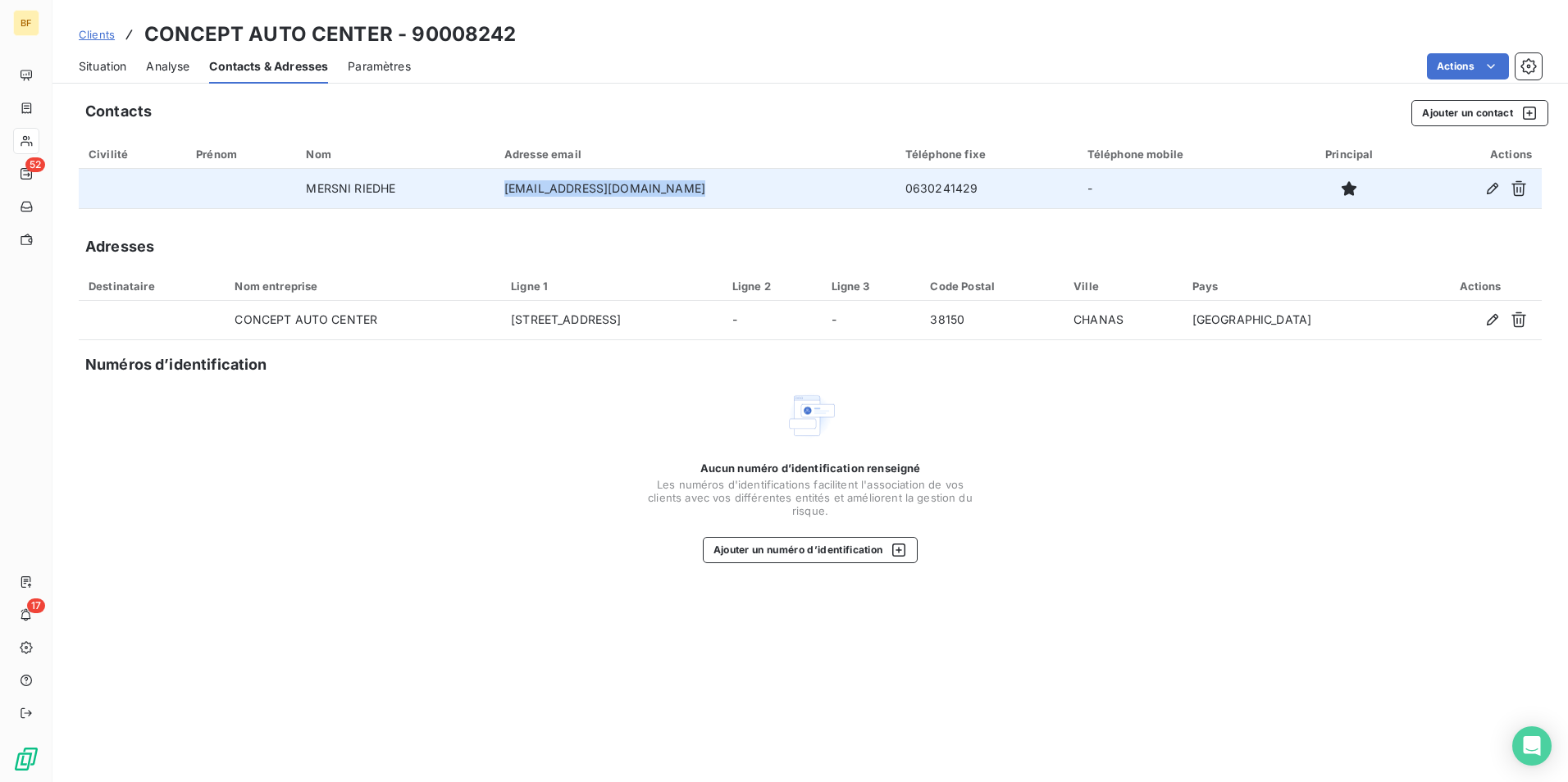
drag, startPoint x: 707, startPoint y: 185, endPoint x: 516, endPoint y: 184, distance: 191.1
click at [516, 184] on td "contact@conceptautocenter.fr" at bounding box center [694, 188] width 401 height 39
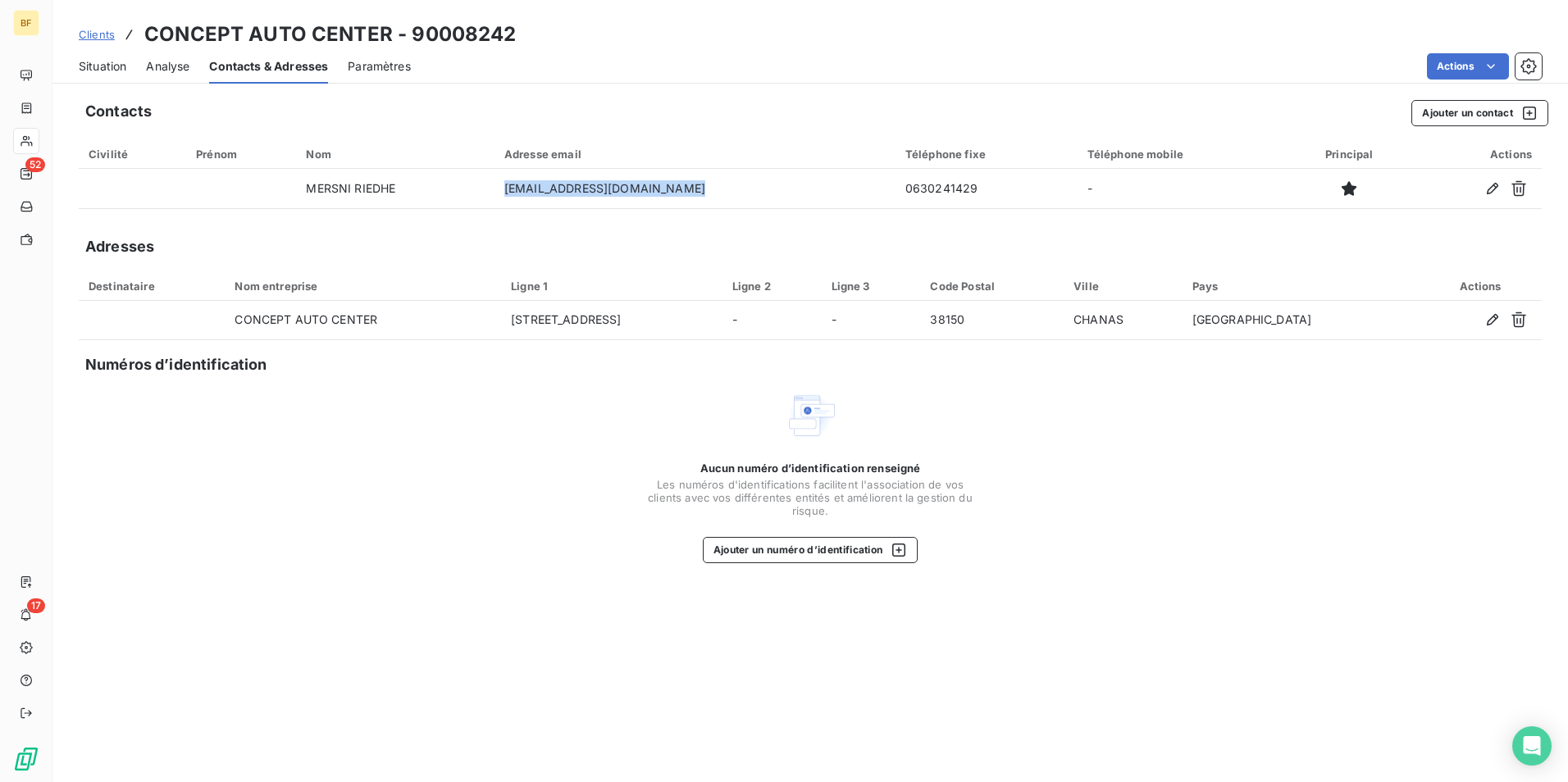
copy td "contact@conceptautocenter.fr"
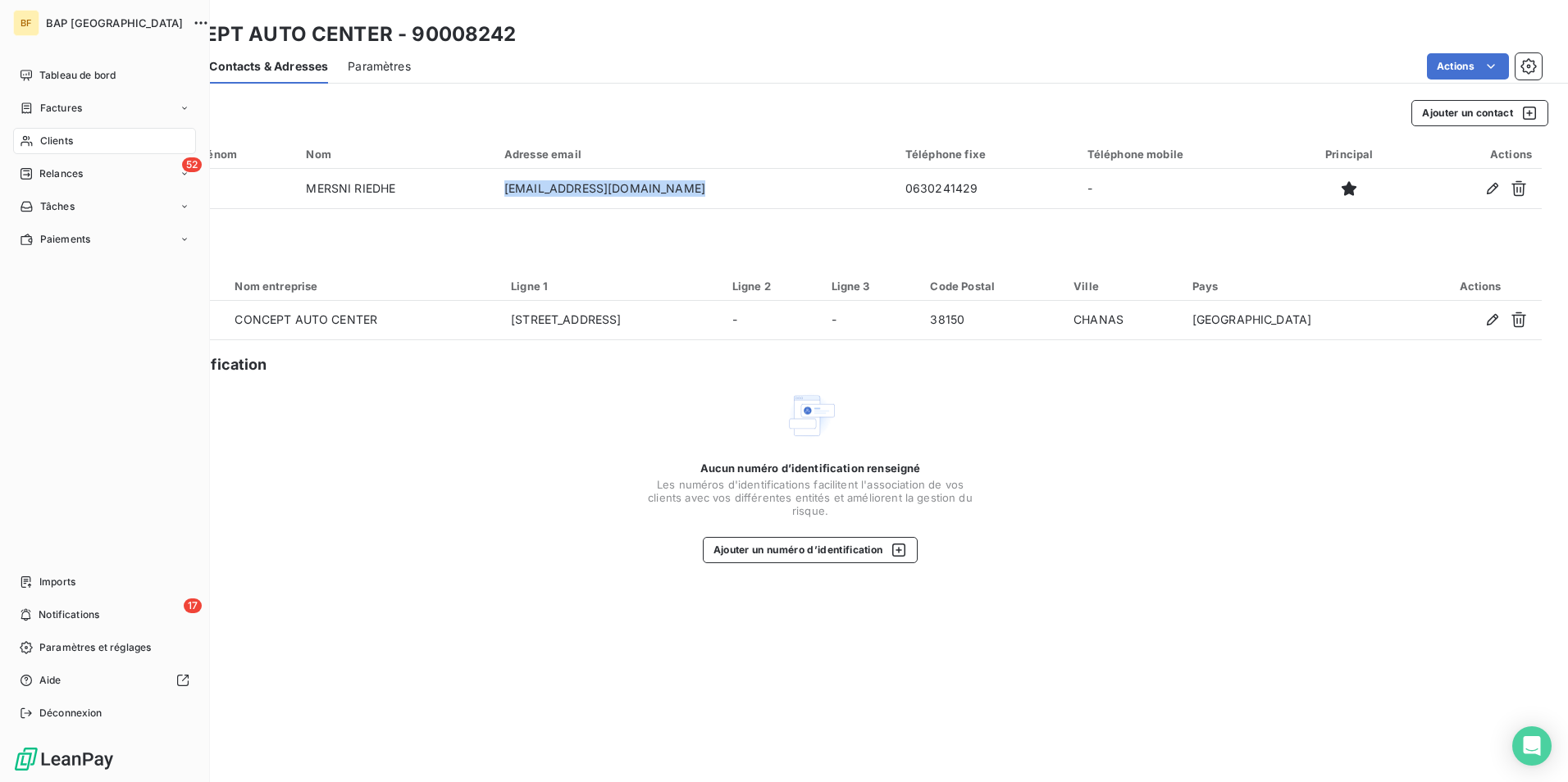
click at [41, 138] on span "Clients" at bounding box center [56, 141] width 33 height 15
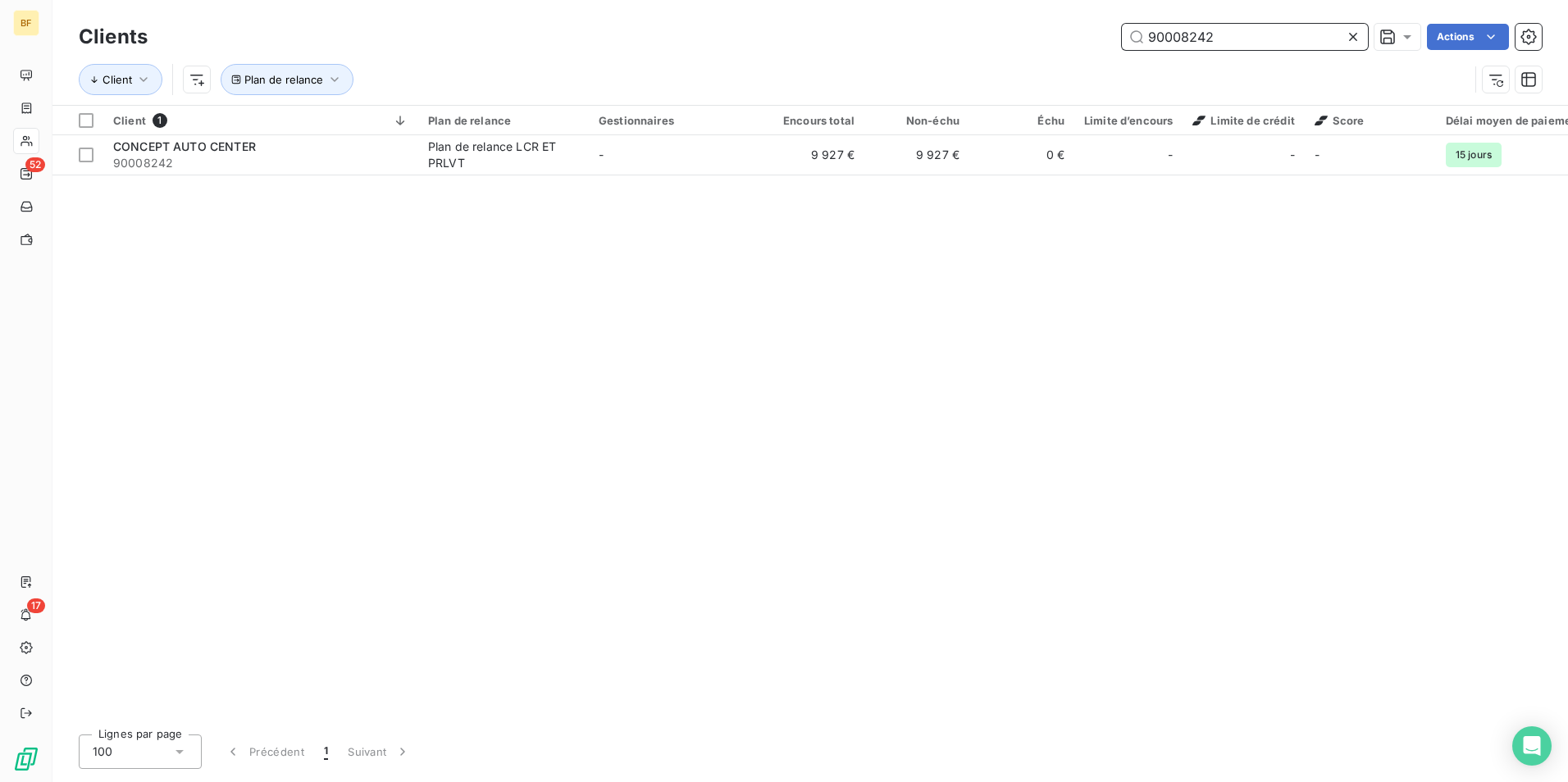
drag, startPoint x: 1255, startPoint y: 39, endPoint x: 1076, endPoint y: 48, distance: 179.0
click at [1076, 48] on div "90008242 Actions" at bounding box center [854, 37] width 1374 height 26
paste input "2700"
type input "90002700"
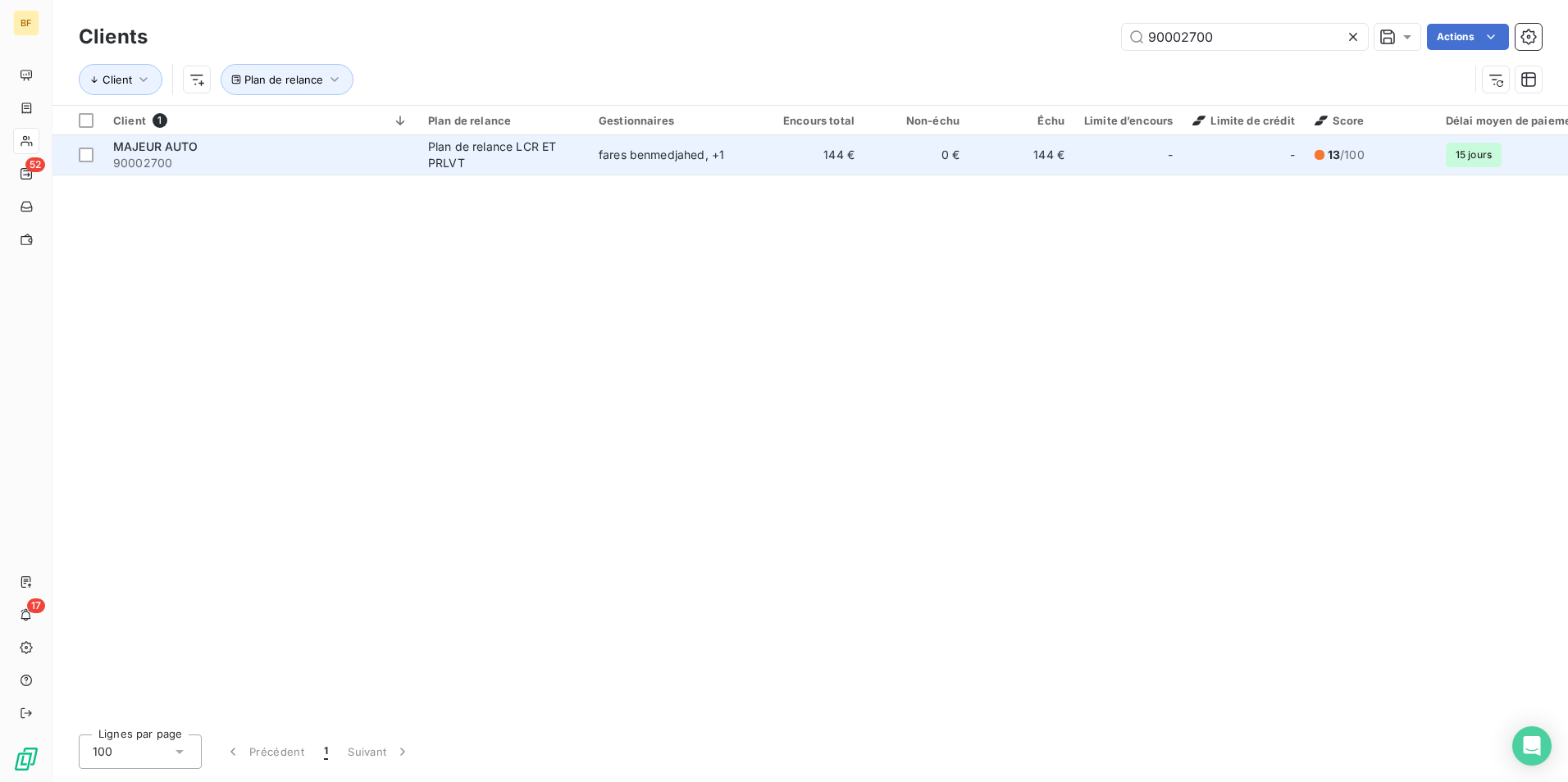
click at [399, 155] on span "90002700" at bounding box center [260, 163] width 295 height 16
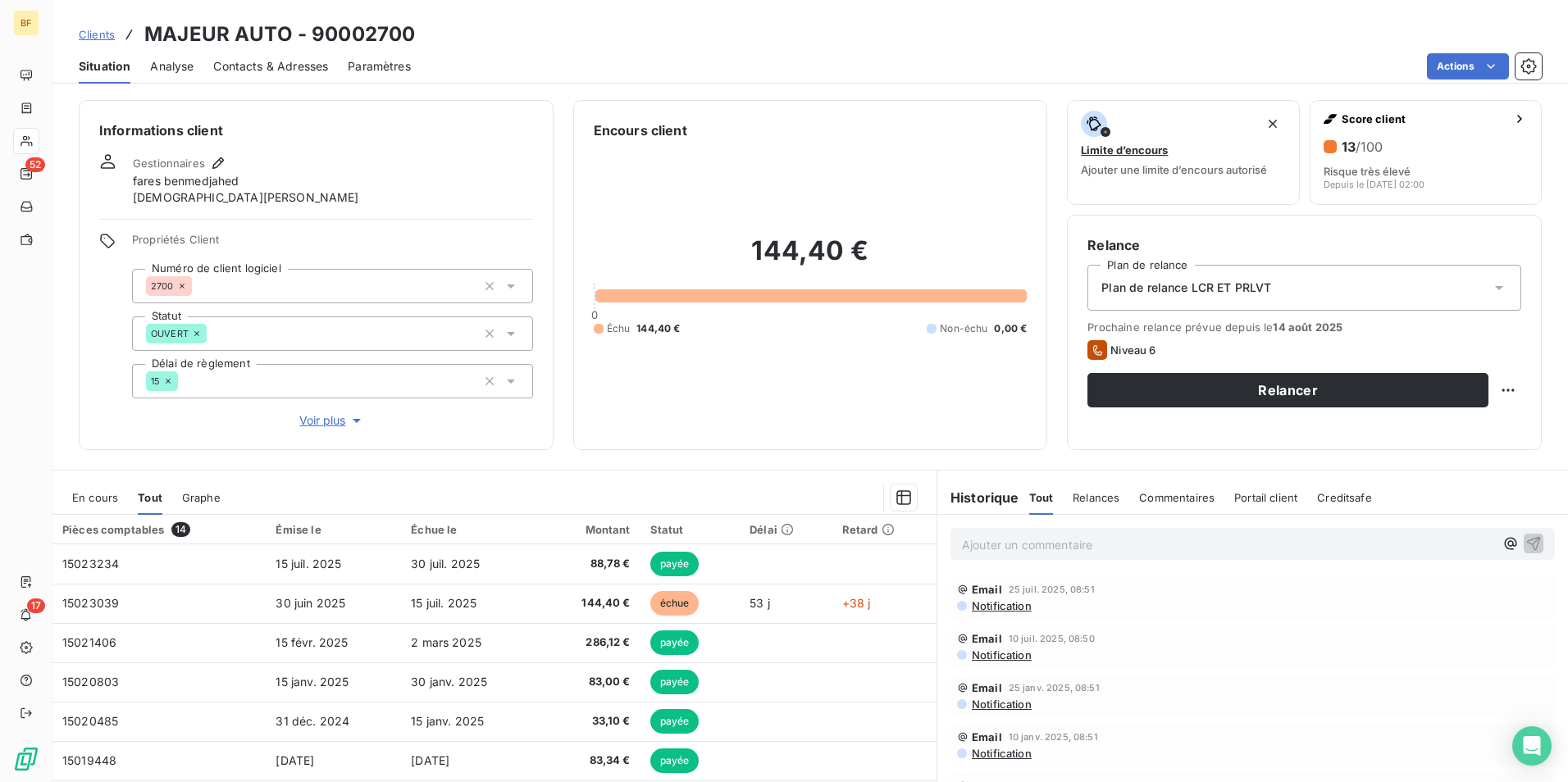
drag, startPoint x: 291, startPoint y: 63, endPoint x: 317, endPoint y: 68, distance: 25.9
click at [291, 63] on span "Contacts & Adresses" at bounding box center [270, 66] width 115 height 16
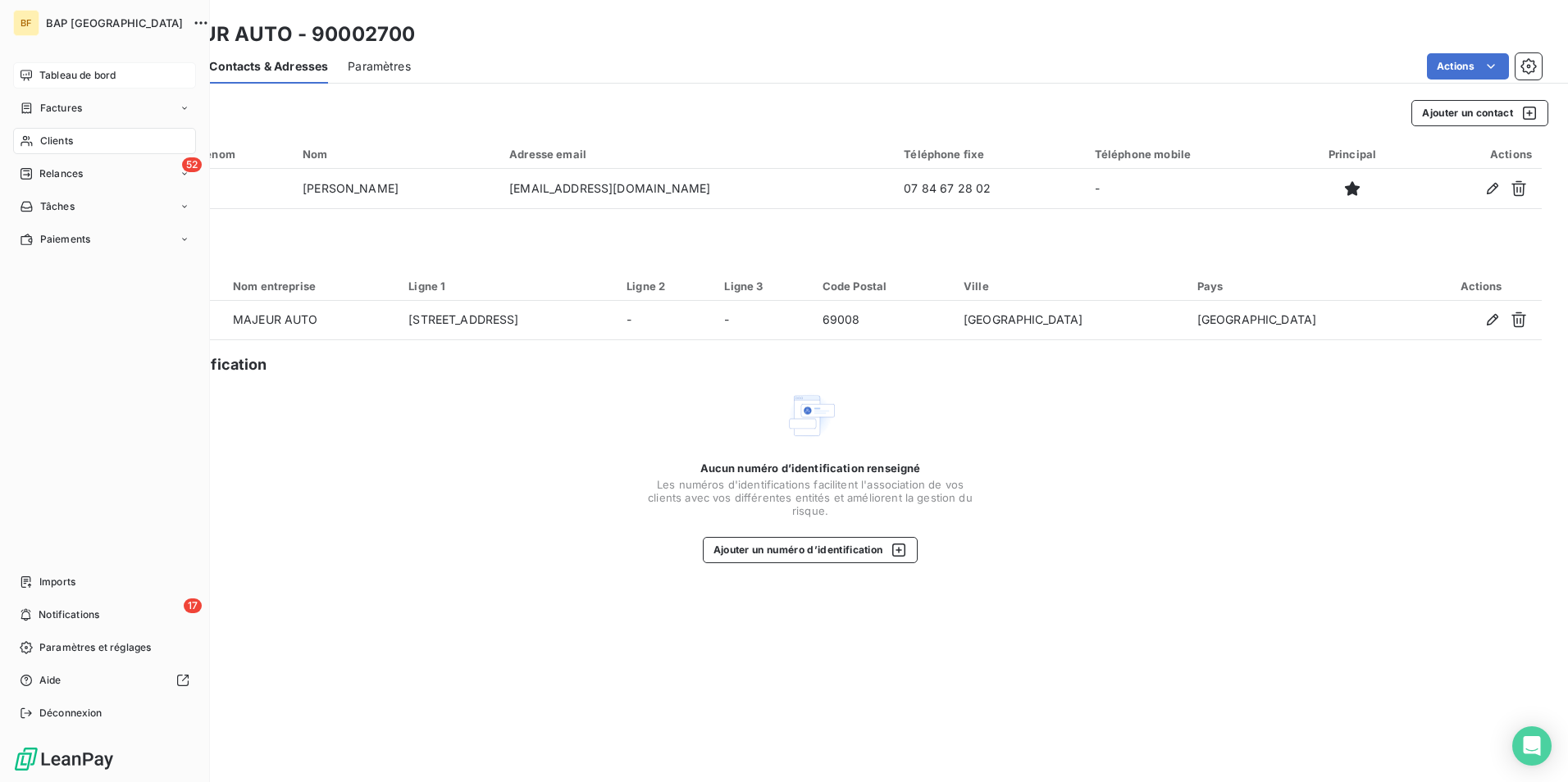
click at [31, 75] on icon at bounding box center [26, 75] width 11 height 11
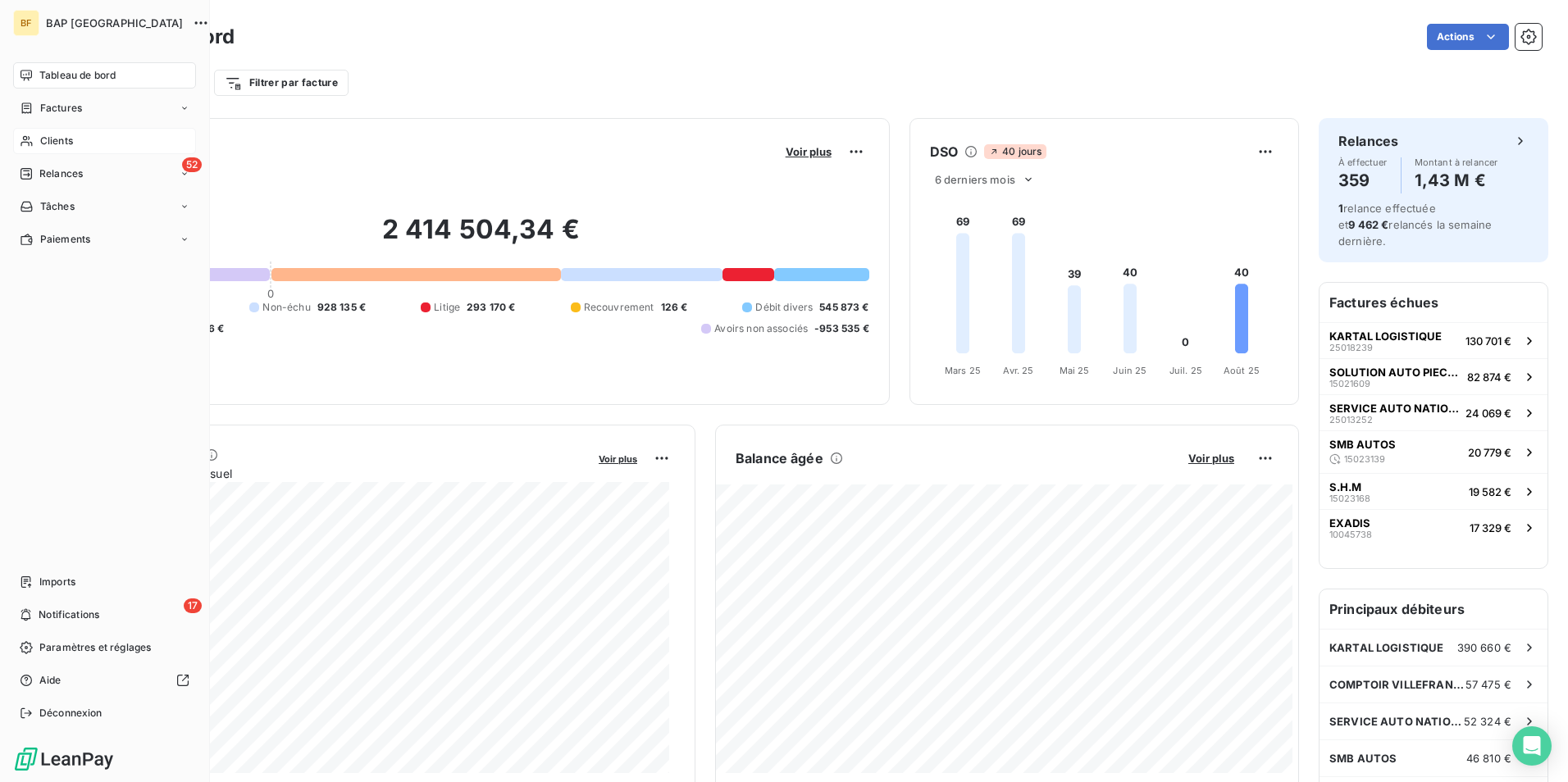
click at [62, 143] on span "Clients" at bounding box center [56, 141] width 33 height 15
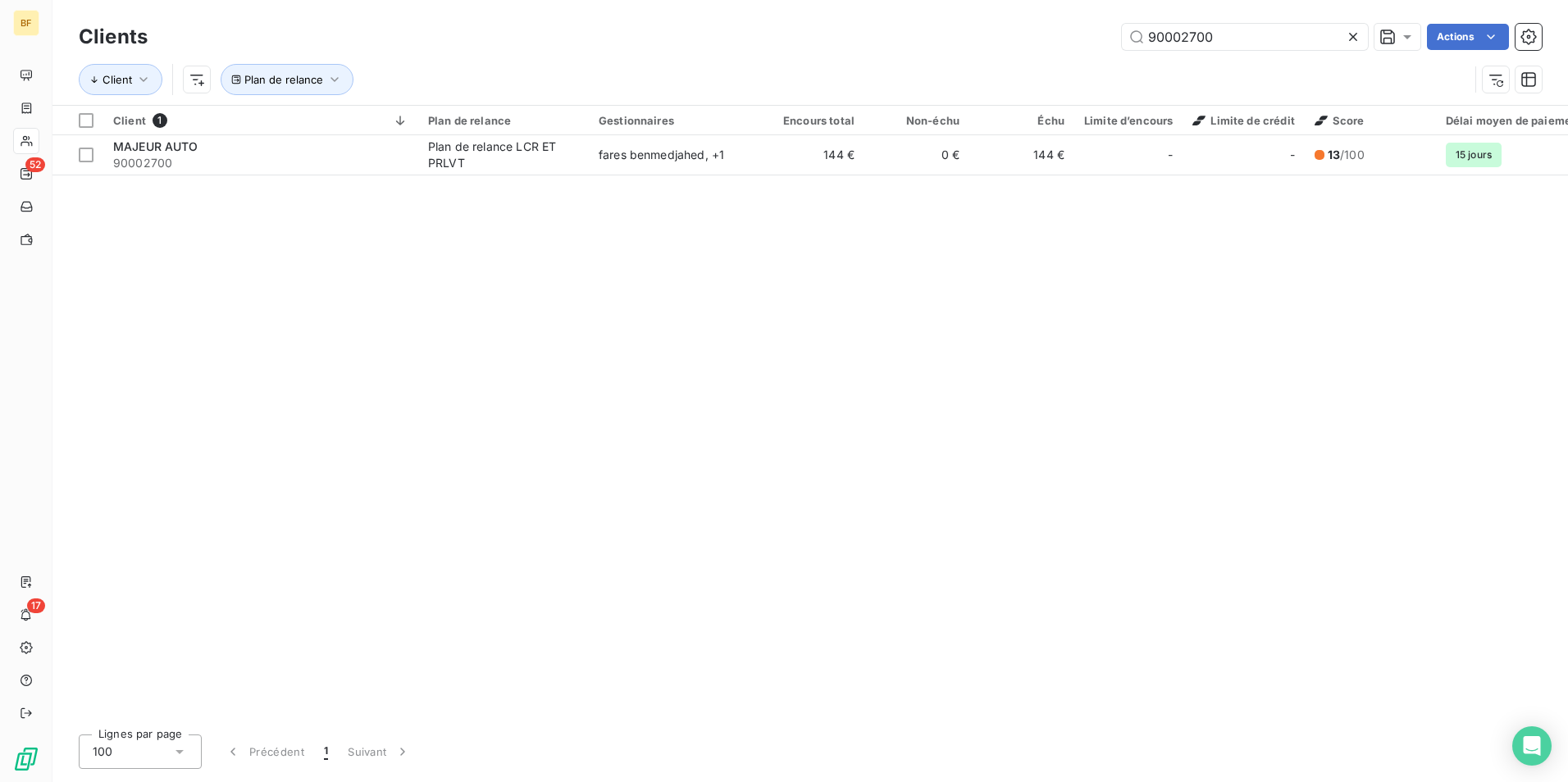
drag, startPoint x: 1237, startPoint y: 37, endPoint x: 1009, endPoint y: 2, distance: 230.6
click at [1009, 2] on div "Clients 90002700 Actions Client Plan de relance" at bounding box center [809, 52] width 1515 height 105
click at [1308, 38] on input "90002700" at bounding box center [1245, 37] width 246 height 26
drag, startPoint x: 1244, startPoint y: 41, endPoint x: 1101, endPoint y: 47, distance: 143.6
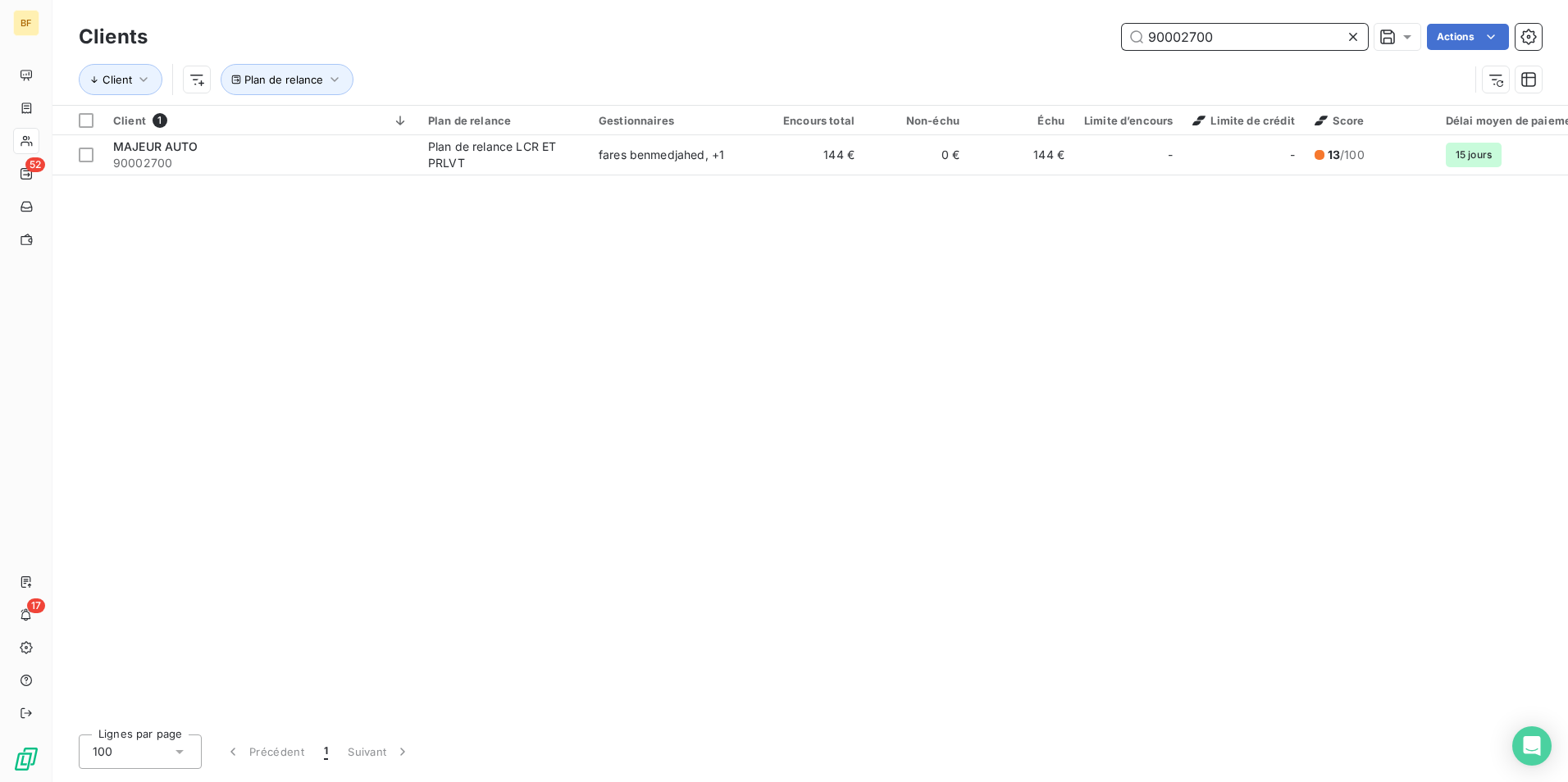
click at [1101, 47] on div "90002700 Actions" at bounding box center [854, 37] width 1374 height 26
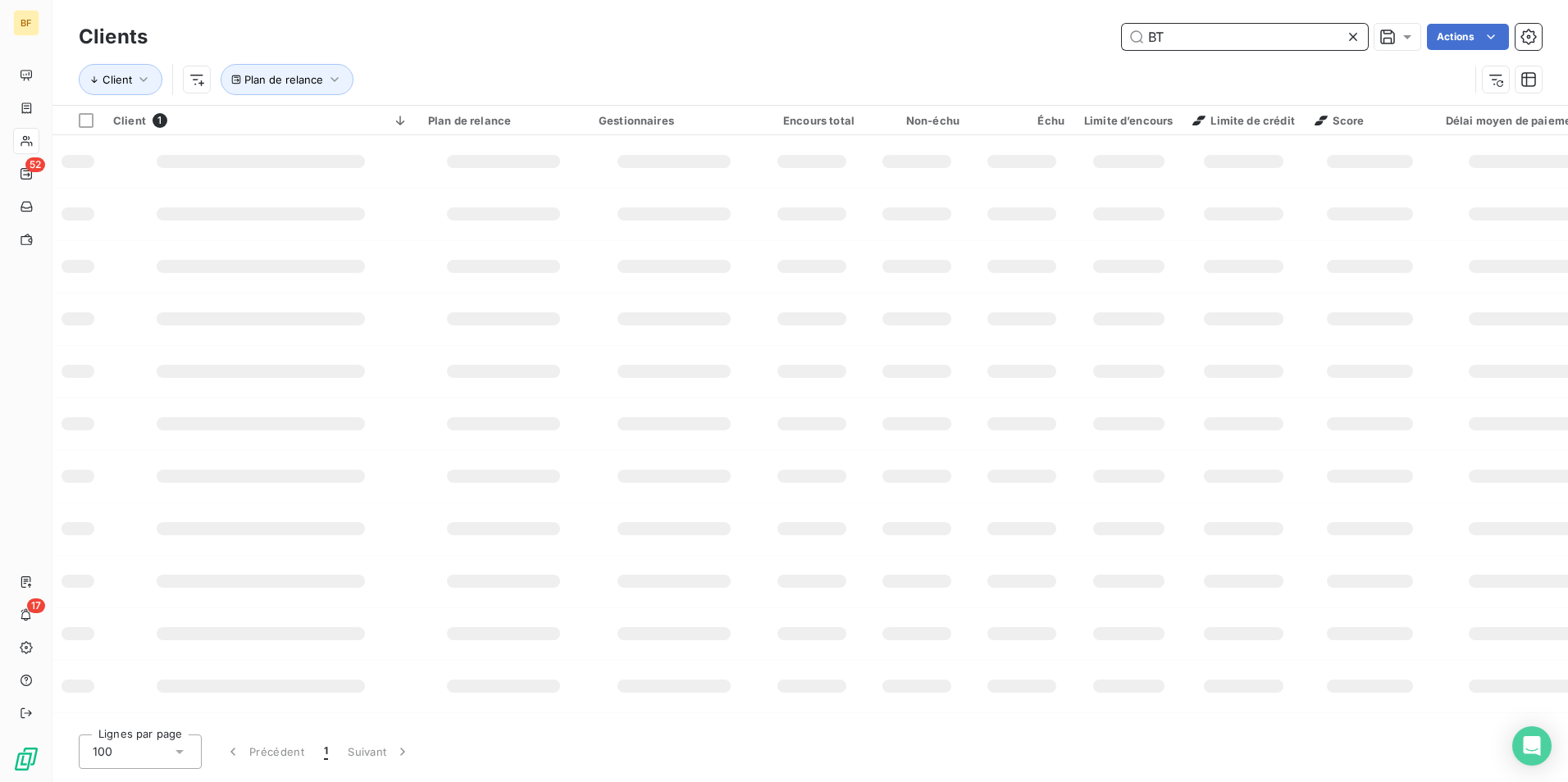
type input "BT"
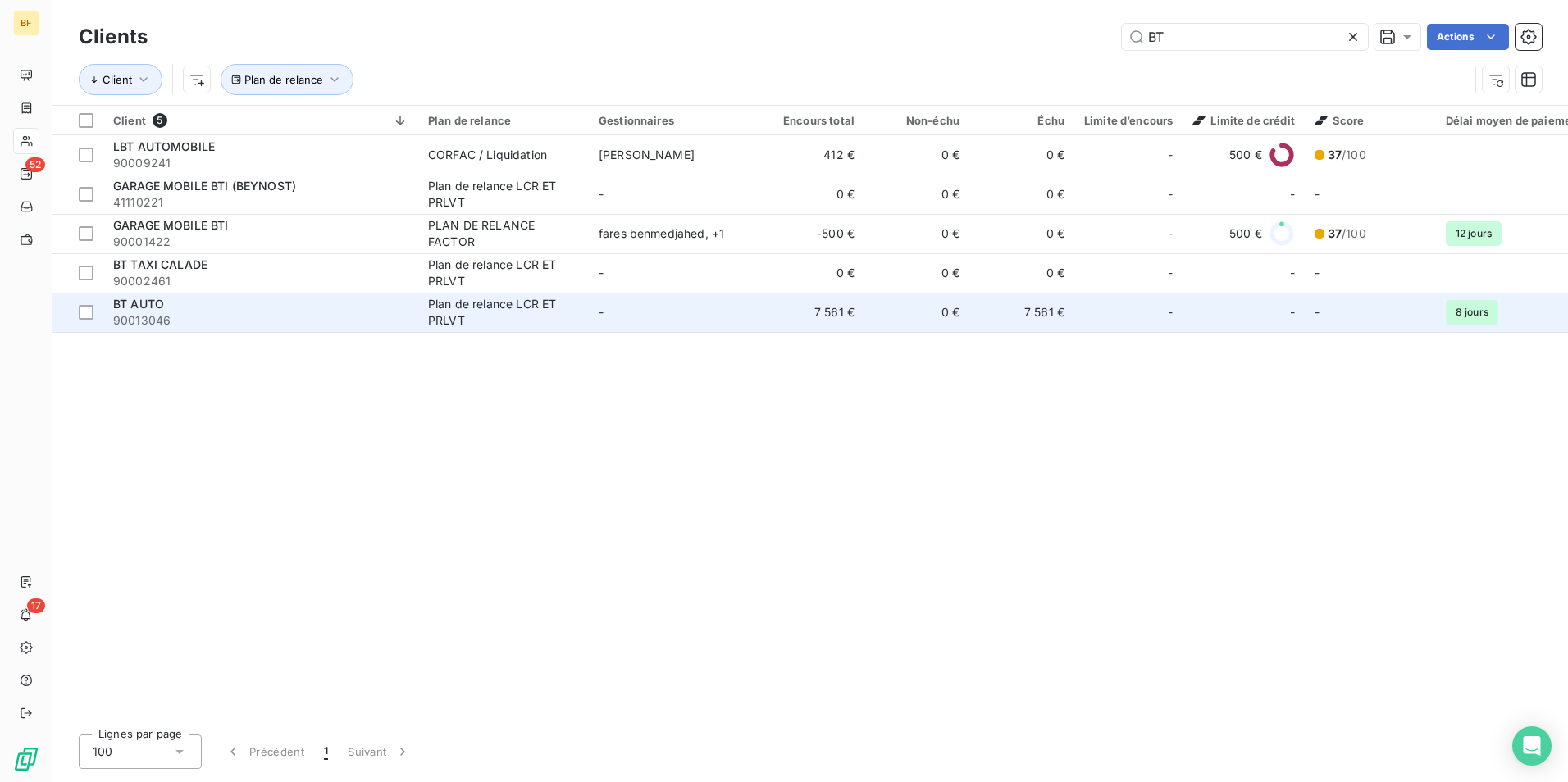
click at [175, 297] on div "BT AUTO" at bounding box center [260, 304] width 295 height 16
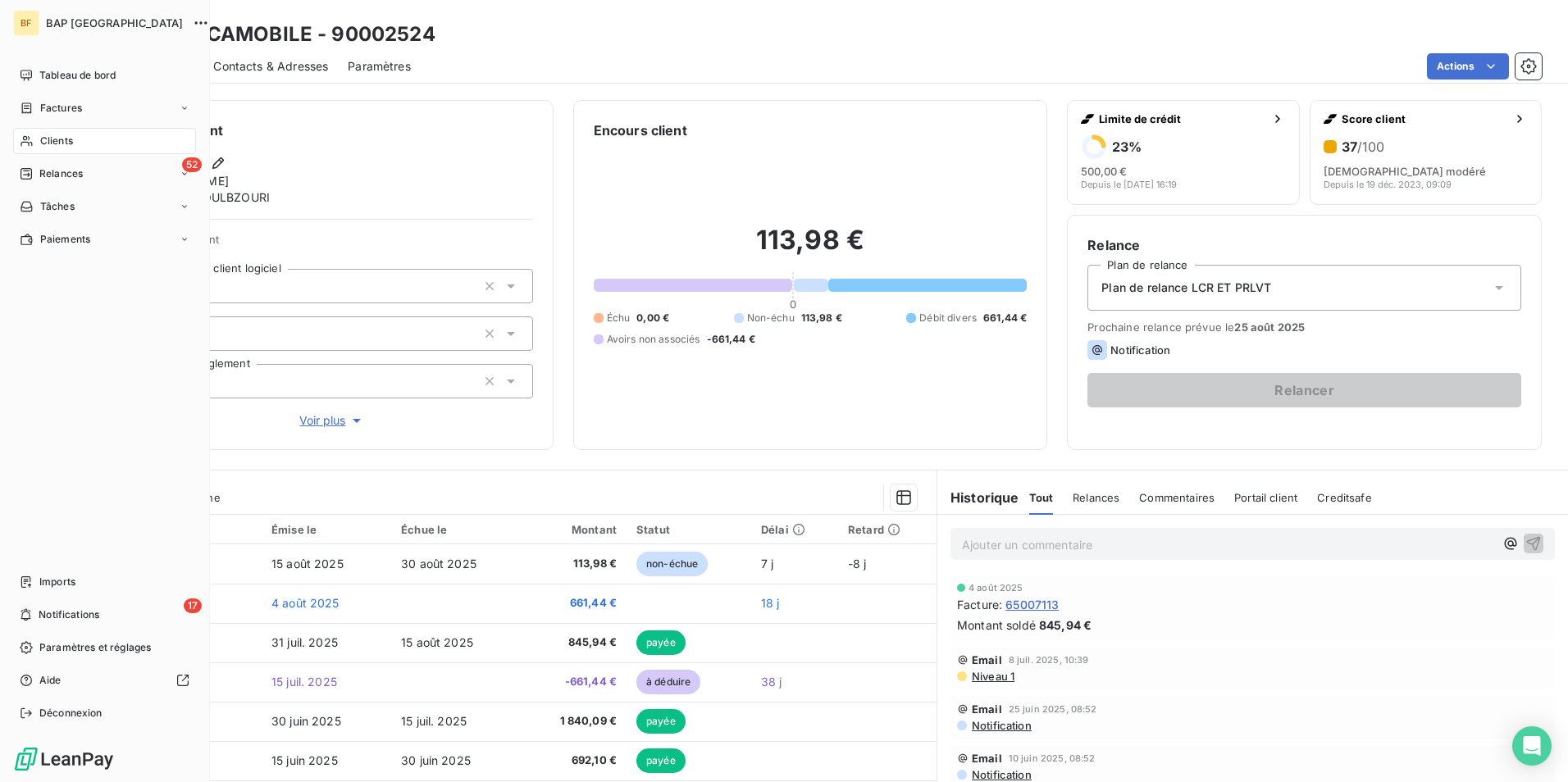
click at [27, 140] on icon at bounding box center [27, 140] width 14 height 13
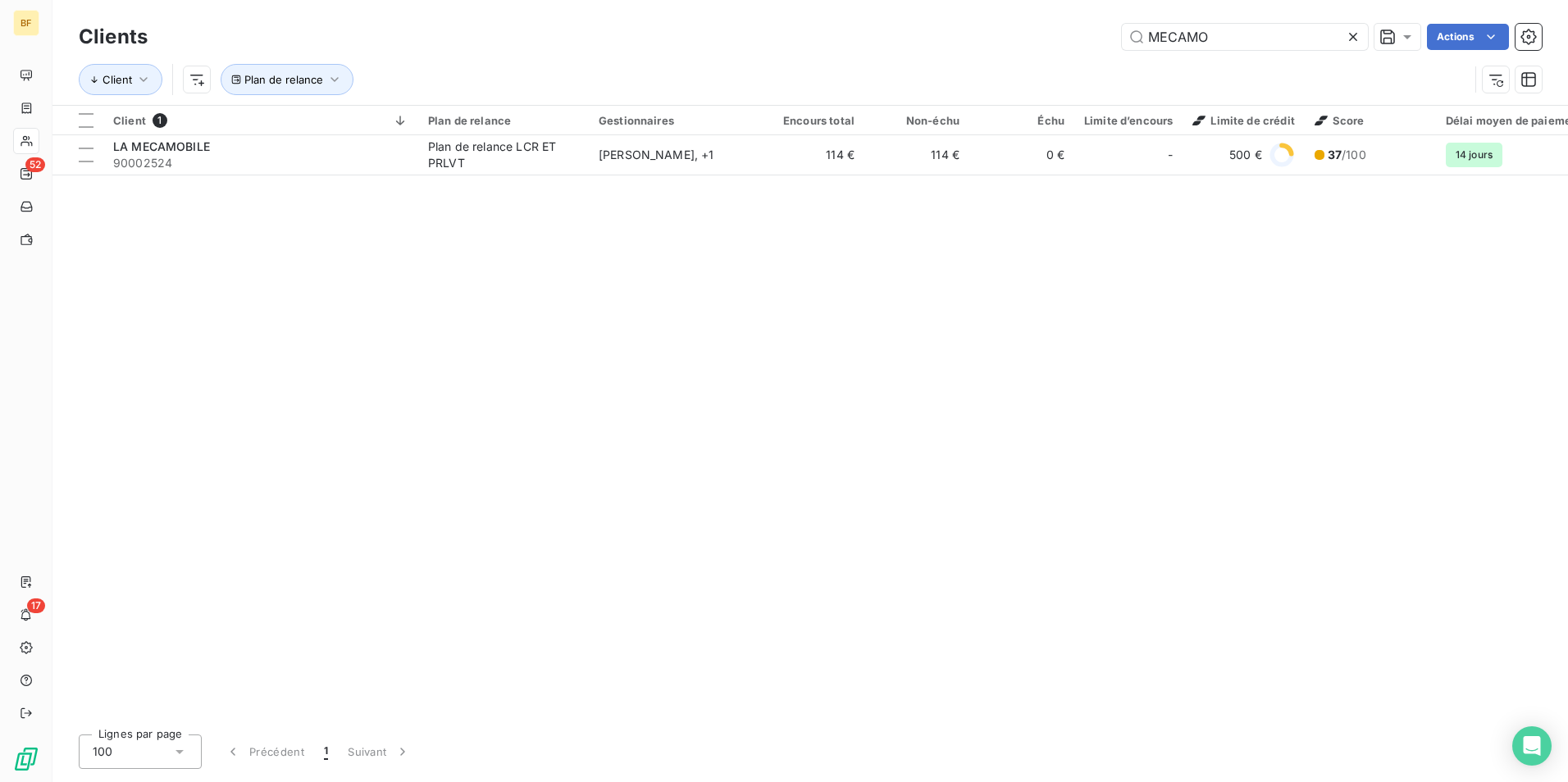
drag, startPoint x: 1232, startPoint y: 28, endPoint x: 1041, endPoint y: 3, distance: 192.6
click at [1034, 0] on html "BF 52 17 Clients MECAMO Actions Client Plan de relance Client 1 Plan de relance…" at bounding box center [784, 391] width 1568 height 782
type input "90002700"
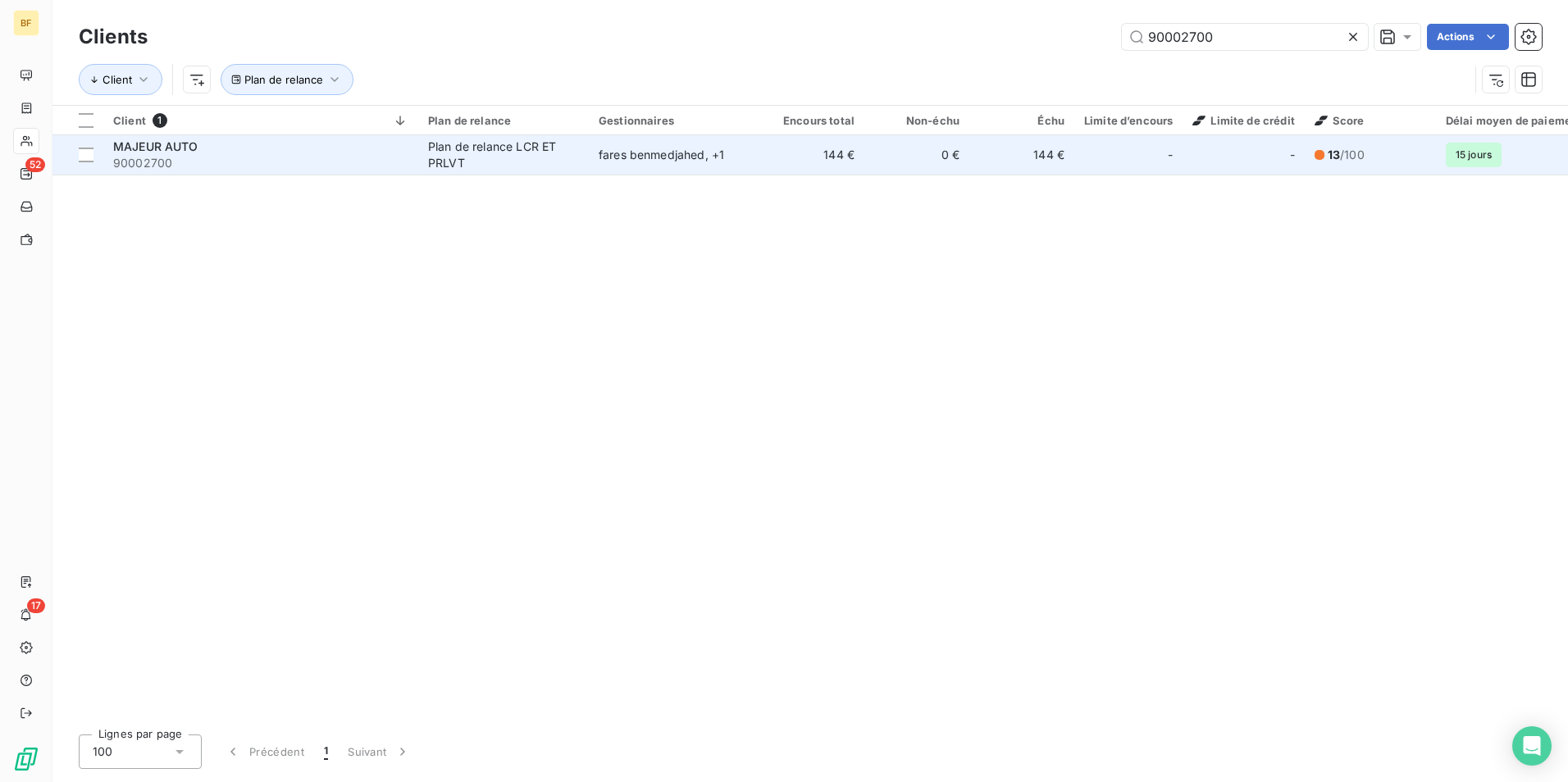
click at [201, 165] on span "90002700" at bounding box center [260, 163] width 295 height 16
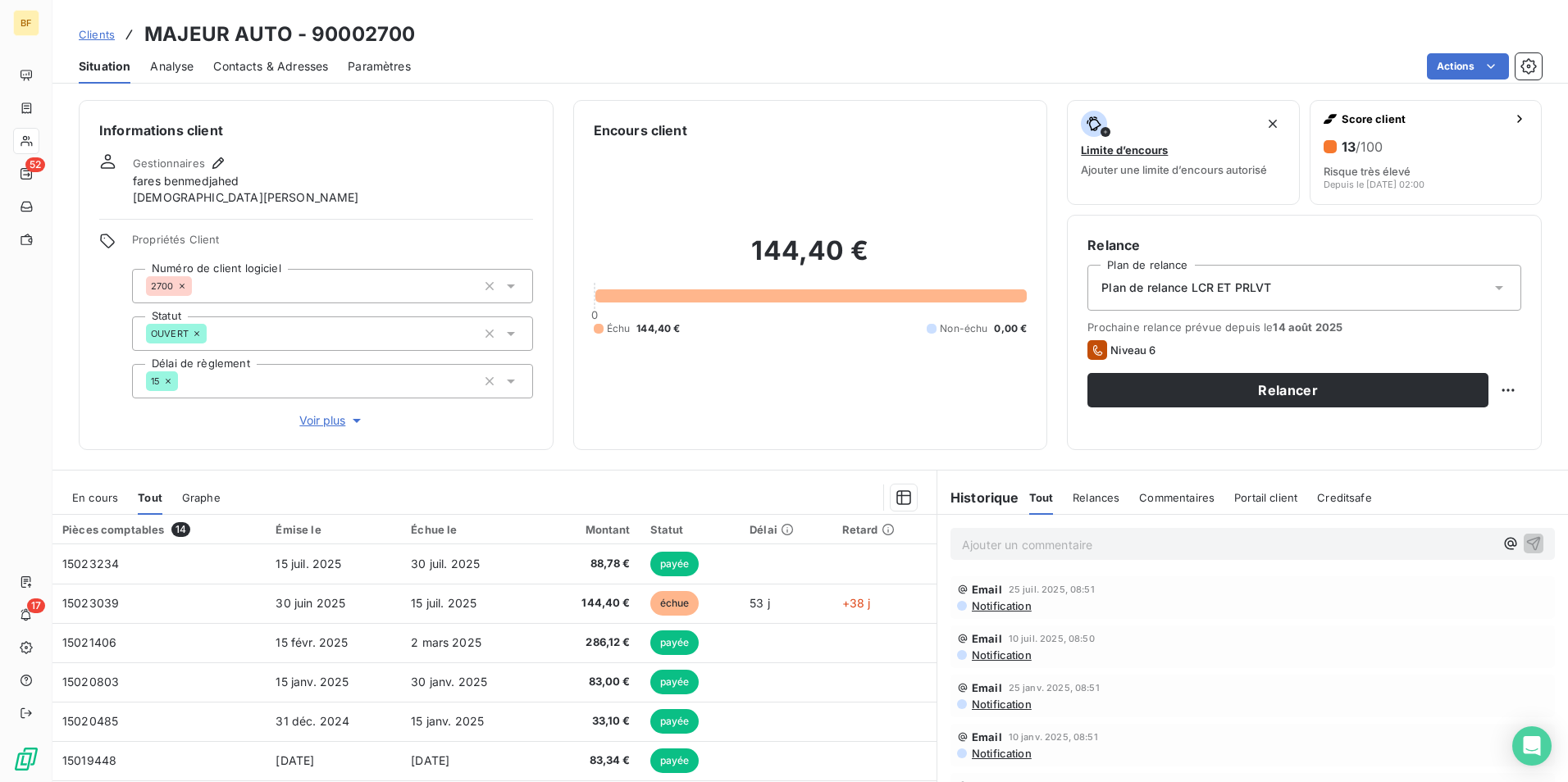
click at [294, 74] on div "Contacts & Adresses" at bounding box center [270, 66] width 115 height 34
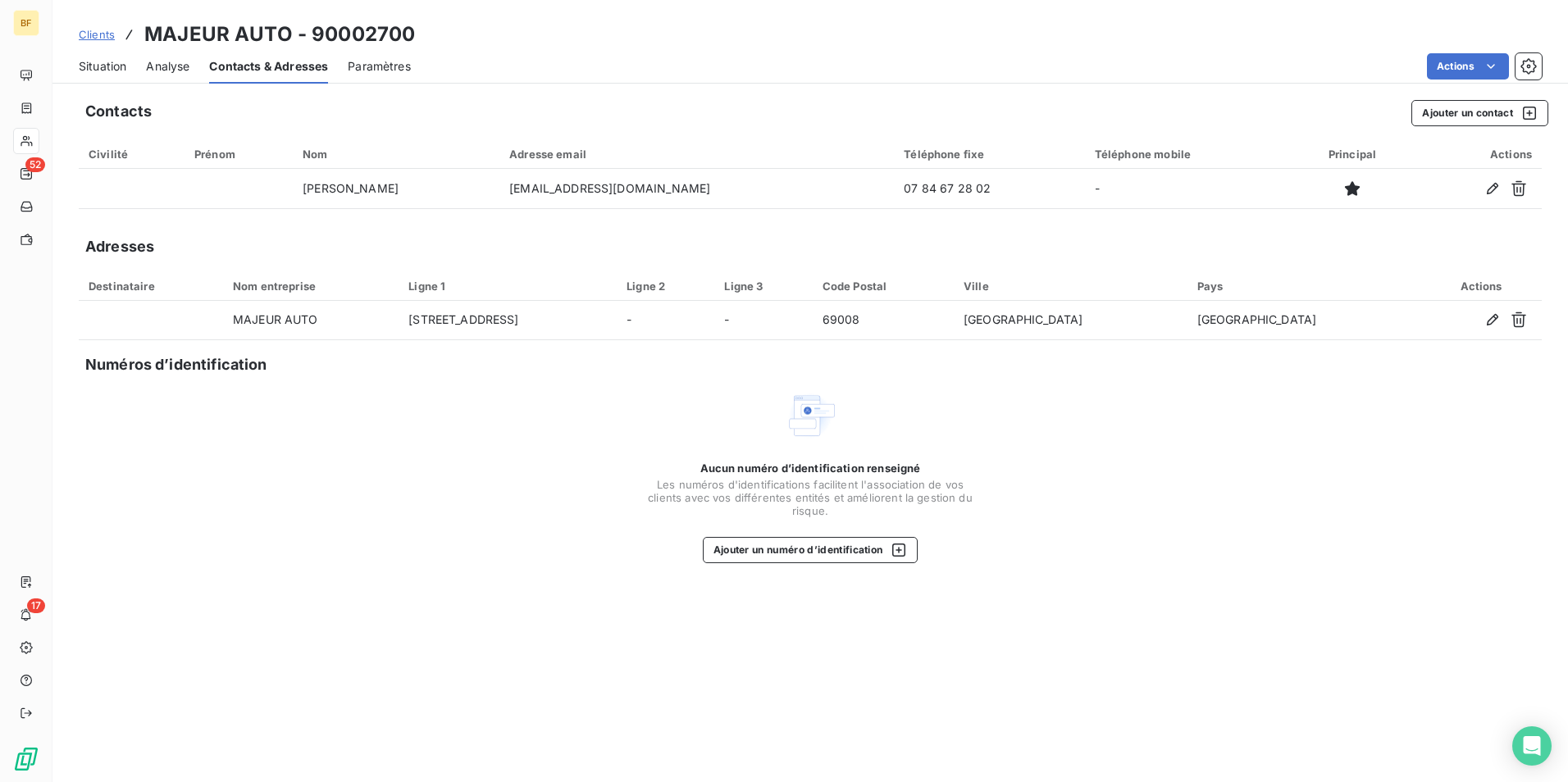
click at [114, 74] on span "Situation" at bounding box center [103, 66] width 48 height 16
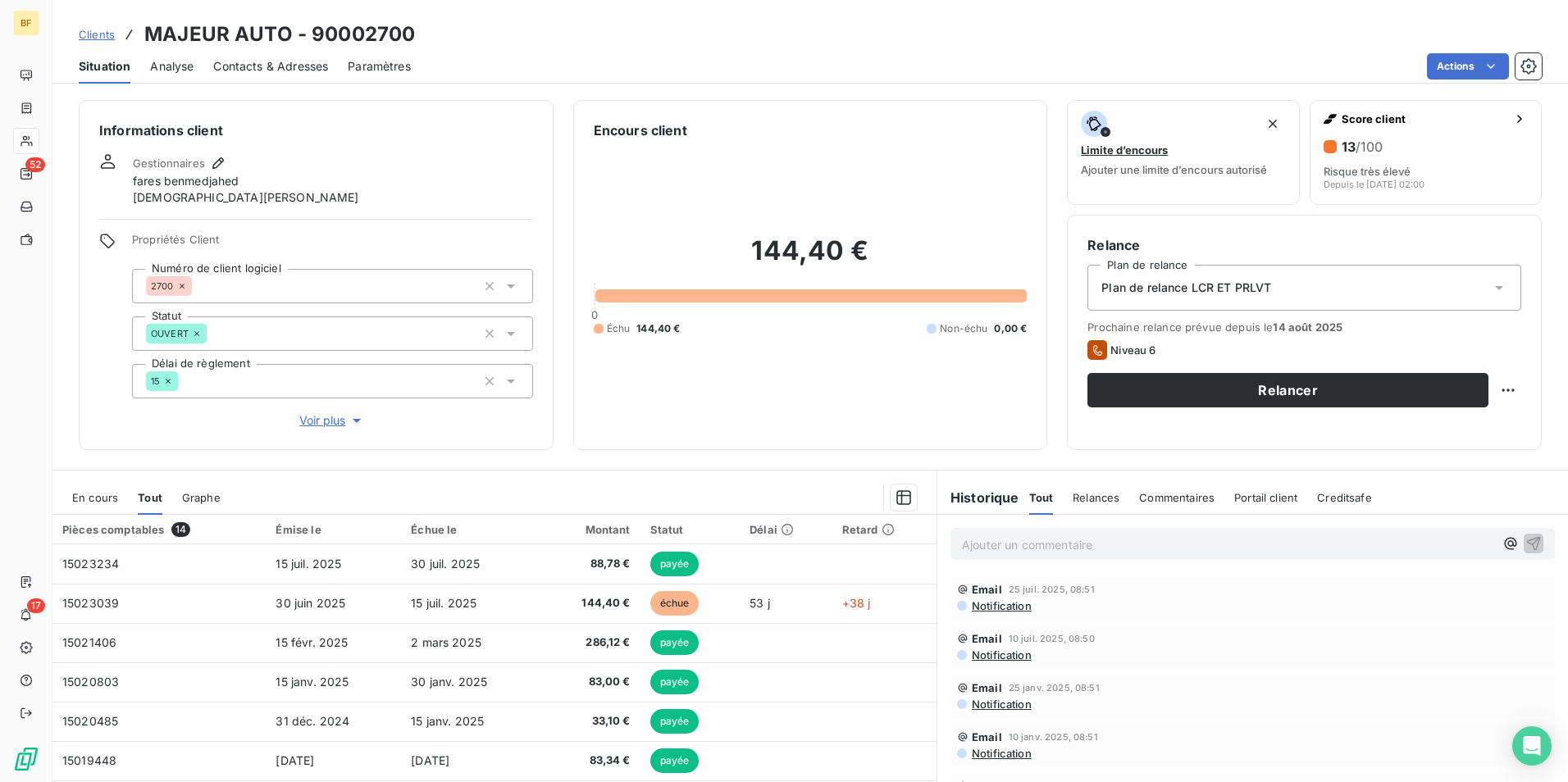
click at [259, 67] on span "Contacts & Adresses" at bounding box center [270, 66] width 115 height 16
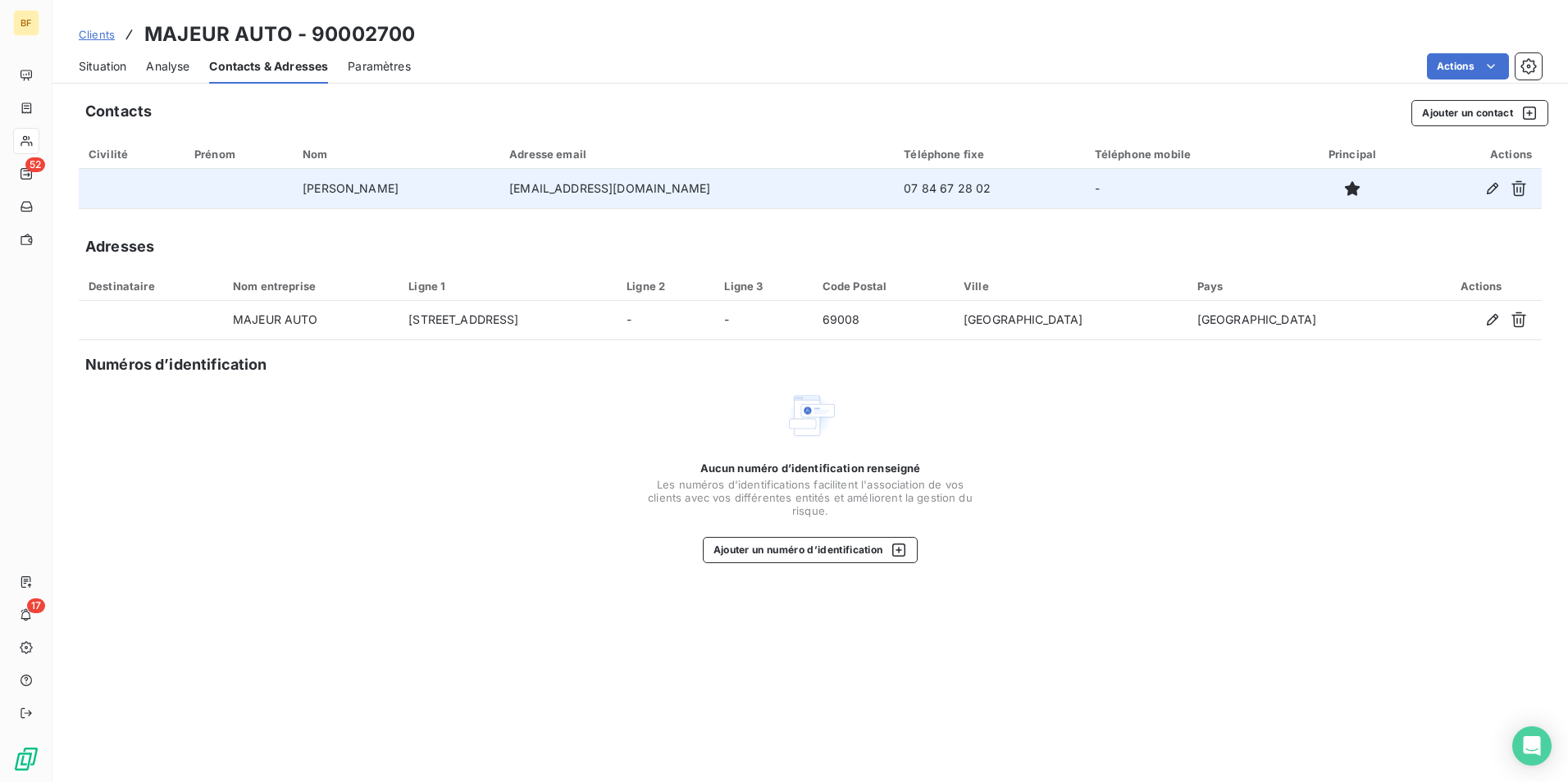
drag, startPoint x: 834, startPoint y: 189, endPoint x: 586, endPoint y: 184, distance: 247.7
click at [586, 184] on tr "[PERSON_NAME] [EMAIL_ADDRESS][DOMAIN_NAME] 07 84 67 28 02 -" at bounding box center [810, 188] width 1463 height 39
copy tr "[EMAIL_ADDRESS][DOMAIN_NAME]"
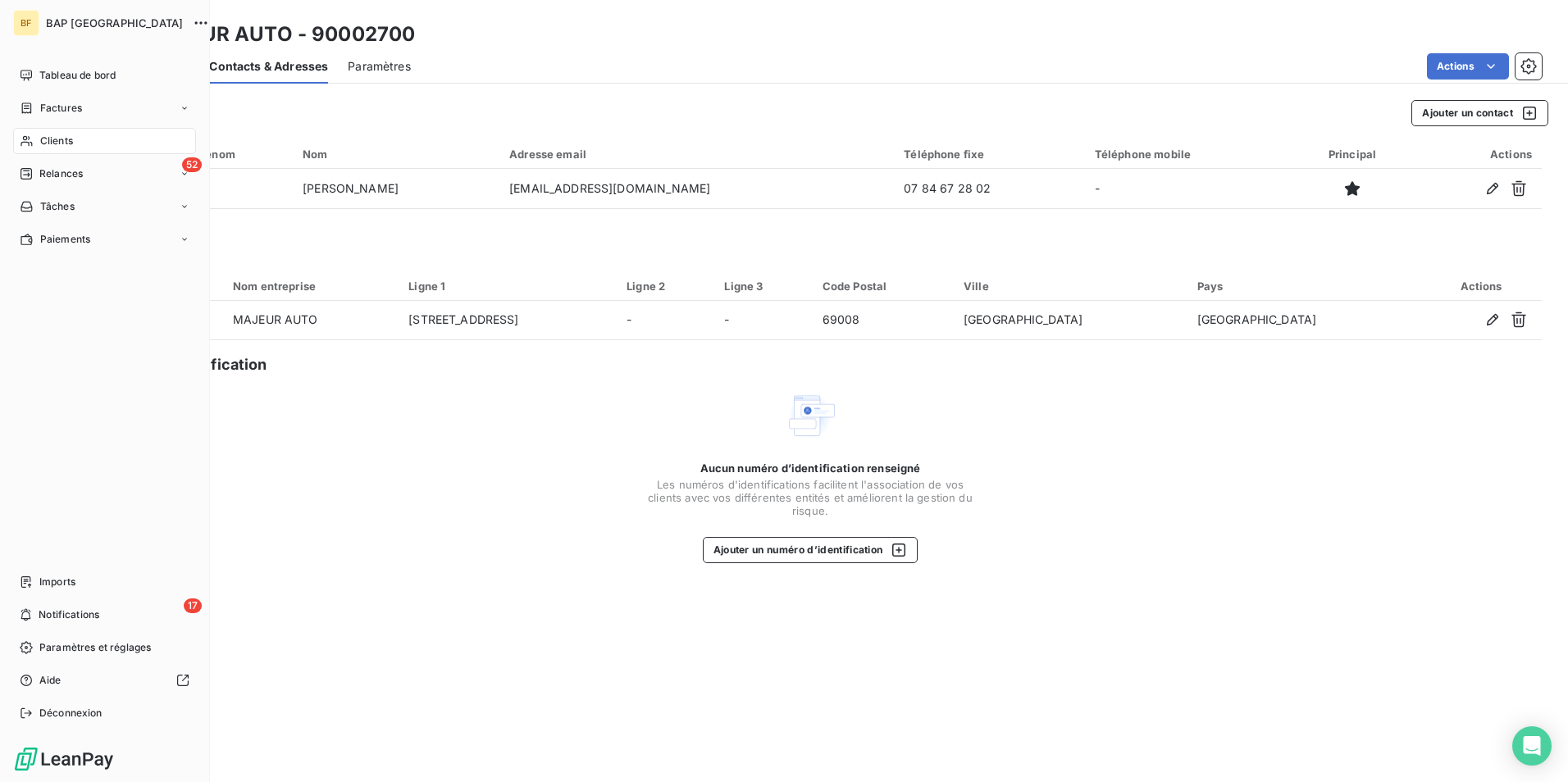
click at [43, 138] on span "Clients" at bounding box center [56, 141] width 33 height 15
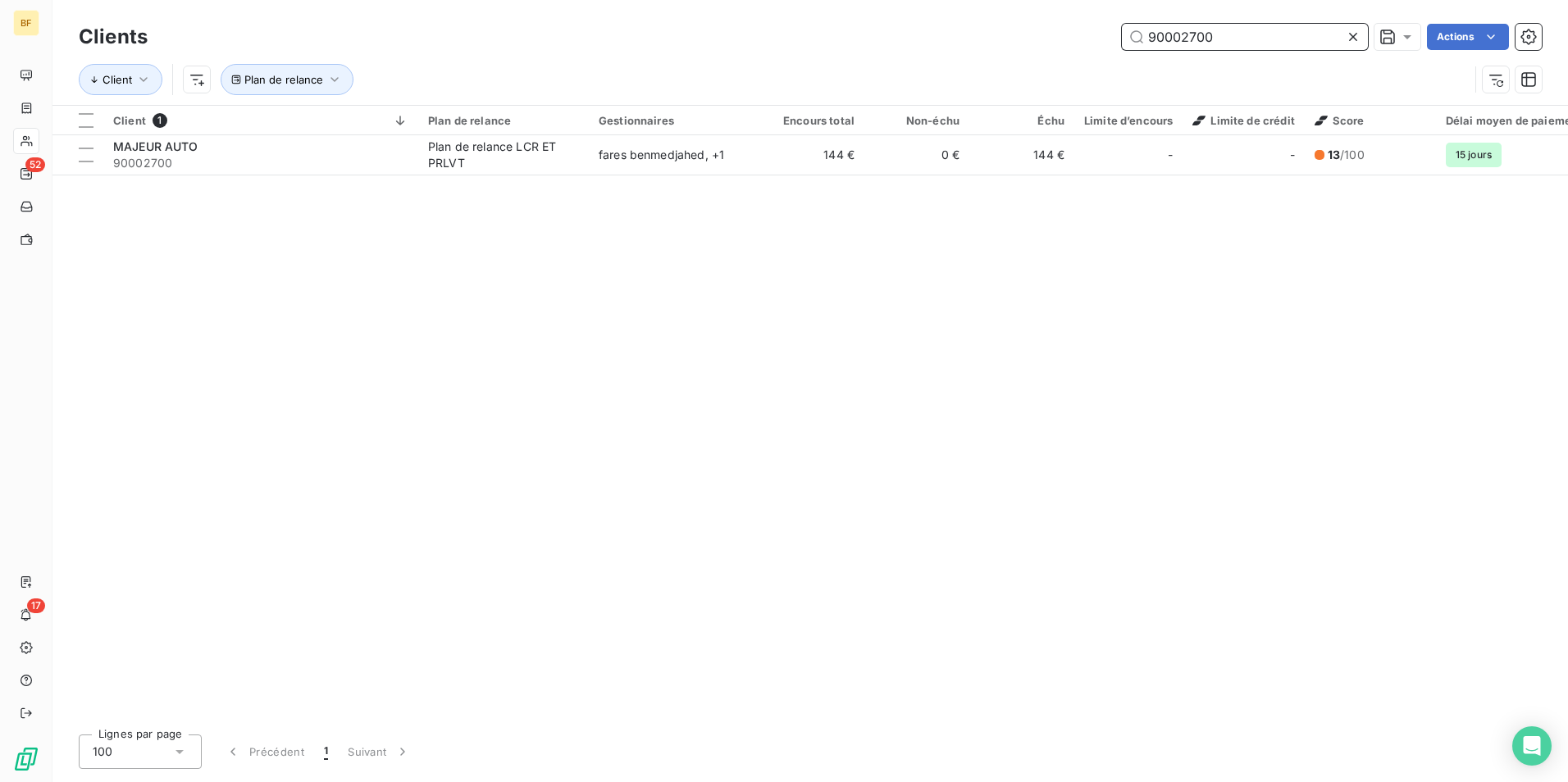
drag, startPoint x: 1280, startPoint y: 40, endPoint x: 1005, endPoint y: 14, distance: 276.0
click at [1005, 14] on div "Clients 90002700 Actions Client Plan de relance" at bounding box center [809, 52] width 1515 height 105
paste input "981"
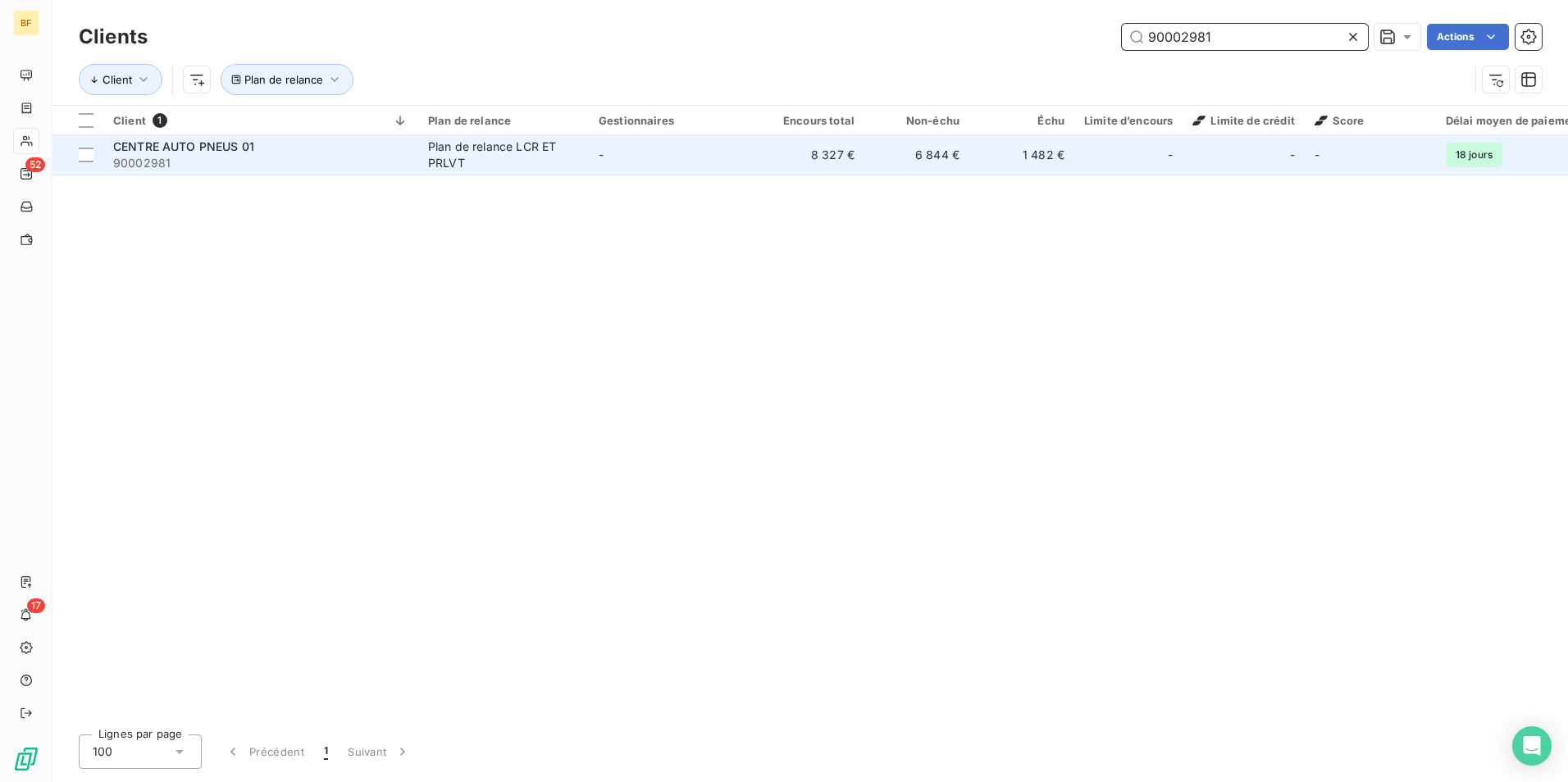
type input "90002981"
click at [303, 162] on span "90002981" at bounding box center [260, 163] width 295 height 16
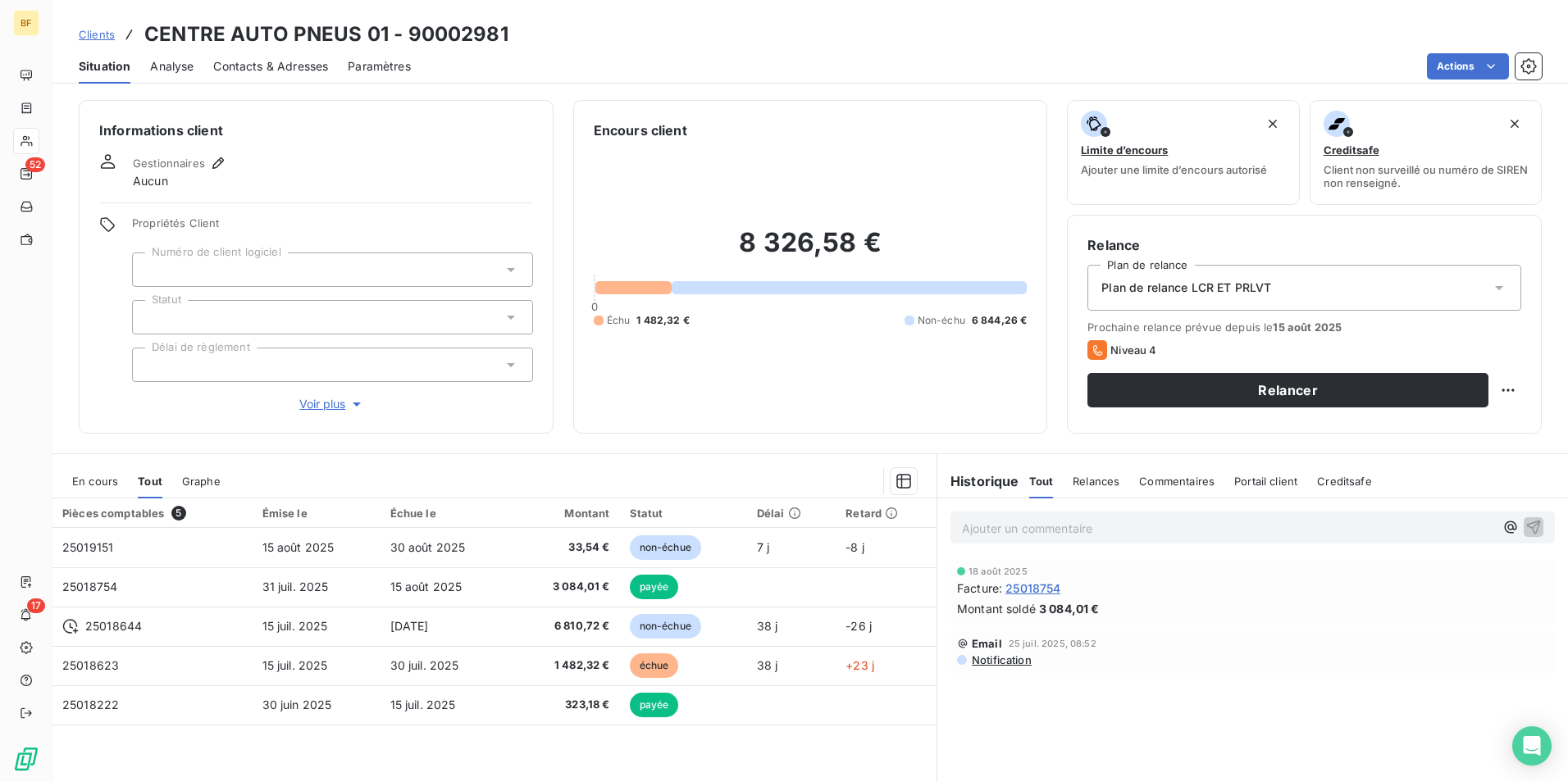
click at [288, 66] on span "Contacts & Adresses" at bounding box center [270, 66] width 115 height 16
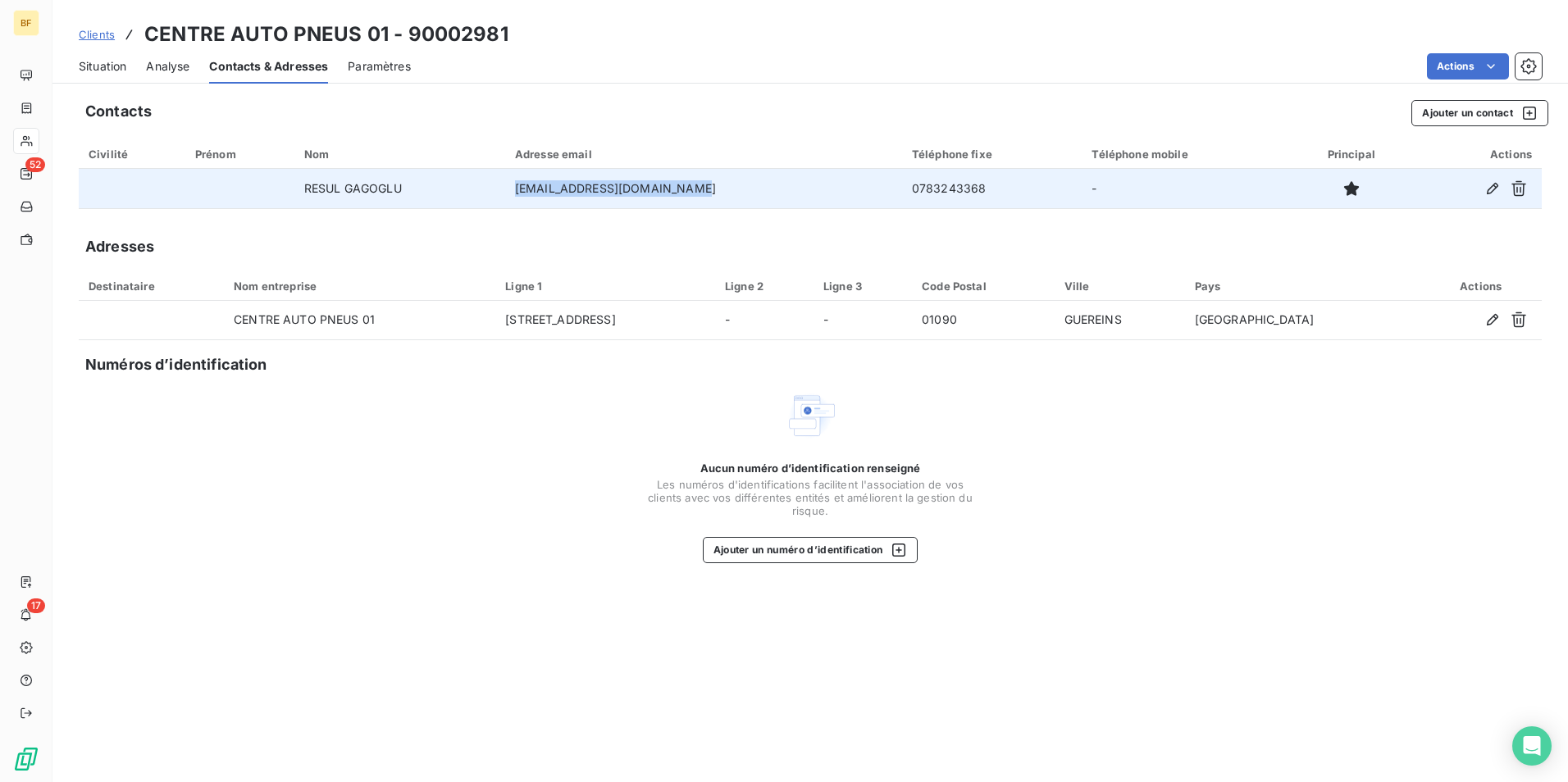
drag, startPoint x: 743, startPoint y: 191, endPoint x: 517, endPoint y: 188, distance: 226.4
click at [517, 188] on tr "RESUL GAGOGLU [EMAIL_ADDRESS][DOMAIN_NAME] 0783243368 -" at bounding box center [810, 188] width 1463 height 39
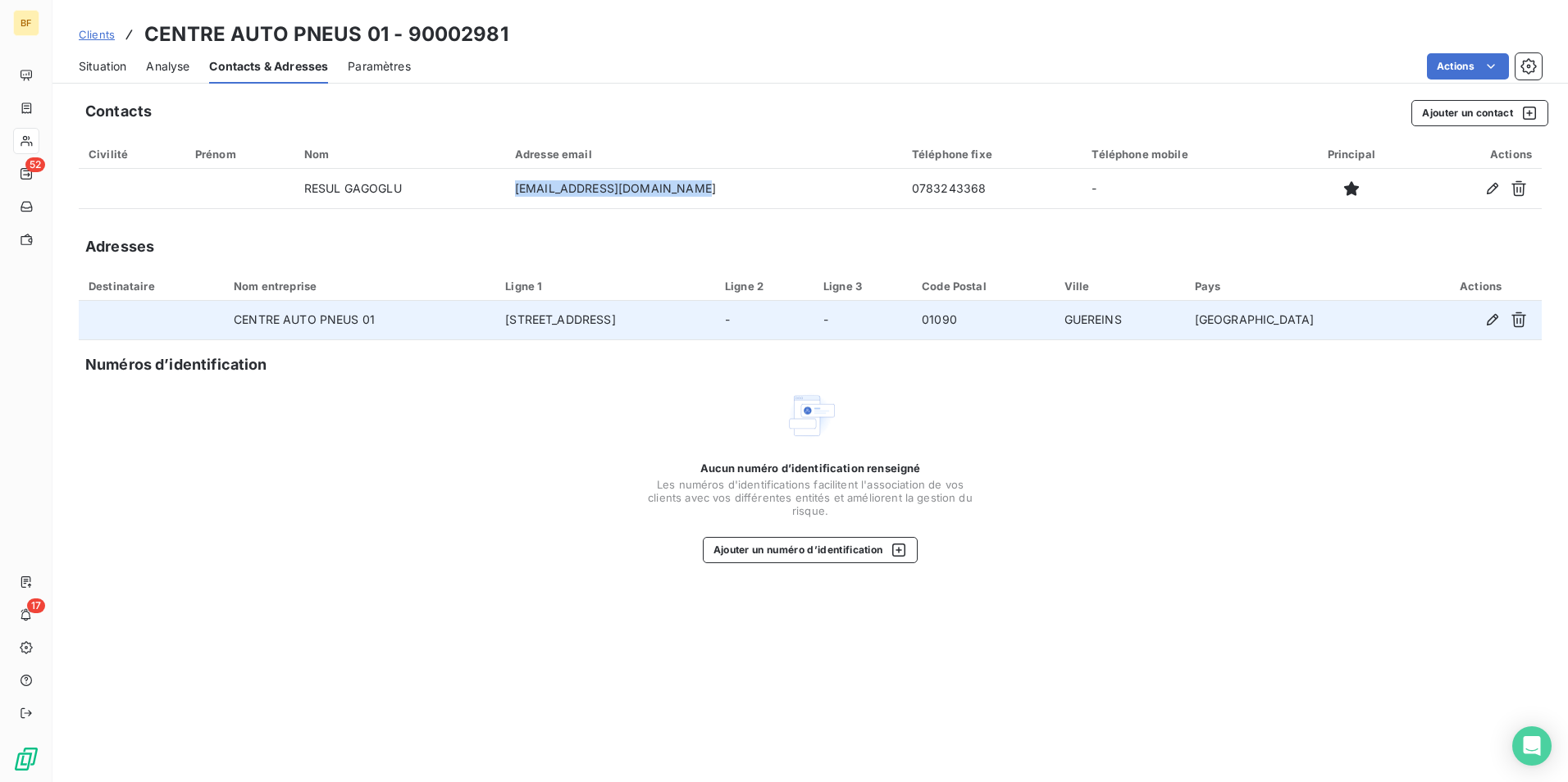
copy tr "[EMAIL_ADDRESS][DOMAIN_NAME]"
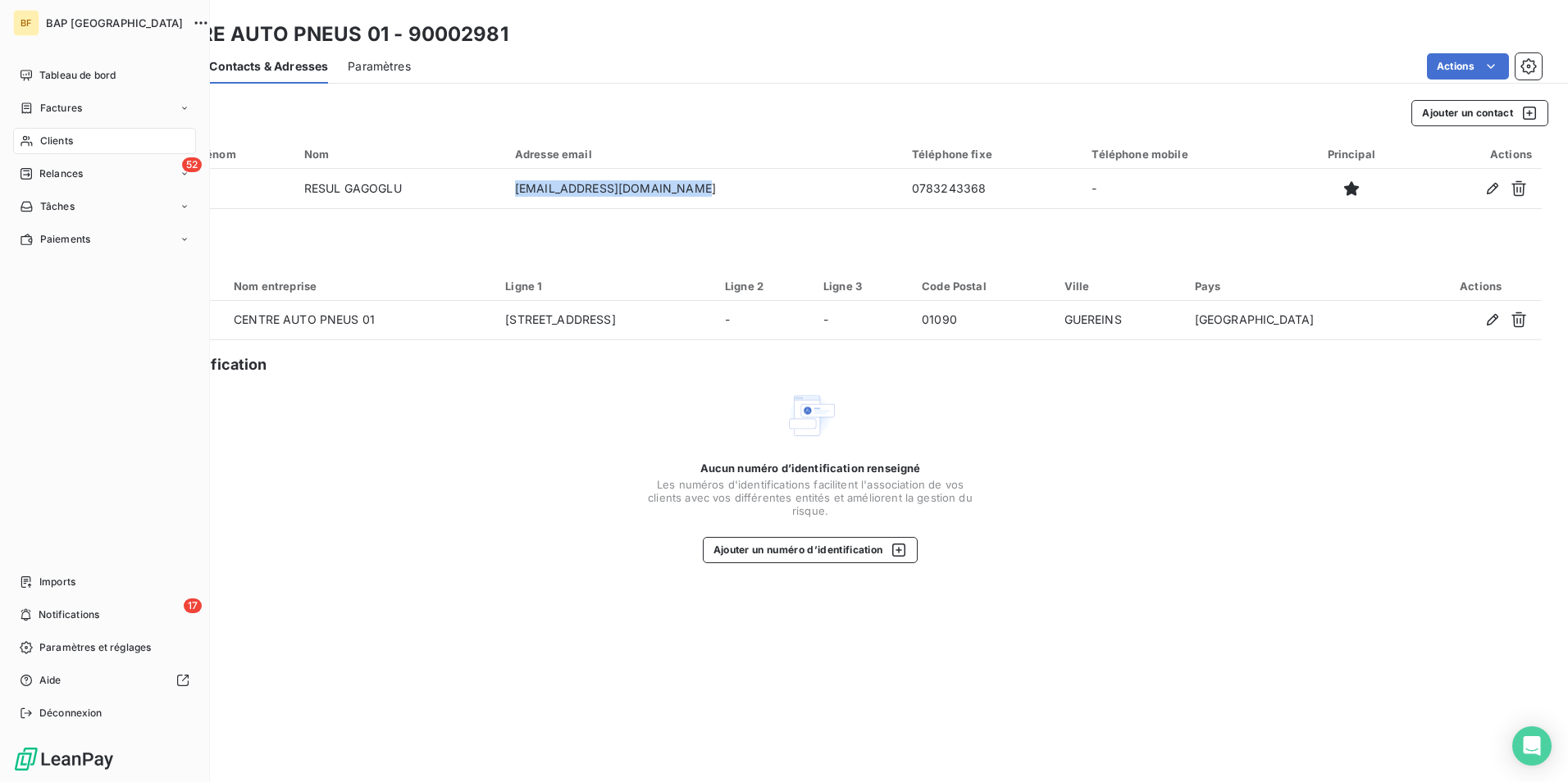
click at [34, 140] on div "Clients" at bounding box center [104, 141] width 183 height 26
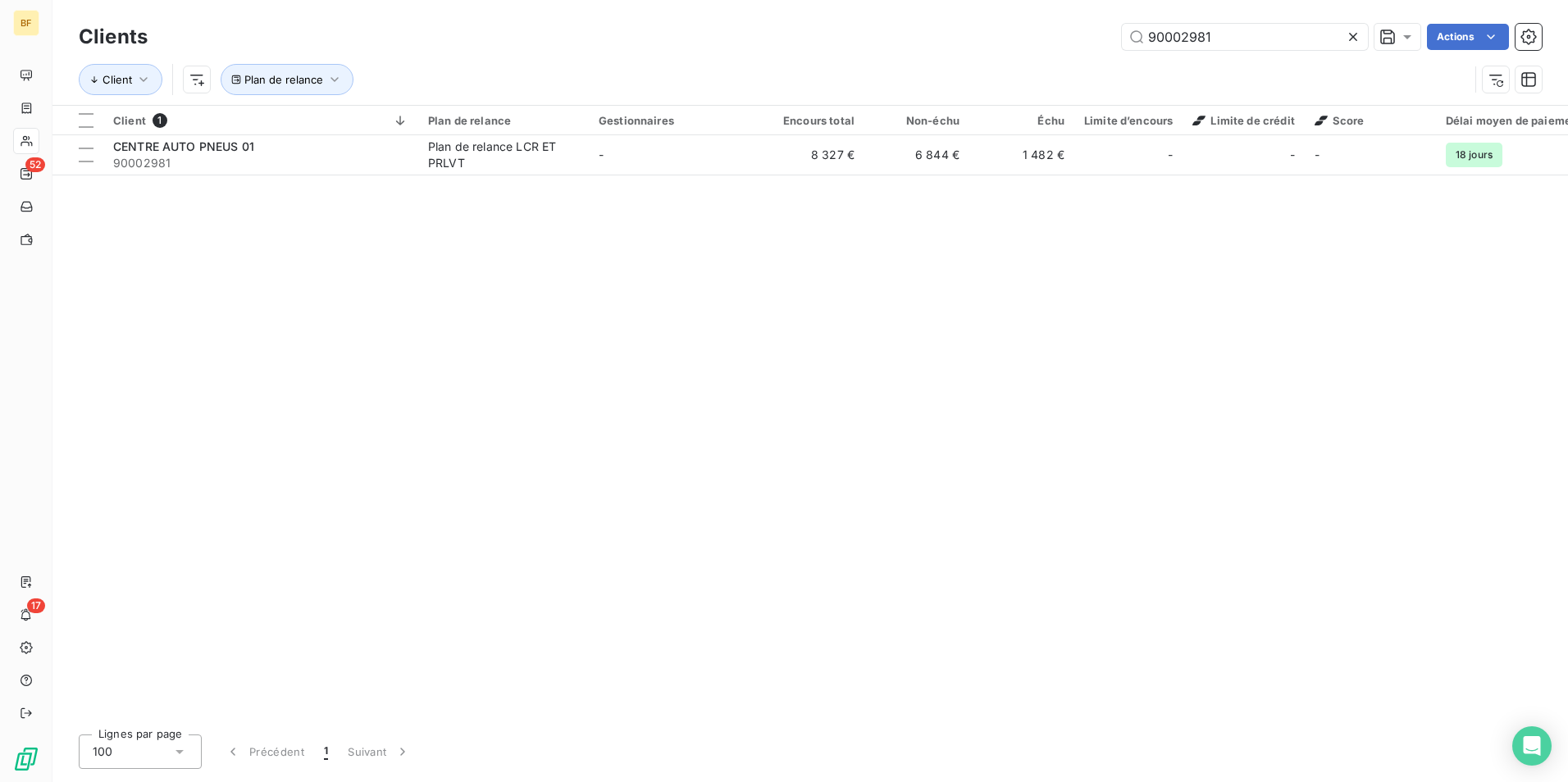
click at [1085, 27] on div "90002981 Actions" at bounding box center [854, 37] width 1374 height 26
type input "90002982"
click at [237, 184] on div "Client 1 Plan de relance Gestionnaires Encours total Non-échu Échu Limite d’enc…" at bounding box center [809, 414] width 1515 height 616
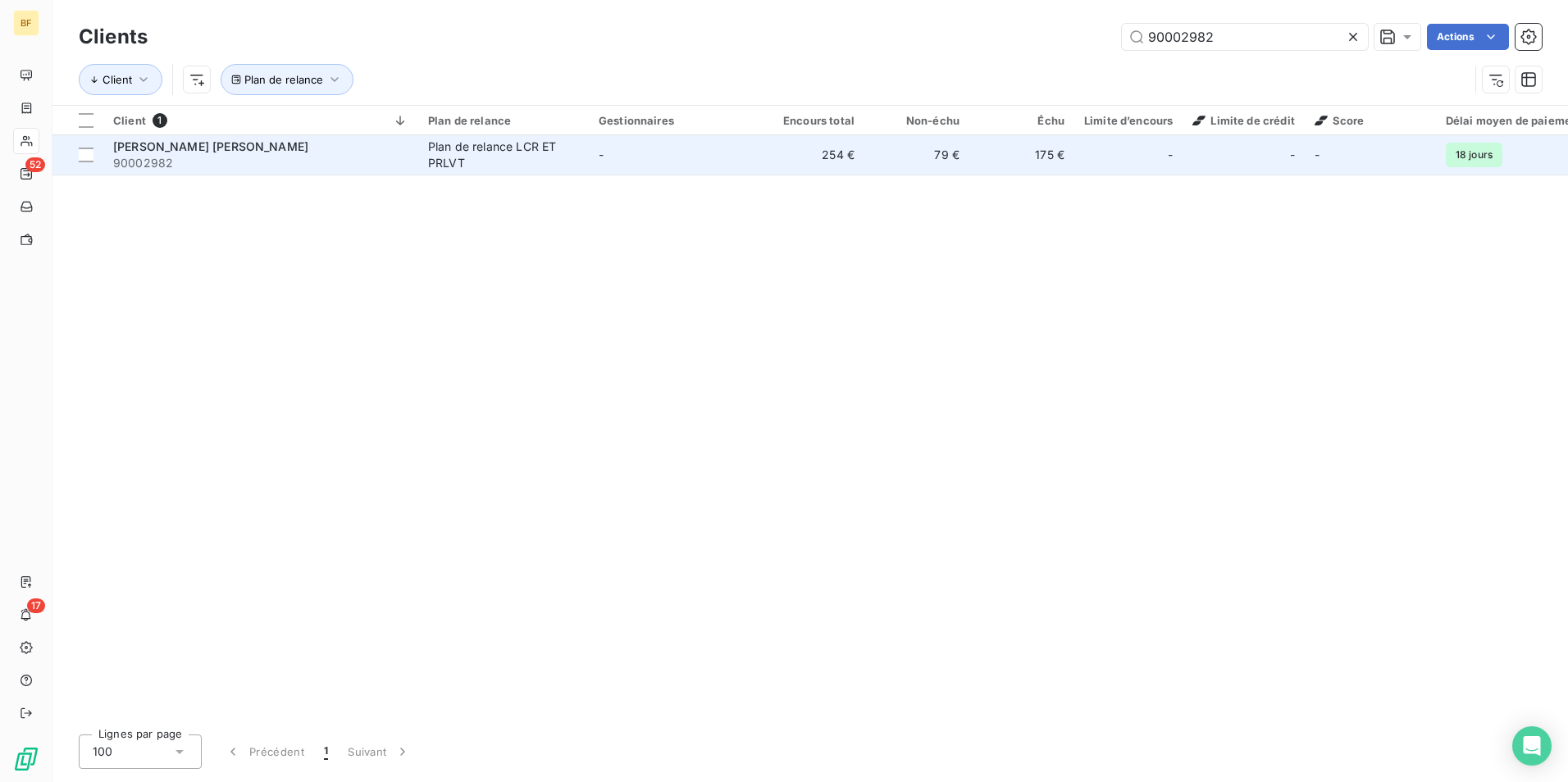
click at [241, 166] on span "90002982" at bounding box center [260, 163] width 295 height 16
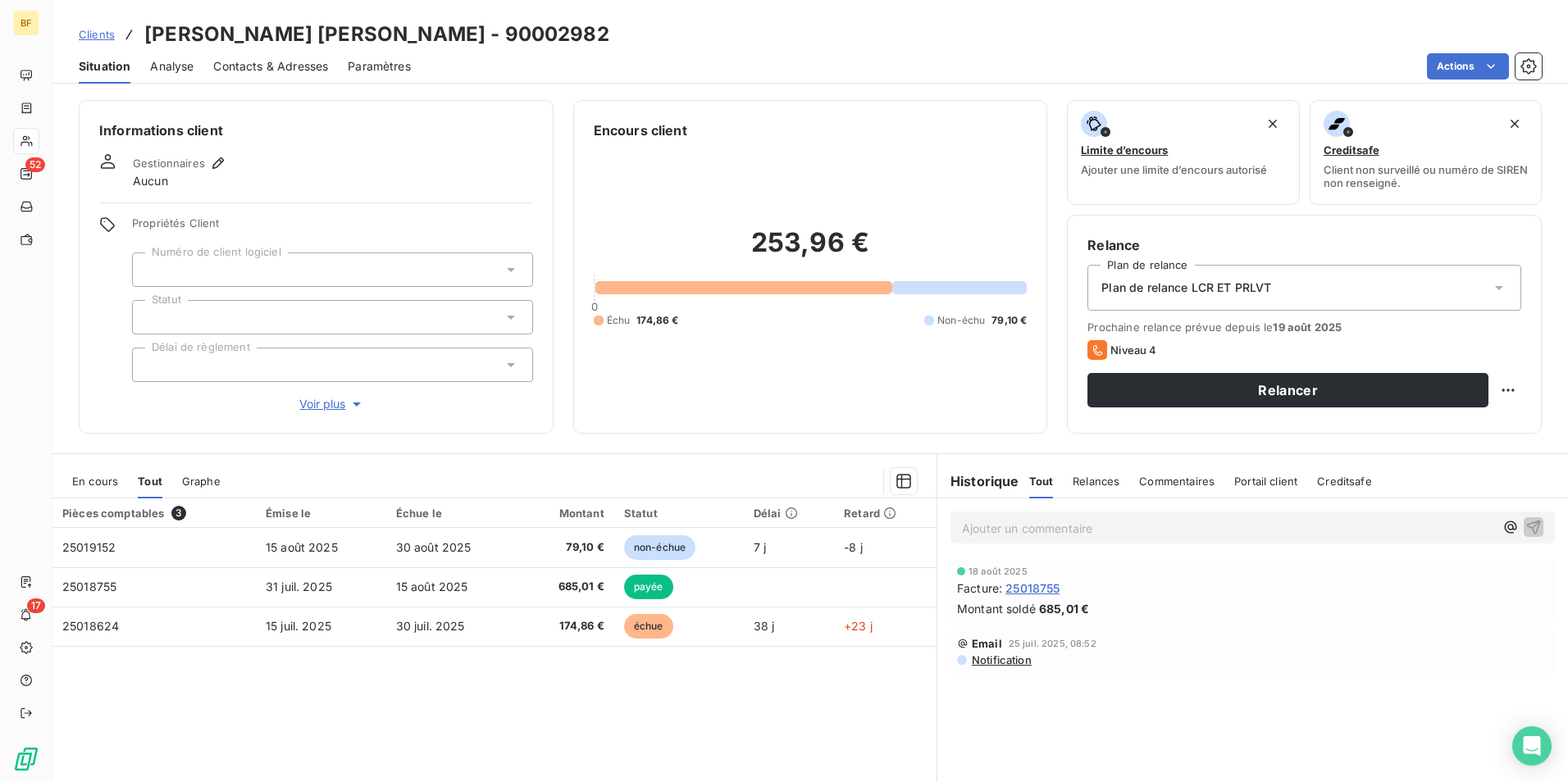
drag, startPoint x: 281, startPoint y: 57, endPoint x: 298, endPoint y: 74, distance: 23.8
click at [281, 57] on div "Contacts & Adresses" at bounding box center [270, 66] width 115 height 34
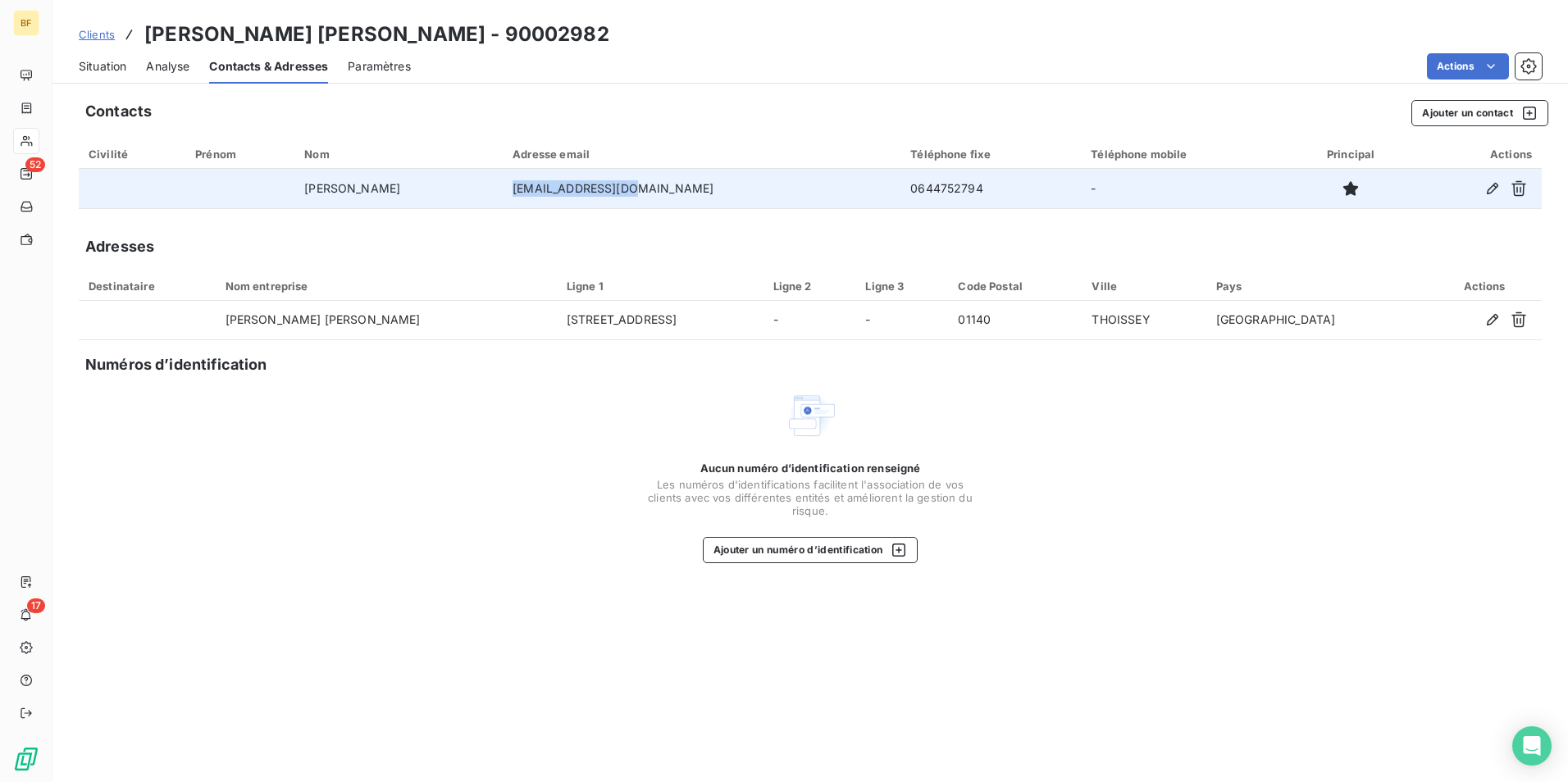
drag, startPoint x: 695, startPoint y: 192, endPoint x: 567, endPoint y: 188, distance: 128.8
click at [567, 188] on td "[EMAIL_ADDRESS][DOMAIN_NAME]" at bounding box center [702, 188] width 398 height 39
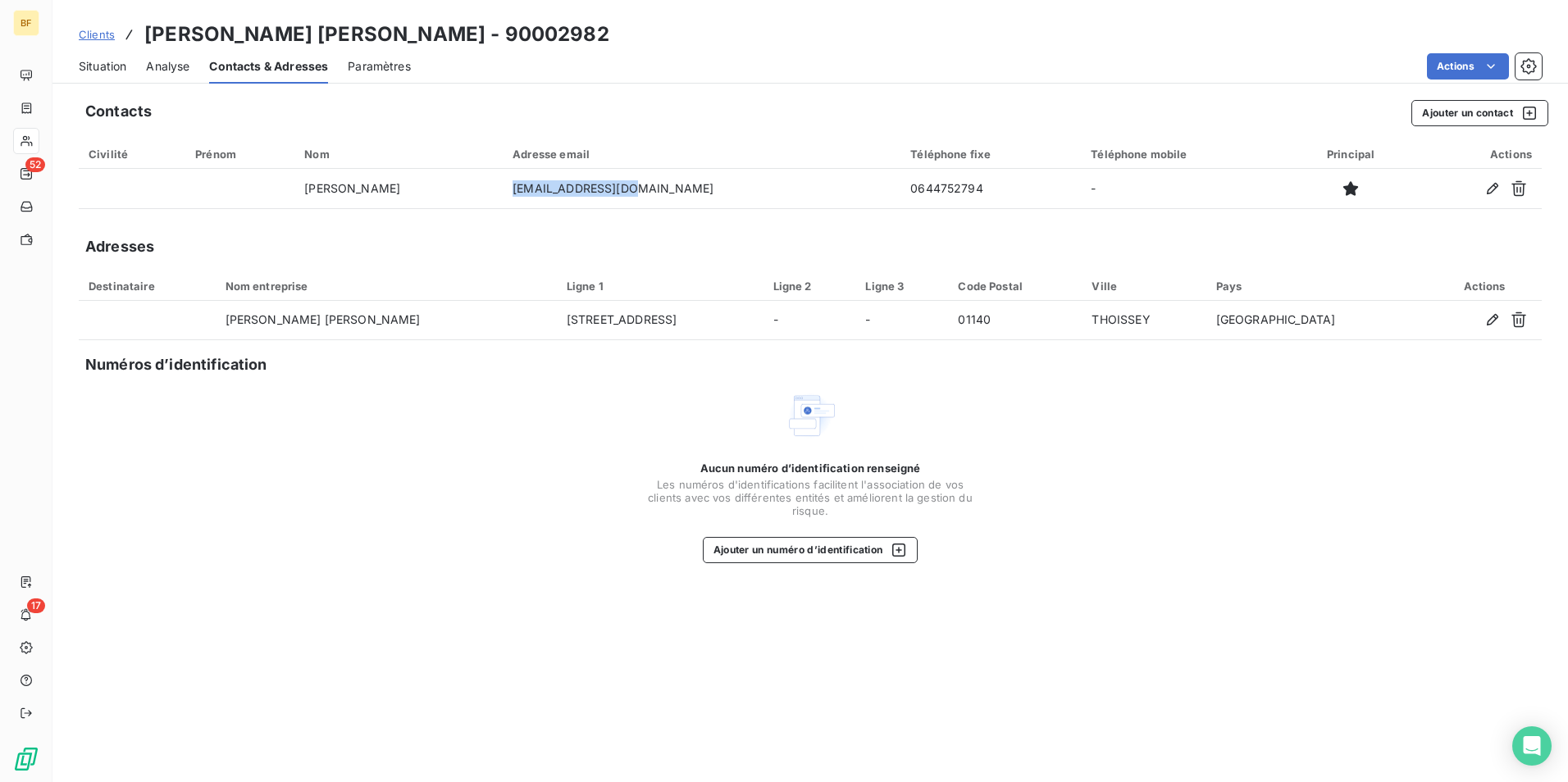
copy td "[EMAIL_ADDRESS][DOMAIN_NAME]"
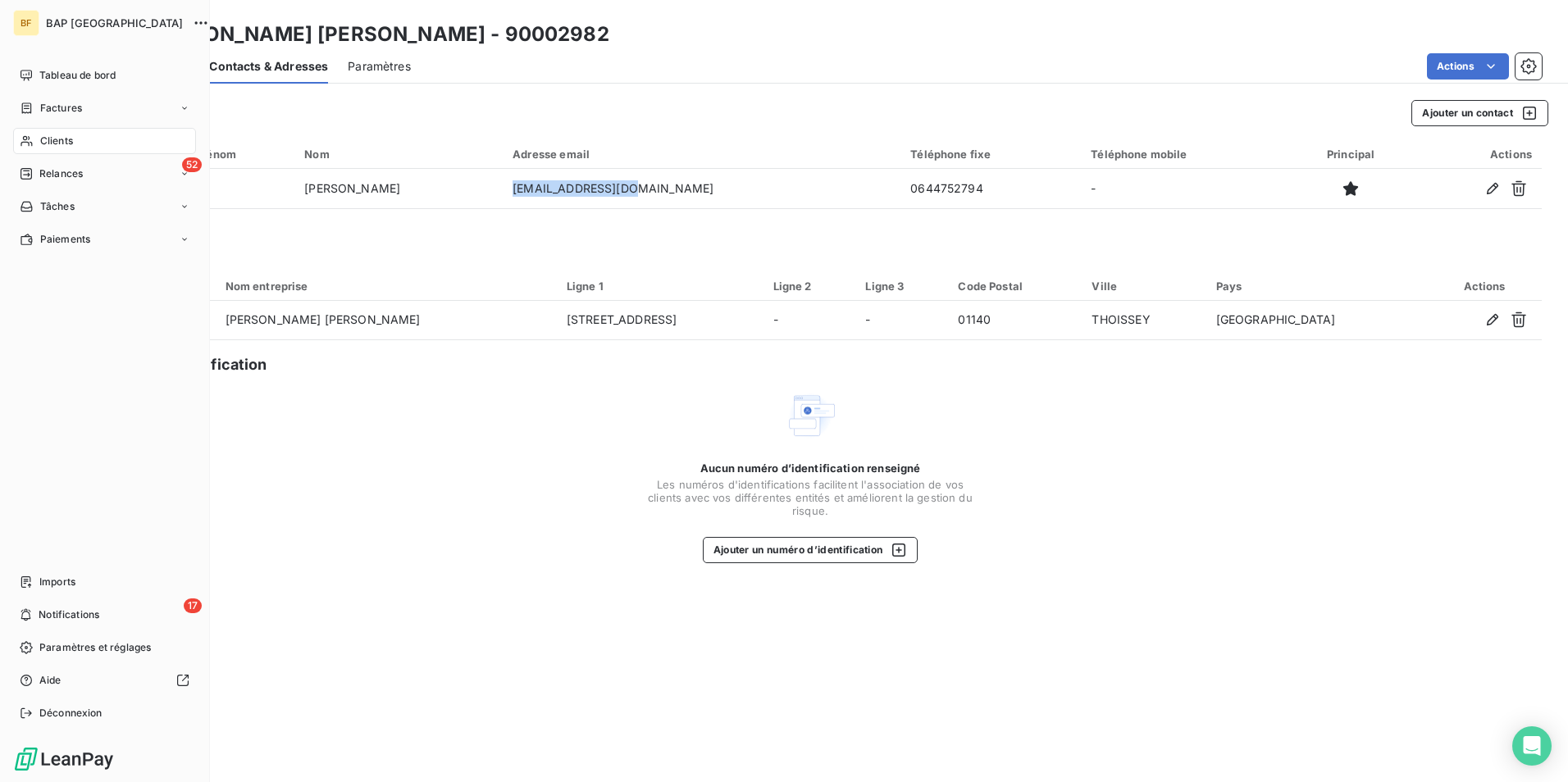
click at [30, 139] on icon at bounding box center [26, 141] width 11 height 11
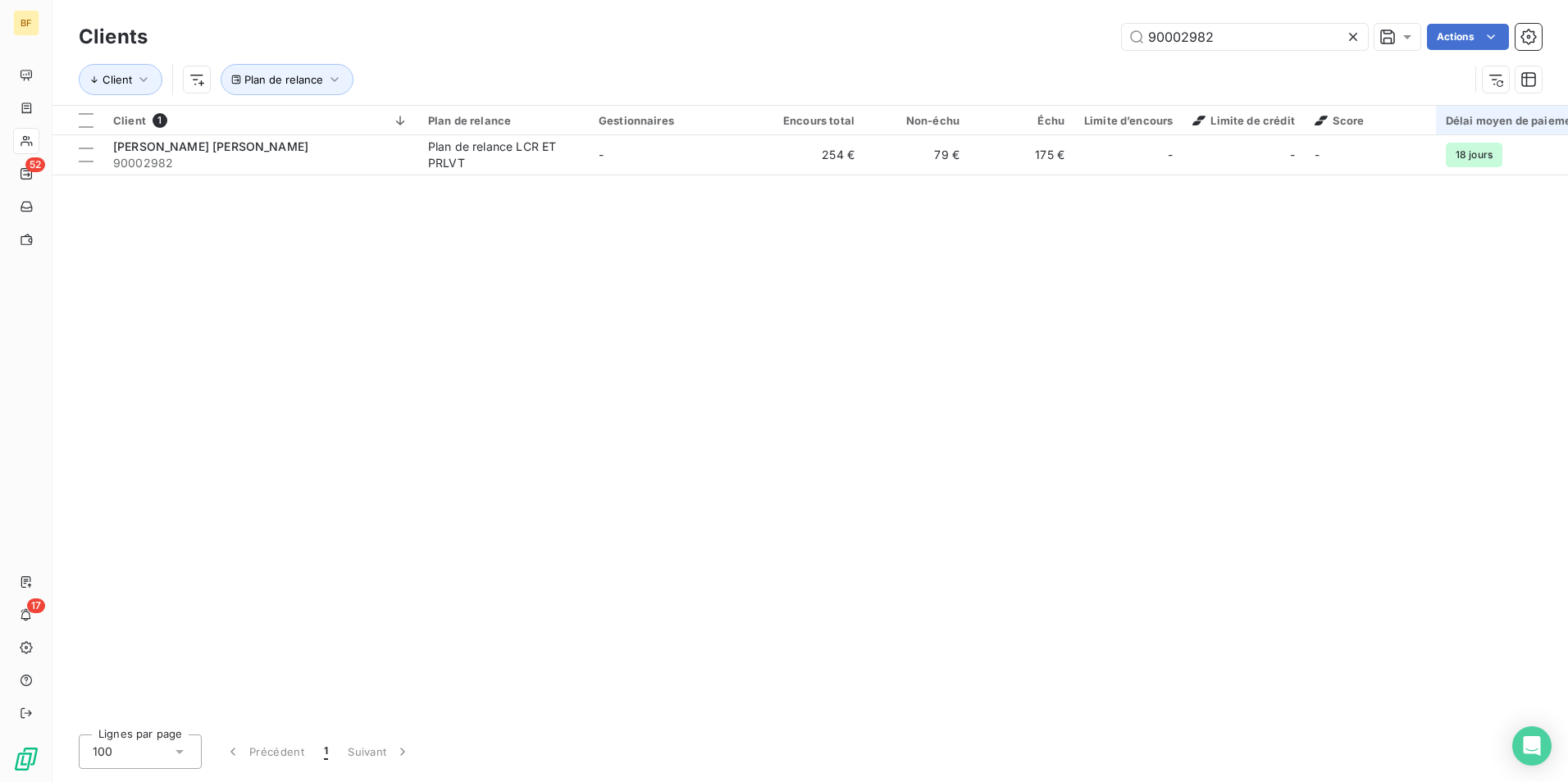
drag, startPoint x: 1235, startPoint y: 39, endPoint x: 1474, endPoint y: 121, distance: 252.8
click at [1444, 79] on div "Clients 90002982 Actions Client Plan de relance" at bounding box center [810, 62] width 1463 height 85
drag, startPoint x: 1241, startPoint y: 36, endPoint x: 1090, endPoint y: 29, distance: 151.1
click at [1091, 30] on div "90002982 Actions" at bounding box center [854, 37] width 1374 height 26
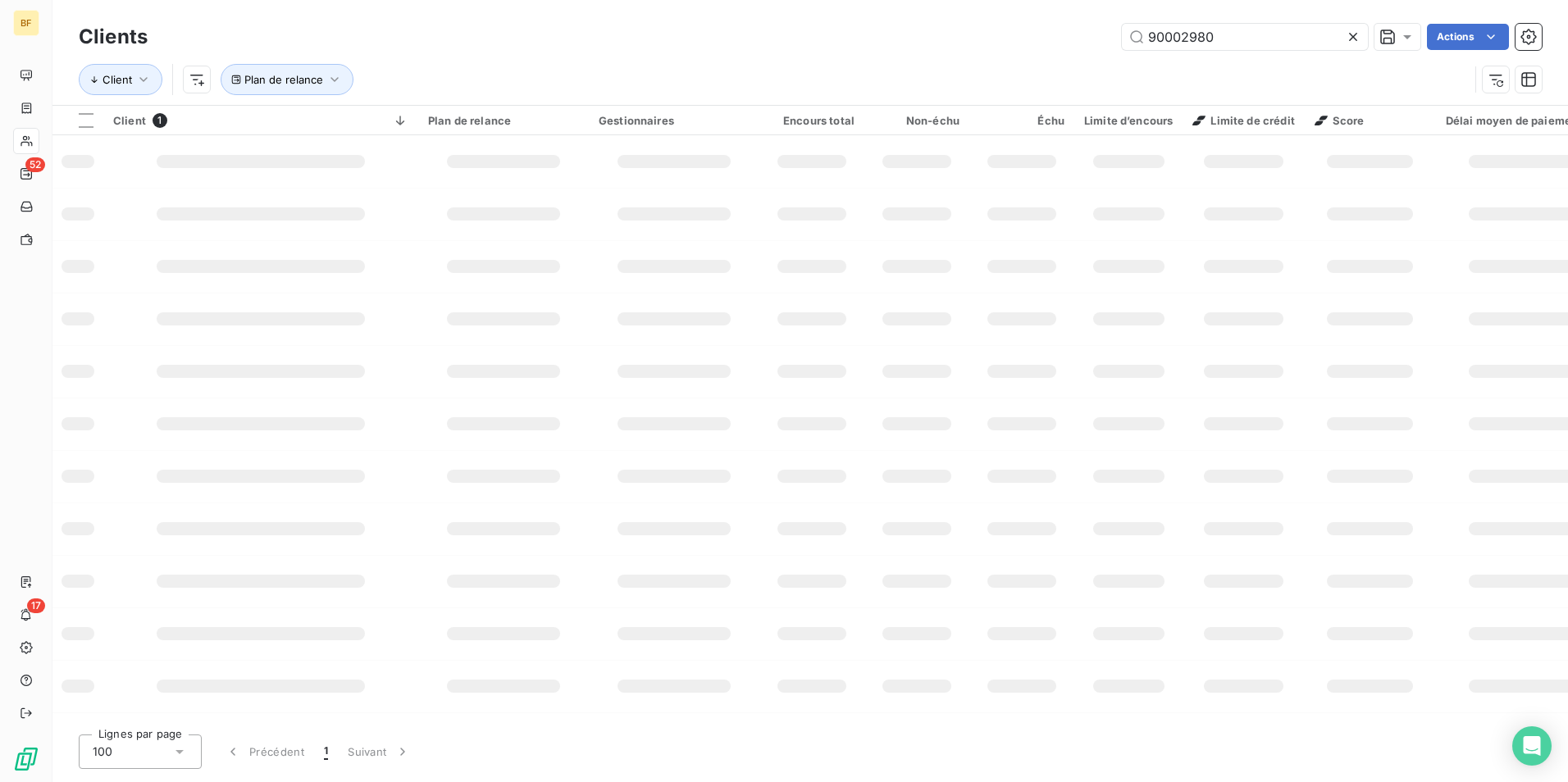
type input "90002980"
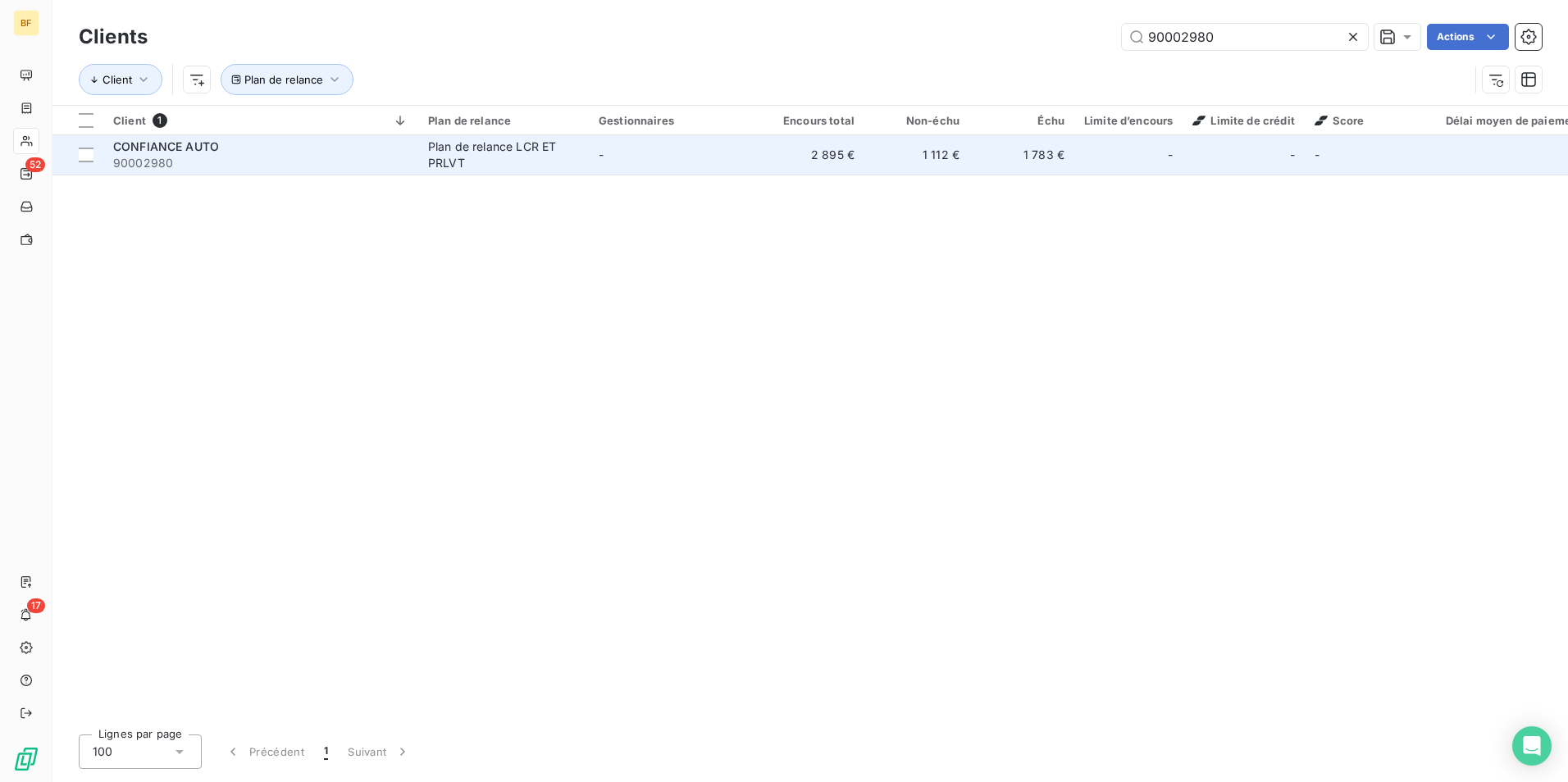
click at [345, 153] on div "CONFIANCE AUTO" at bounding box center [260, 147] width 295 height 16
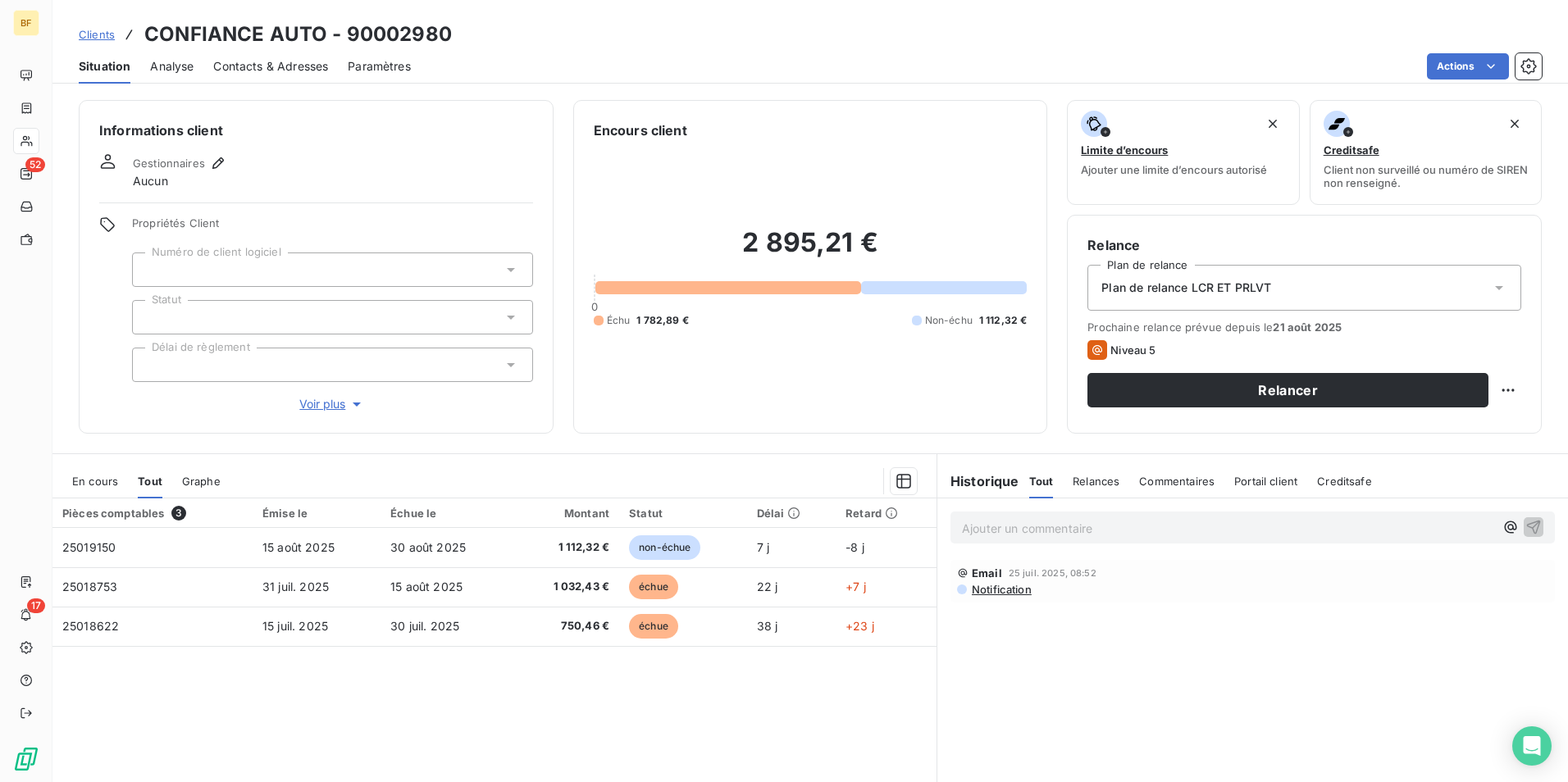
click at [246, 71] on span "Contacts & Adresses" at bounding box center [270, 66] width 115 height 16
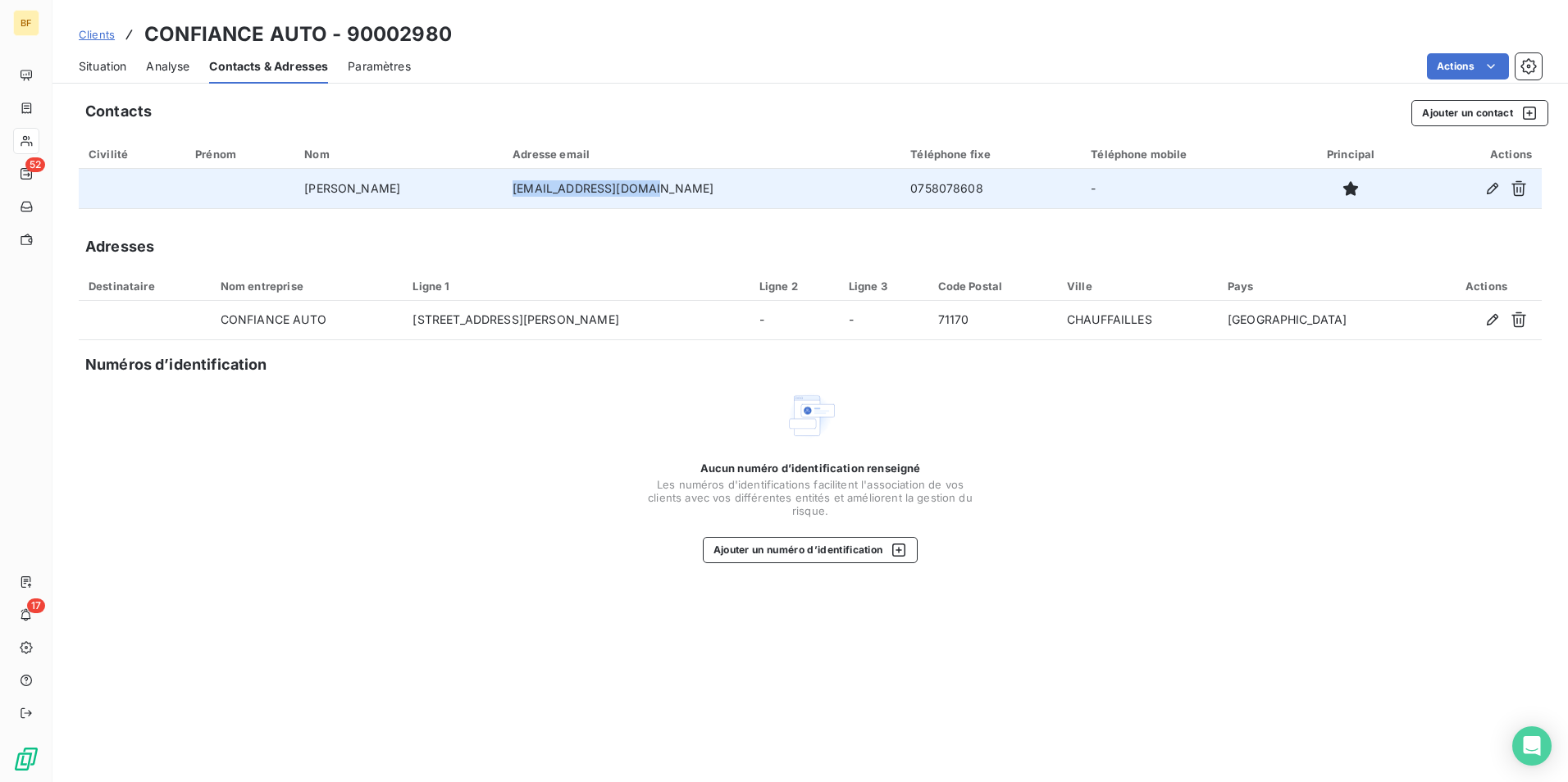
drag, startPoint x: 703, startPoint y: 190, endPoint x: 506, endPoint y: 182, distance: 197.0
click at [506, 182] on tr "[PERSON_NAME] [PERSON_NAME][EMAIL_ADDRESS][DOMAIN_NAME] 0758078608 -" at bounding box center [810, 188] width 1463 height 39
copy tr "[EMAIL_ADDRESS][DOMAIN_NAME]"
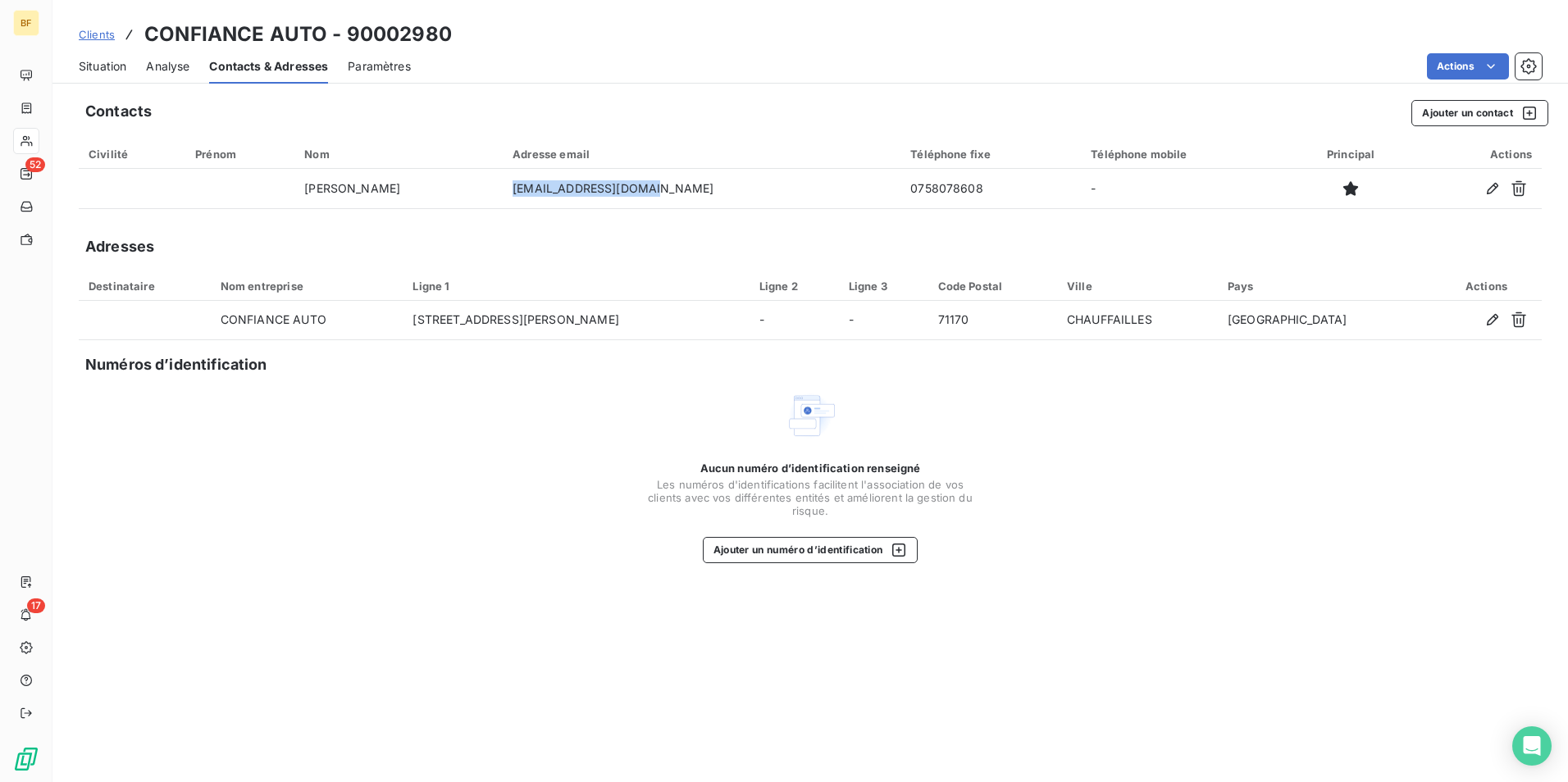
click at [107, 62] on span "Situation" at bounding box center [103, 66] width 48 height 16
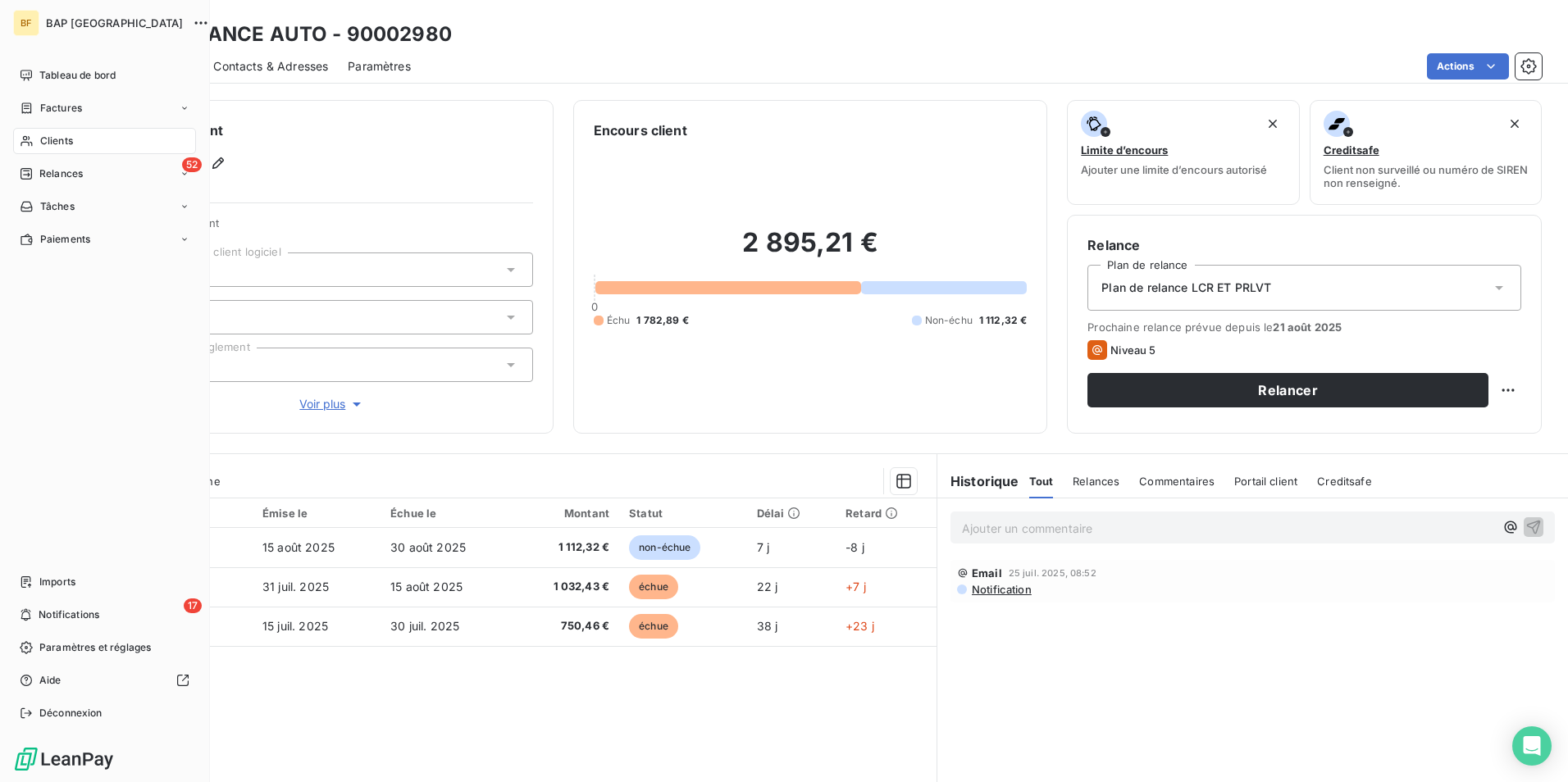
click at [39, 140] on div "Clients" at bounding box center [104, 141] width 183 height 26
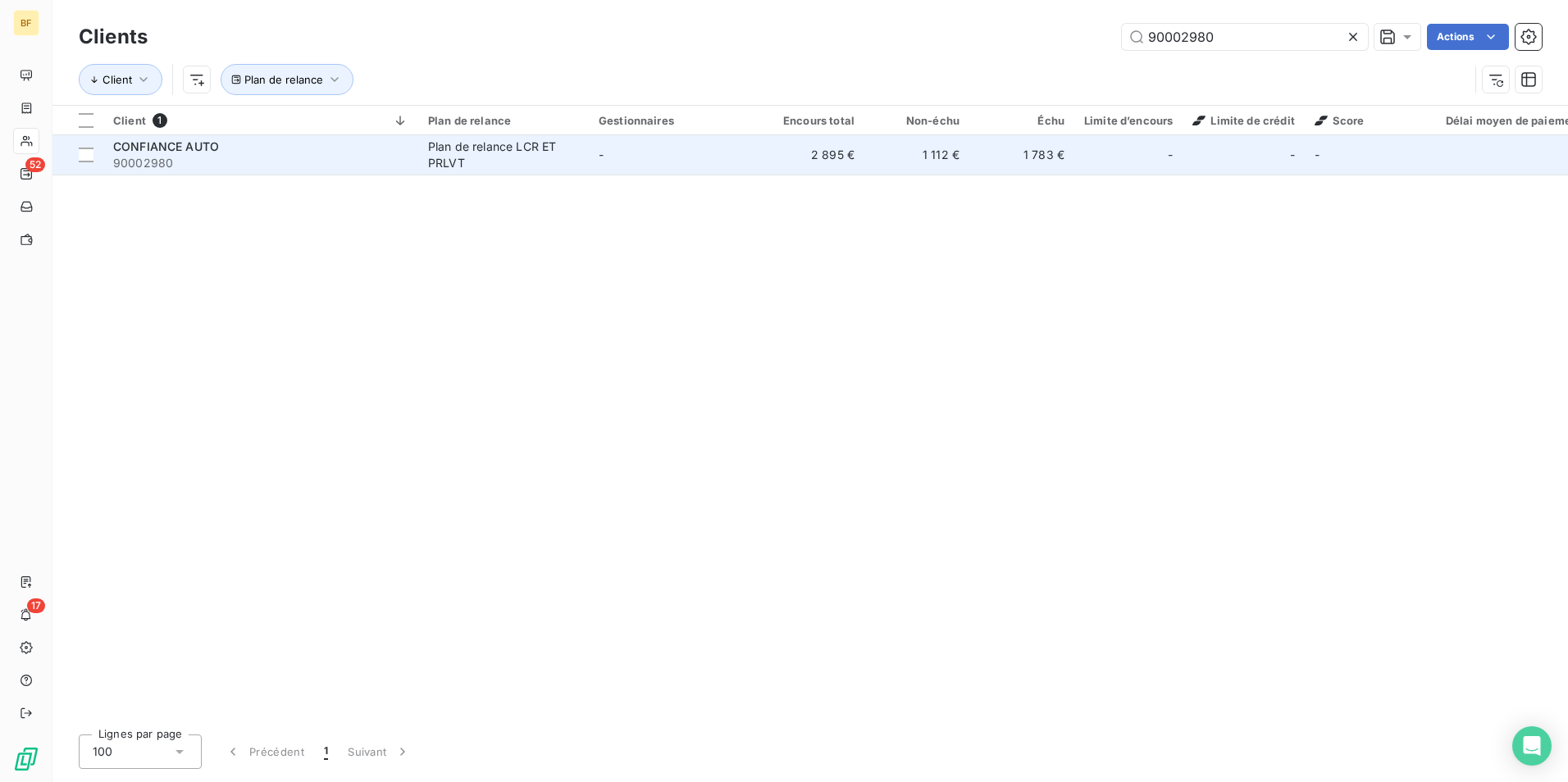
click at [528, 173] on td "Plan de relance LCR ET PRLVT" at bounding box center [503, 154] width 171 height 39
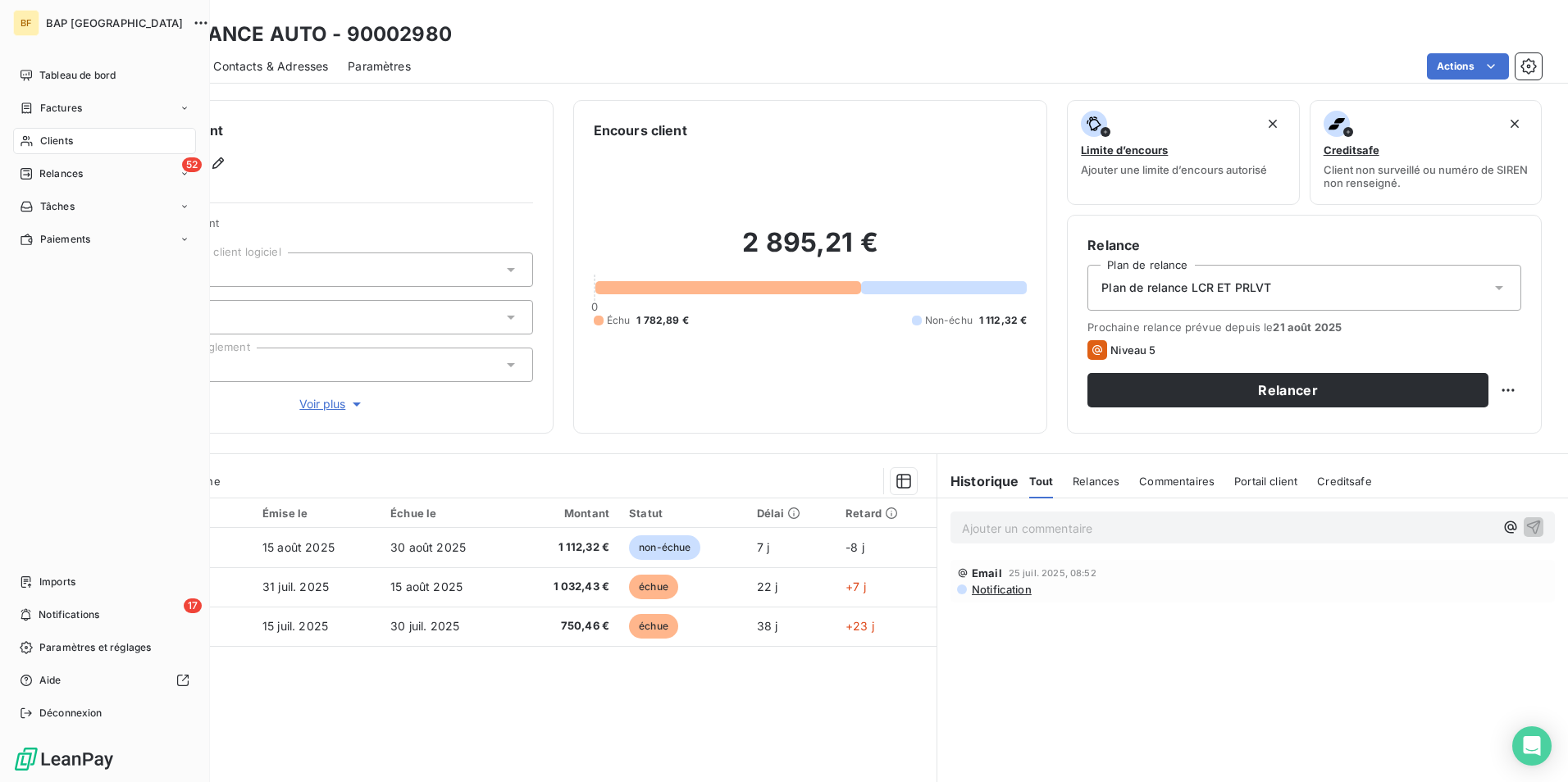
click at [17, 138] on div "Clients" at bounding box center [104, 141] width 183 height 26
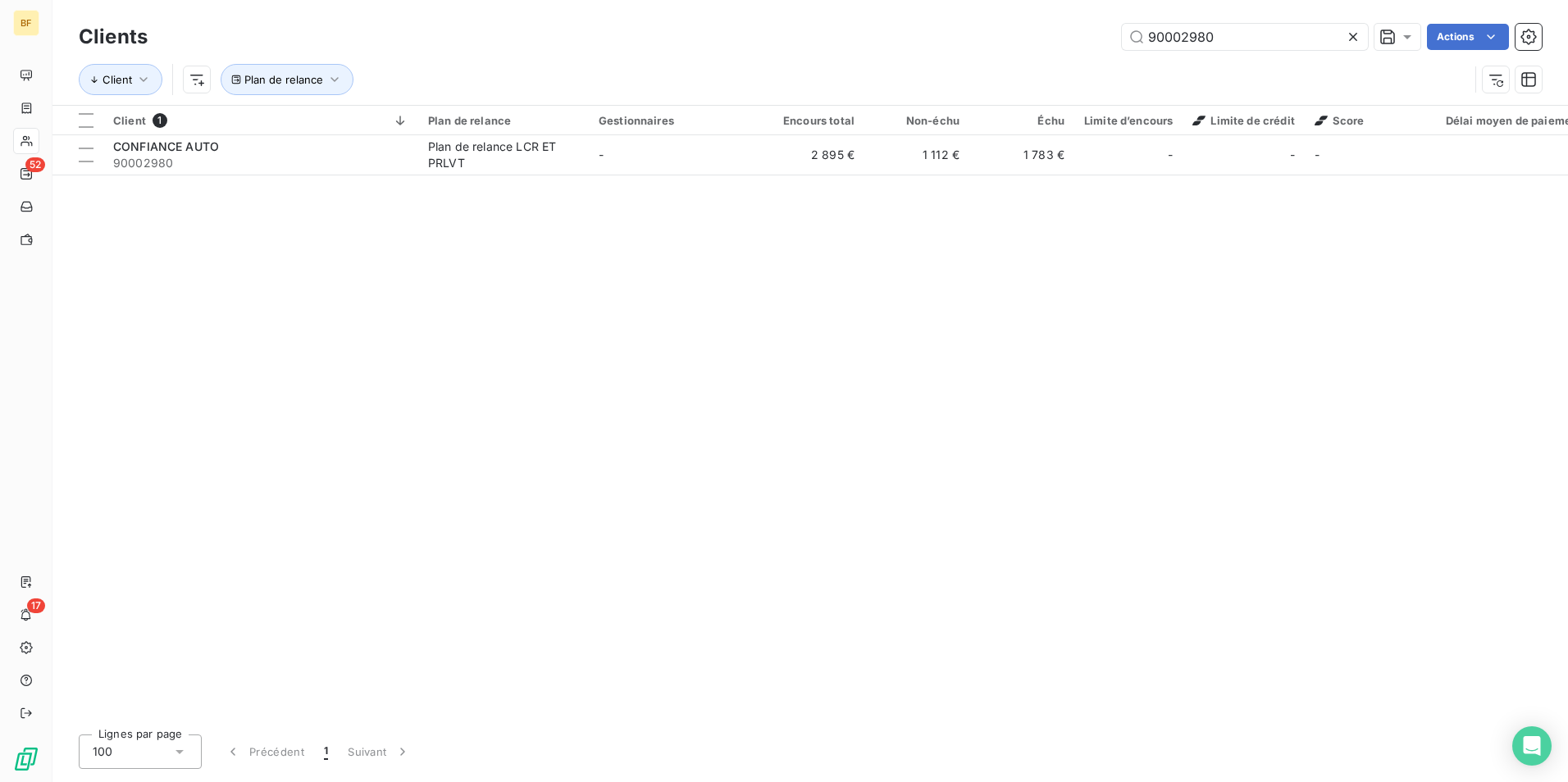
drag, startPoint x: 1253, startPoint y: 35, endPoint x: 948, endPoint y: 38, distance: 305.1
click at [948, 38] on div "90002980 Actions" at bounding box center [854, 37] width 1374 height 26
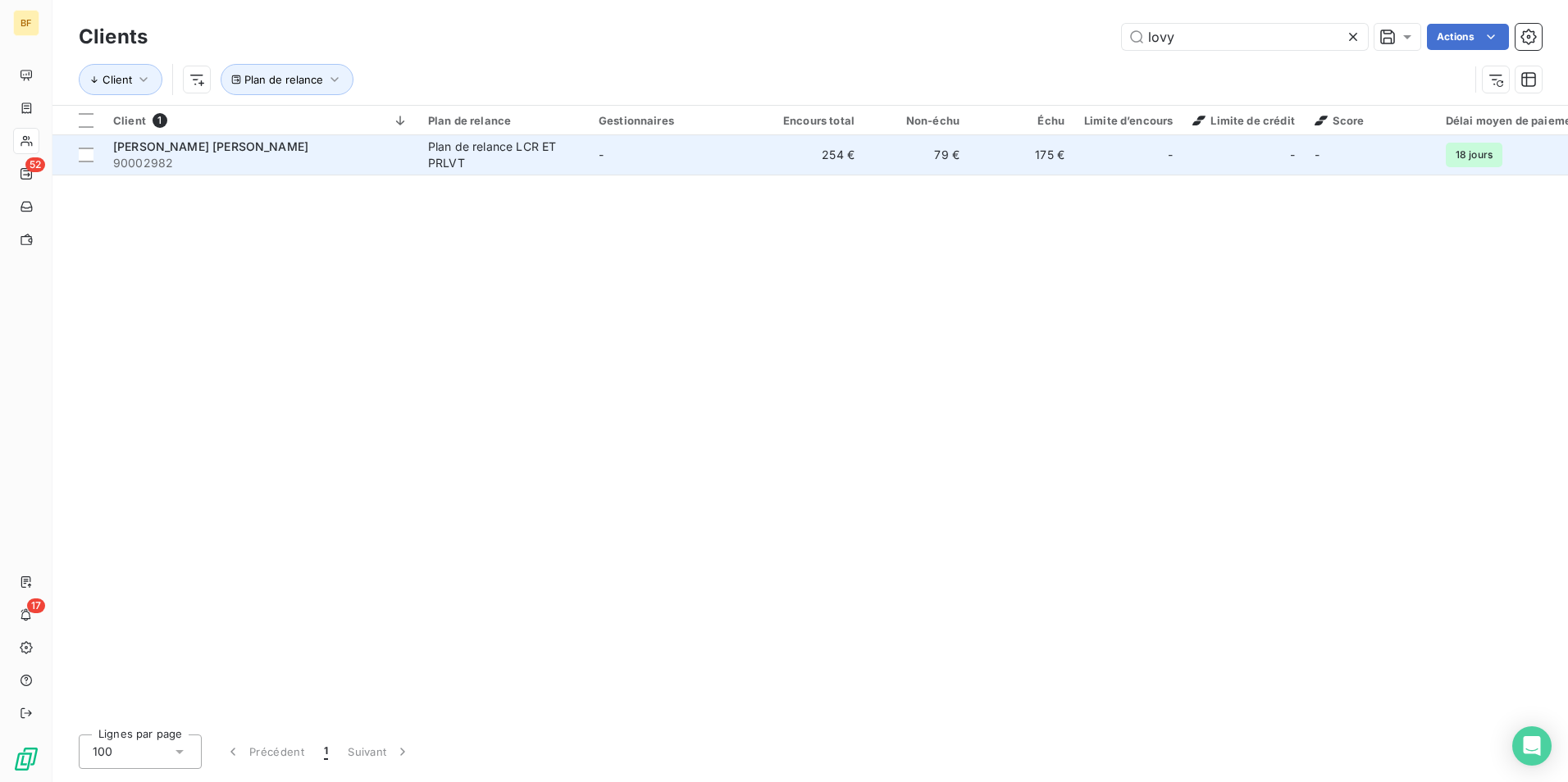
type input "lovy"
click at [469, 148] on div "Plan de relance LCR ET PRLVT" at bounding box center [503, 155] width 151 height 33
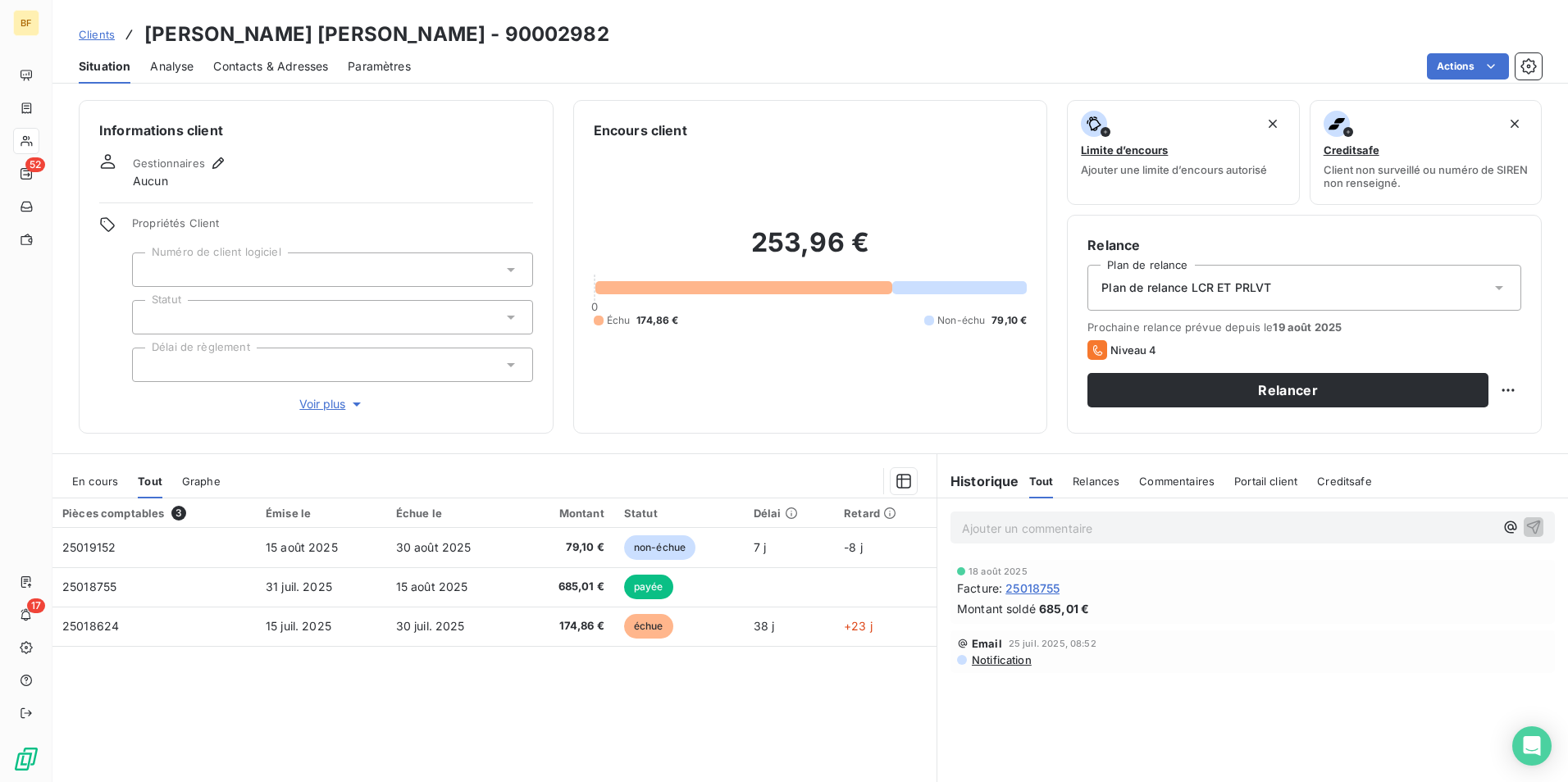
click at [892, 11] on div "Clients LOVY [PERSON_NAME] - 90002982 Situation Analyse Contacts & Adresses Par…" at bounding box center [809, 42] width 1515 height 84
